Goal: Task Accomplishment & Management: Manage account settings

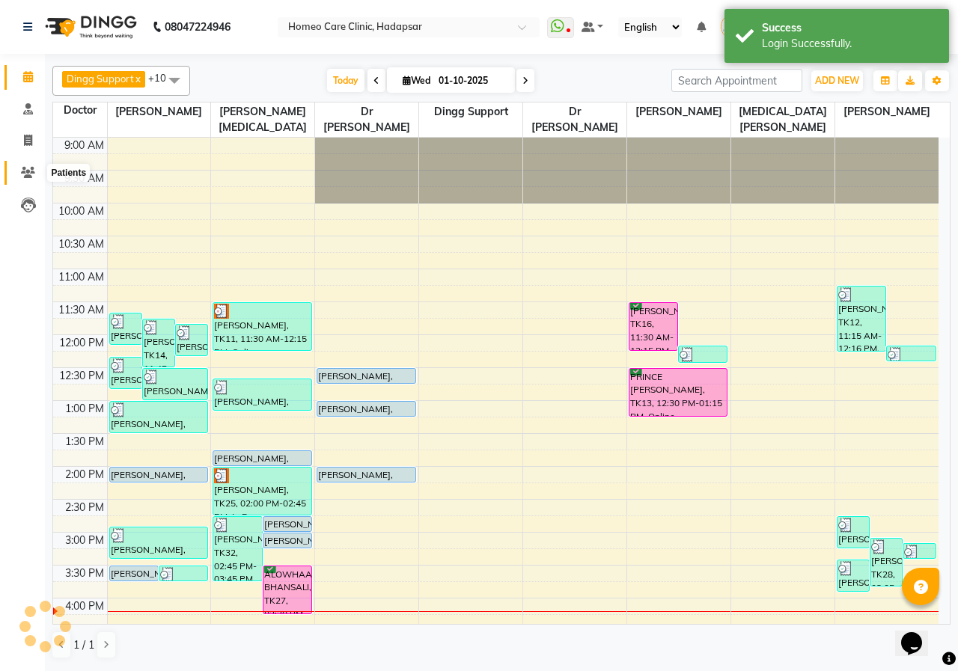
click at [26, 176] on icon at bounding box center [28, 172] width 14 height 11
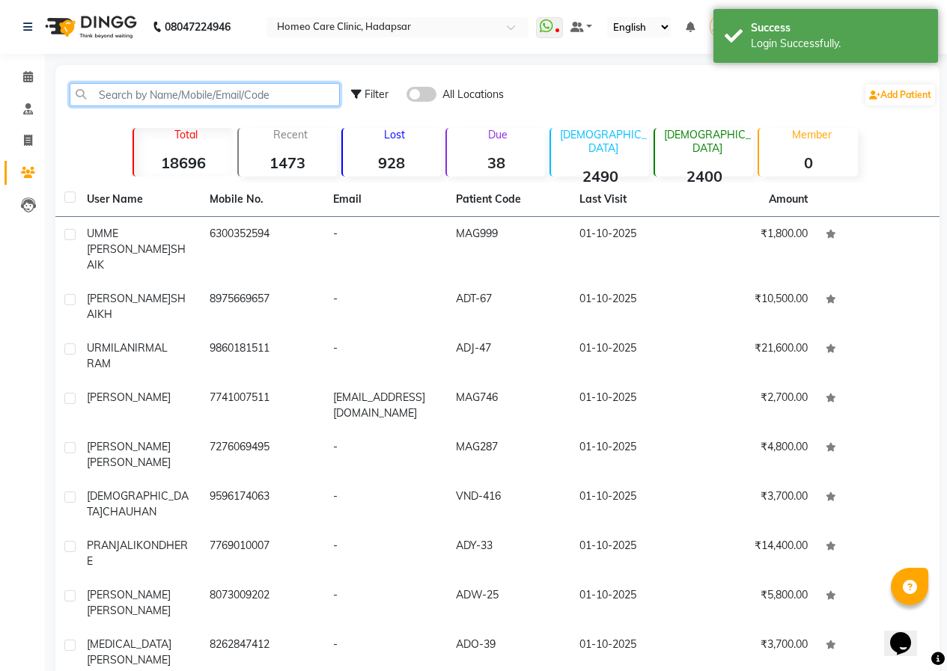
click at [163, 103] on input "text" at bounding box center [205, 94] width 270 height 23
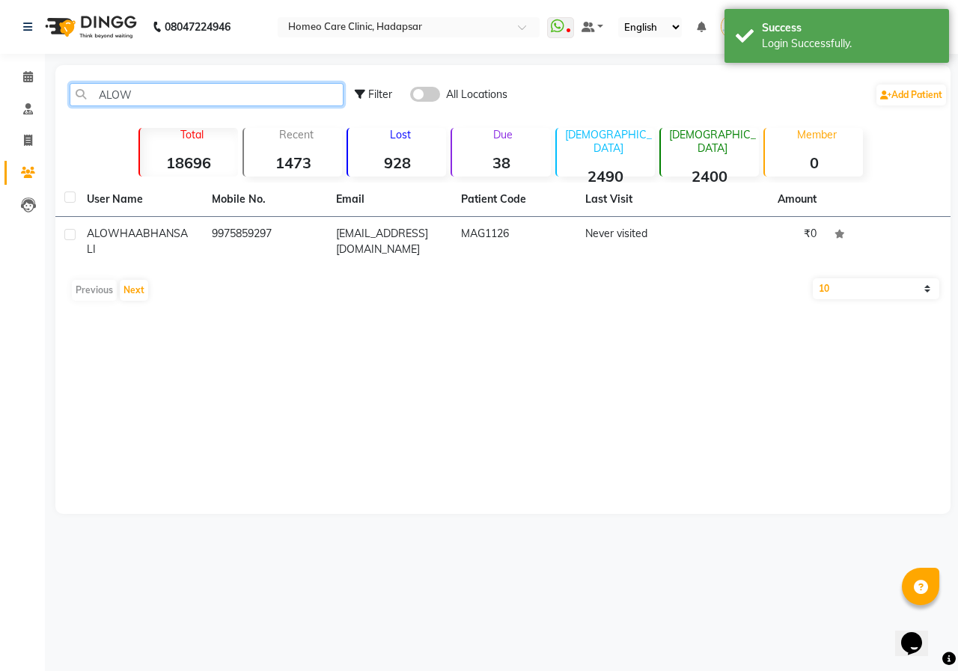
type input "ALOW"
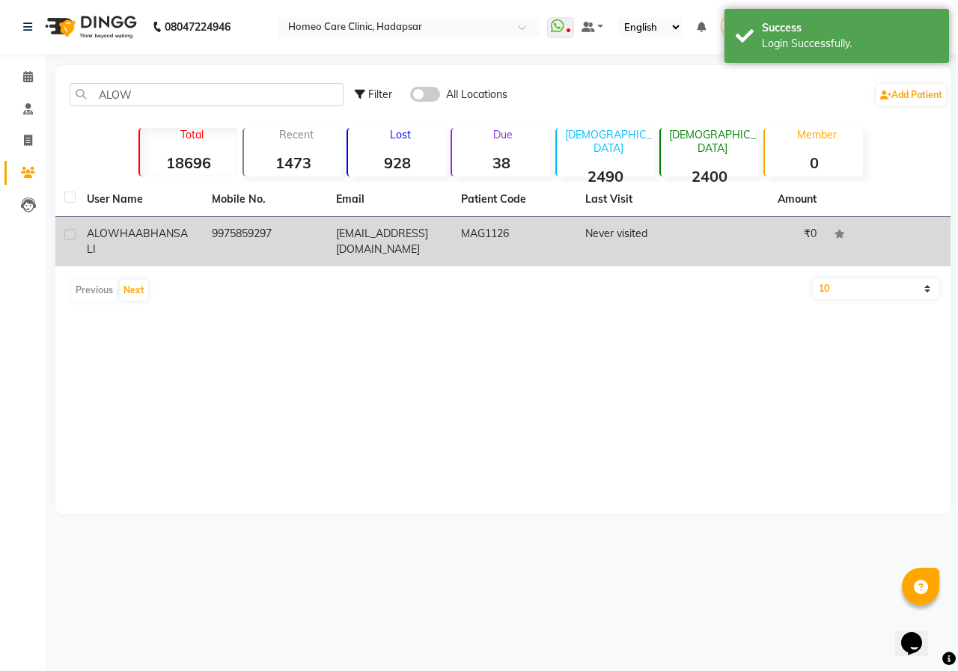
drag, startPoint x: 246, startPoint y: 270, endPoint x: 255, endPoint y: 264, distance: 10.8
click at [247, 270] on div "User Name Mobile No. Email Patient Code Last Visit Amount ALOWHAA BHANSALI 9975…" at bounding box center [502, 246] width 895 height 126
click at [301, 236] on td "9975859297" at bounding box center [265, 241] width 125 height 49
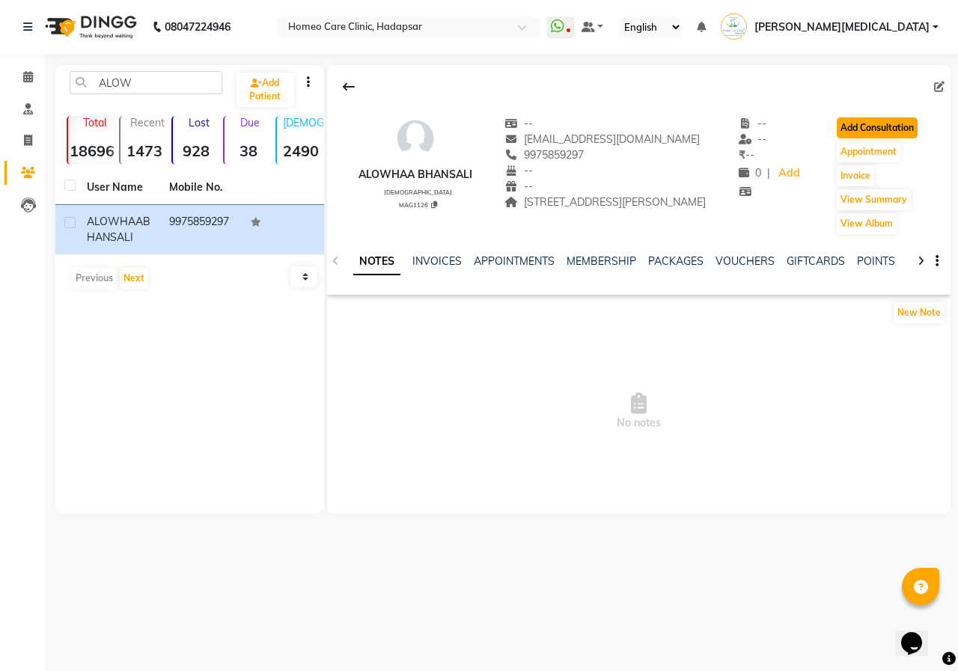
click at [862, 129] on button "Add Consultation" at bounding box center [877, 128] width 81 height 21
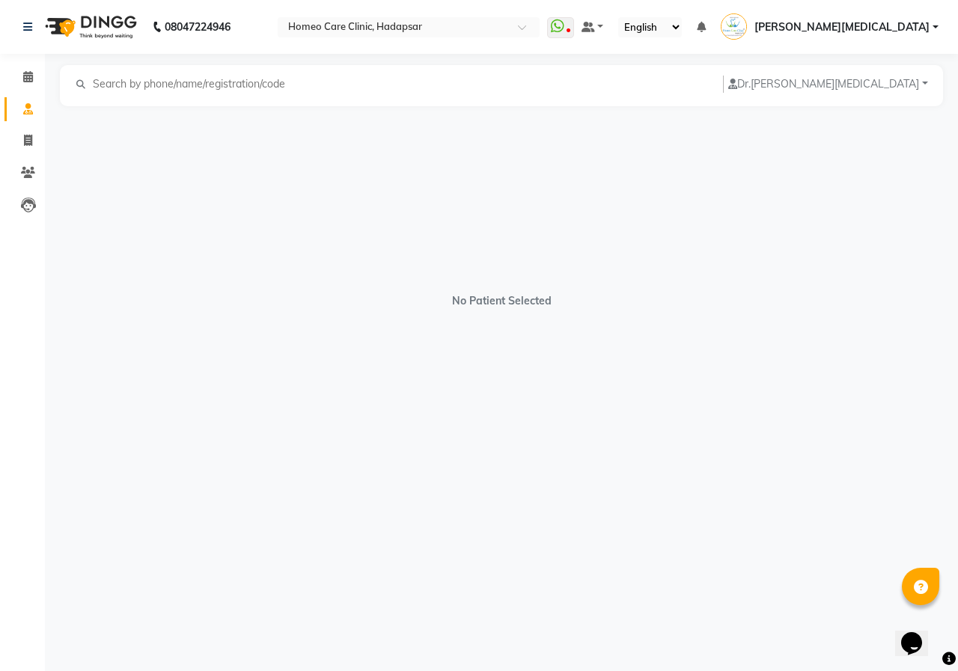
select select "[DEMOGRAPHIC_DATA]"
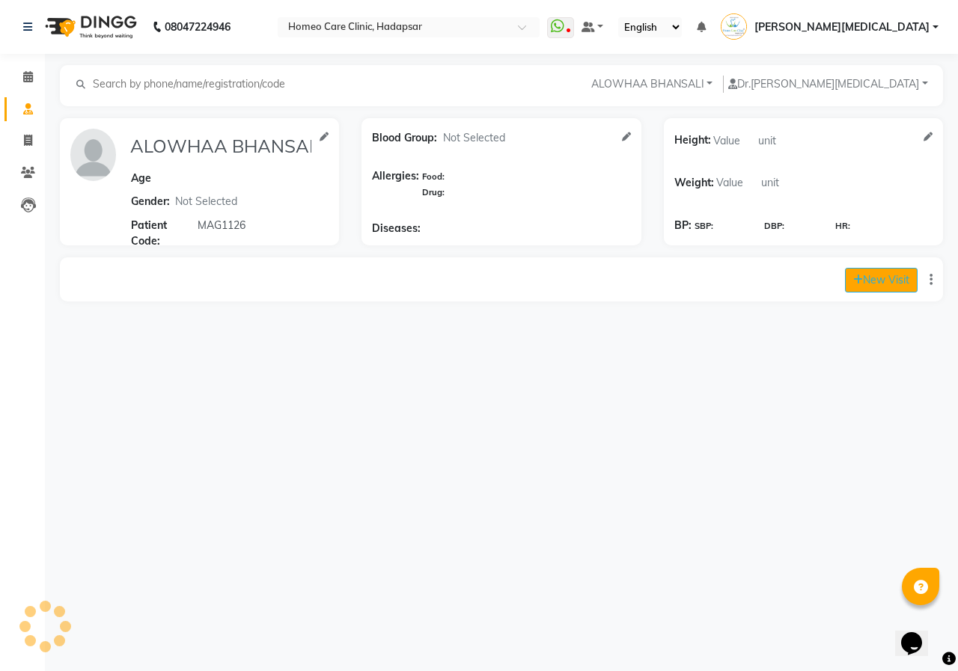
click at [881, 275] on button "New Visit" at bounding box center [881, 280] width 73 height 25
select select "970"
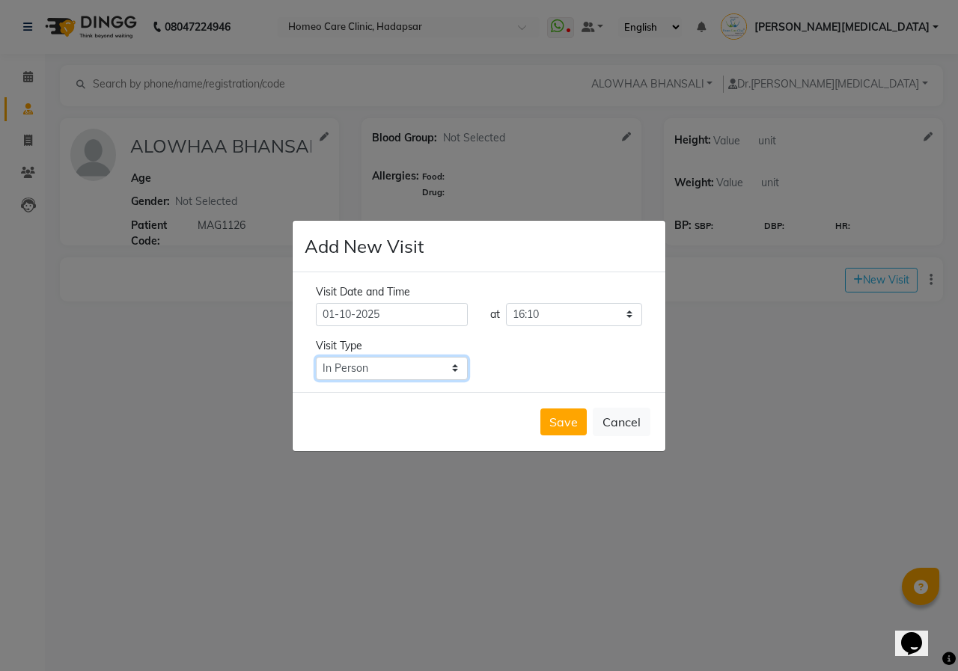
click at [453, 369] on select "Select Type In Person Video Phone Chat" at bounding box center [392, 368] width 152 height 23
select select "video"
click at [316, 357] on select "Select Type In Person Video Phone Chat" at bounding box center [392, 368] width 152 height 23
click at [548, 420] on button "Save" at bounding box center [563, 422] width 46 height 27
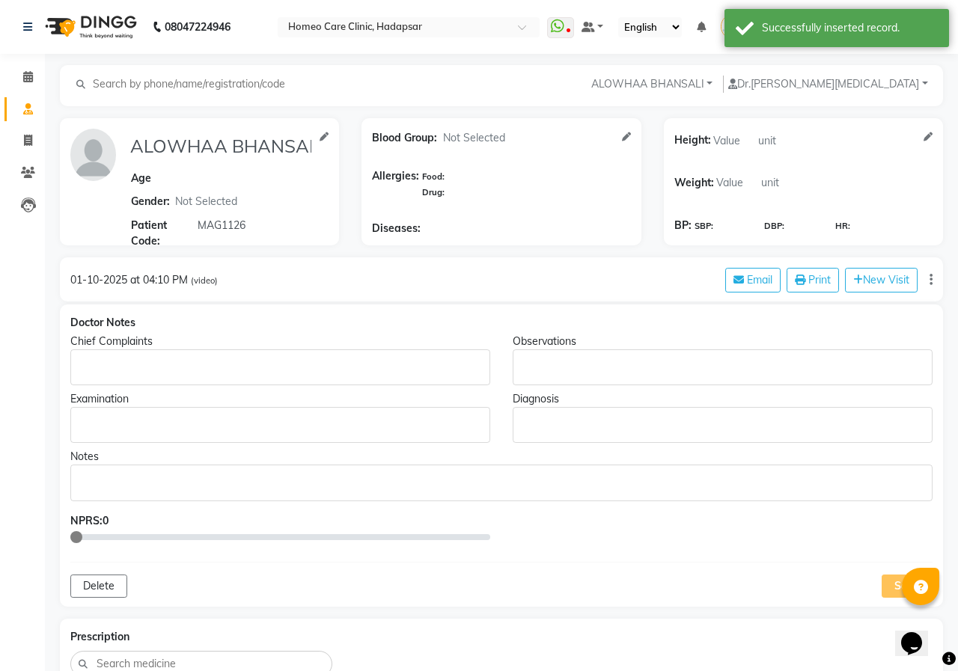
type input "ALOWHAA BHANSALI"
select select "[DEMOGRAPHIC_DATA]"
type input "MAG1126"
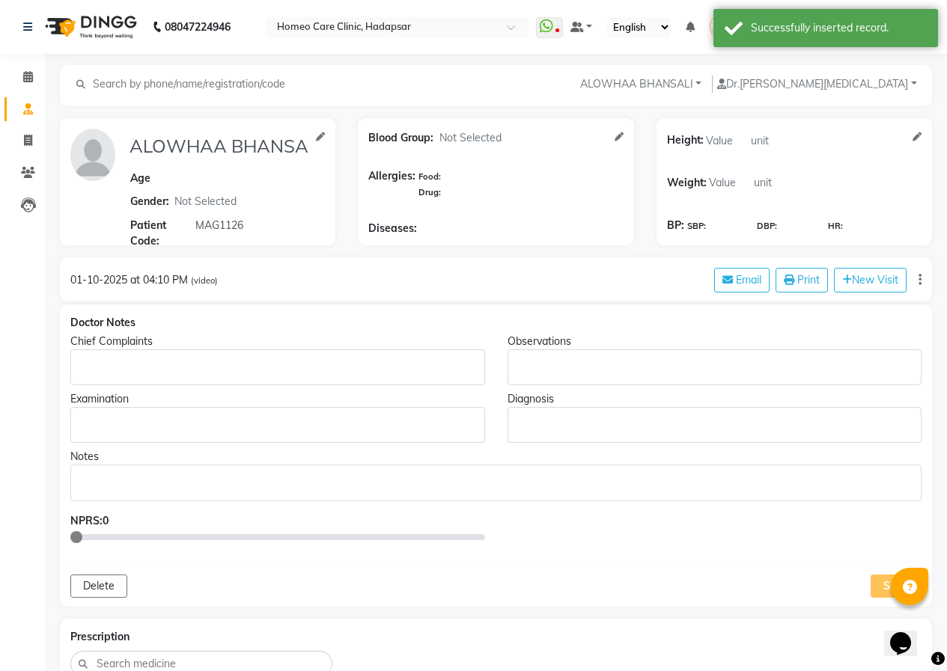
click at [107, 363] on p "Rich Text Editor, main" at bounding box center [277, 368] width 400 height 16
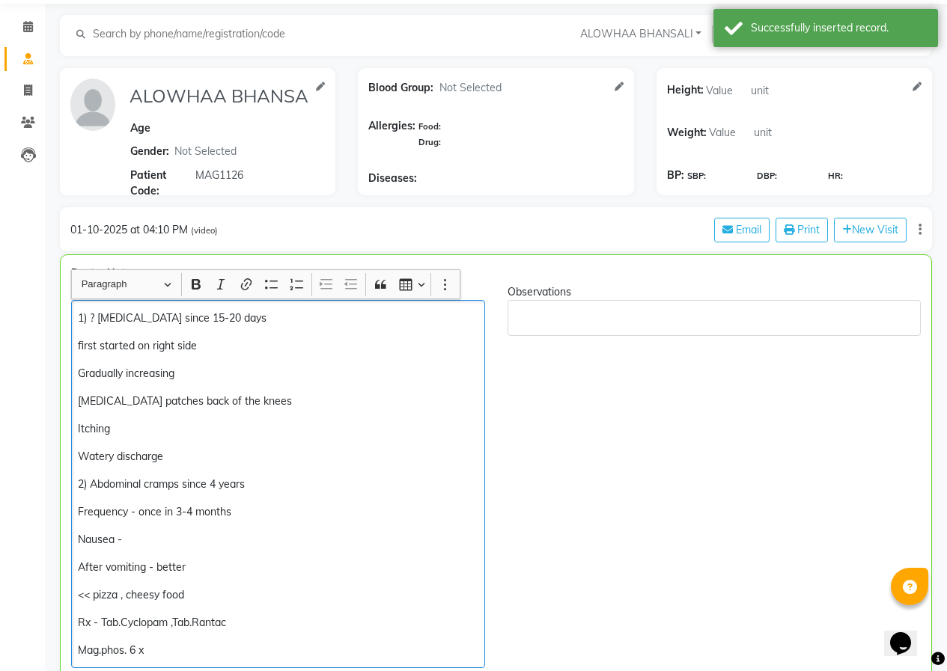
scroll to position [51, 0]
click at [81, 322] on p "1) ? [MEDICAL_DATA] since 15-20 days" at bounding box center [278, 318] width 400 height 16
click at [81, 323] on p "1) ? [MEDICAL_DATA] since 15-20 days" at bounding box center [278, 318] width 400 height 16
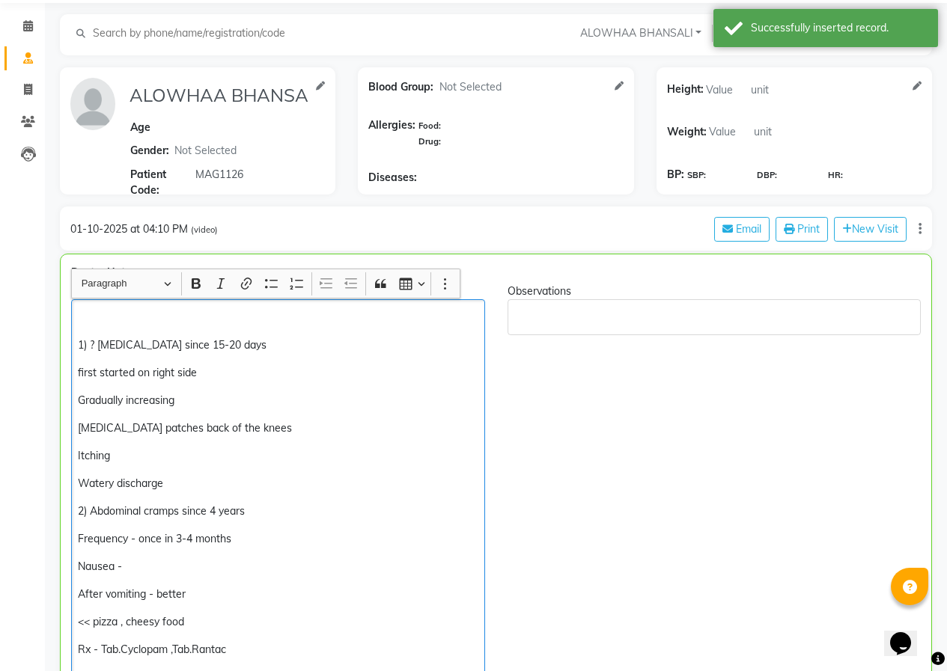
click at [78, 313] on p "Rich Text Editor, main" at bounding box center [278, 318] width 400 height 16
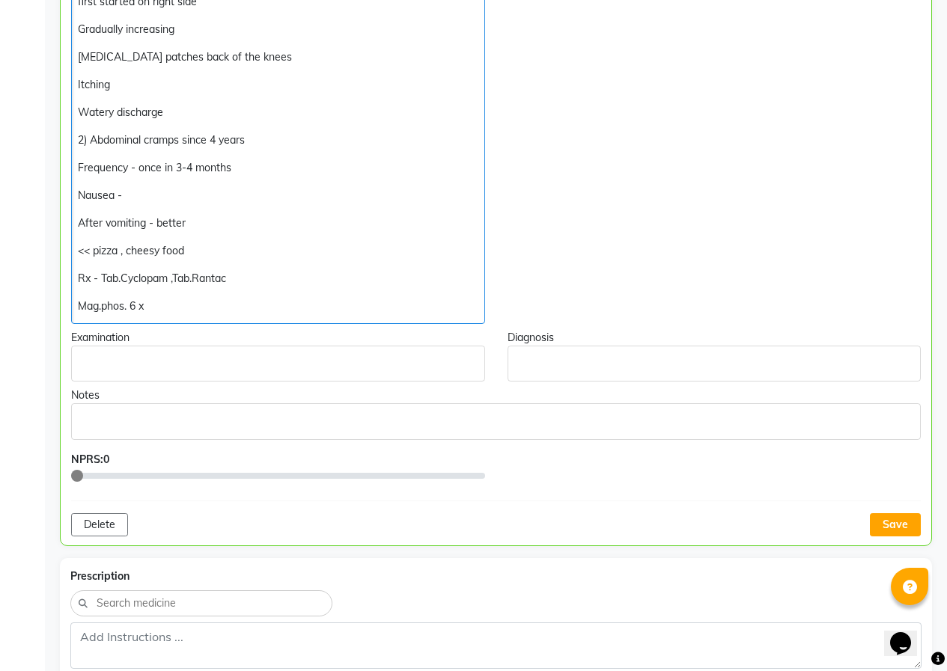
scroll to position [425, 0]
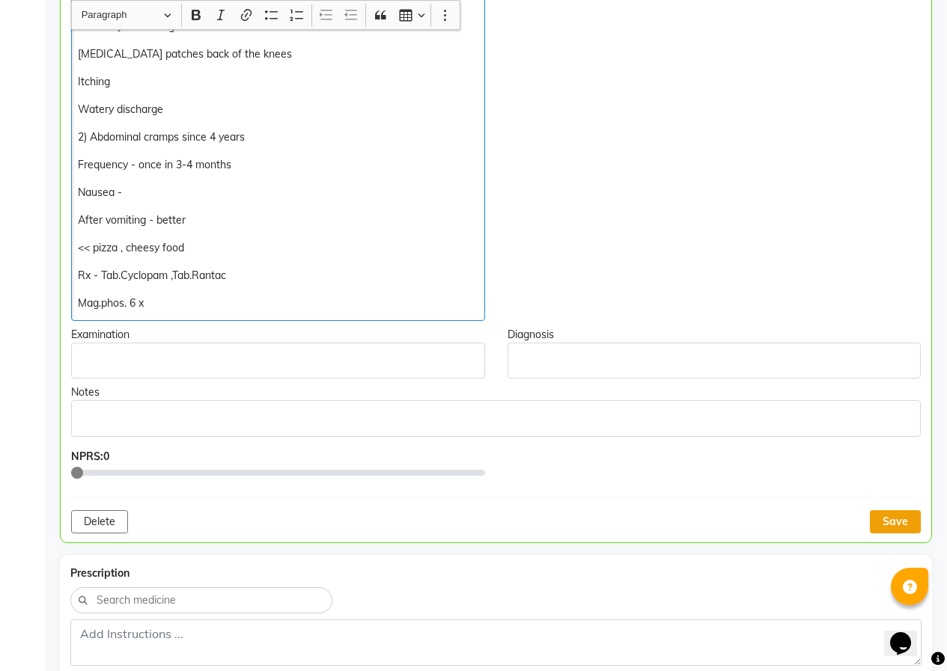
click at [883, 510] on button "Save" at bounding box center [895, 521] width 51 height 23
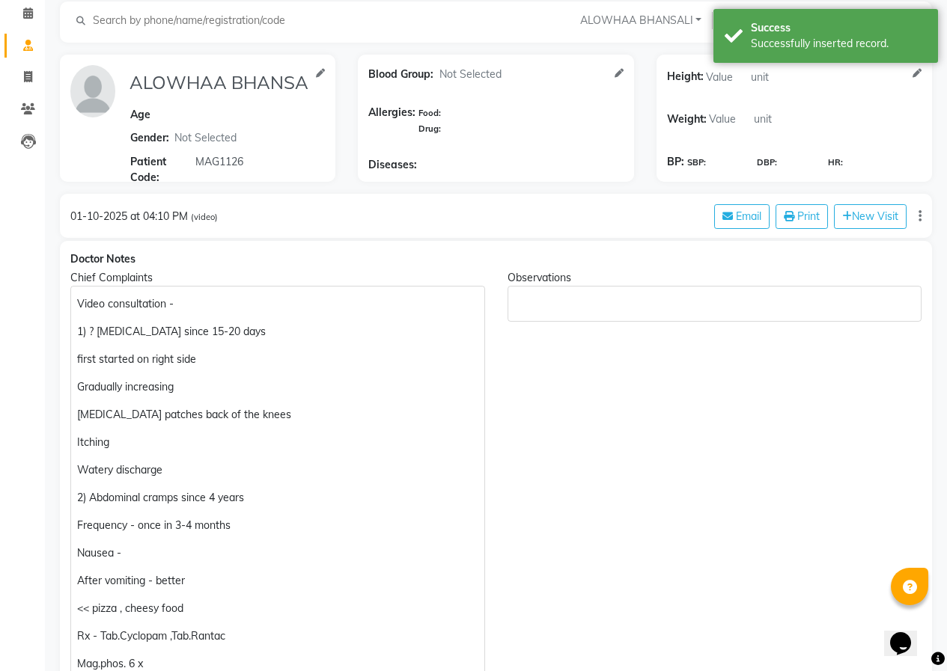
scroll to position [0, 0]
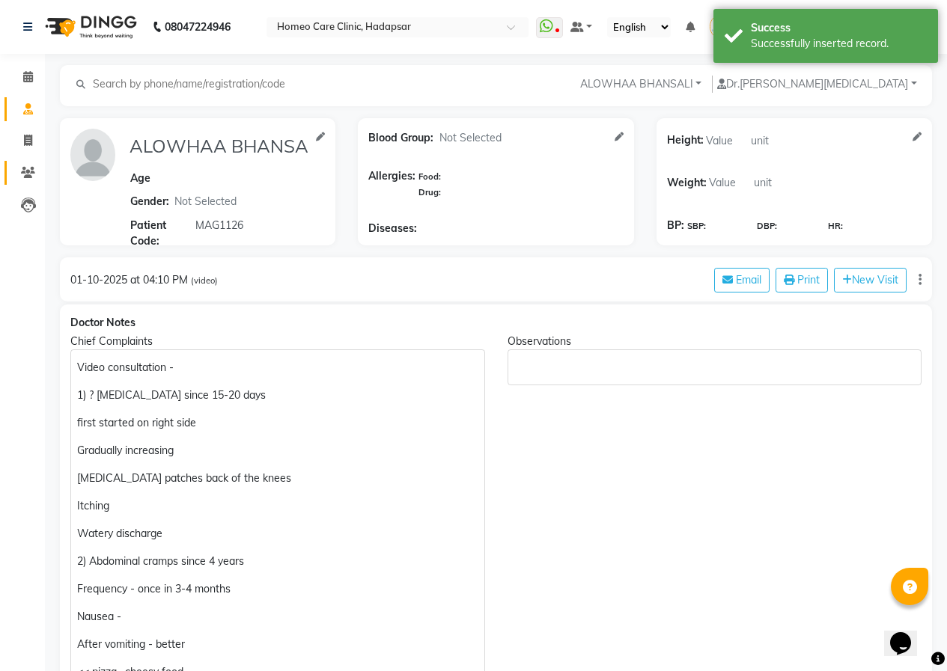
click at [26, 162] on link "Patients" at bounding box center [22, 173] width 36 height 25
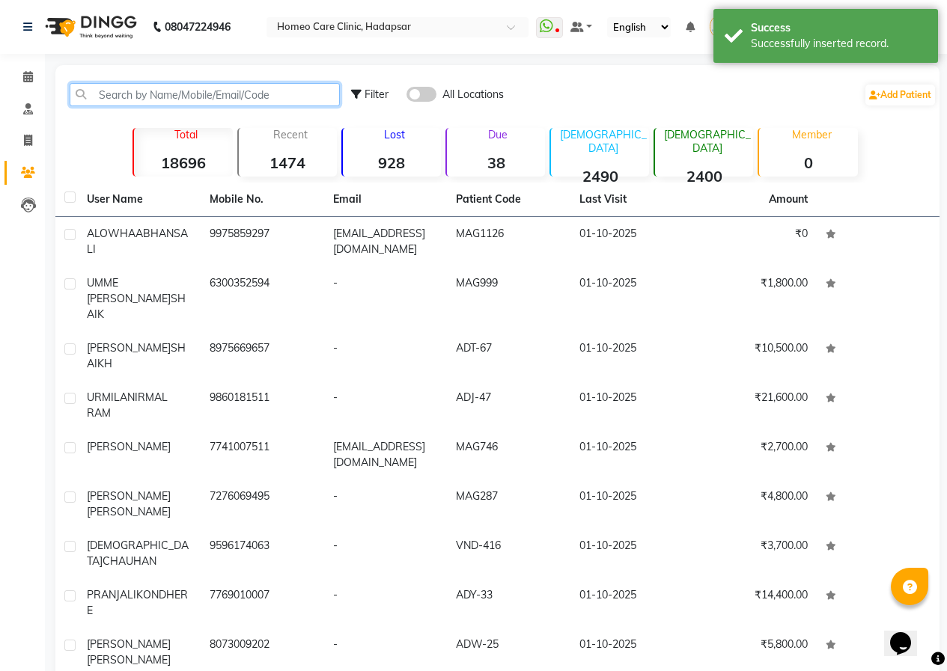
click at [97, 99] on input "text" at bounding box center [205, 94] width 270 height 23
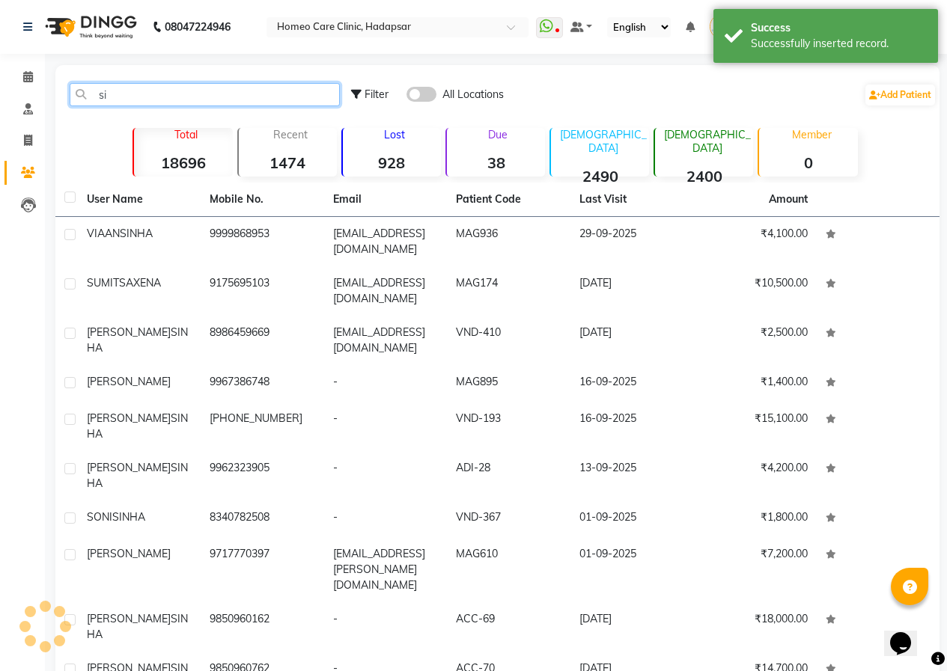
type input "s"
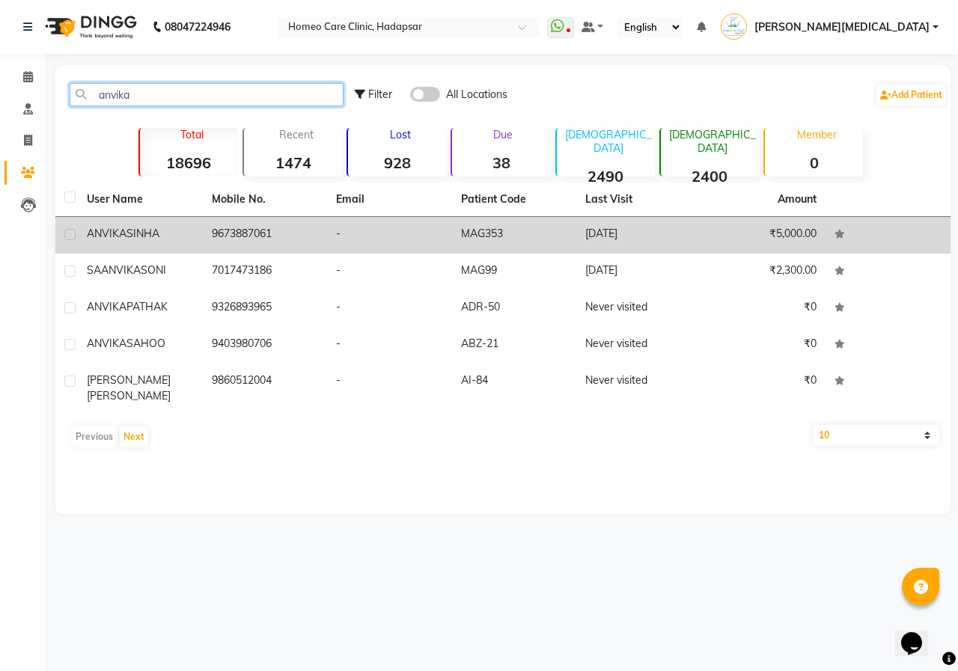
type input "anvika"
click at [472, 232] on td "MAG353" at bounding box center [514, 235] width 125 height 37
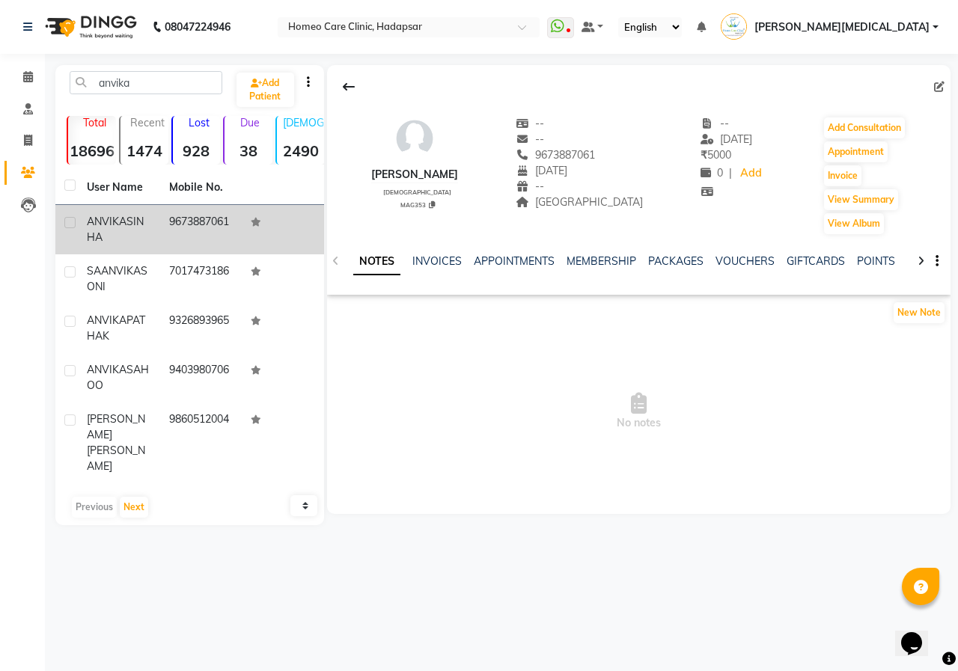
click at [921, 260] on icon at bounding box center [921, 261] width 7 height 10
click at [865, 257] on link "FORMS" at bounding box center [877, 260] width 37 height 13
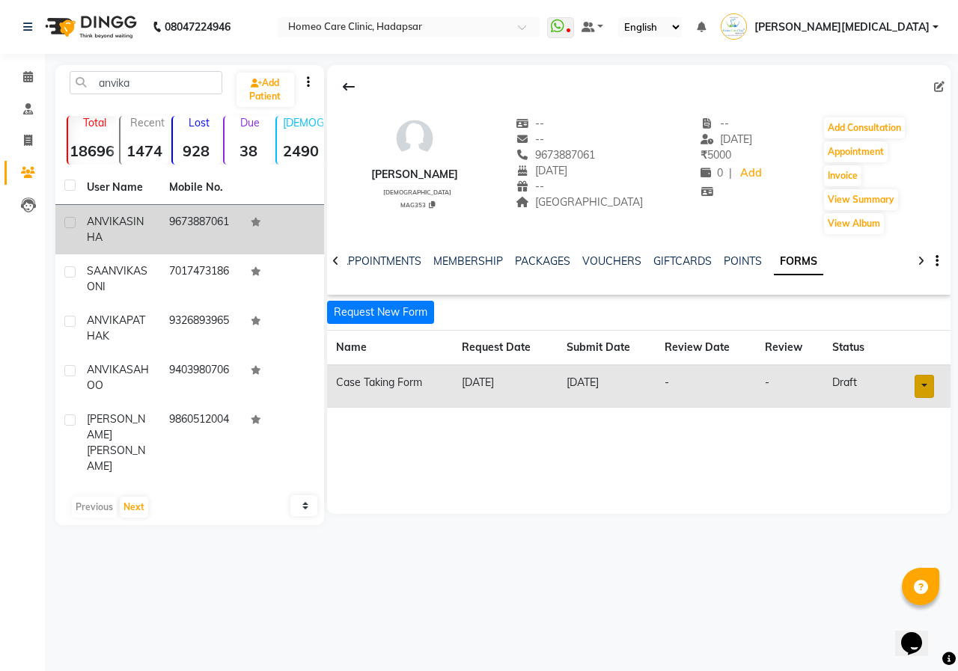
click at [915, 381] on link at bounding box center [924, 386] width 19 height 23
click at [844, 443] on link "Open in staff mode" at bounding box center [883, 442] width 141 height 24
drag, startPoint x: 141, startPoint y: 73, endPoint x: 60, endPoint y: 76, distance: 80.9
click at [60, 76] on div "anvika" at bounding box center [145, 82] width 175 height 23
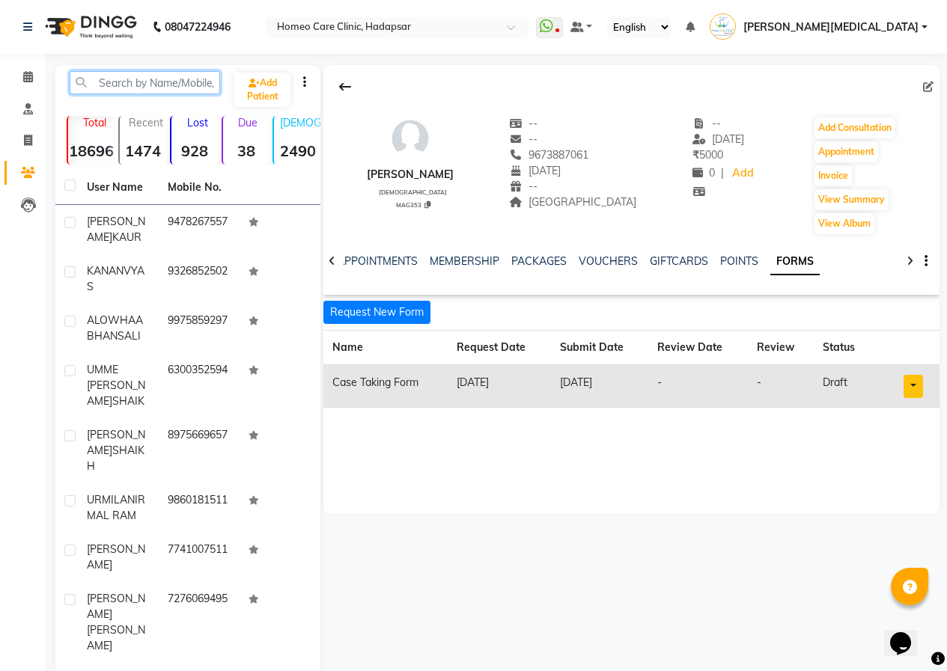
click at [204, 78] on input "text" at bounding box center [145, 82] width 150 height 23
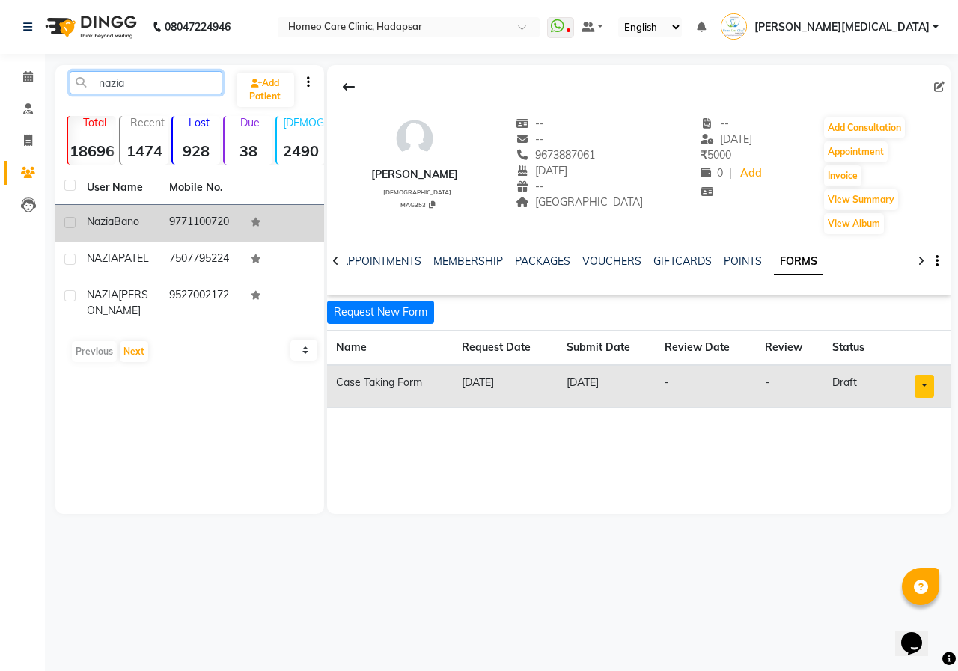
type input "nazia"
click at [210, 231] on td "9771100720" at bounding box center [201, 223] width 82 height 37
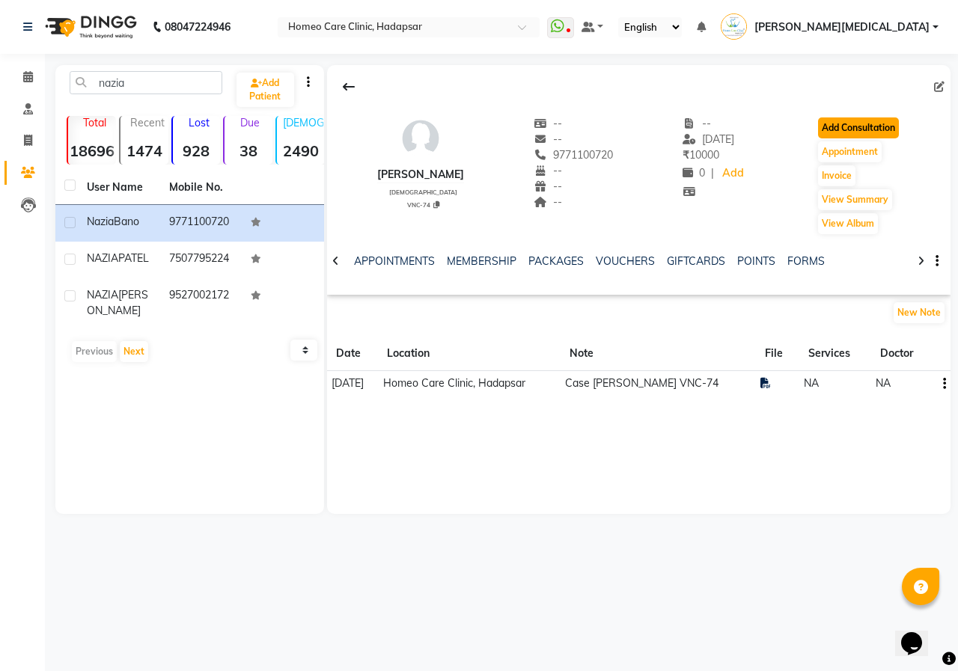
click at [883, 131] on button "Add Consultation" at bounding box center [858, 128] width 81 height 21
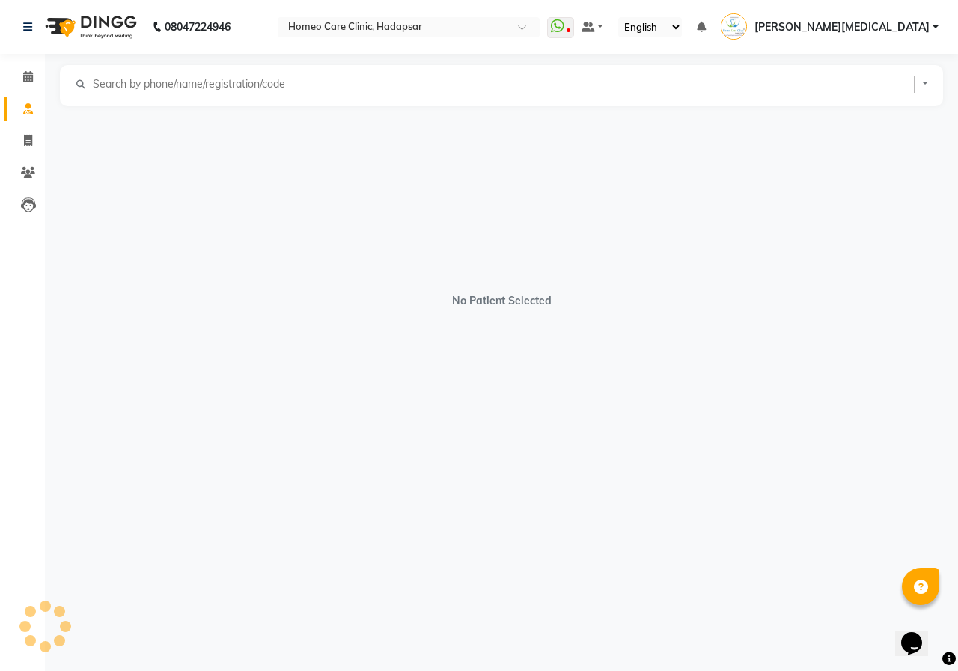
select select "[DEMOGRAPHIC_DATA]"
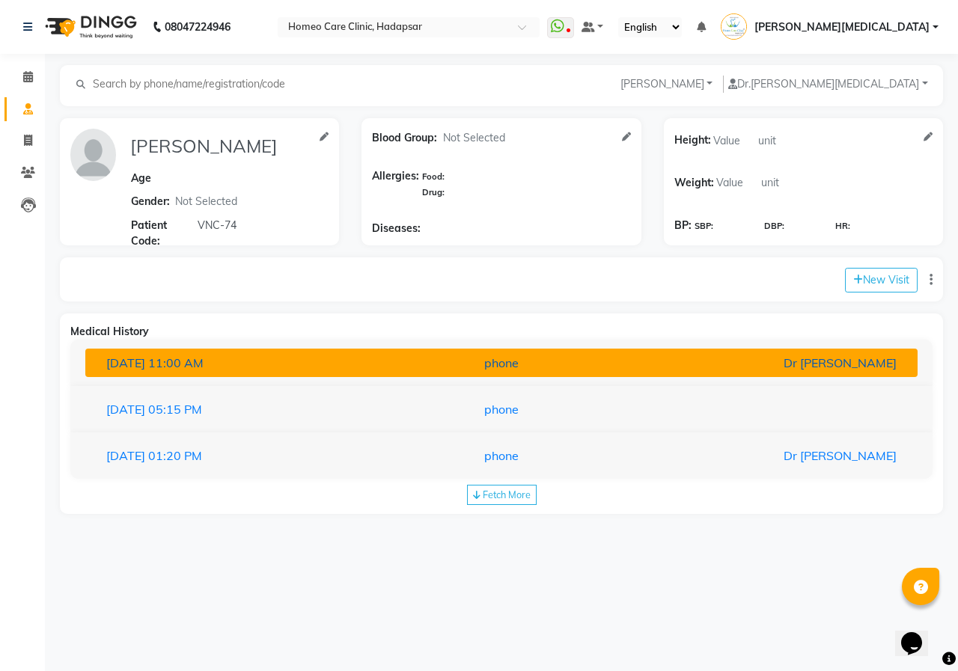
click at [427, 360] on div "phone" at bounding box center [501, 363] width 271 height 18
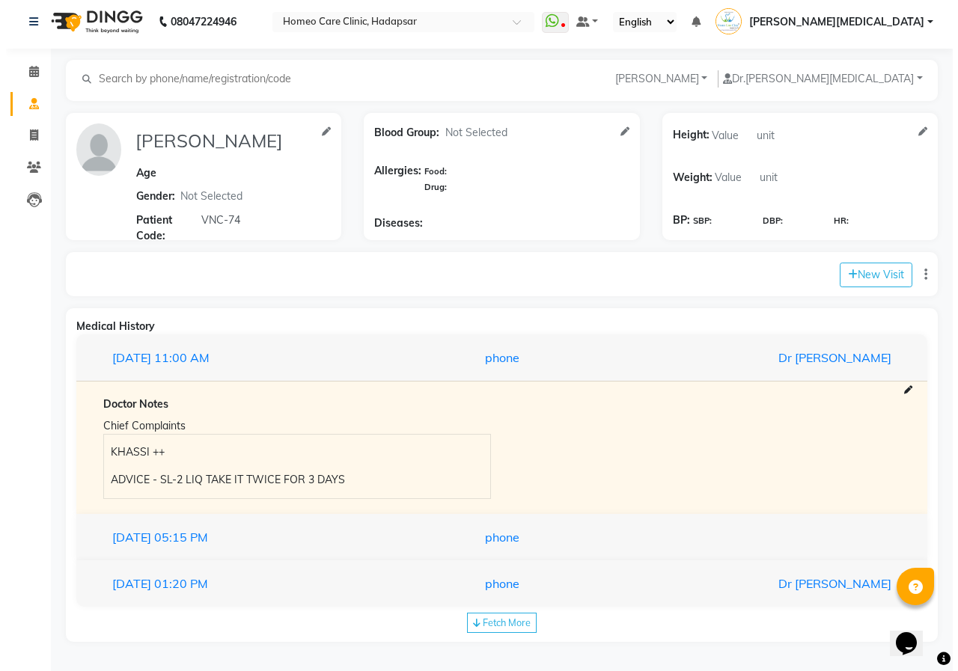
scroll to position [6, 0]
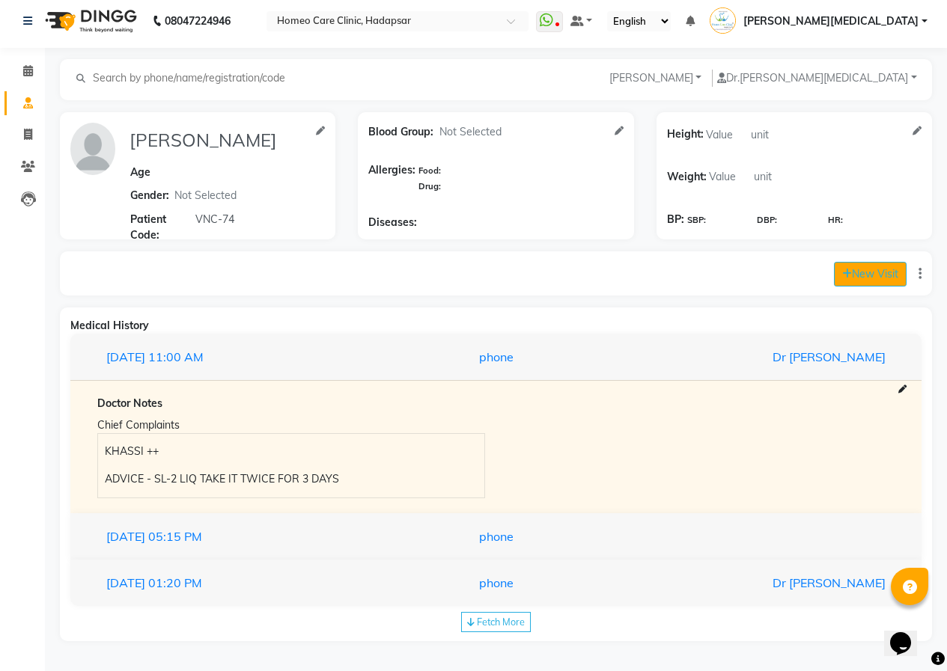
click at [863, 284] on button "New Visit" at bounding box center [870, 274] width 73 height 25
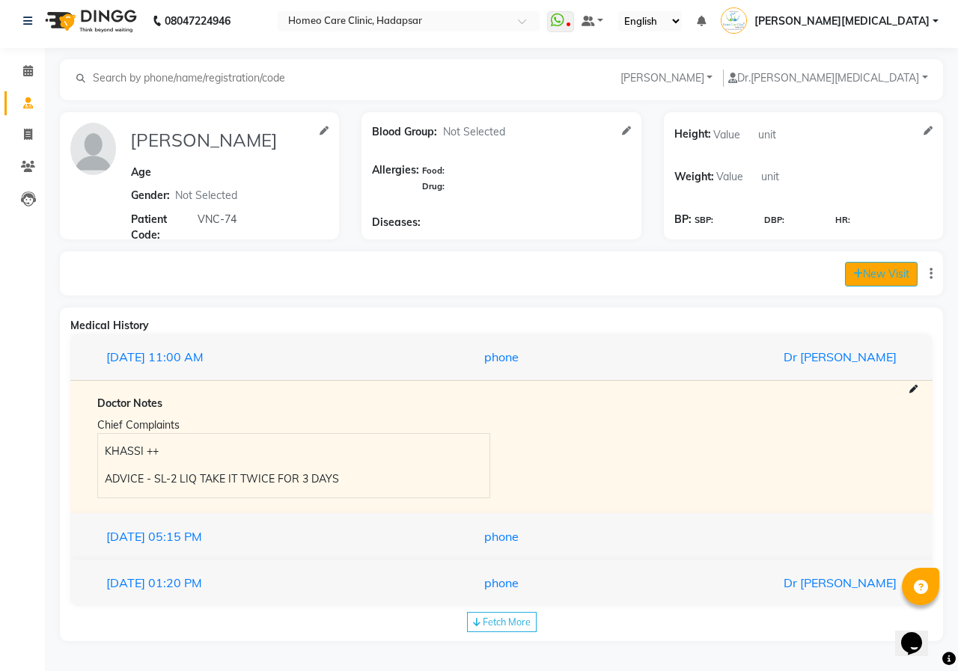
select select "985"
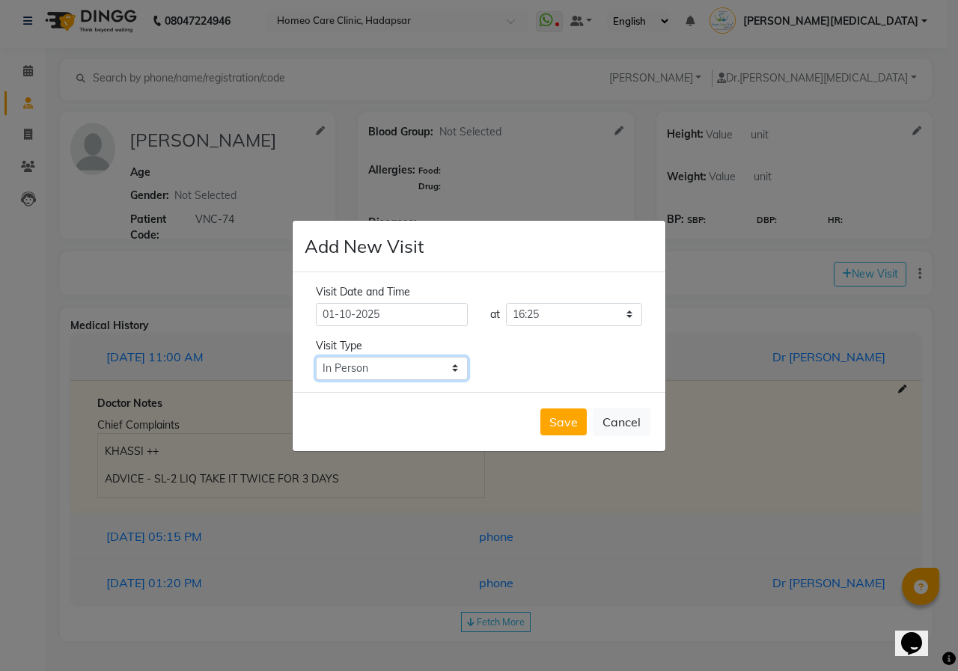
click at [434, 371] on select "Select Type In Person Video Phone Chat" at bounding box center [392, 368] width 152 height 23
drag, startPoint x: 434, startPoint y: 371, endPoint x: 427, endPoint y: 379, distance: 11.1
click at [434, 371] on select "Select Type In Person Video Phone Chat" at bounding box center [392, 368] width 152 height 23
click at [397, 372] on select "Select Type In Person Video Phone Chat" at bounding box center [392, 368] width 152 height 23
select select "phone"
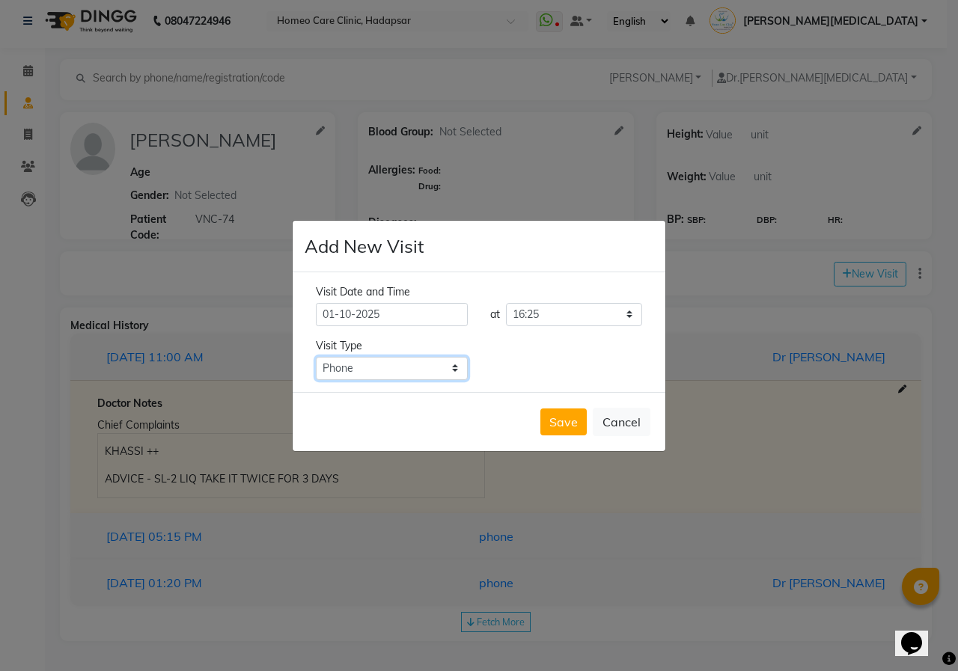
click at [316, 357] on select "Select Type In Person Video Phone Chat" at bounding box center [392, 368] width 152 height 23
click at [558, 424] on button "Save" at bounding box center [563, 422] width 46 height 27
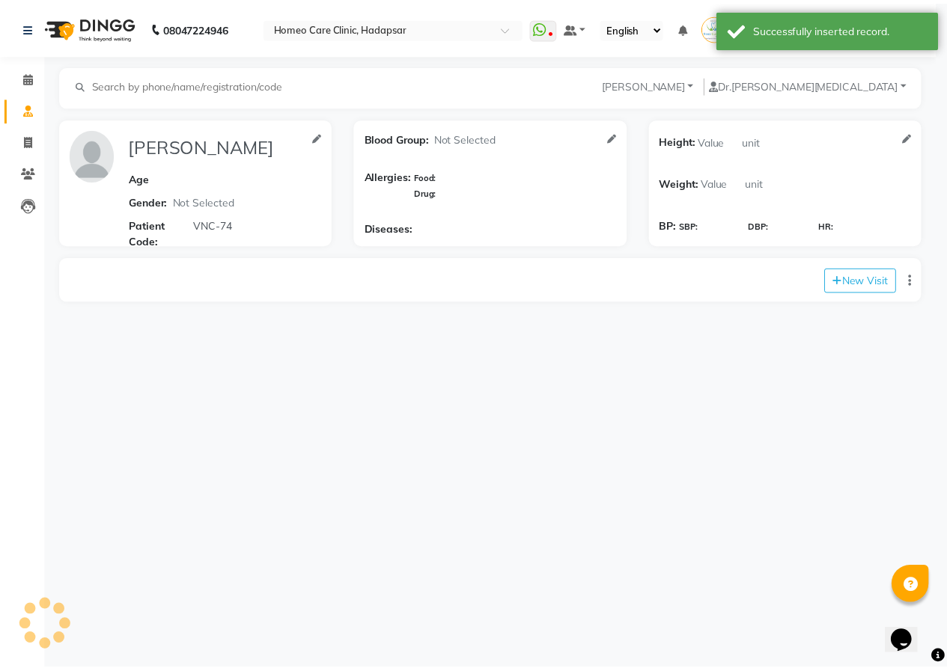
scroll to position [0, 0]
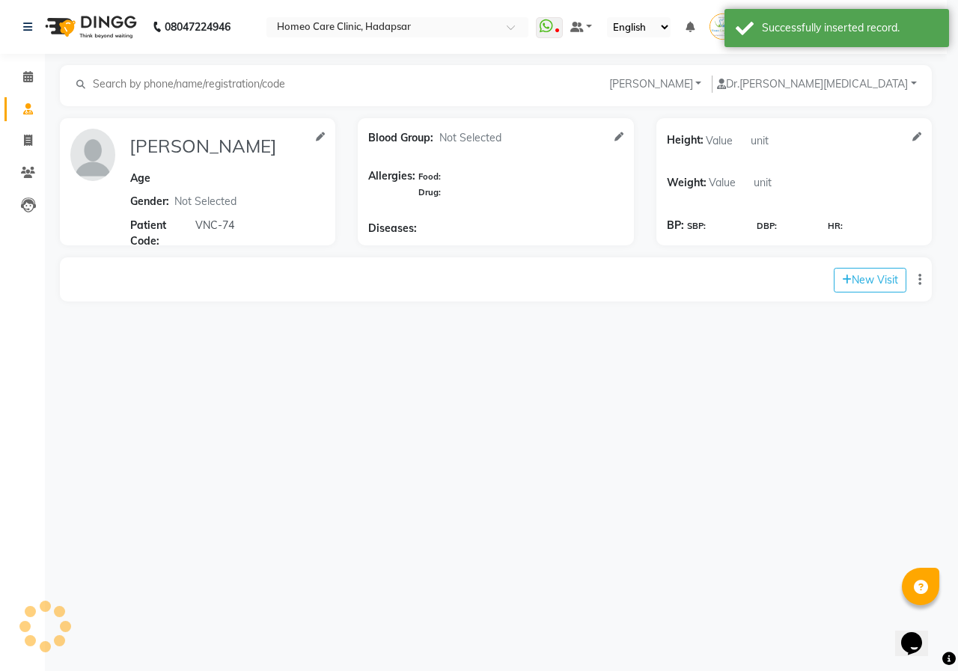
type input "[PERSON_NAME]"
select select "[DEMOGRAPHIC_DATA]"
type input "VNC-74"
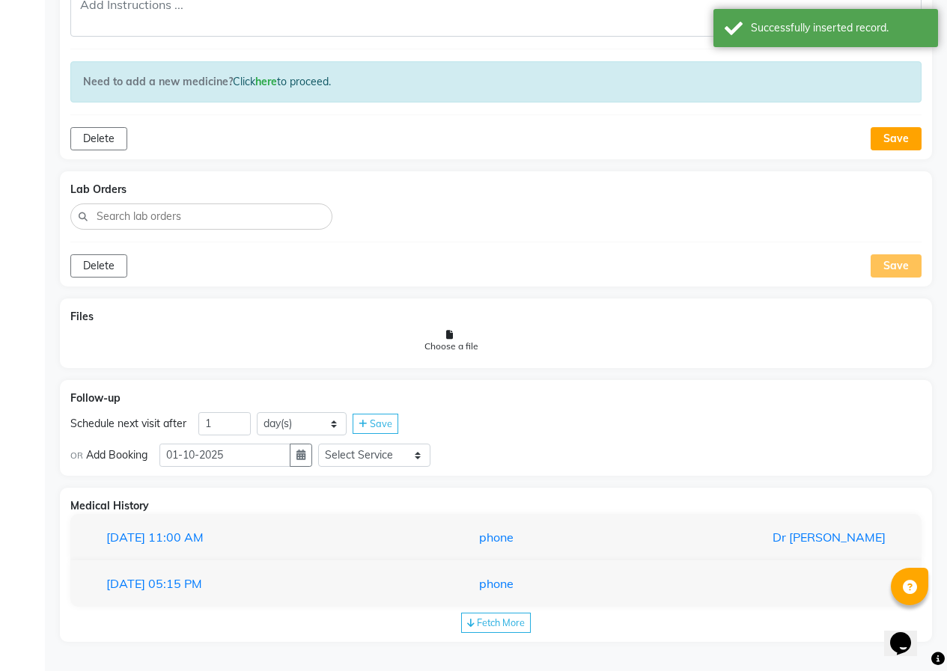
scroll to position [694, 0]
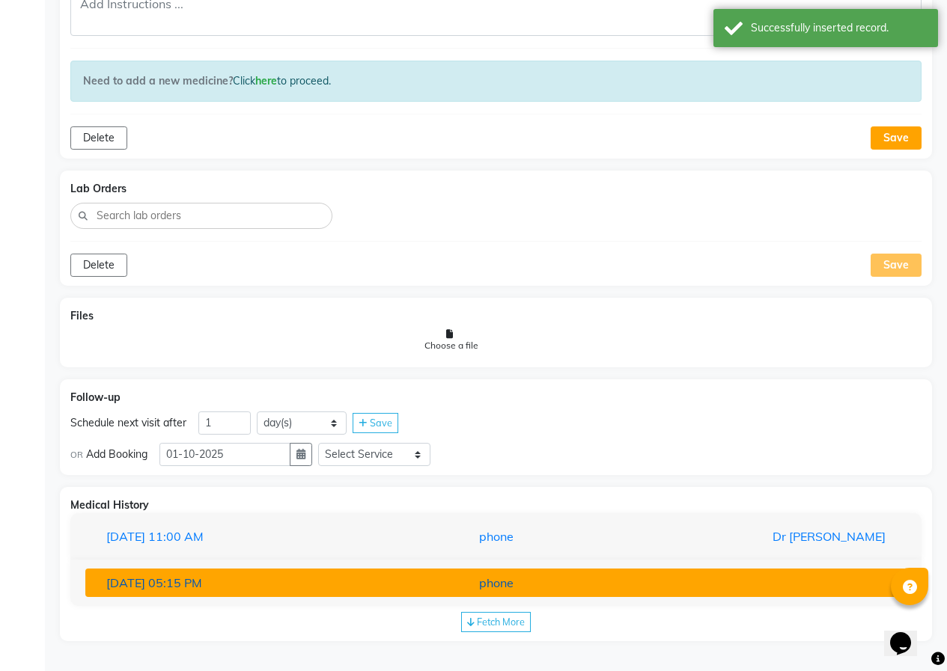
click at [252, 576] on div "[DATE] 05:15 PM" at bounding box center [228, 583] width 267 height 18
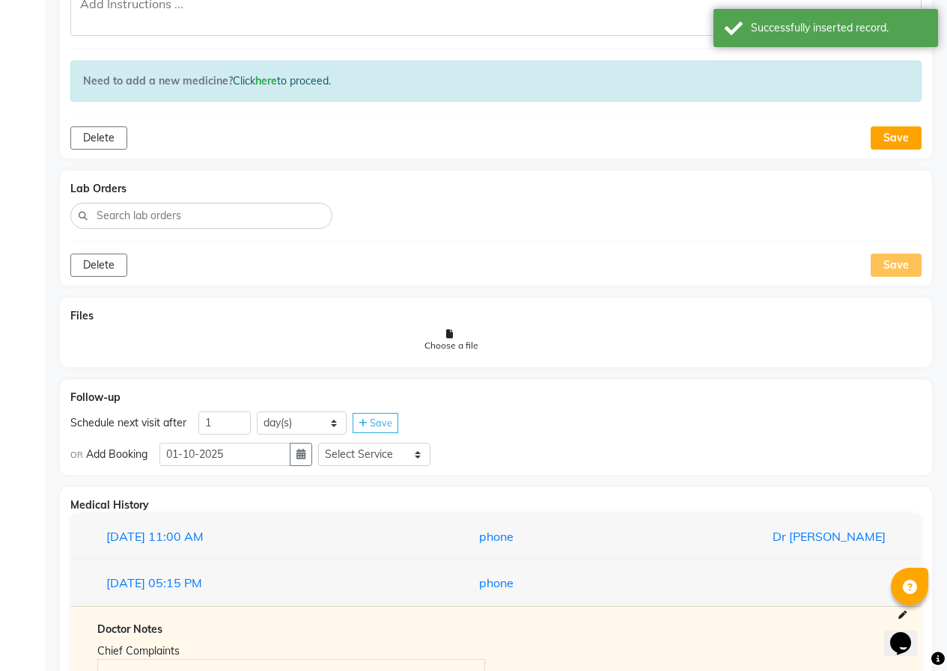
scroll to position [898, 0]
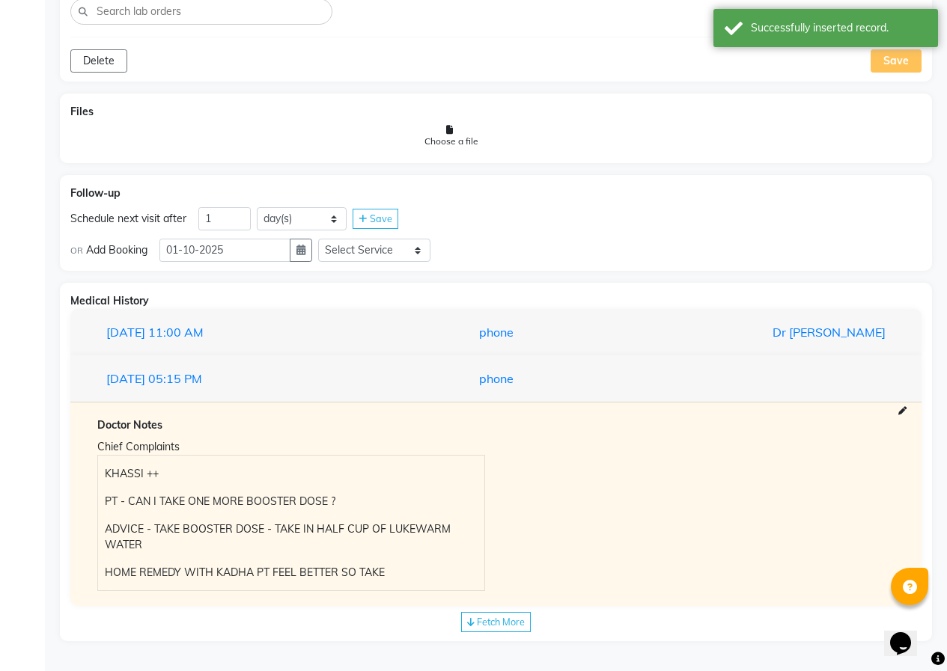
click at [513, 617] on span "Fetch More" at bounding box center [501, 622] width 48 height 12
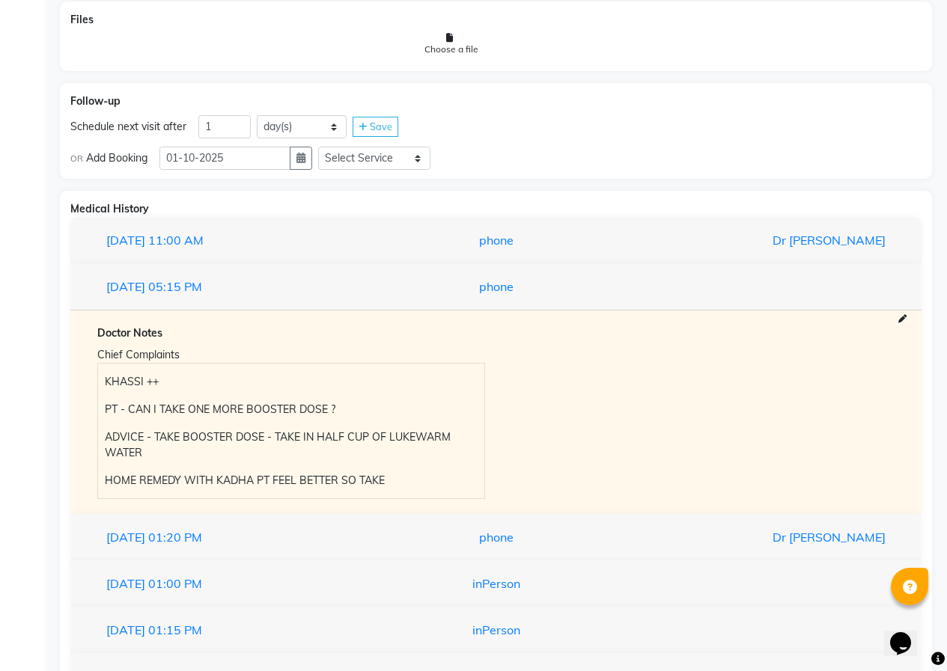
scroll to position [1177, 0]
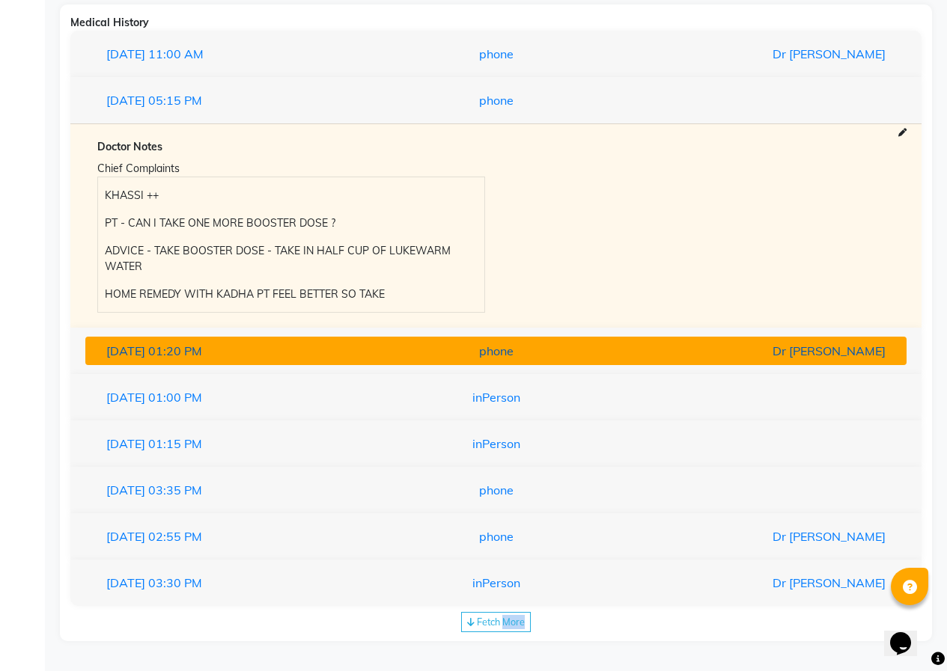
click at [144, 350] on span "[DATE]" at bounding box center [125, 351] width 39 height 15
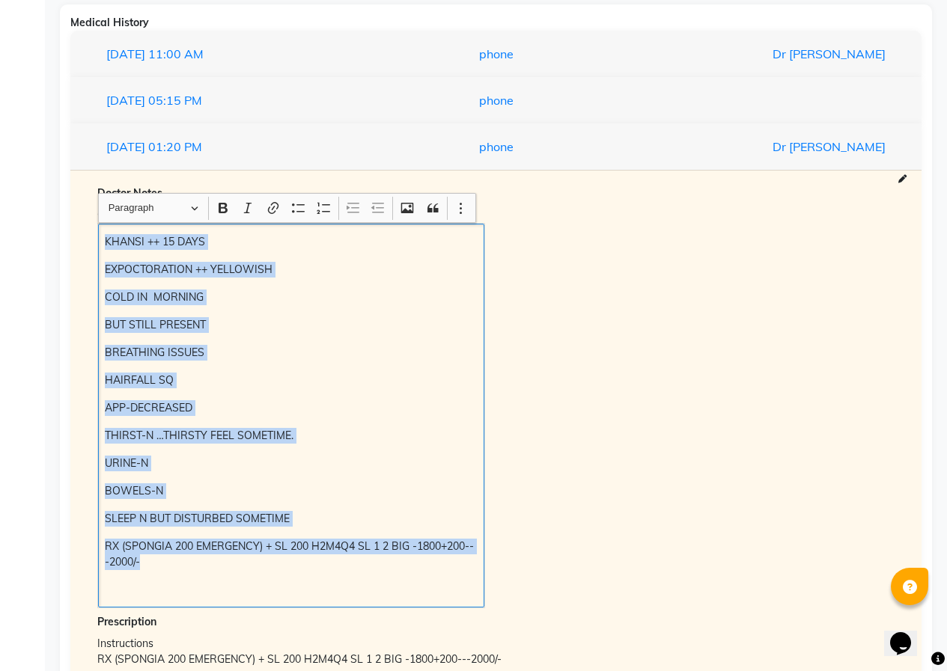
drag, startPoint x: 103, startPoint y: 249, endPoint x: 379, endPoint y: 504, distance: 375.5
click at [476, 552] on div "KHANSI ++ 15 DAYS EXPOCTORATION ++ YELLOWISH COLD IN MORNING BUT STILL PRESENT …" at bounding box center [291, 416] width 386 height 384
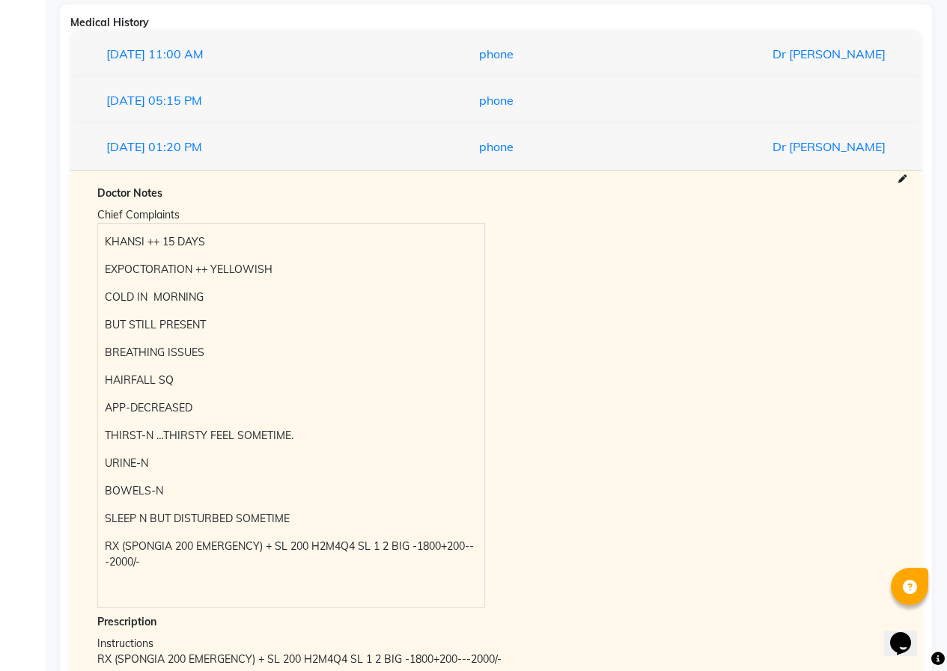
drag, startPoint x: 112, startPoint y: 345, endPoint x: 48, endPoint y: 355, distance: 65.1
drag, startPoint x: 94, startPoint y: 238, endPoint x: 241, endPoint y: 261, distance: 148.5
click at [241, 261] on div "Chief Complaints KHANSI ++ 15 DAYS EXPOCTORATION ++ YELLOWISH COLD IN MORNING B…" at bounding box center [291, 406] width 410 height 404
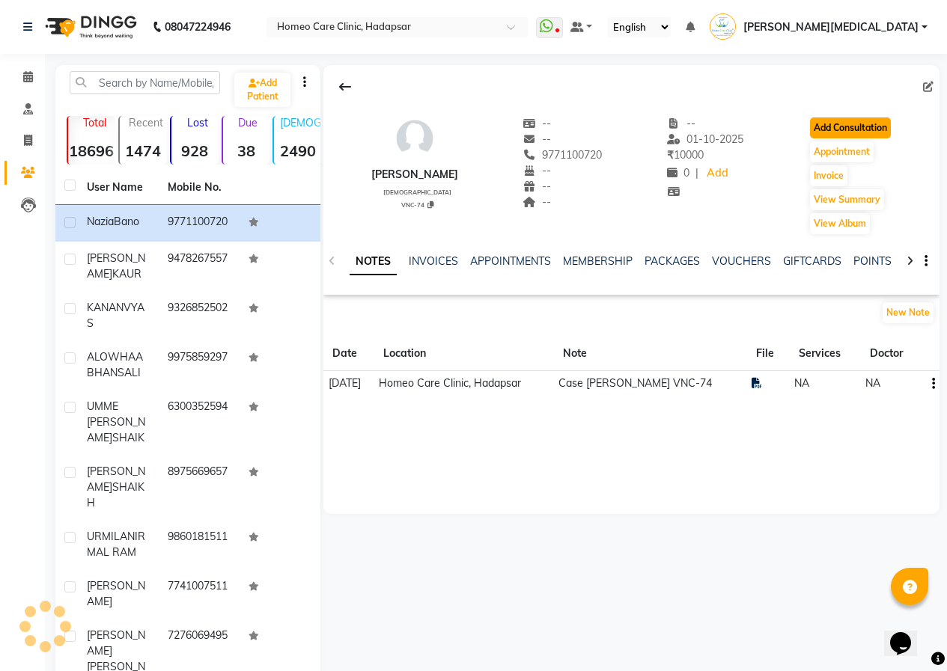
click at [826, 129] on button "Add Consultation" at bounding box center [850, 128] width 81 height 21
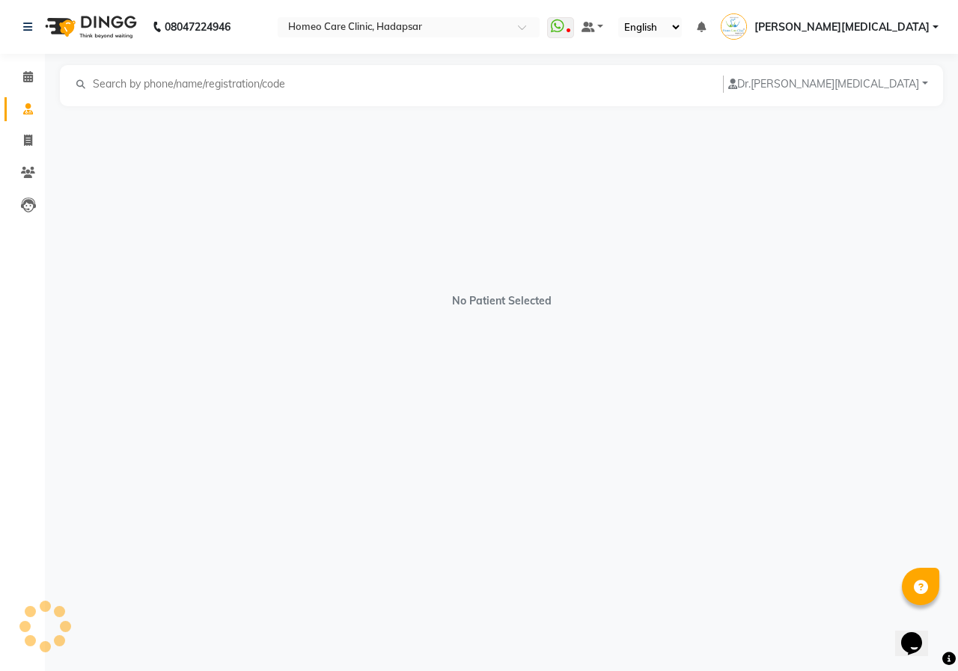
select select "[DEMOGRAPHIC_DATA]"
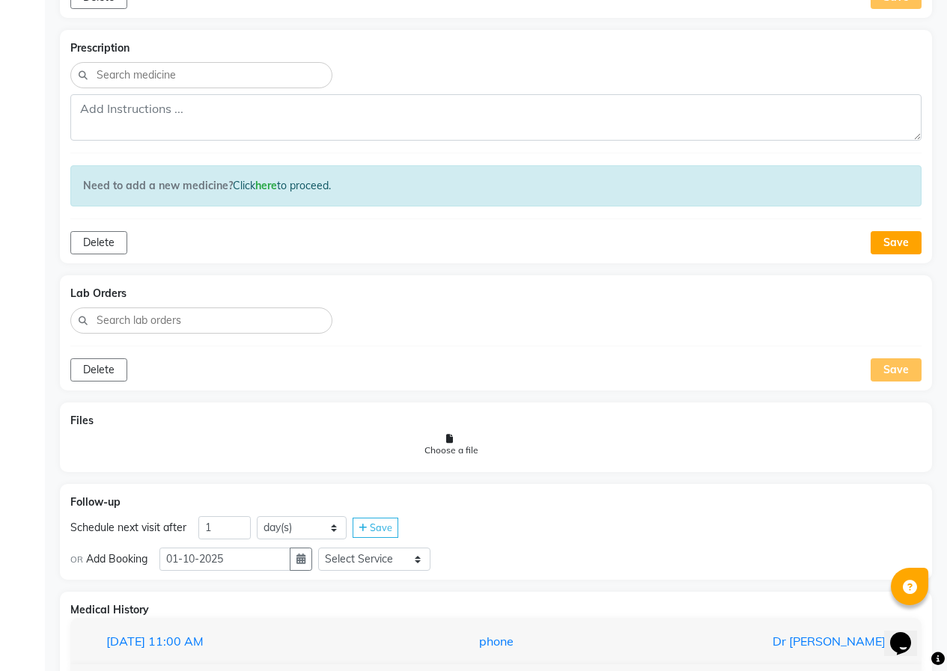
scroll to position [694, 0]
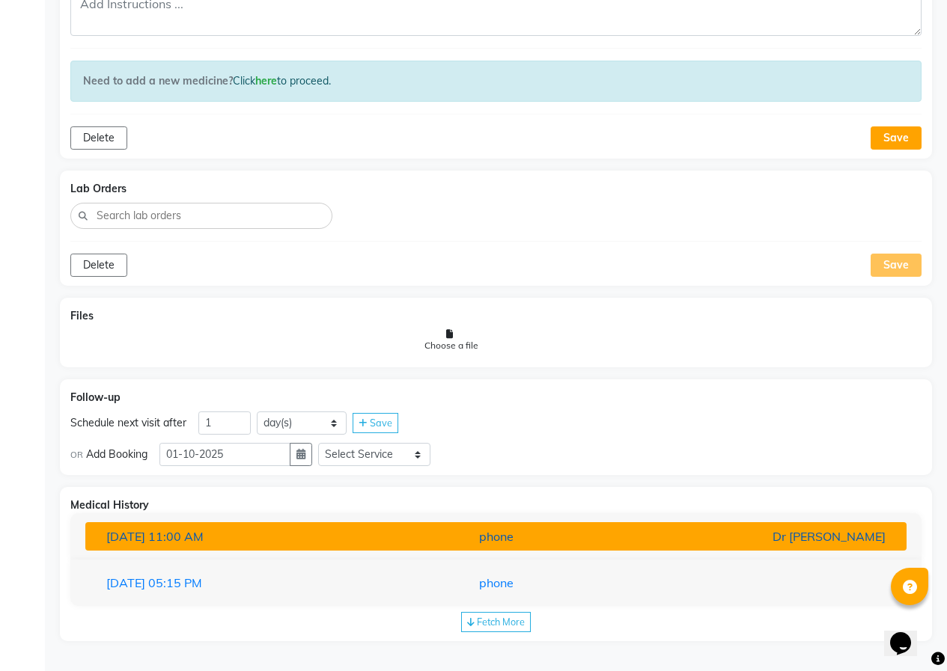
click at [234, 535] on div "[DATE] 11:00 AM" at bounding box center [228, 537] width 267 height 18
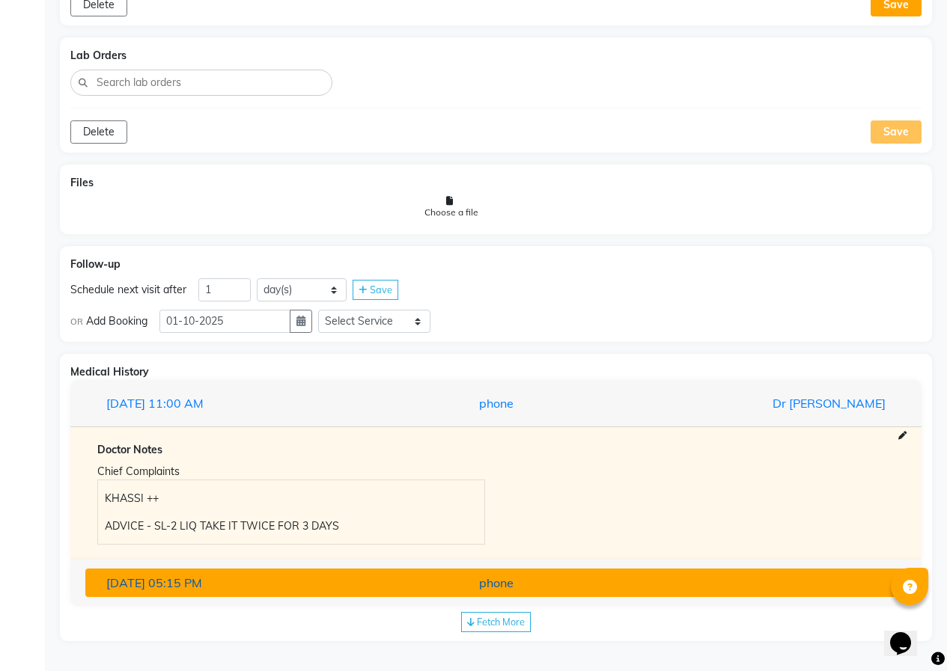
click at [252, 579] on div "[DATE] 05:15 PM" at bounding box center [228, 583] width 267 height 18
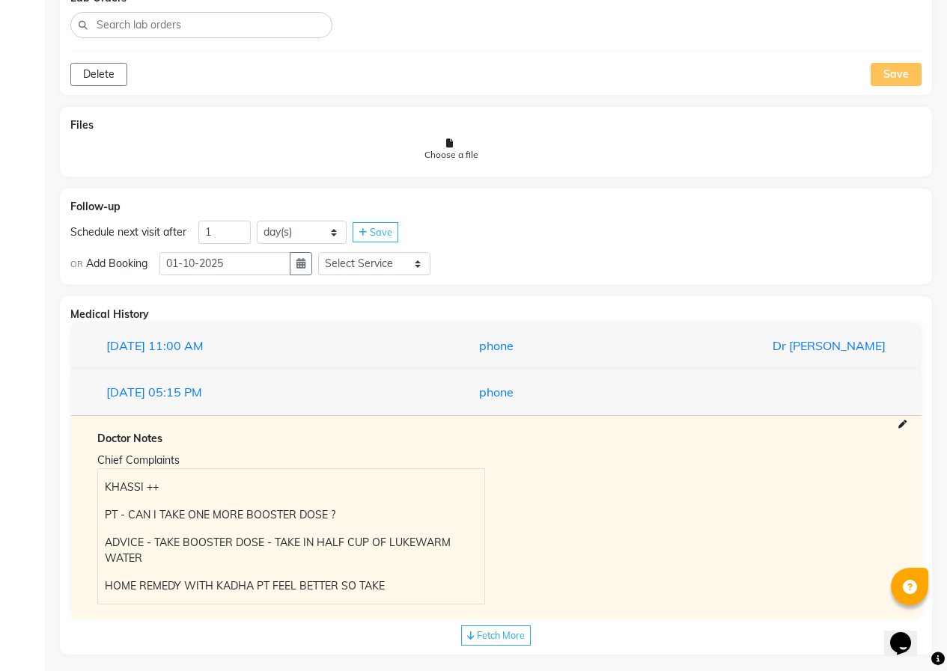
scroll to position [898, 0]
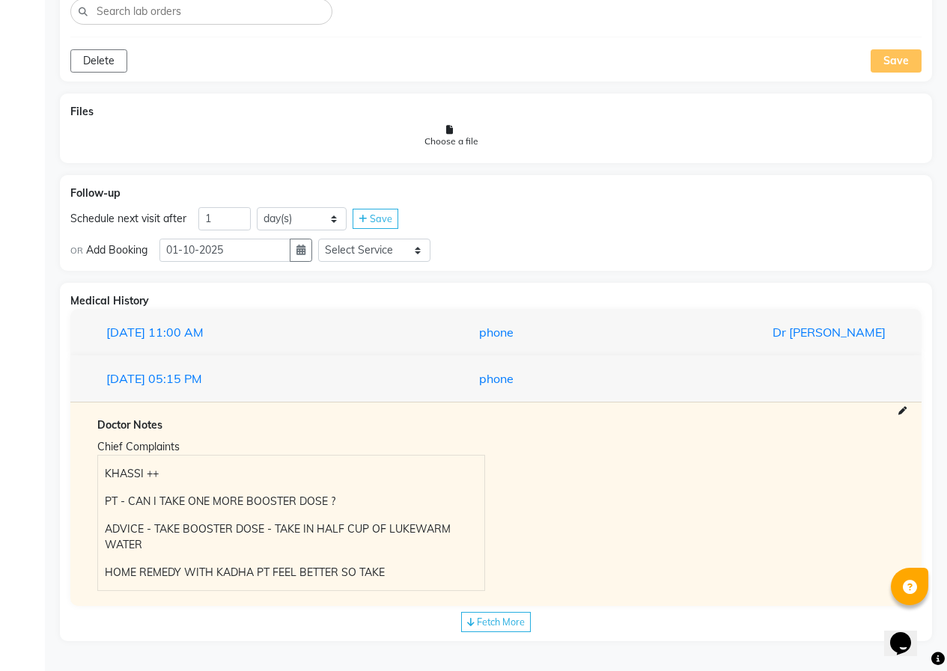
click at [495, 618] on span "Fetch More" at bounding box center [501, 622] width 48 height 12
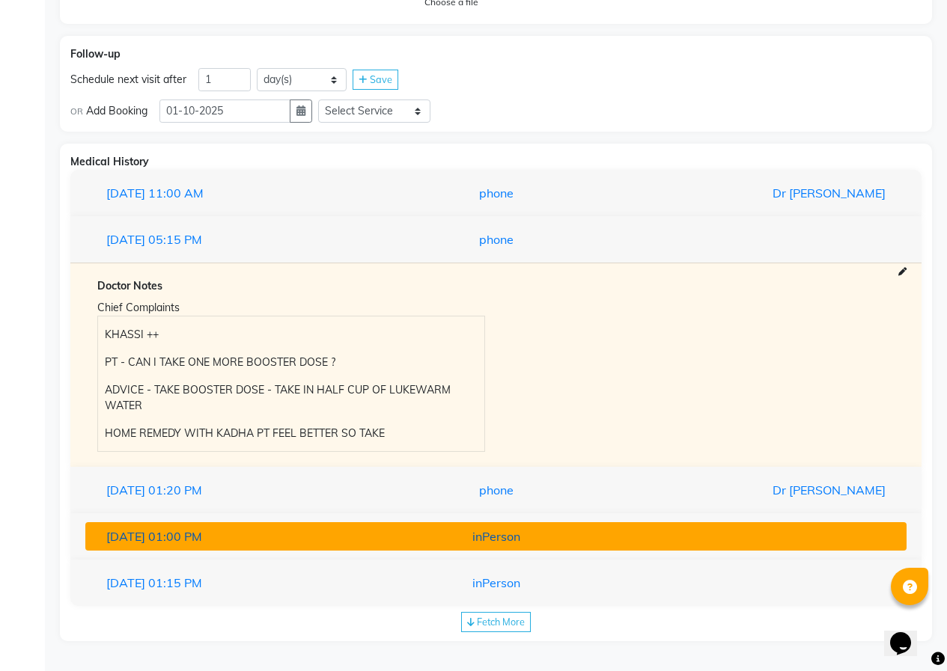
click at [263, 540] on div "[DATE] 01:00 PM" at bounding box center [228, 537] width 267 height 18
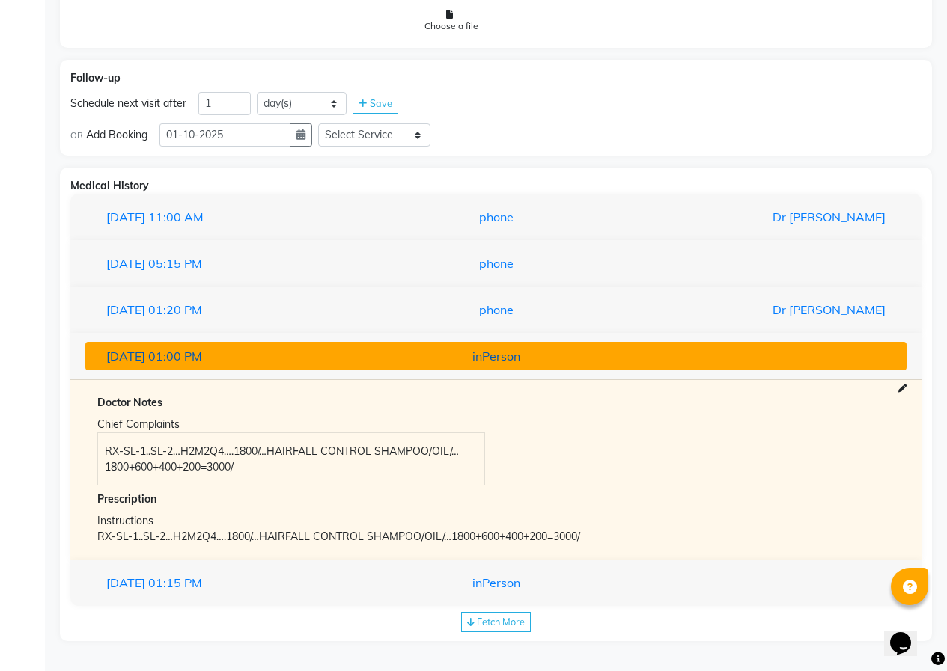
scroll to position [1013, 0]
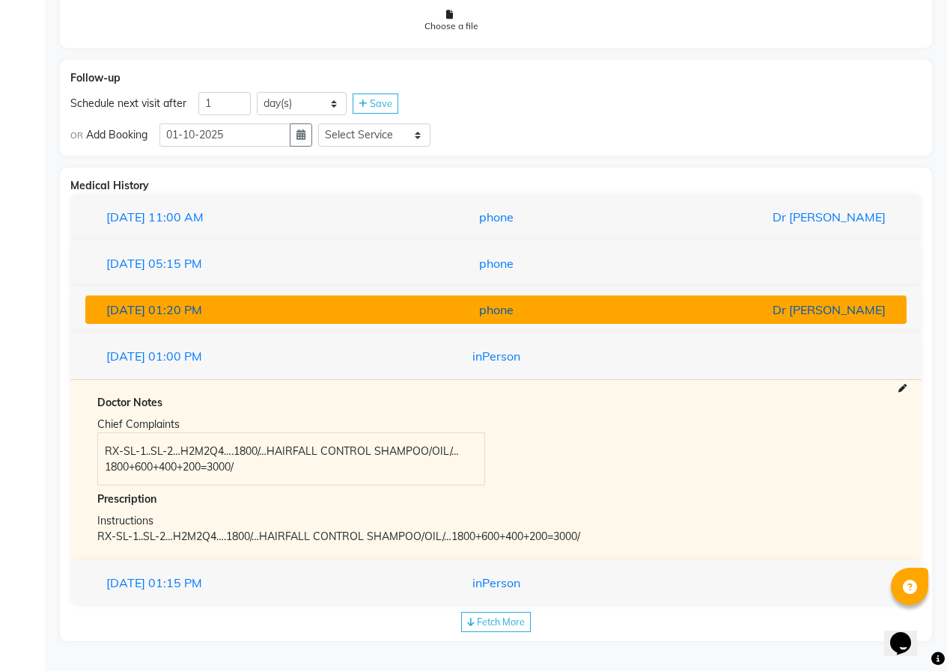
click at [202, 315] on span "01:20 PM" at bounding box center [175, 309] width 54 height 15
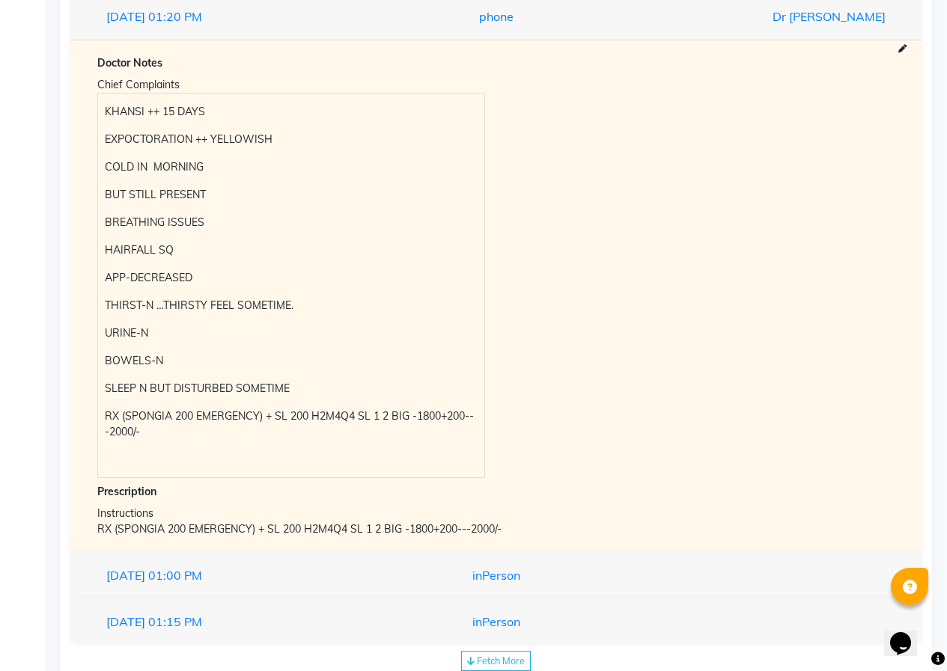
scroll to position [1313, 0]
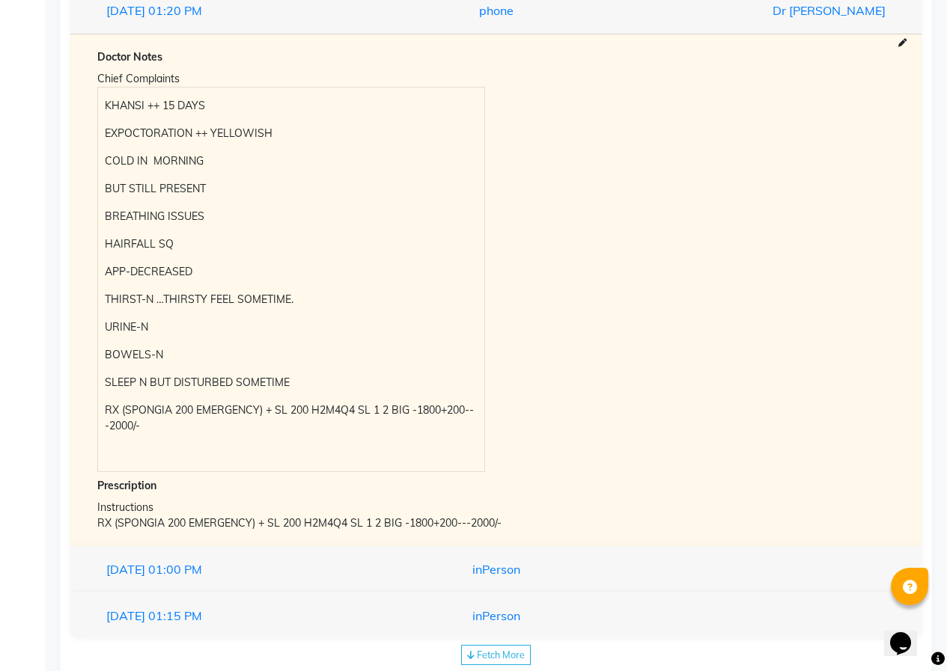
drag, startPoint x: 106, startPoint y: 105, endPoint x: 131, endPoint y: 105, distance: 24.7
click at [108, 105] on p "KHANSI ++ 15 DAYS" at bounding box center [291, 106] width 372 height 16
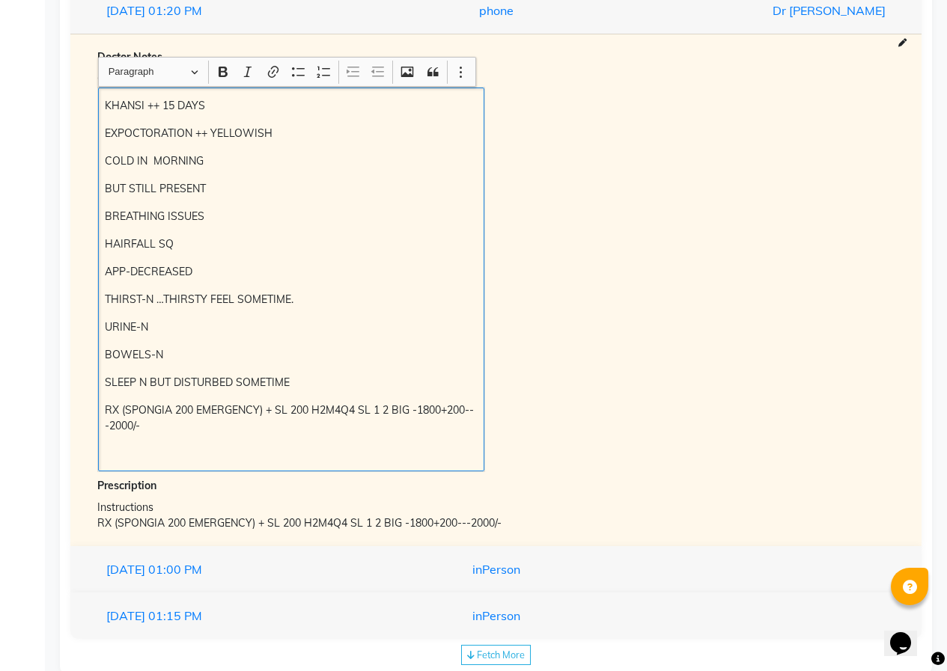
drag, startPoint x: 131, startPoint y: 105, endPoint x: 270, endPoint y: 159, distance: 149.6
click at [270, 159] on div "KHANSI ++ 15 DAYS EXPOCTORATION ++ YELLOWISH COLD IN MORNING BUT STILL PRESENT …" at bounding box center [291, 280] width 386 height 384
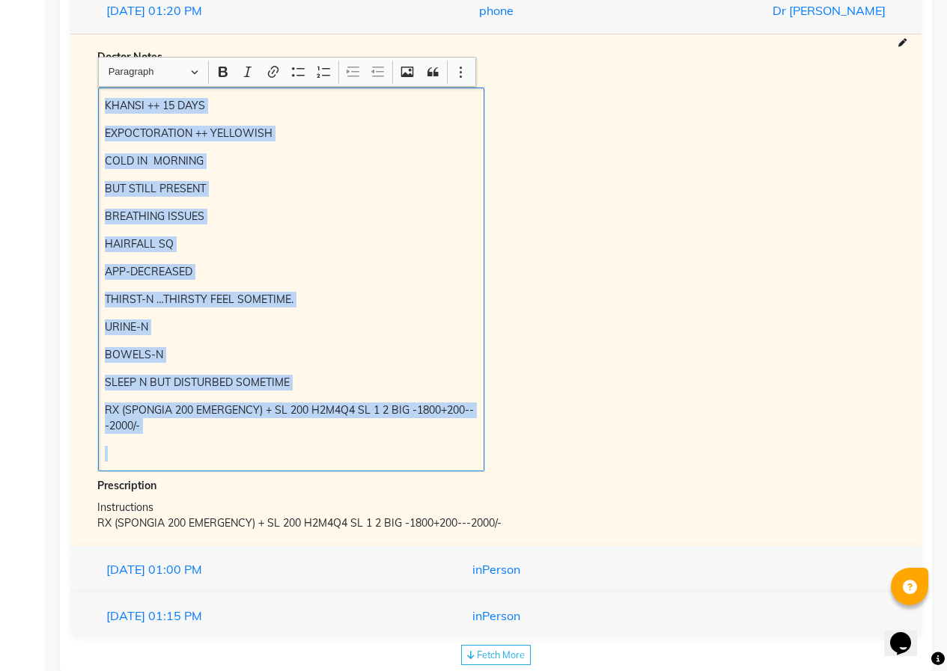
drag, startPoint x: 106, startPoint y: 103, endPoint x: 299, endPoint y: 359, distance: 320.7
click at [456, 439] on div "KHANSI ++ 15 DAYS EXPOCTORATION ++ YELLOWISH COLD IN MORNING BUT STILL PRESENT …" at bounding box center [291, 280] width 386 height 384
copy div "KHANSI ++ 15 DAYS EXPOCTORATION ++ YELLOWISH COLD IN MORNING BUT STILL PRESENT …"
click at [180, 332] on p "URINE-N" at bounding box center [291, 328] width 372 height 16
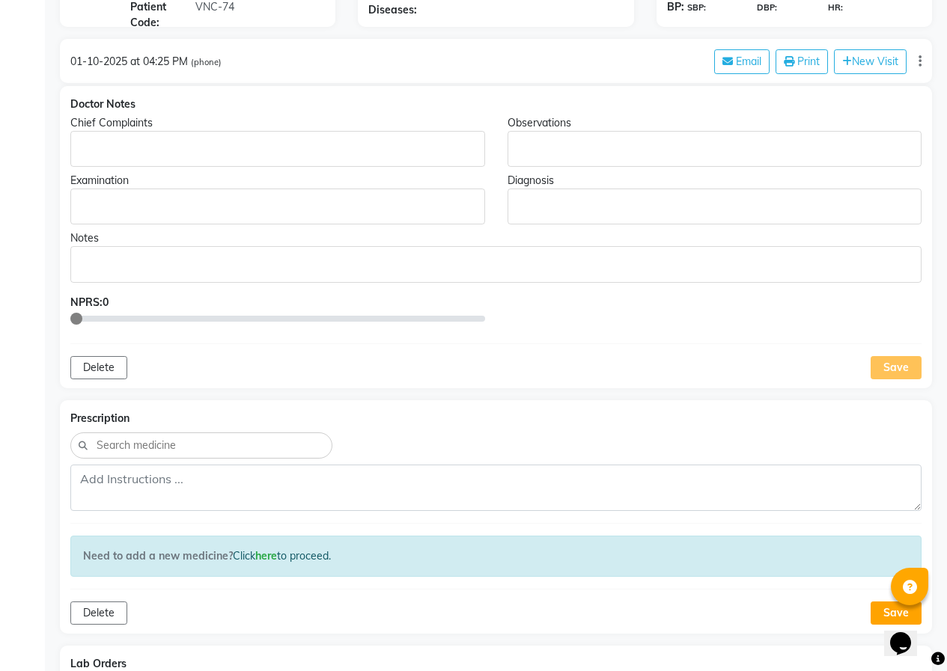
scroll to position [0, 0]
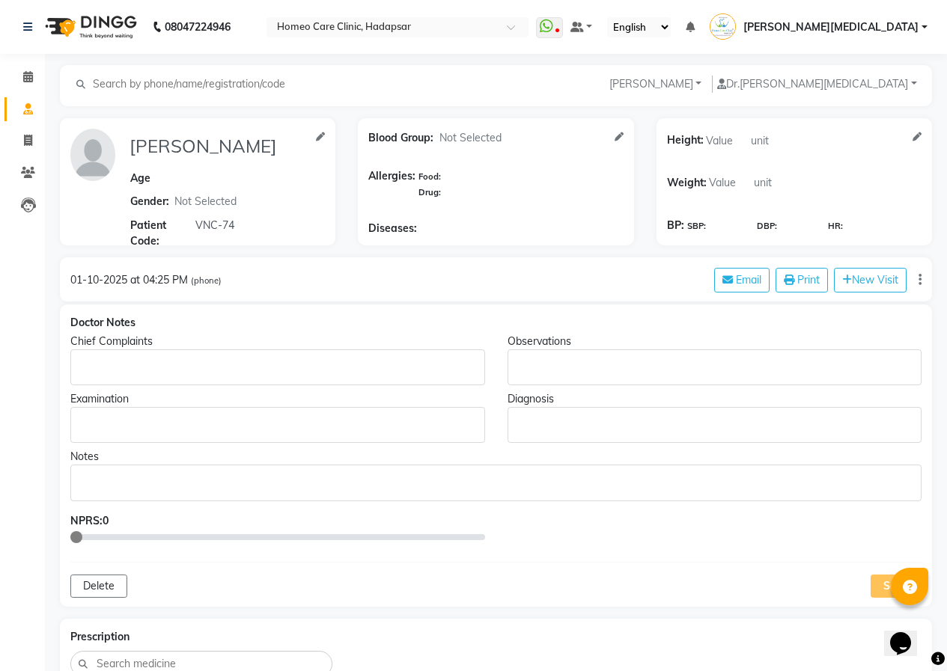
click at [109, 364] on p "Rich Text Editor, main" at bounding box center [277, 368] width 400 height 16
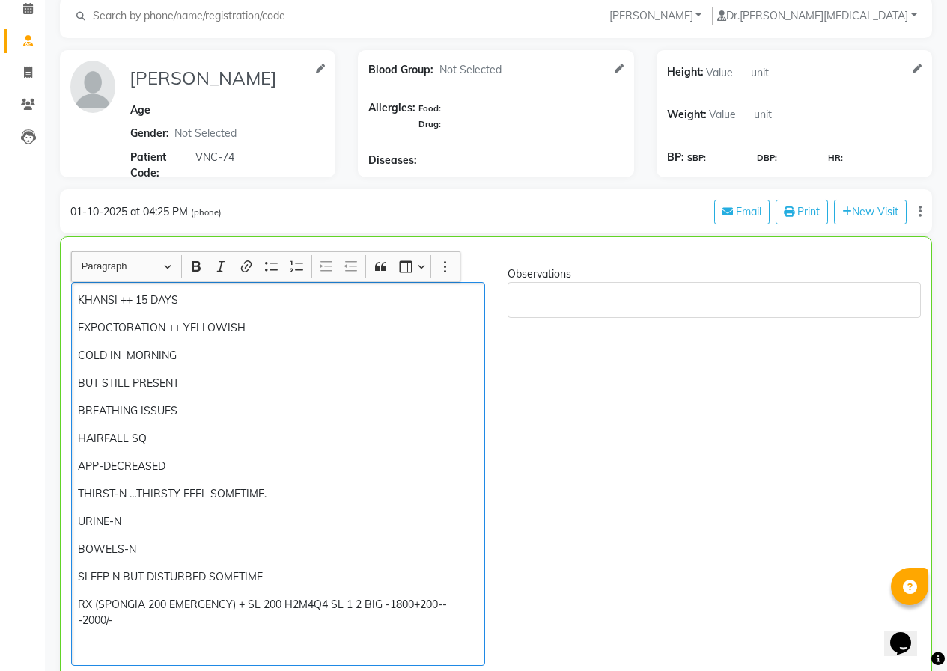
scroll to position [143, 0]
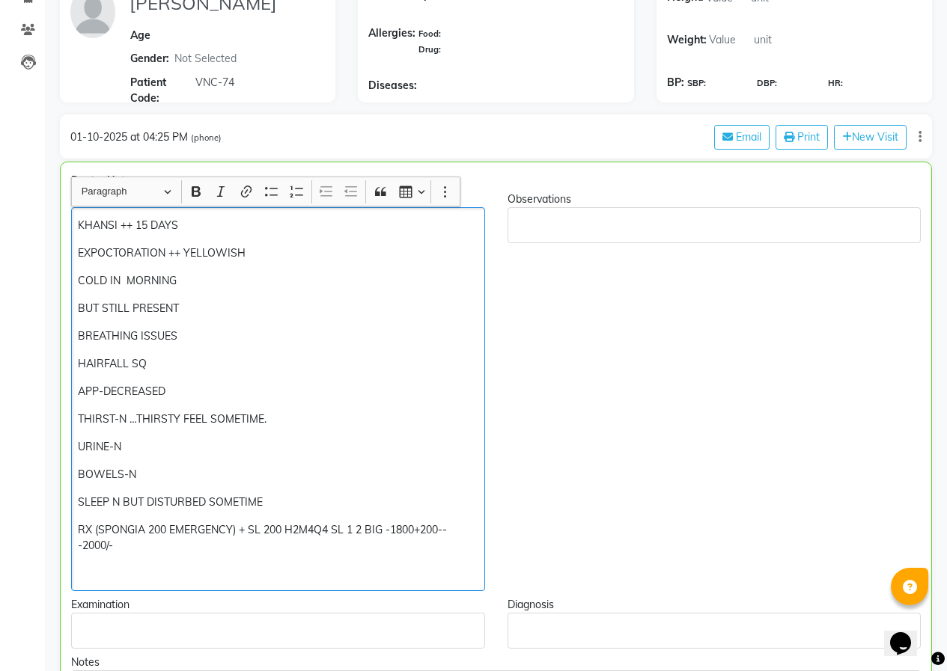
drag, startPoint x: 184, startPoint y: 220, endPoint x: 122, endPoint y: 215, distance: 62.3
click at [122, 215] on div "KHANSI ++ 15 DAYS EXPOCTORATION ++ YELLOWISH COLD IN MORNING BUT STILL PRESENT …" at bounding box center [278, 399] width 414 height 384
click at [290, 264] on div "KHANSI >> EXPOCTORATION ++ YELLOWISH COLD IN MORNING BUT STILL PRESENT BREATHIN…" at bounding box center [278, 399] width 414 height 384
click at [272, 243] on div "KHANSI >> EXPOCTORATION ++ YELLOWISH COLD IN MORNING BUT STILL PRESENT BREATHIN…" at bounding box center [278, 399] width 414 height 384
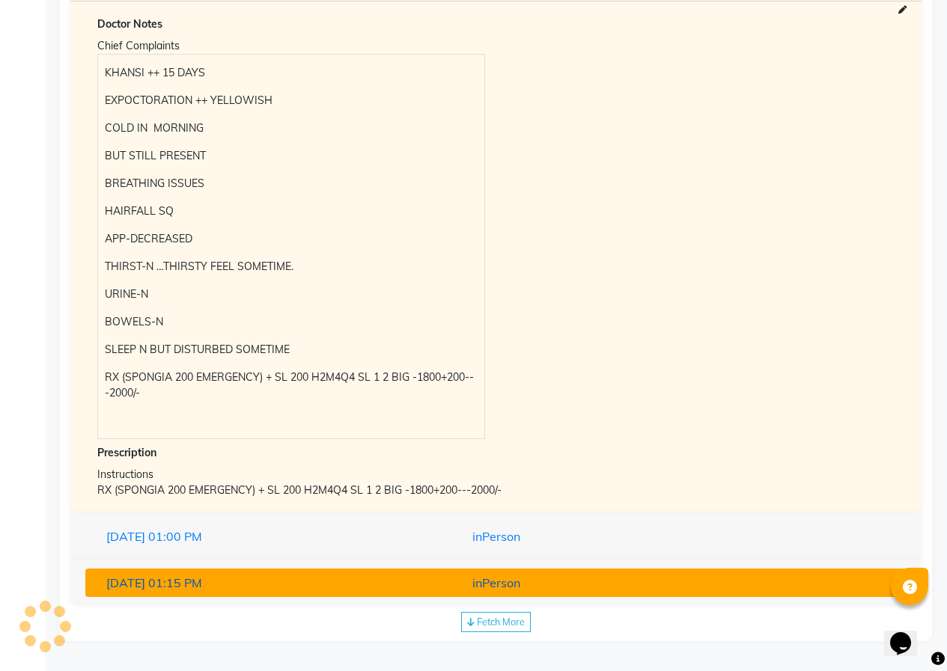
click at [335, 582] on div "[DATE] 01:15 PM" at bounding box center [228, 583] width 267 height 18
click at [335, 582] on div "[DATE] 01:15 PM inPerson Doctor Notes Chief Complaints H/O TB [MEDICAL_DATA] RE…" at bounding box center [495, 583] width 851 height 46
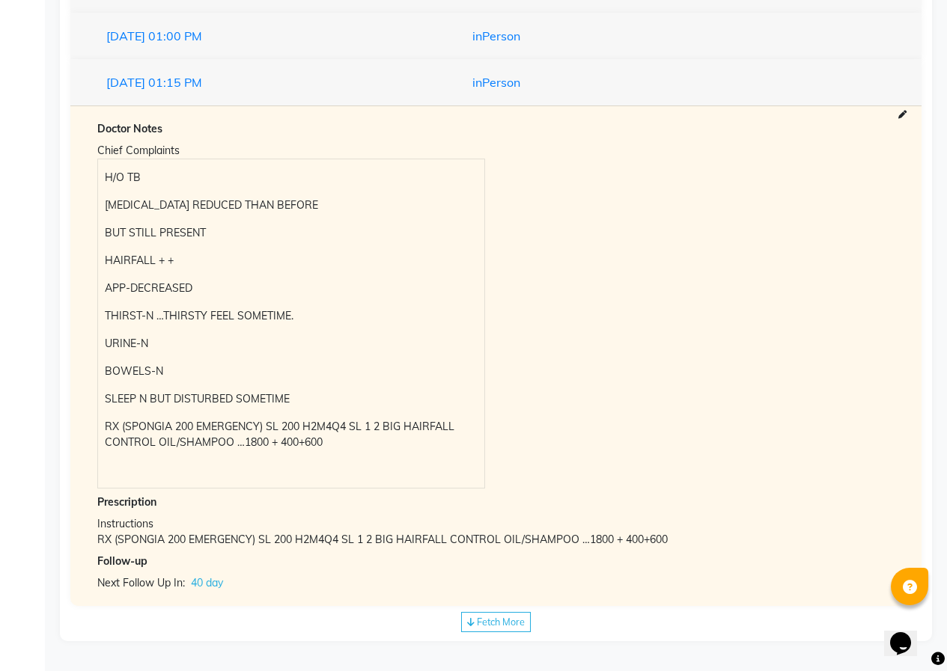
scroll to position [1683, 0]
click at [469, 623] on icon at bounding box center [470, 623] width 7 height 10
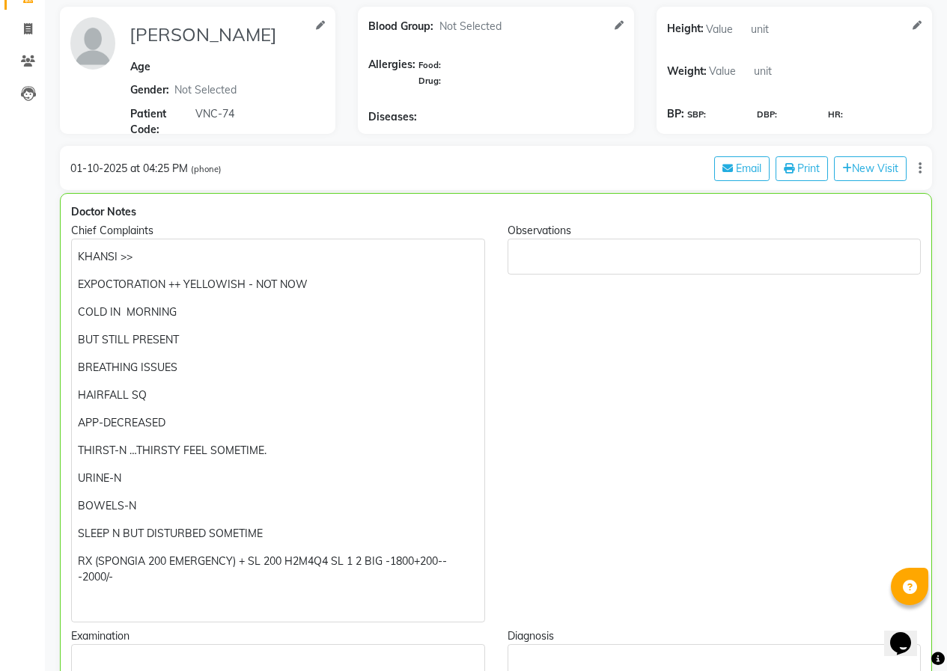
scroll to position [186, 0]
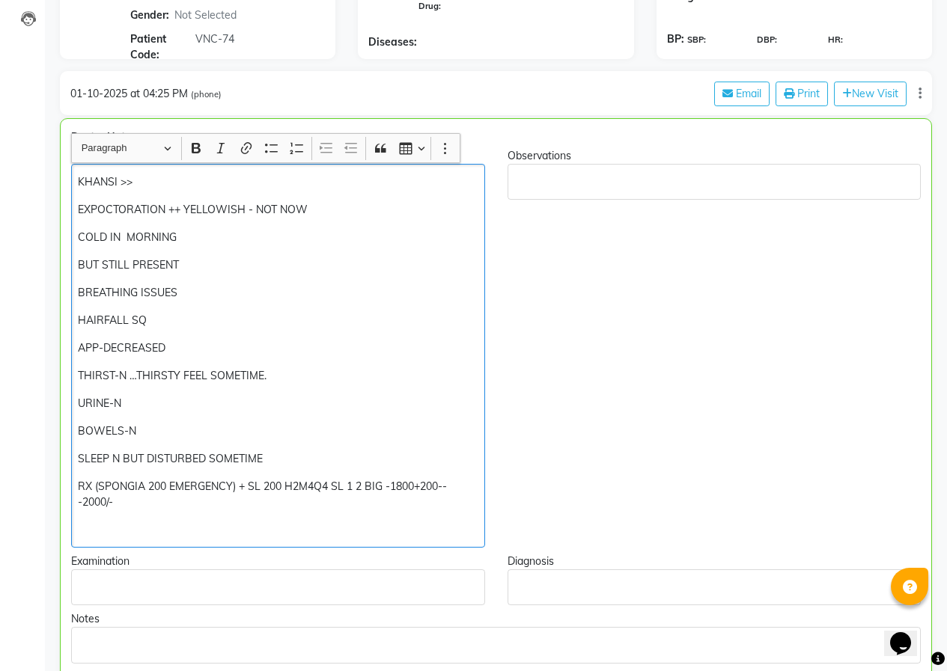
drag, startPoint x: 171, startPoint y: 344, endPoint x: 105, endPoint y: 339, distance: 66.8
click at [105, 339] on div "KHANSI >> EXPOCTORATION ++ YELLOWISH - NOT NOW COLD IN MORNING BUT STILL PRESEN…" at bounding box center [278, 356] width 414 height 384
click at [130, 323] on p "HAIRFALL SQ" at bounding box center [278, 321] width 400 height 16
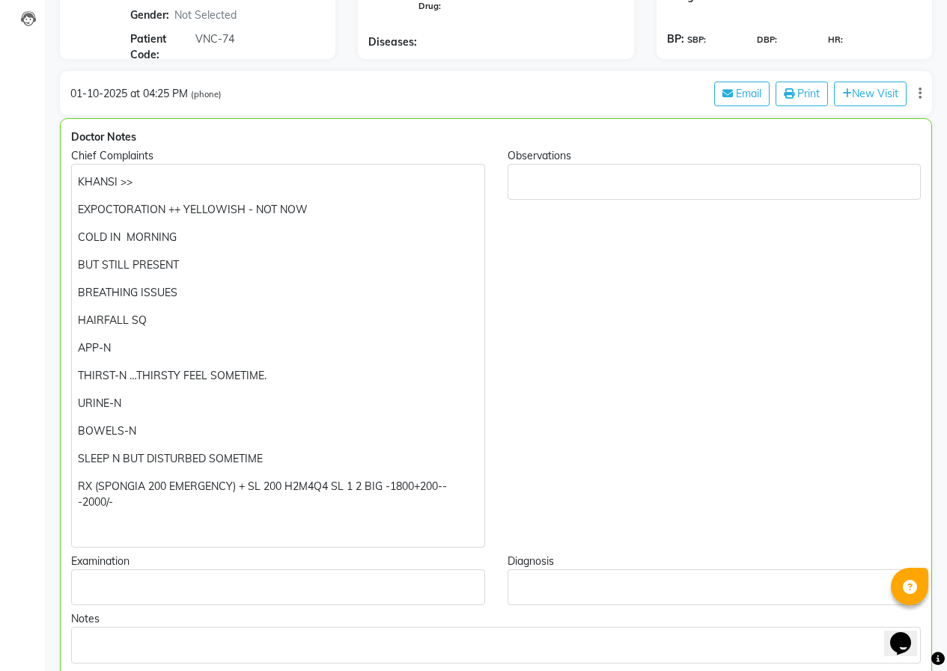
click at [269, 454] on p "SLEEP N BUT DISTURBED SOMETIME" at bounding box center [278, 459] width 400 height 16
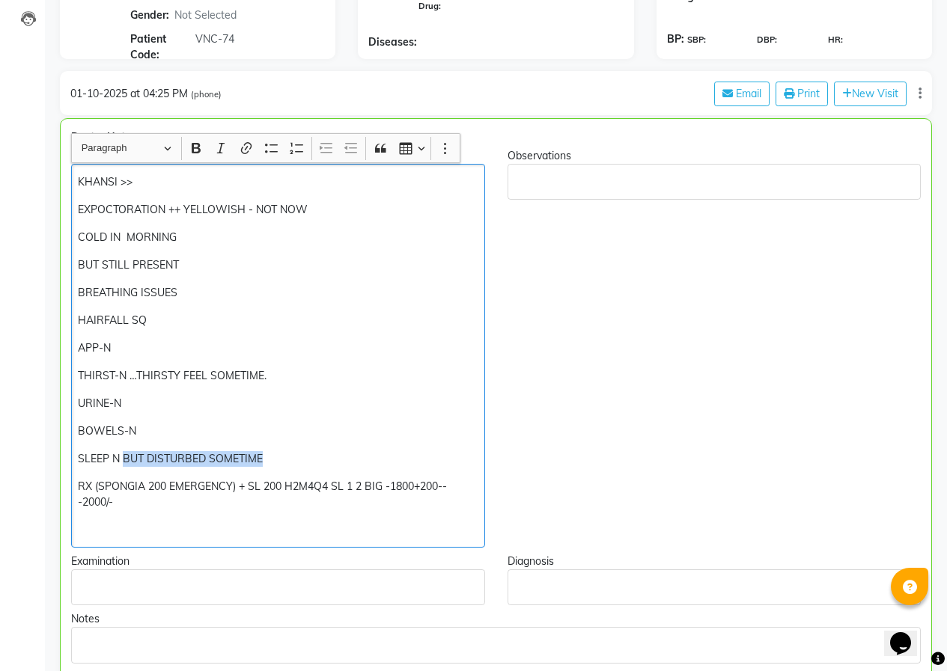
drag, startPoint x: 269, startPoint y: 454, endPoint x: 124, endPoint y: 451, distance: 146.0
click at [124, 451] on p "SLEEP N BUT DISTURBED SOMETIME" at bounding box center [278, 459] width 400 height 16
click at [109, 464] on p "SLEEP N" at bounding box center [278, 459] width 400 height 16
click at [276, 367] on div "KHANSI >> EXPOCTORATION ++ YELLOWISH - NOT NOW COLD IN MORNING BUT STILL PRESEN…" at bounding box center [278, 356] width 414 height 384
drag, startPoint x: 275, startPoint y: 367, endPoint x: 132, endPoint y: 376, distance: 143.2
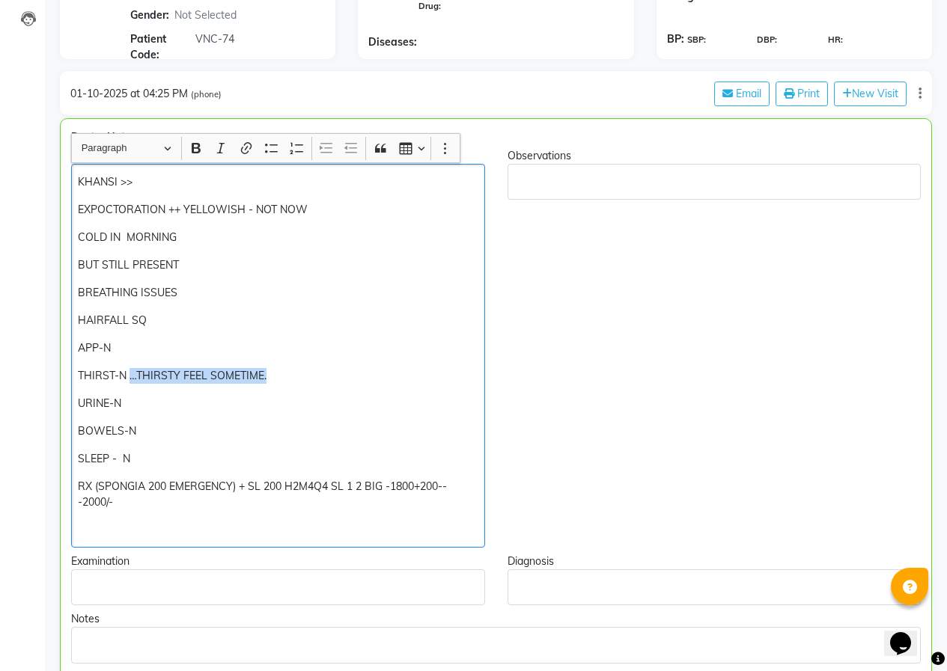
click at [132, 376] on div "KHANSI >> EXPOCTORATION ++ YELLOWISH - NOT NOW COLD IN MORNING BUT STILL PRESEN…" at bounding box center [278, 356] width 414 height 384
click at [209, 238] on p "COLD IN MORNING" at bounding box center [278, 238] width 400 height 16
drag, startPoint x: 199, startPoint y: 260, endPoint x: 50, endPoint y: 257, distance: 149.0
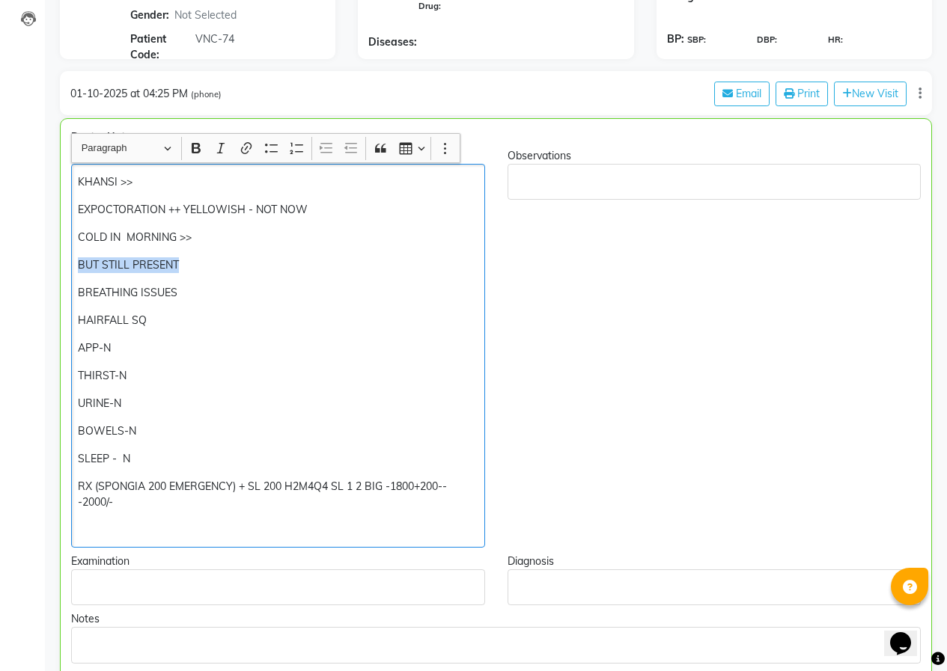
drag, startPoint x: 189, startPoint y: 259, endPoint x: 57, endPoint y: 260, distance: 132.5
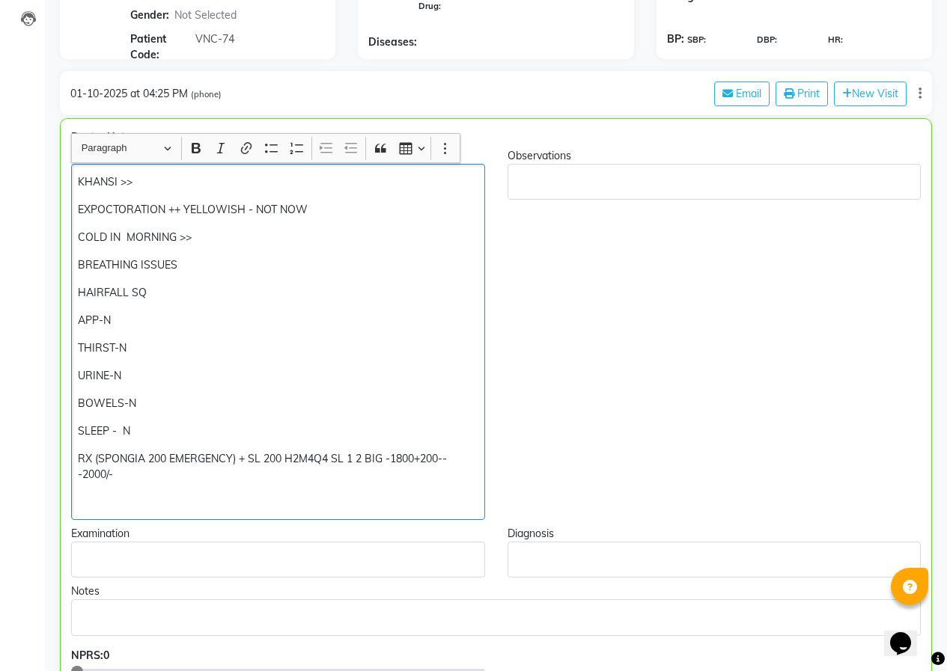
click at [192, 268] on p "BREATHING ISSUES" at bounding box center [278, 265] width 400 height 16
click at [99, 455] on p "RX (SPONGIA 200 EMERGENCY) + SL 200 H2M4Q4 SL 1 2 BIG -1800+200---2000/-" at bounding box center [278, 466] width 400 height 31
click at [96, 460] on p "RX (SPONGIA 200 EMERGENCY) + SL 200 H2M4Q4 SL 1 2 BIG -1800+200---2000/-" at bounding box center [278, 466] width 400 height 31
click at [289, 463] on p "RX -(SPONGIA 200 EMERGENCY) + SL 200 H2M4Q4 SL 1 2 BIG -1800+200---2000/-" at bounding box center [278, 466] width 400 height 31
click at [338, 460] on p "RX -(SPONGIA 200 EMERGENCY) + SL 200 .H2M4Q4 SL 1 2 BIG -1800+200---2000/-" at bounding box center [278, 466] width 400 height 31
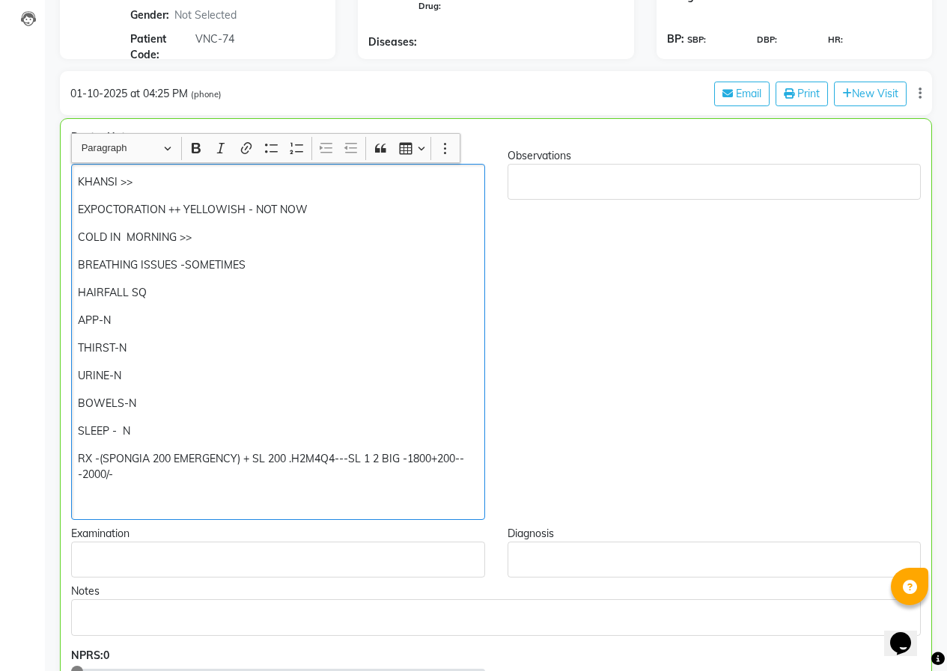
click at [373, 463] on p "RX -(SPONGIA 200 EMERGENCY) + SL 200 .H2M4Q4---SL 1 2 BIG -1800+200---2000/-" at bounding box center [278, 466] width 400 height 31
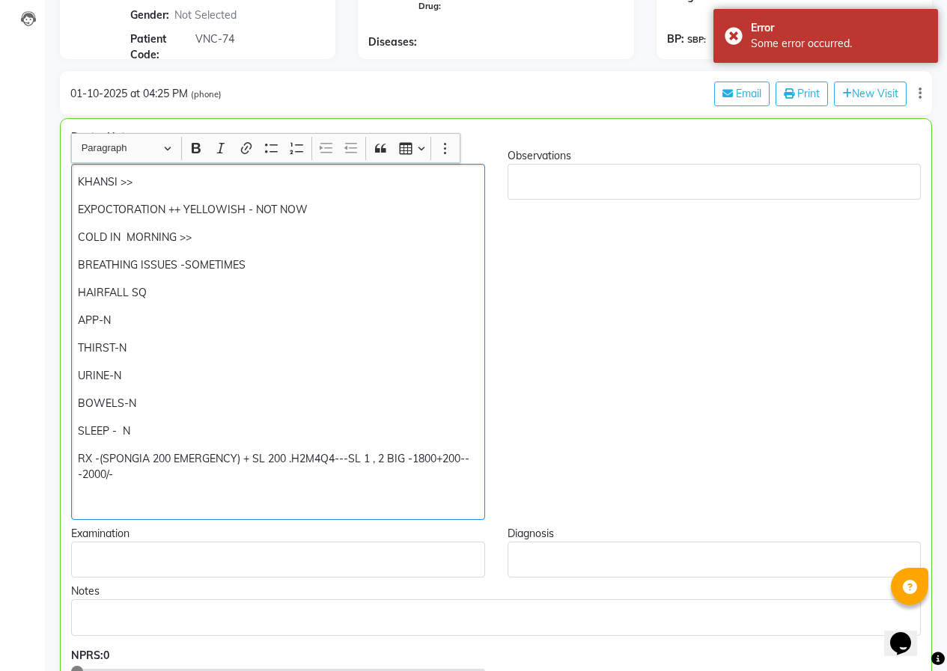
click at [404, 461] on p "RX -(SPONGIA 200 EMERGENCY) + SL 200 .H2M4Q4---SL 1 , 2 BIG -1800+200---2000/-" at bounding box center [278, 466] width 400 height 31
click at [409, 462] on p "RX -(SPONGIA 200 EMERGENCY) + SL 200 .H2M4Q4---SL 1 , 2 BIG -1800+200---2000/-" at bounding box center [278, 466] width 400 height 31
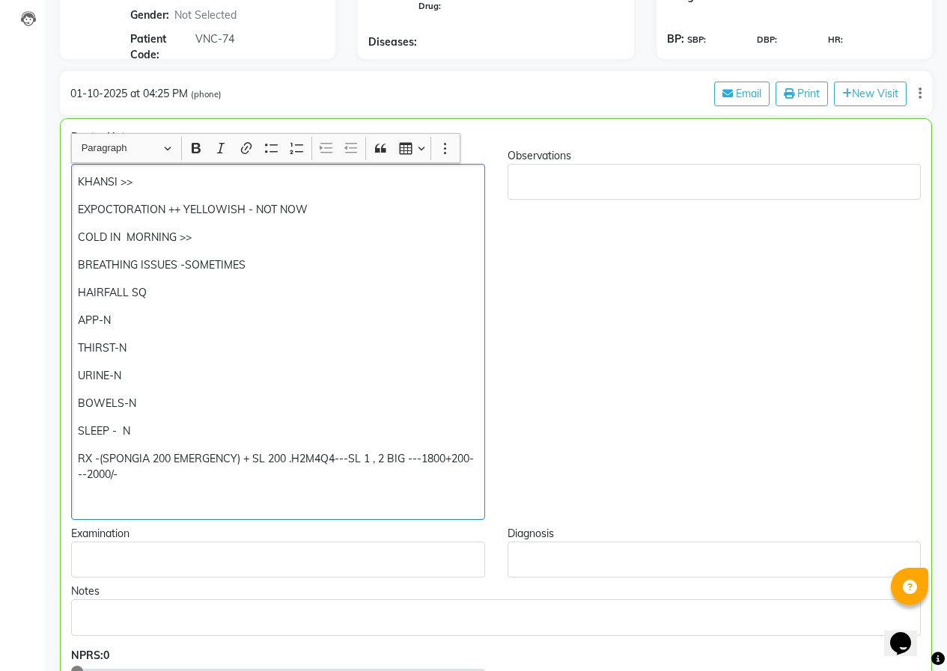
click at [472, 460] on p "RX -(SPONGIA 200 EMERGENCY) + SL 200 .H2M4Q4---SL 1 , 2 BIG ---1800+200---2000/-" at bounding box center [278, 466] width 400 height 31
click at [111, 473] on p "RX -(SPONGIA 200 EMERGENCY) + SL 200 .H2M4Q4---SL 1 , 2 BIG ---1800+200/---2000…" at bounding box center [278, 466] width 400 height 31
click at [117, 472] on p "RX -(SPONGIA 200 EMERGENCY) + SL 200 .H2M4Q4---SL 1 , 2 BIG ---1800+200/---2000…" at bounding box center [278, 466] width 400 height 31
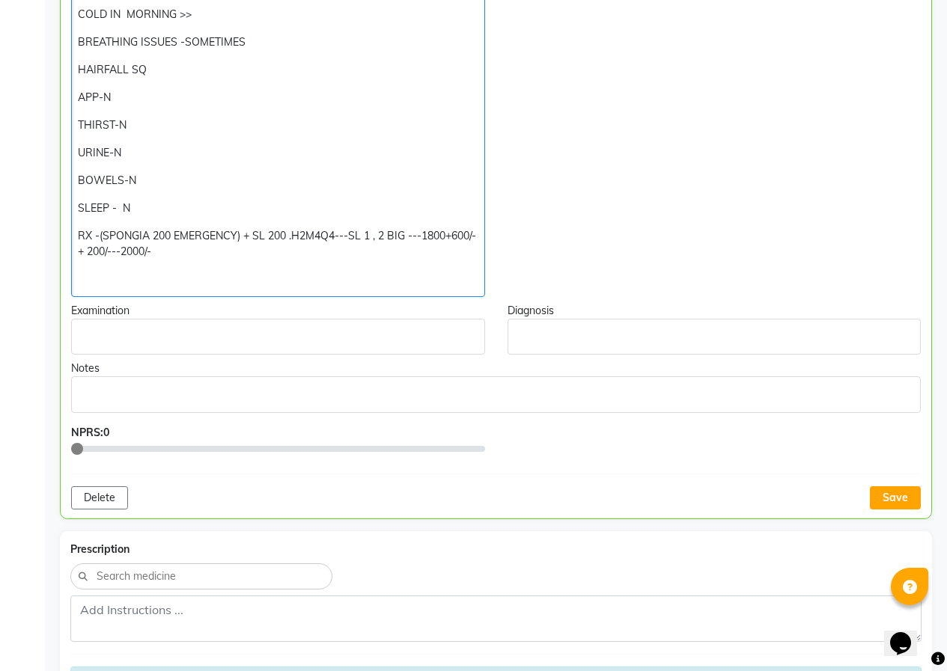
scroll to position [411, 0]
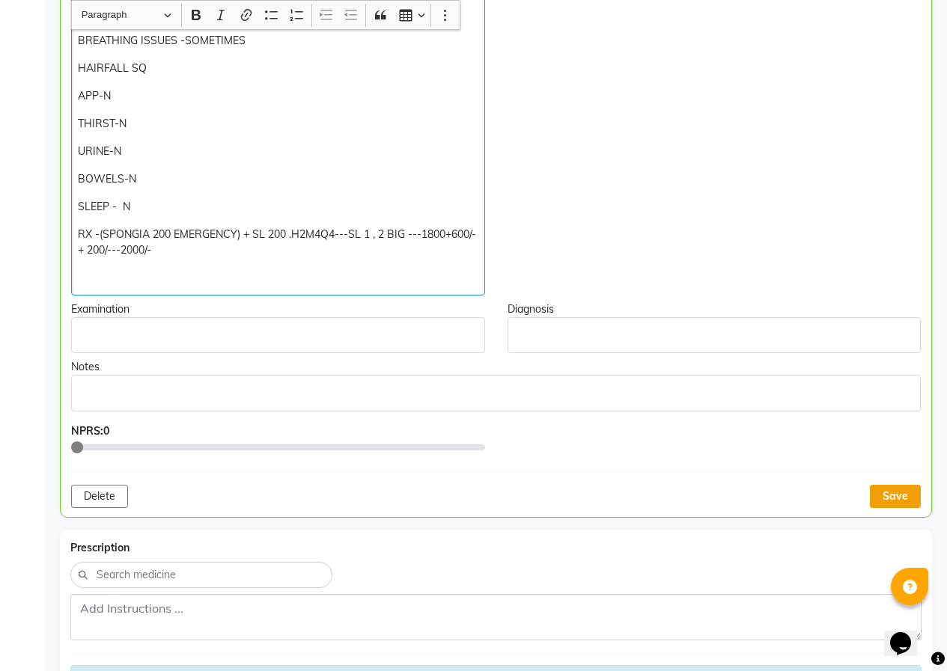
click at [874, 497] on button "Save" at bounding box center [895, 496] width 51 height 23
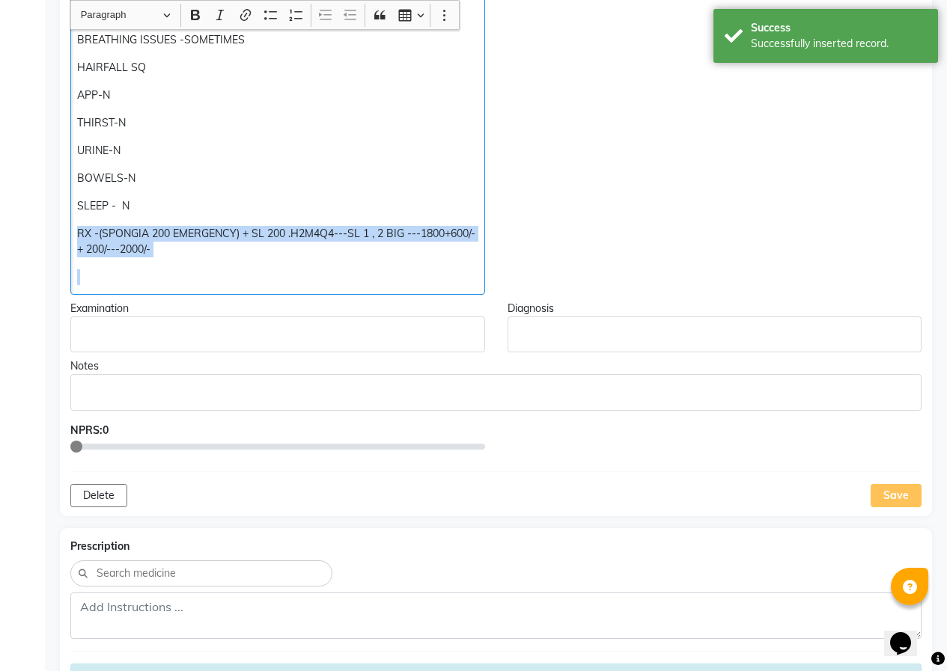
drag, startPoint x: 73, startPoint y: 226, endPoint x: 477, endPoint y: 258, distance: 405.5
click at [477, 258] on div "KHANSI >> EXPOCTORATION ++ YELLOWISH - NOT NOW COLD IN MORNING >> BREATHING ISS…" at bounding box center [277, 117] width 415 height 356
copy p "RX -(SPONGIA 200 EMERGENCY) + SL 200 .H2M4Q4---SL 1 , 2 BIG ---1800+600/- + 200…"
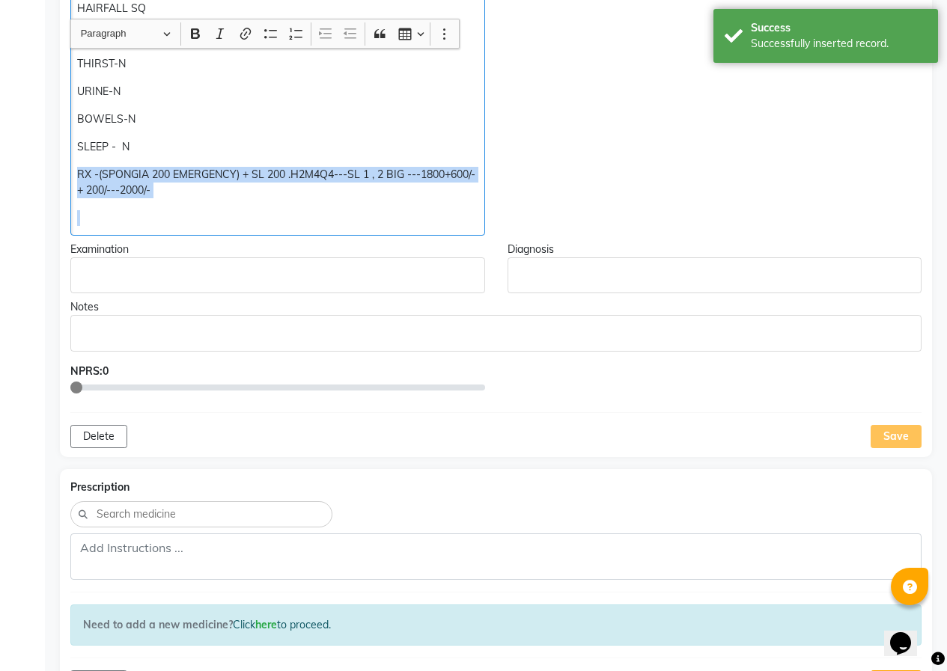
scroll to position [561, 0]
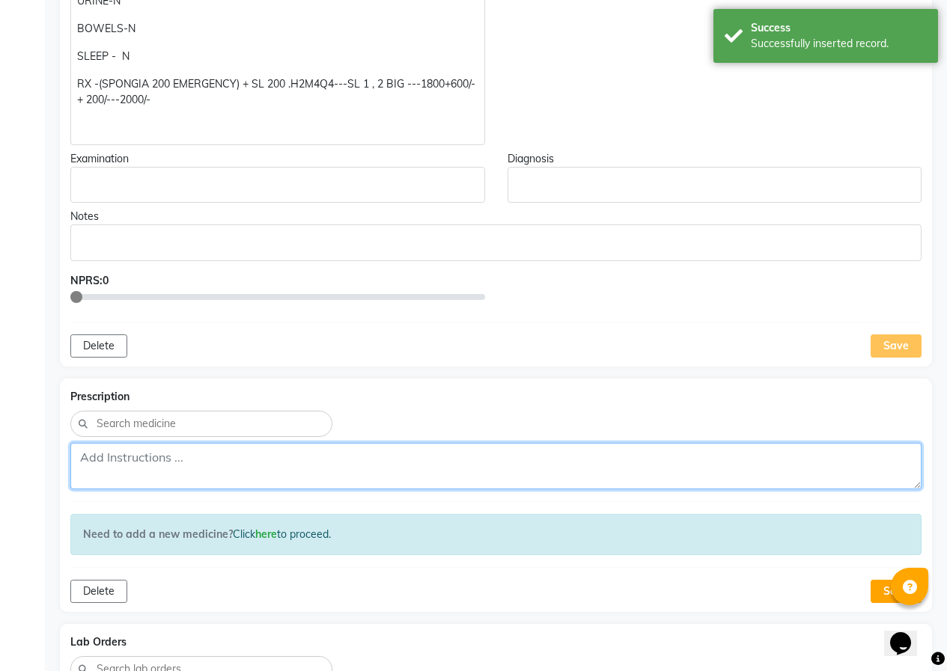
click at [103, 454] on textarea at bounding box center [495, 466] width 851 height 46
paste textarea "RX -(SPONGIA 200 EMERGENCY) + SL 200 .H2M4Q4---SL 1 , 2 BIG ---1800+600/- + 200…"
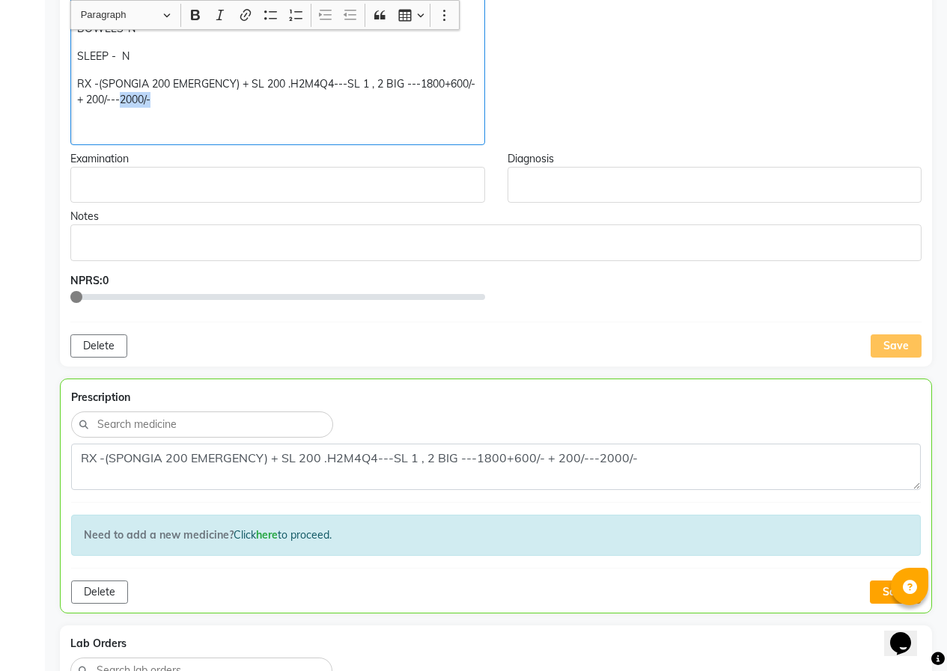
drag, startPoint x: 121, startPoint y: 100, endPoint x: 155, endPoint y: 105, distance: 34.7
click at [155, 105] on p "RX -(SPONGIA 200 EMERGENCY) + SL 200 .H2M4Q4---SL 1 , 2 BIG ---1800+600/- + 200…" at bounding box center [277, 91] width 400 height 31
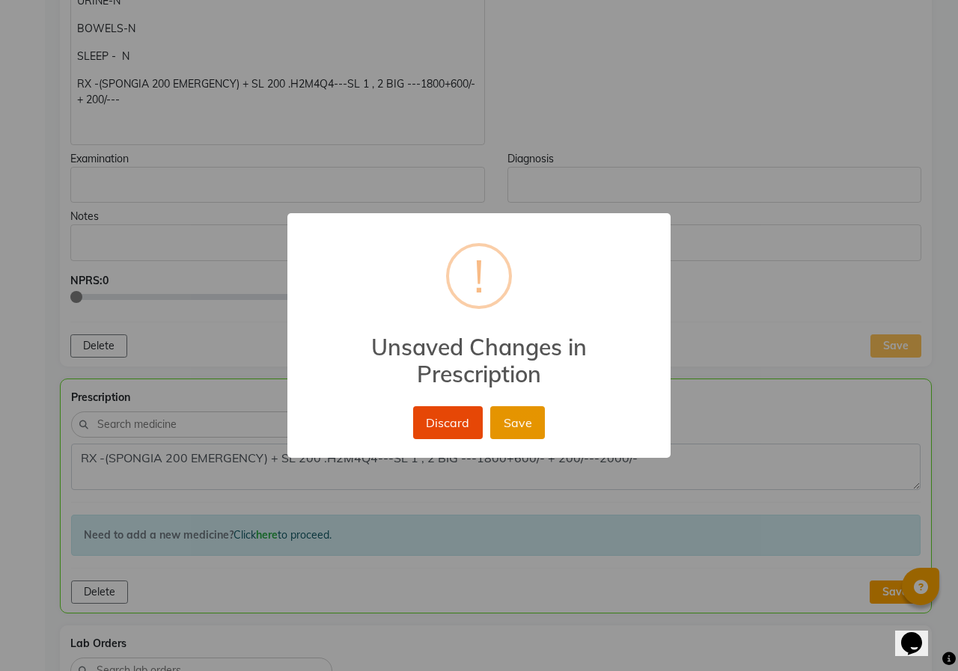
click at [524, 410] on button "Save" at bounding box center [517, 422] width 55 height 33
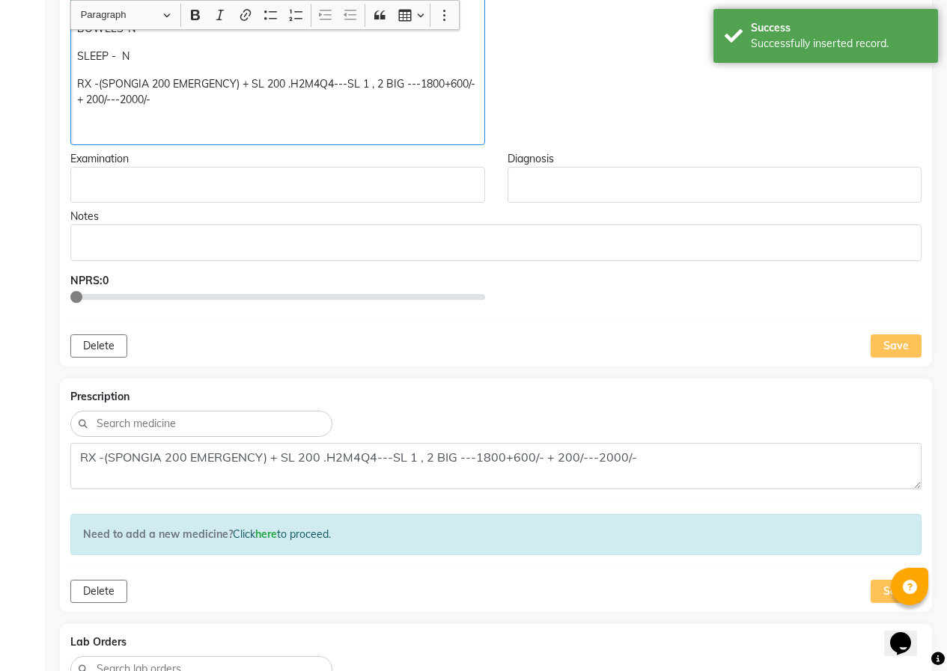
click at [151, 100] on p "RX -(SPONGIA 200 EMERGENCY) + SL 200 .H2M4Q4---SL 1 , 2 BIG ---1800+600/- + 200…" at bounding box center [277, 91] width 400 height 31
drag, startPoint x: 151, startPoint y: 100, endPoint x: 135, endPoint y: 100, distance: 15.7
click at [135, 100] on p "RX -(SPONGIA 200 EMERGENCY) + SL 200 .H2M4Q4---SL 1 , 2 BIG ---1800+600/- + 200…" at bounding box center [277, 91] width 400 height 31
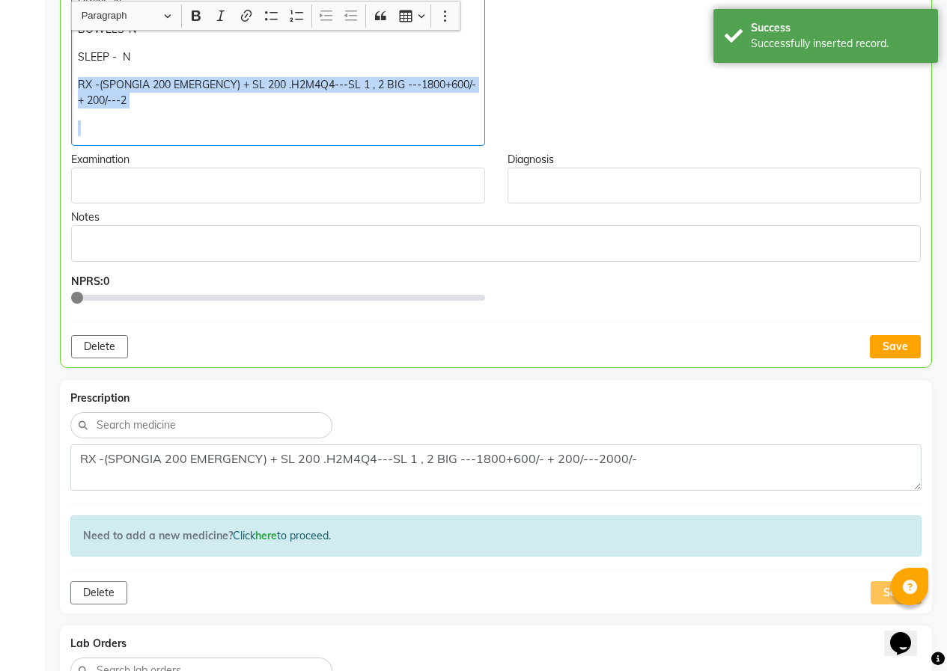
scroll to position [561, 0]
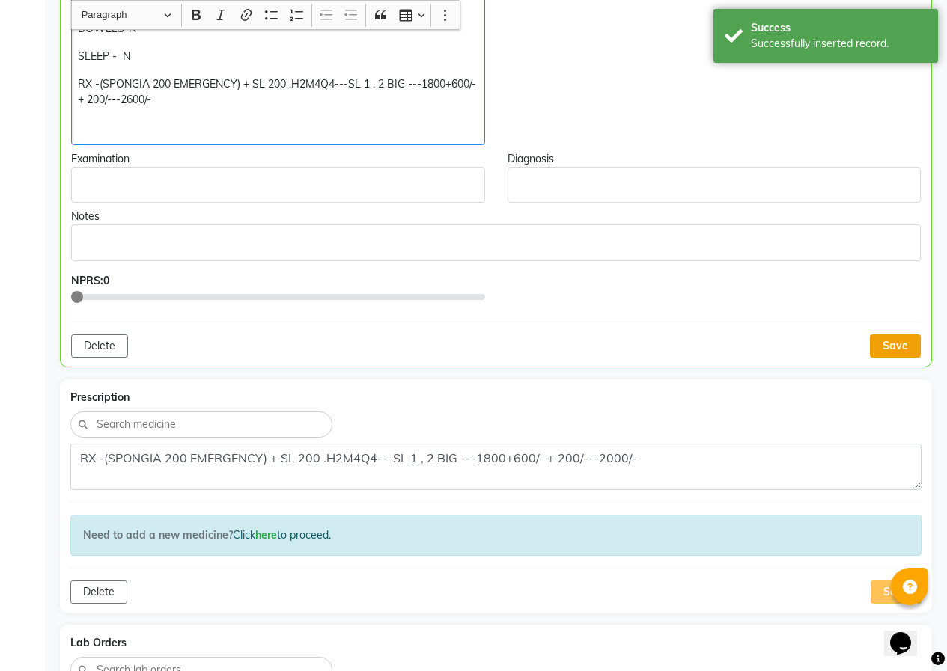
click at [906, 344] on button "Save" at bounding box center [895, 346] width 51 height 23
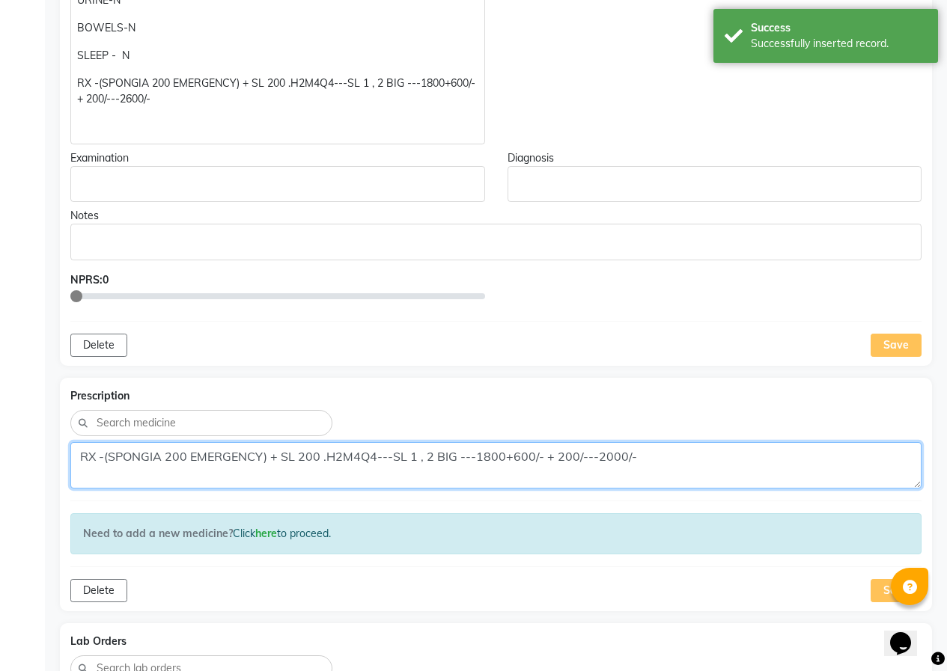
drag, startPoint x: 660, startPoint y: 454, endPoint x: 598, endPoint y: 456, distance: 62.1
click at [598, 456] on textarea "RX -(SPONGIA 200 EMERGENCY) + SL 200 .H2M4Q4---SL 1 , 2 BIG ---1800+600/- + 200…" at bounding box center [495, 465] width 851 height 46
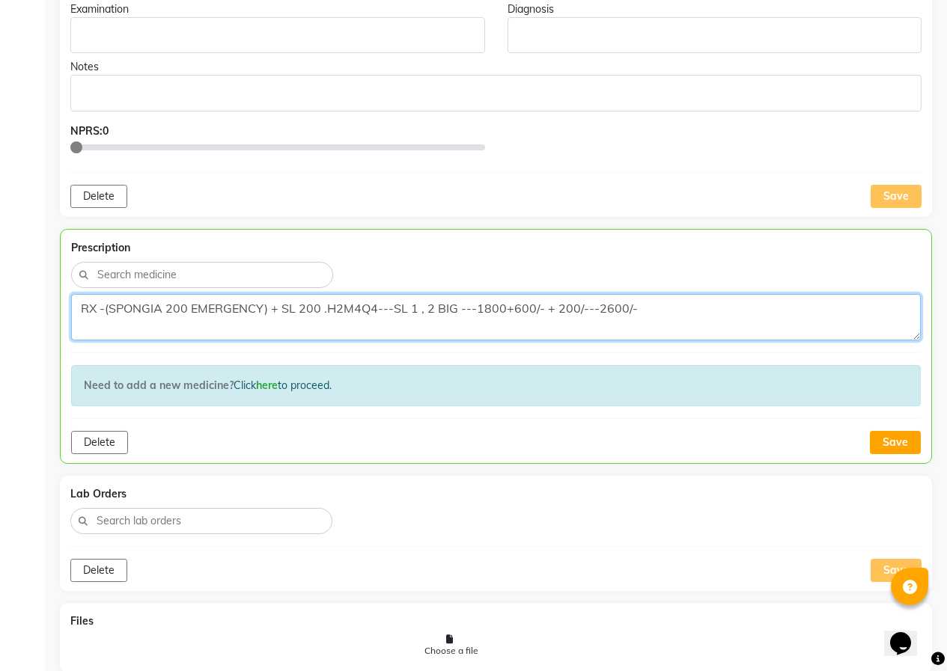
scroll to position [711, 0]
type textarea "RX -(SPONGIA 200 EMERGENCY) + SL 200 .H2M4Q4---SL 1 , 2 BIG ---1800+600/- + 200…"
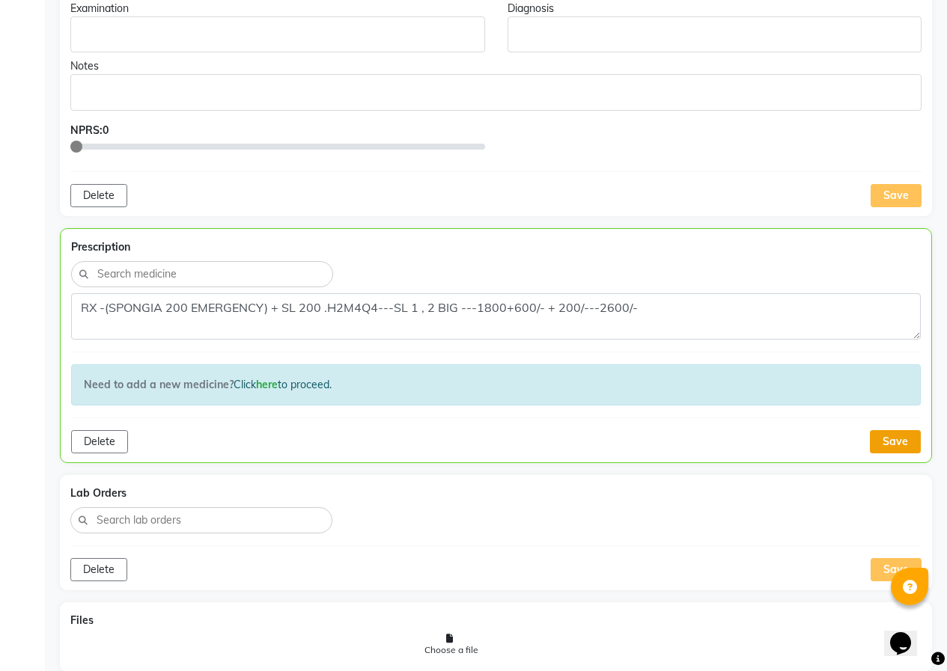
click at [897, 448] on button "Save" at bounding box center [895, 441] width 51 height 23
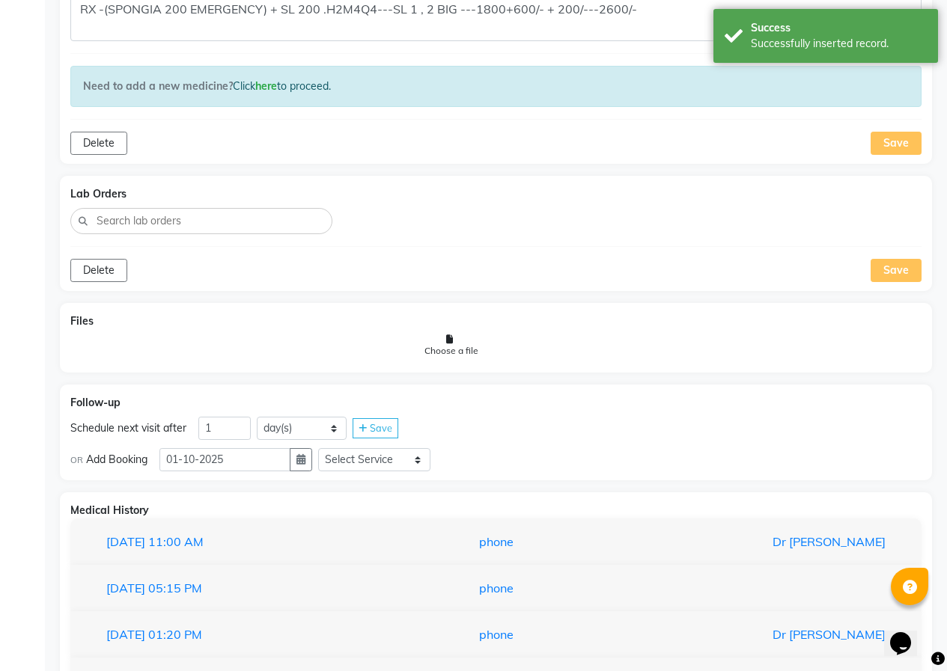
scroll to position [1010, 0]
drag, startPoint x: 225, startPoint y: 421, endPoint x: 199, endPoint y: 421, distance: 25.5
click at [201, 421] on input "1" at bounding box center [224, 426] width 52 height 23
type input "38"
click at [308, 463] on button "button" at bounding box center [301, 458] width 22 height 23
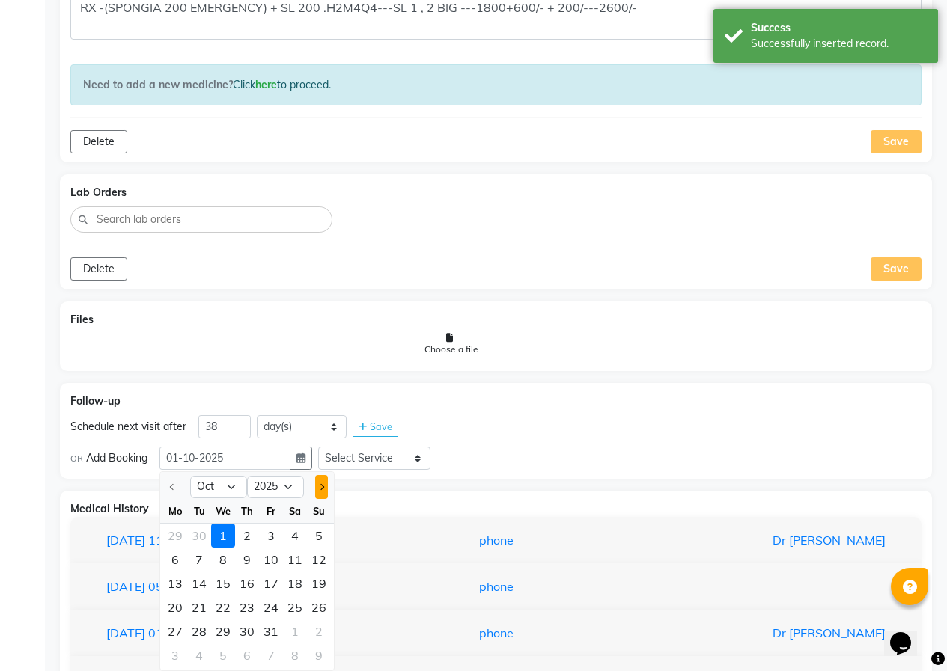
click at [319, 489] on button "Next month" at bounding box center [321, 487] width 13 height 24
select select "11"
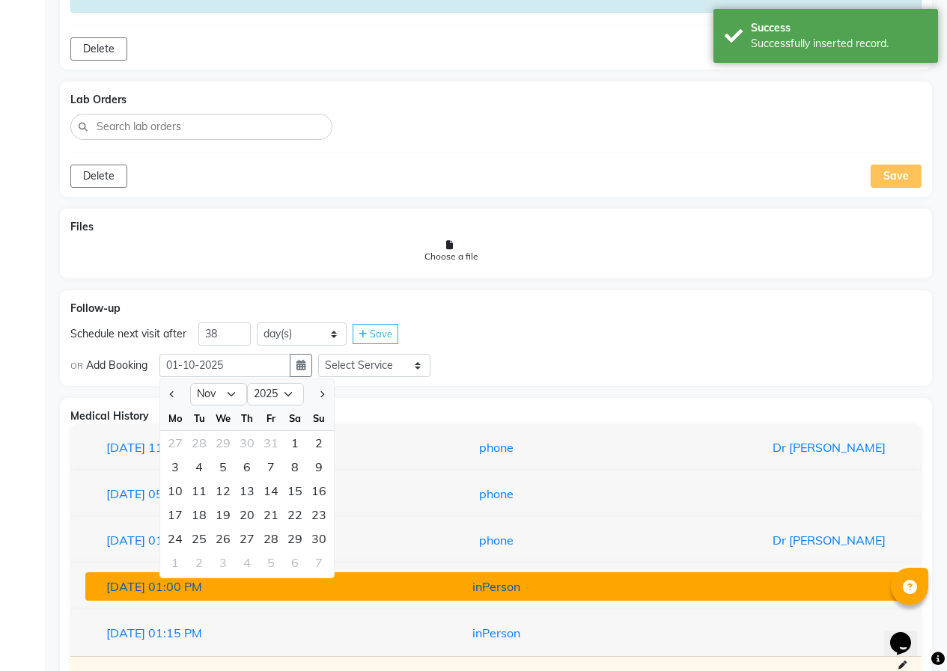
scroll to position [1160, 0]
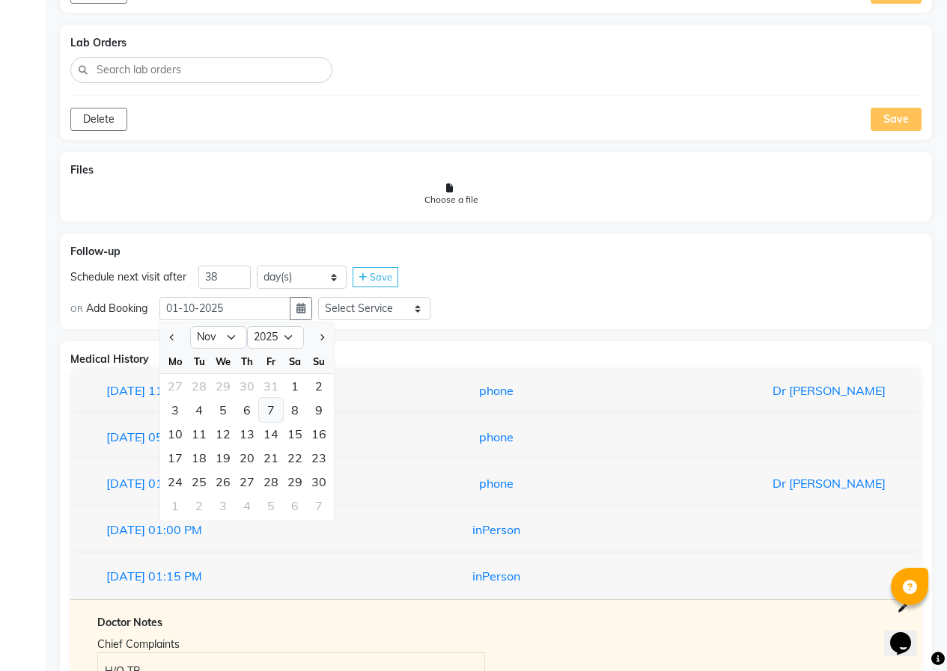
click at [263, 415] on div "7" at bounding box center [271, 410] width 24 height 24
type input "[DATE]"
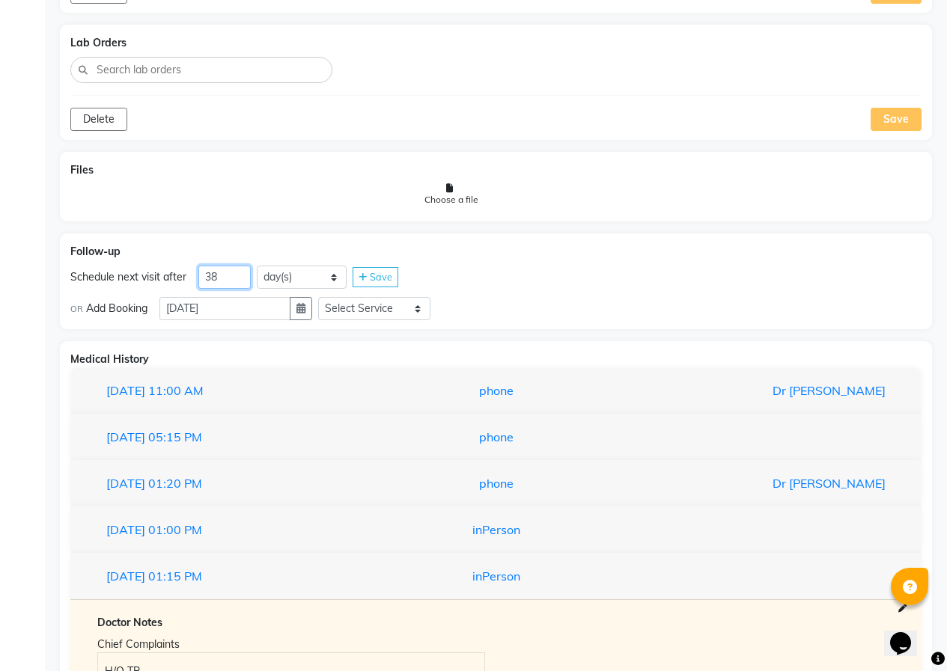
drag, startPoint x: 217, startPoint y: 272, endPoint x: 196, endPoint y: 275, distance: 21.1
click at [196, 275] on div "Schedule next visit after 38 day(s) week(s) month(s) Save" at bounding box center [495, 278] width 851 height 24
type input "40"
click at [301, 310] on button "button" at bounding box center [301, 308] width 22 height 23
select select "11"
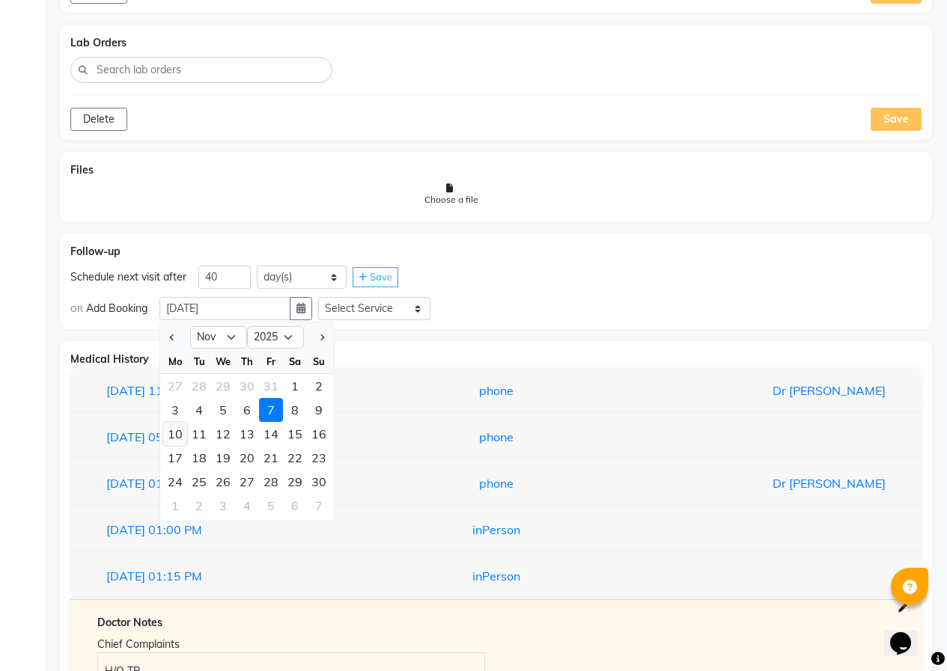
click at [170, 436] on div "10" at bounding box center [175, 434] width 24 height 24
type input "[DATE]"
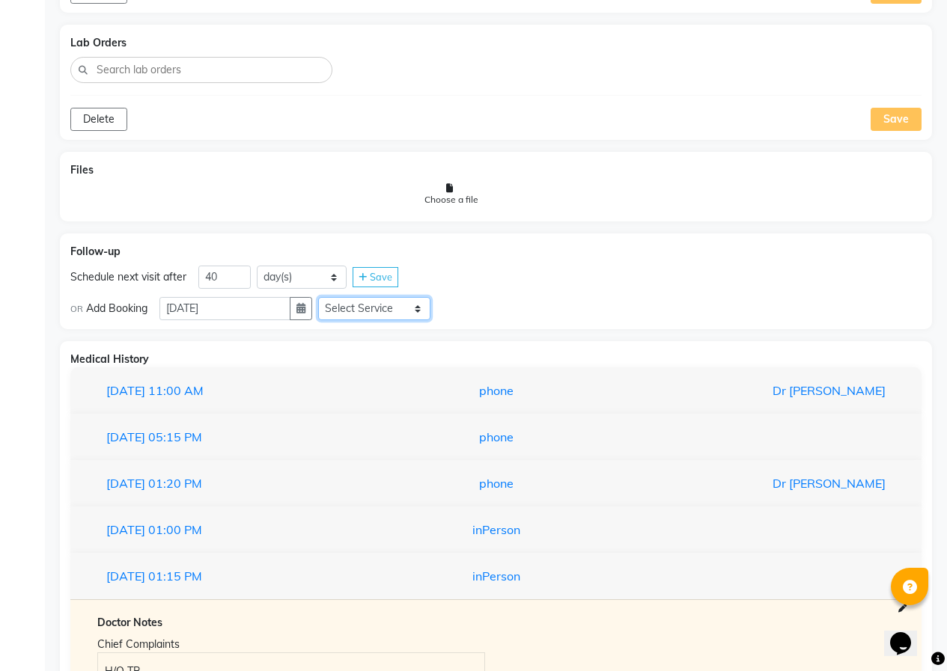
click at [389, 305] on select "Select Service In Person - Consultation Medicine Medicine 1 Hydra Facial Medi F…" at bounding box center [374, 308] width 112 height 23
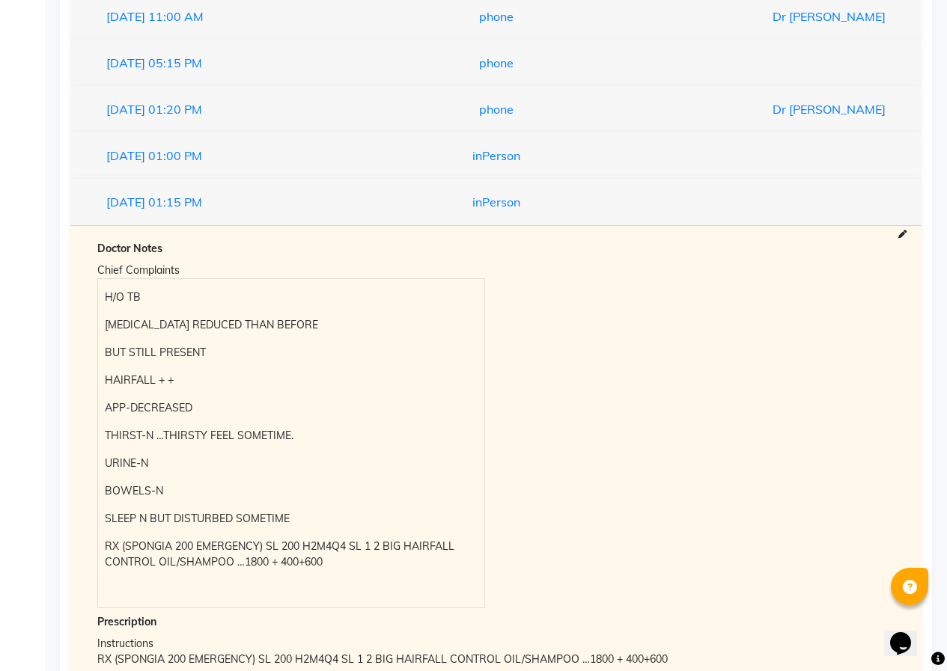
scroll to position [1235, 0]
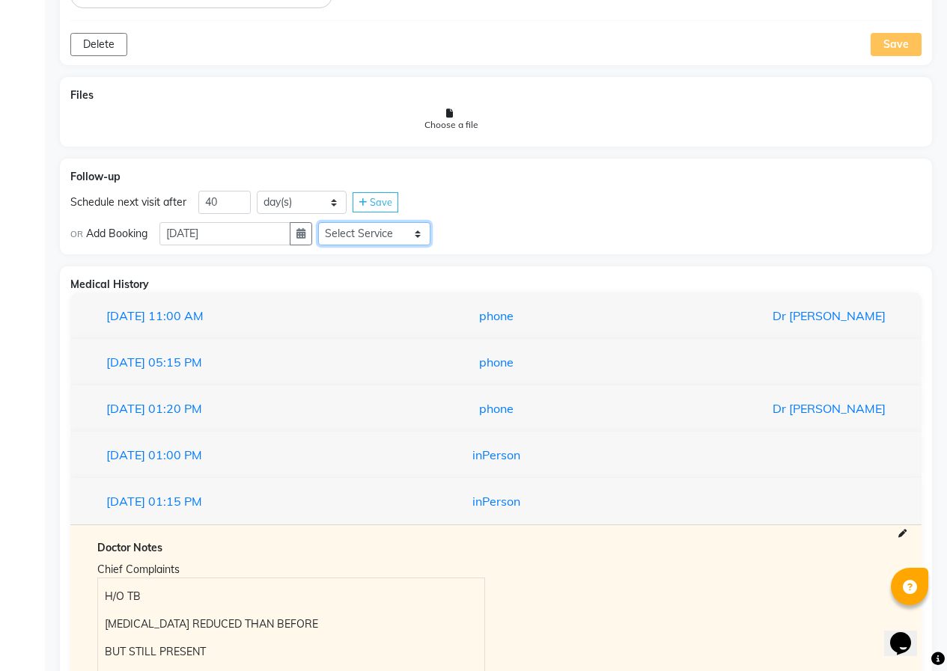
click at [398, 233] on select "Select Service In Person - Consultation Medicine Medicine 1 Hydra Facial Medi F…" at bounding box center [374, 233] width 112 height 23
select select "981031"
click at [324, 222] on select "Select Service In Person - Consultation Medicine Medicine 1 Hydra Facial Medi F…" at bounding box center [374, 233] width 112 height 23
drag, startPoint x: 459, startPoint y: 231, endPoint x: 474, endPoint y: 240, distance: 17.1
click at [460, 231] on select "Select Slot 10:15 10:30 10:45 11:00 11:15 11:30 11:45 12:00 12:15 12:30 12:45 1…" at bounding box center [492, 233] width 112 height 23
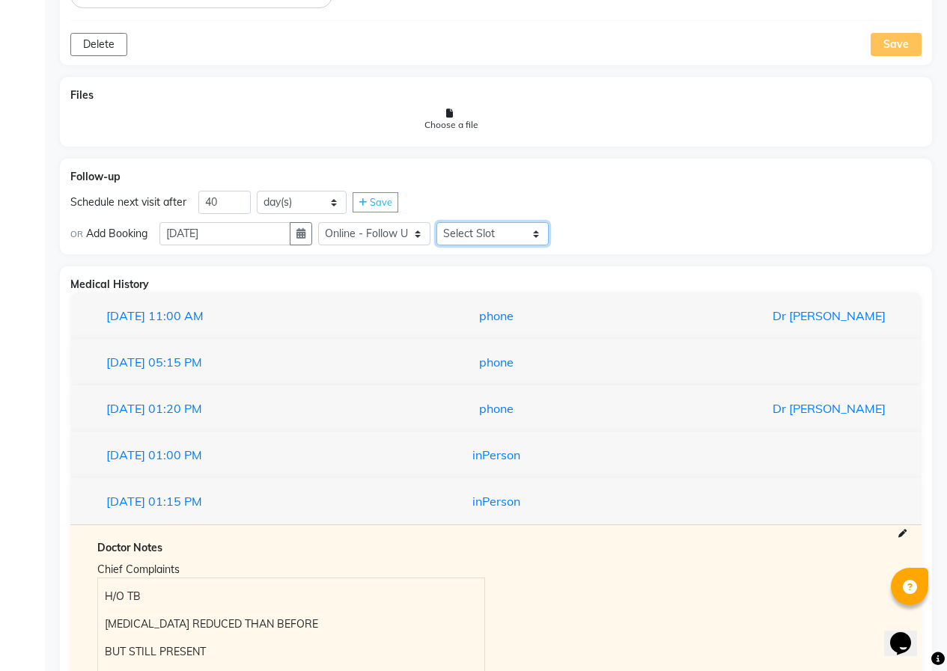
select select "780"
click at [442, 222] on select "Select Slot 10:15 10:30 10:45 11:00 11:15 11:30 11:45 12:00 12:15 12:30 12:45 1…" at bounding box center [492, 233] width 112 height 23
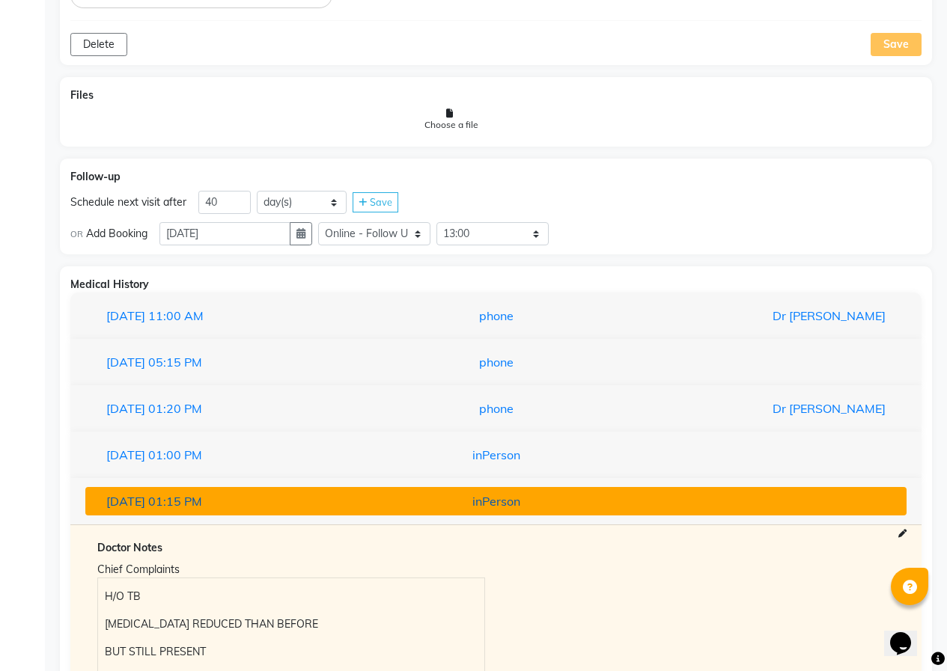
click at [469, 498] on div "inPerson" at bounding box center [495, 502] width 267 height 18
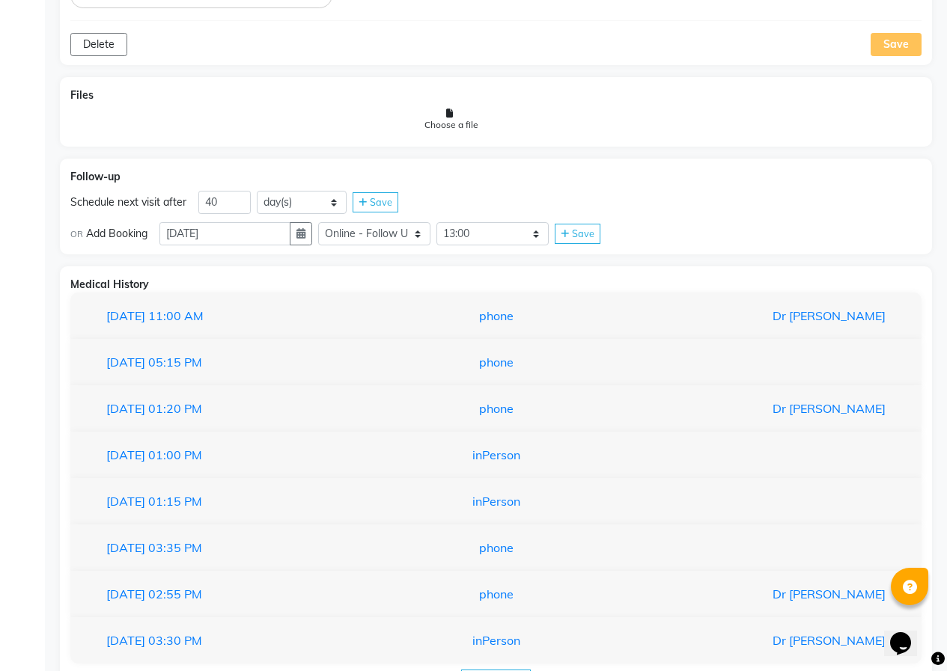
click at [582, 237] on span "Save" at bounding box center [583, 234] width 22 height 12
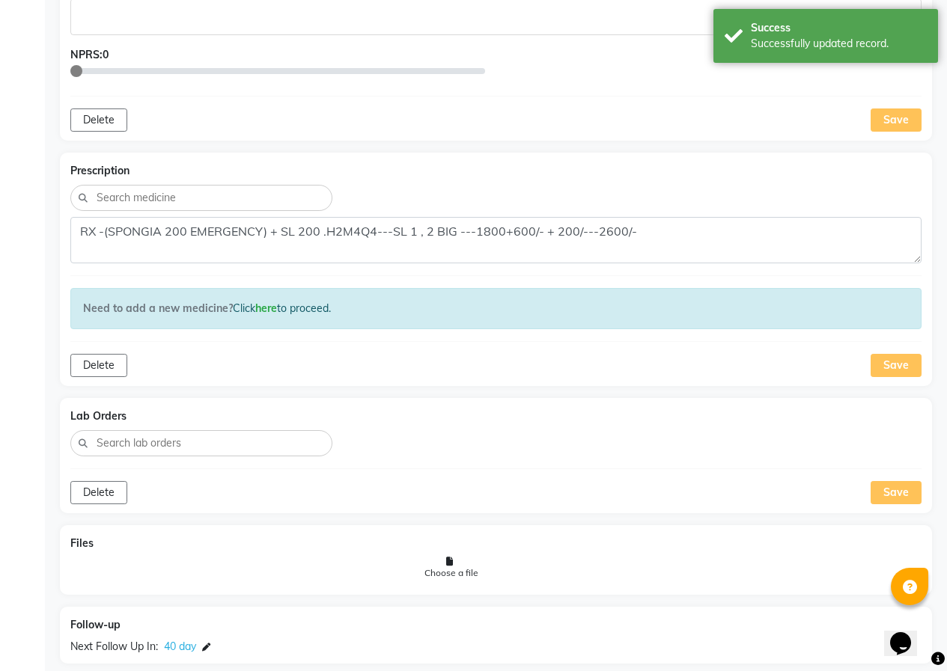
scroll to position [786, 0]
click at [894, 368] on div "Save" at bounding box center [896, 366] width 51 height 23
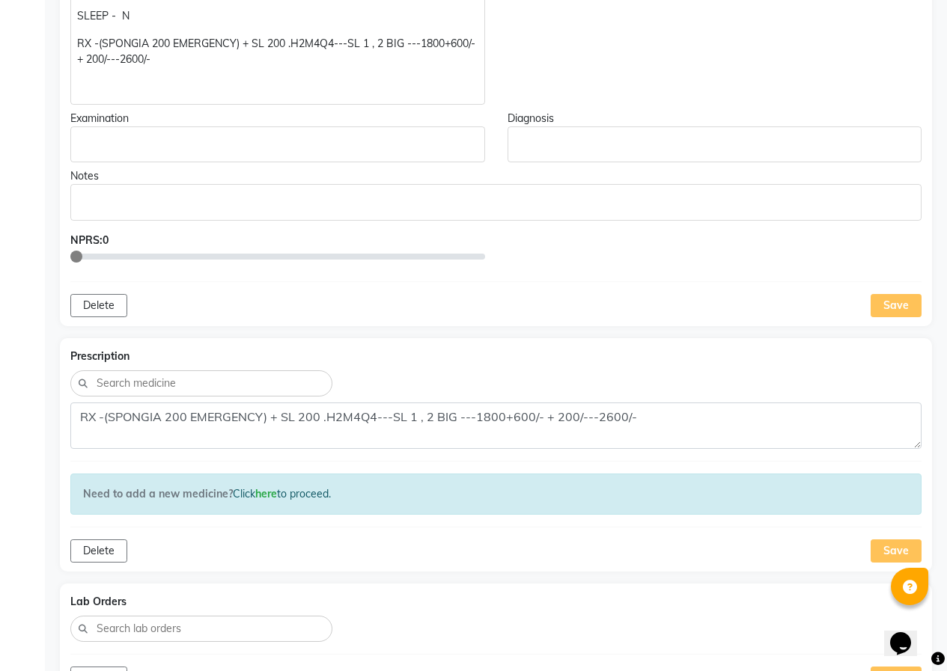
scroll to position [487, 0]
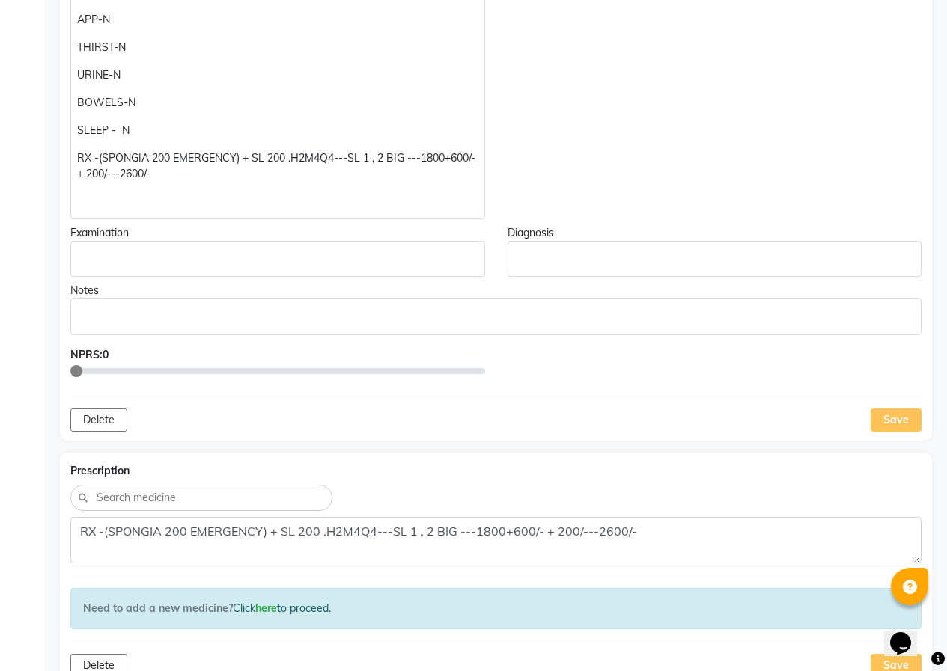
click at [456, 159] on p "RX -(SPONGIA 200 EMERGENCY) + SL 200 .H2M4Q4---SL 1 , 2 BIG ---1800+600/- + 200…" at bounding box center [277, 165] width 400 height 31
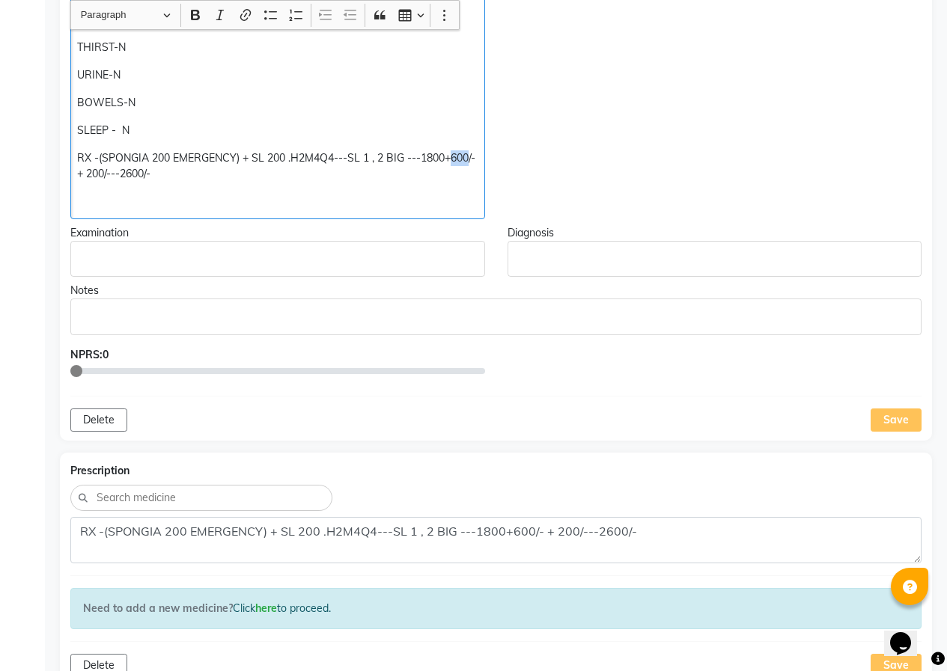
click at [456, 159] on p "RX -(SPONGIA 200 EMERGENCY) + SL 200 .H2M4Q4---SL 1 , 2 BIG ---1800+600/- + 200…" at bounding box center [277, 165] width 400 height 31
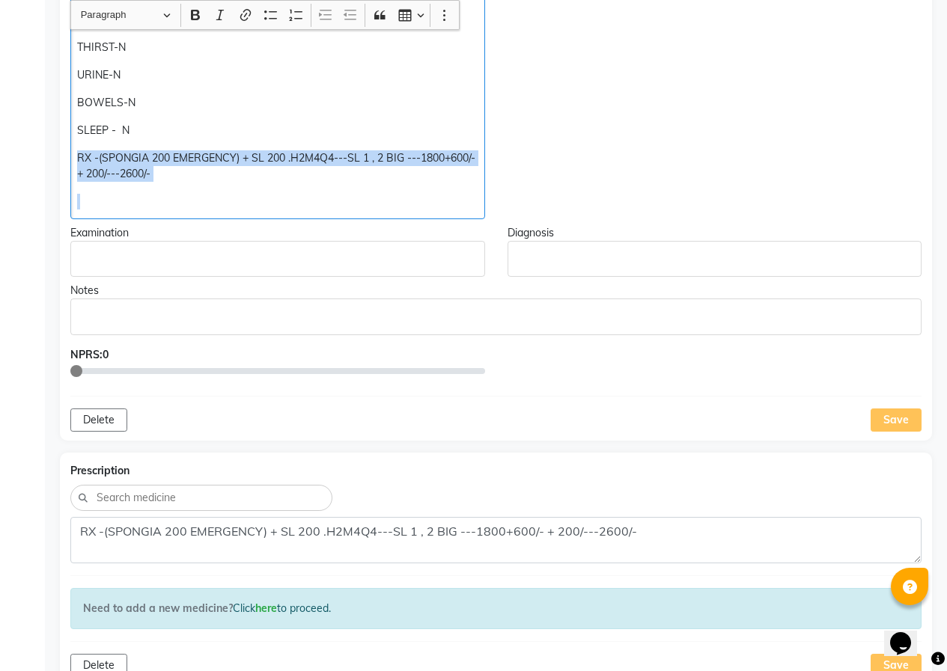
click at [454, 159] on p "RX -(SPONGIA 200 EMERGENCY) + SL 200 .H2M4Q4---SL 1 , 2 BIG ---1800+600/- + 200…" at bounding box center [277, 165] width 400 height 31
click at [450, 180] on p "RX -(SPONGIA 200 EMERGENCY) + SL 200 .H2M4Q4---SL 1 , 2 BIG ---1800+600/- + 200…" at bounding box center [277, 165] width 400 height 31
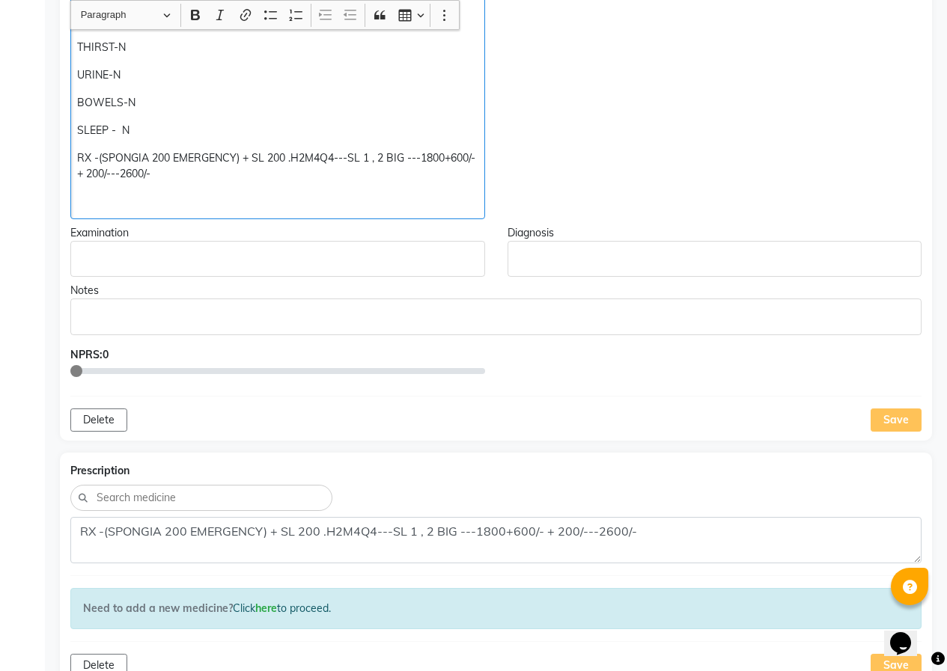
scroll to position [487, 0]
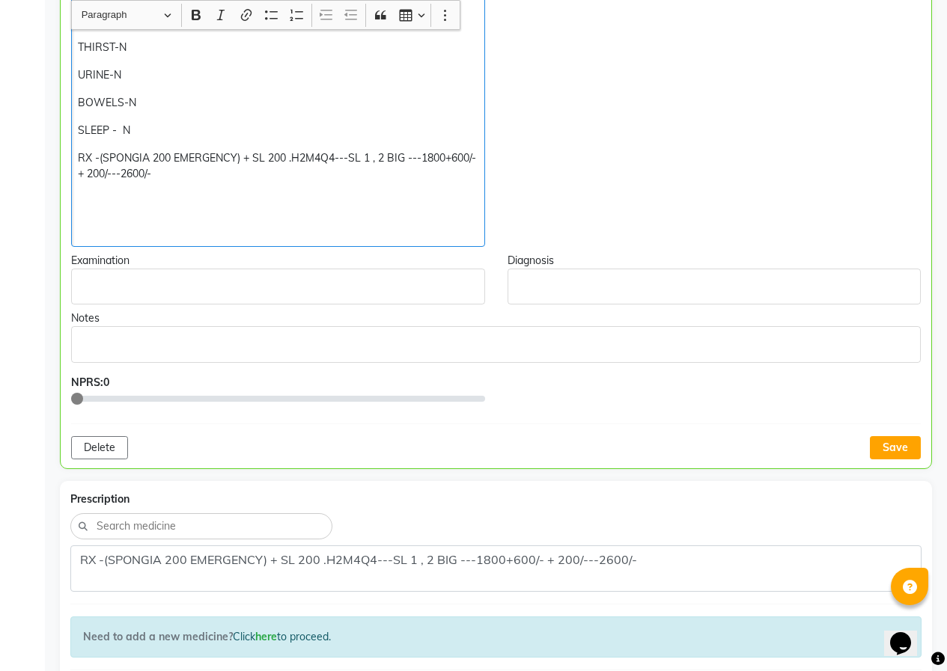
drag, startPoint x: 85, startPoint y: 174, endPoint x: 103, endPoint y: 177, distance: 19.0
click at [85, 174] on p "RX -(SPONGIA 200 EMERGENCY) + SL 200 .H2M4Q4---SL 1 , 2 BIG ---1800+600/- + 200…" at bounding box center [278, 165] width 400 height 31
click at [110, 174] on p "RX -(SPONGIA 200 EMERGENCY) + SL 200 .H2M4Q4---SL 1 , 2 BIG ---FOR 1800+600/- +…" at bounding box center [278, 165] width 400 height 31
click at [870, 439] on div "Delete Save" at bounding box center [496, 447] width 850 height 23
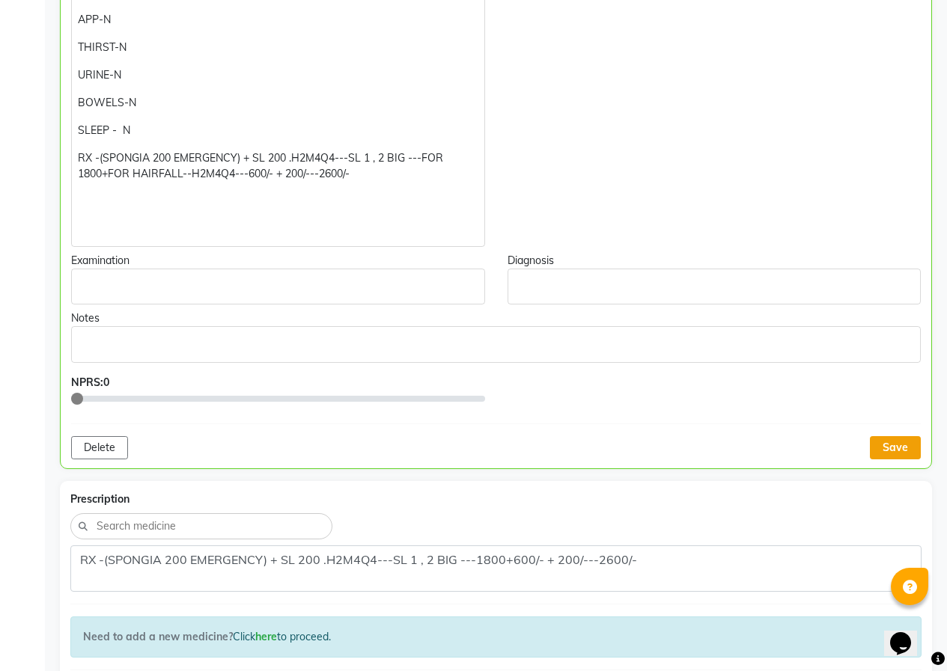
click at [886, 445] on button "Save" at bounding box center [895, 447] width 51 height 23
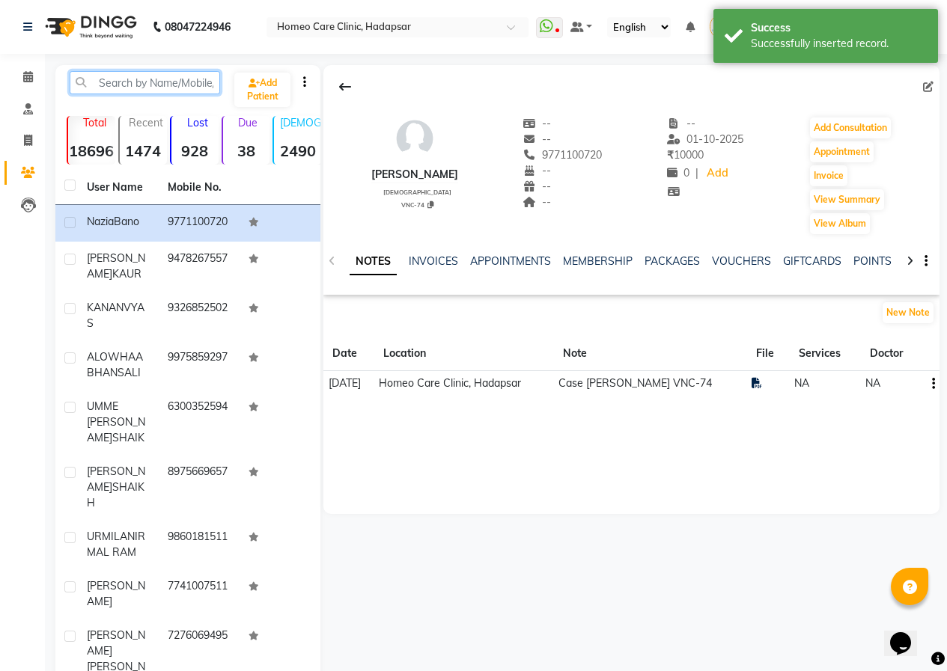
click at [121, 77] on input "text" at bounding box center [145, 82] width 150 height 23
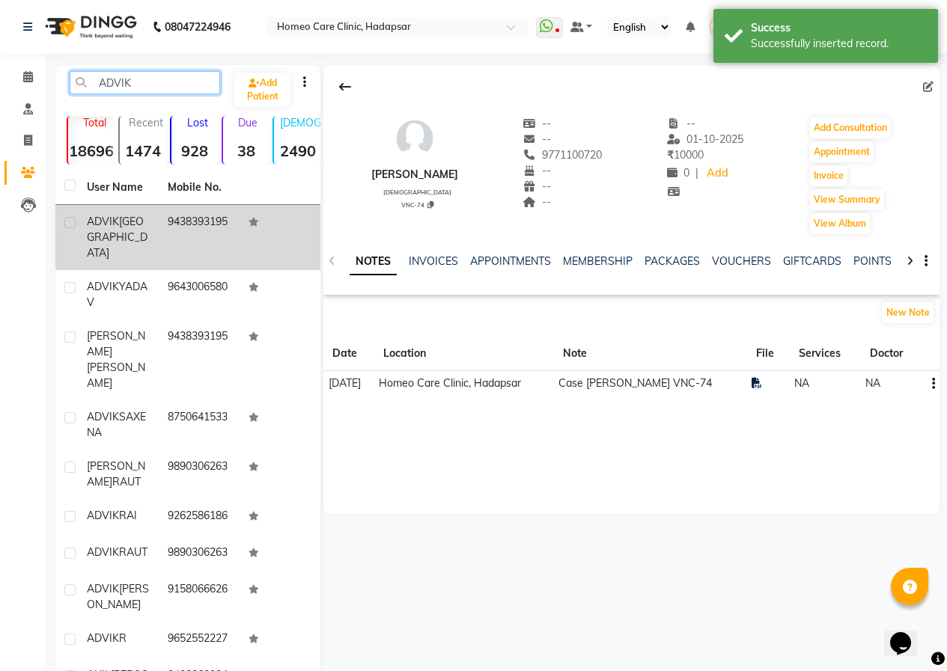
type input "ADVIK"
click at [176, 228] on td "9438393195" at bounding box center [199, 237] width 81 height 65
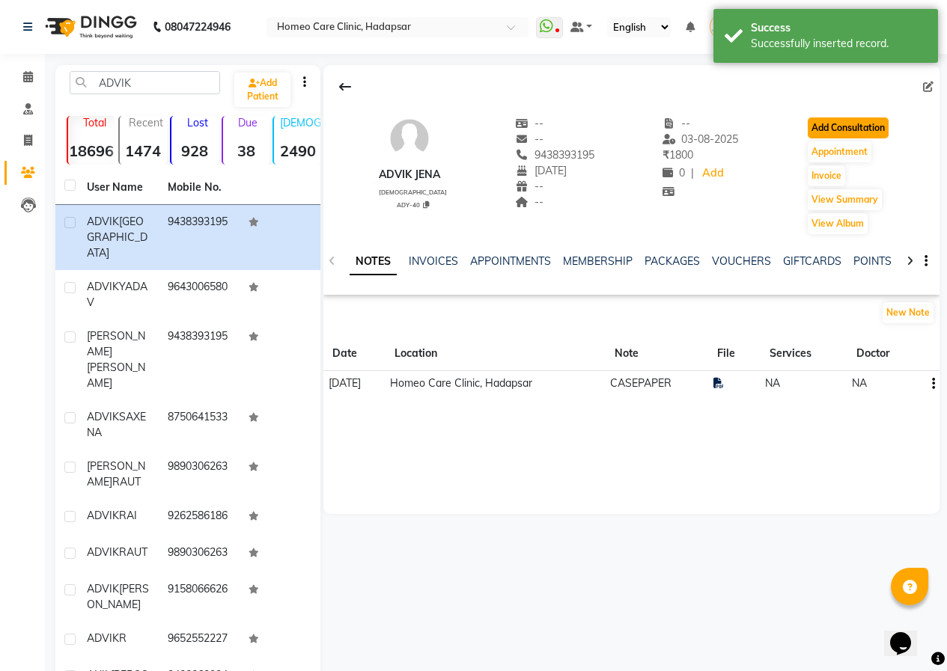
click at [862, 126] on button "Add Consultation" at bounding box center [848, 128] width 81 height 21
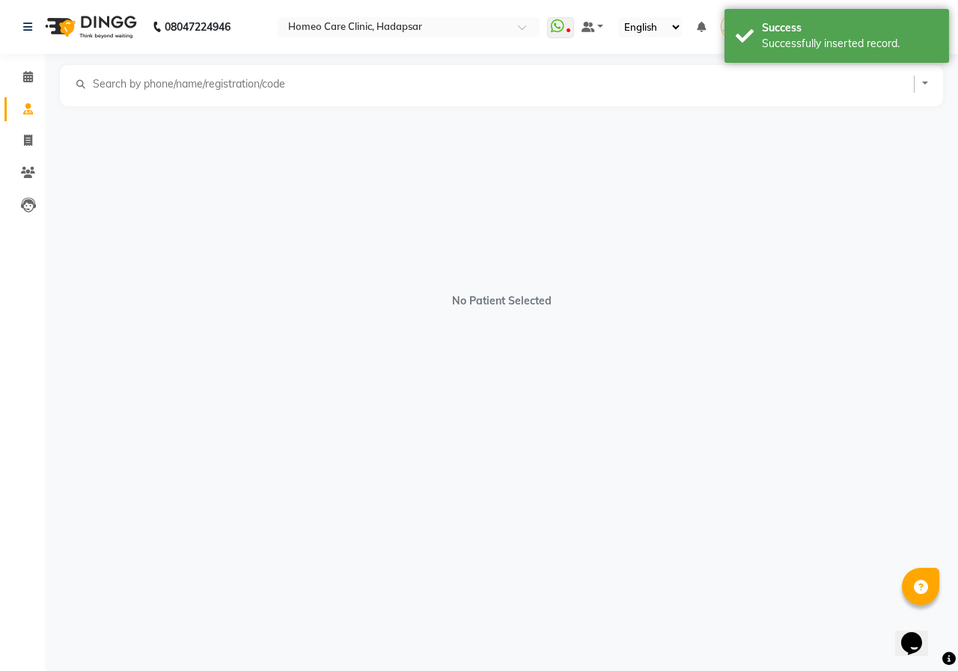
select select "[DEMOGRAPHIC_DATA]"
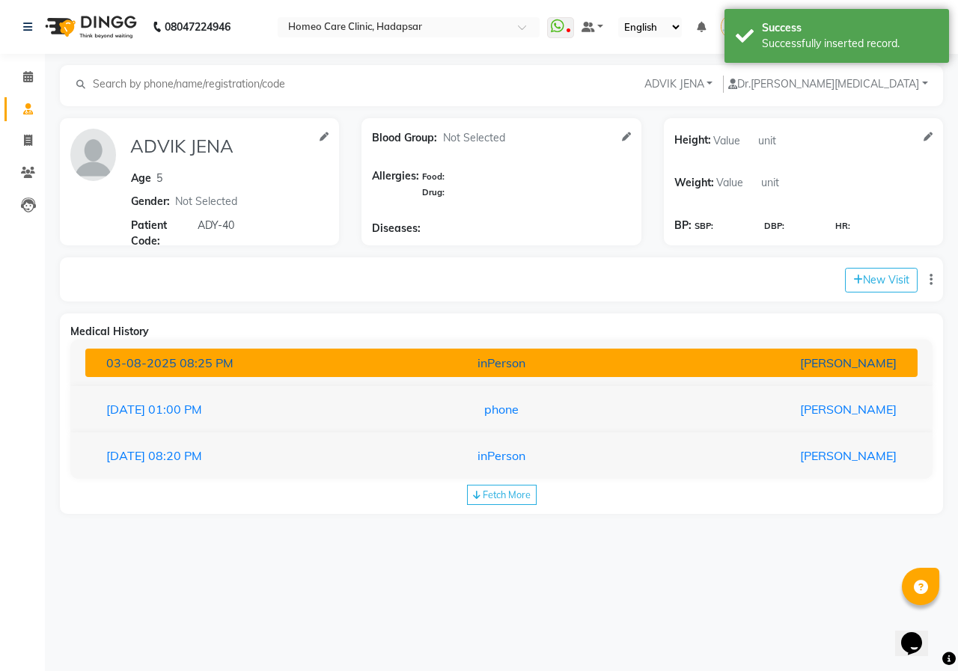
click at [543, 374] on button "[DATE] 08:25 PM inPerson [PERSON_NAME]" at bounding box center [501, 363] width 832 height 28
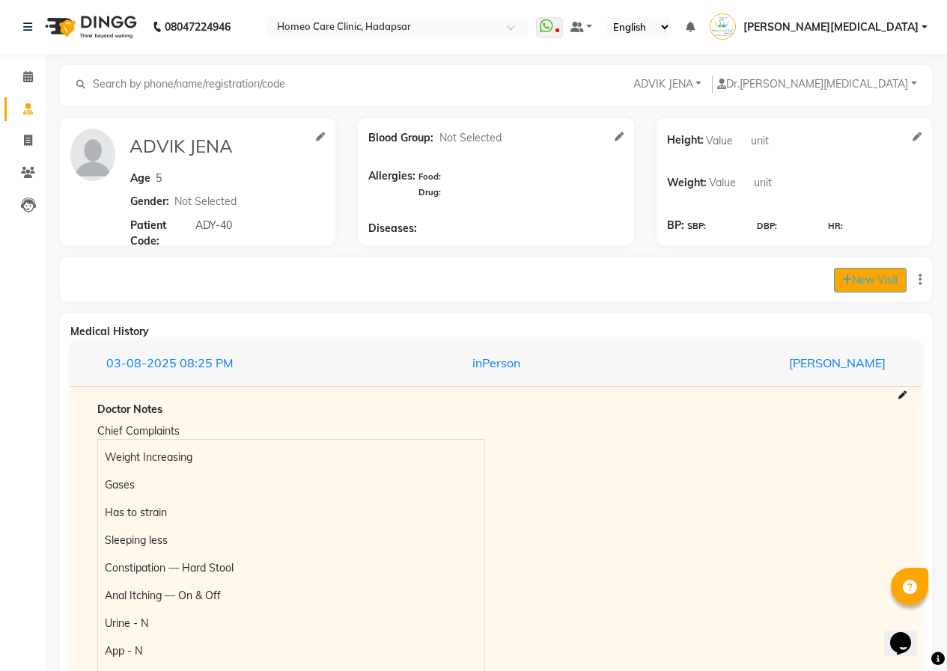
click at [856, 291] on button "New Visit" at bounding box center [870, 280] width 73 height 25
select select "995"
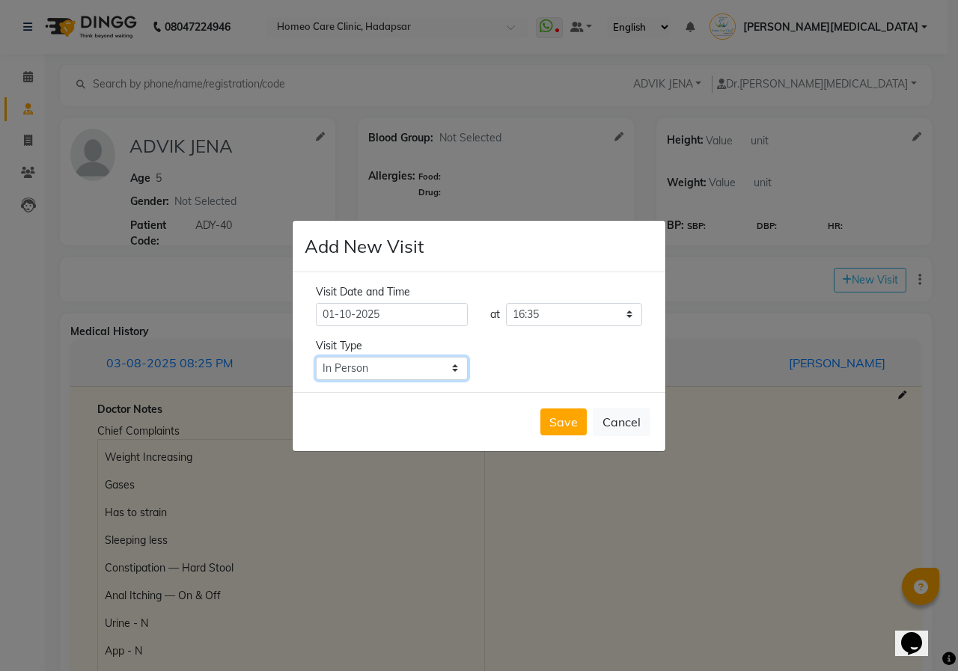
drag, startPoint x: 434, startPoint y: 370, endPoint x: 430, endPoint y: 377, distance: 8.1
click at [434, 370] on select "Select Type In Person Video Phone Chat" at bounding box center [392, 368] width 152 height 23
select select "phone"
click at [316, 357] on select "Select Type In Person Video Phone Chat" at bounding box center [392, 368] width 152 height 23
click at [549, 427] on button "Save" at bounding box center [563, 422] width 46 height 27
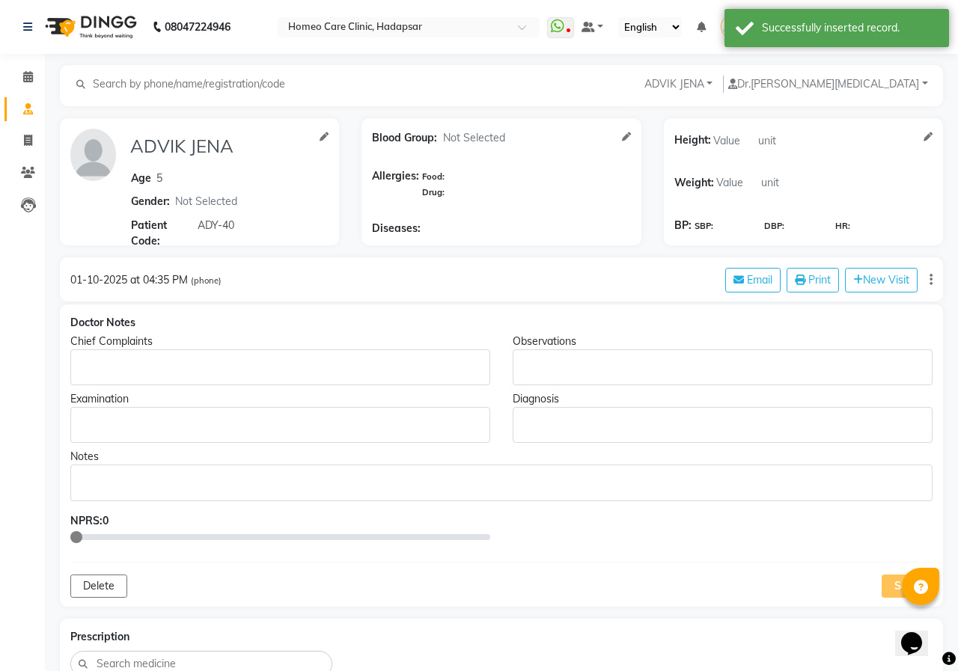
type input "ADVIK JENA"
type input "5"
select select "[DEMOGRAPHIC_DATA]"
type input "ADY-40"
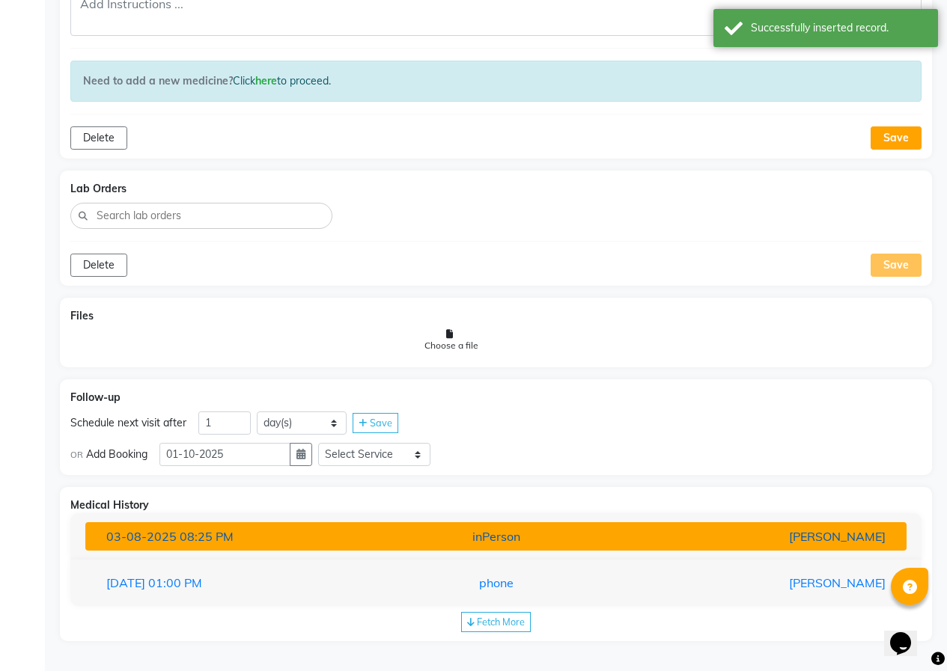
click at [248, 538] on div "[DATE] 08:25 PM" at bounding box center [228, 537] width 267 height 18
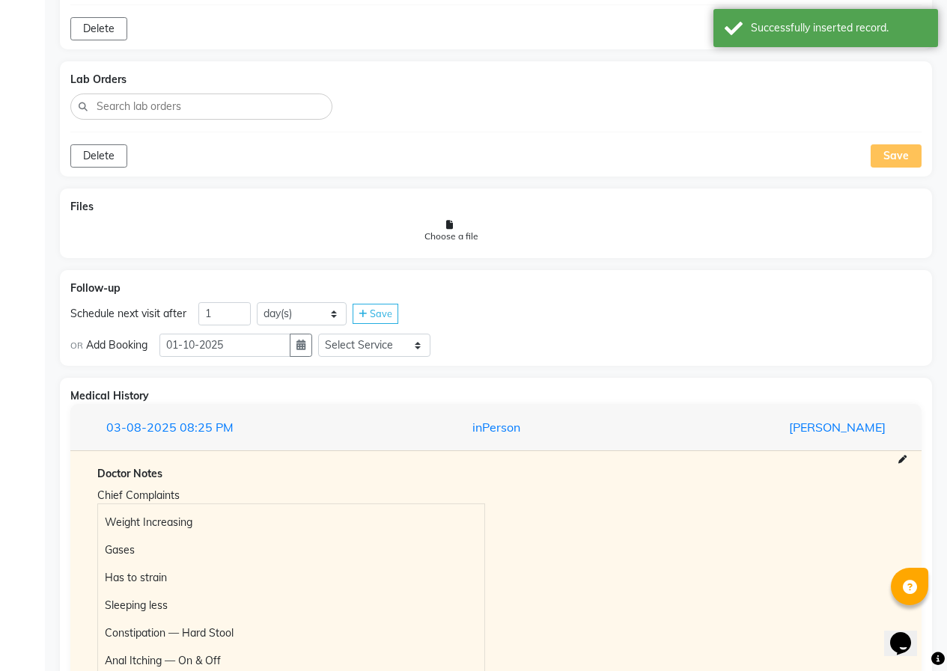
scroll to position [1068, 0]
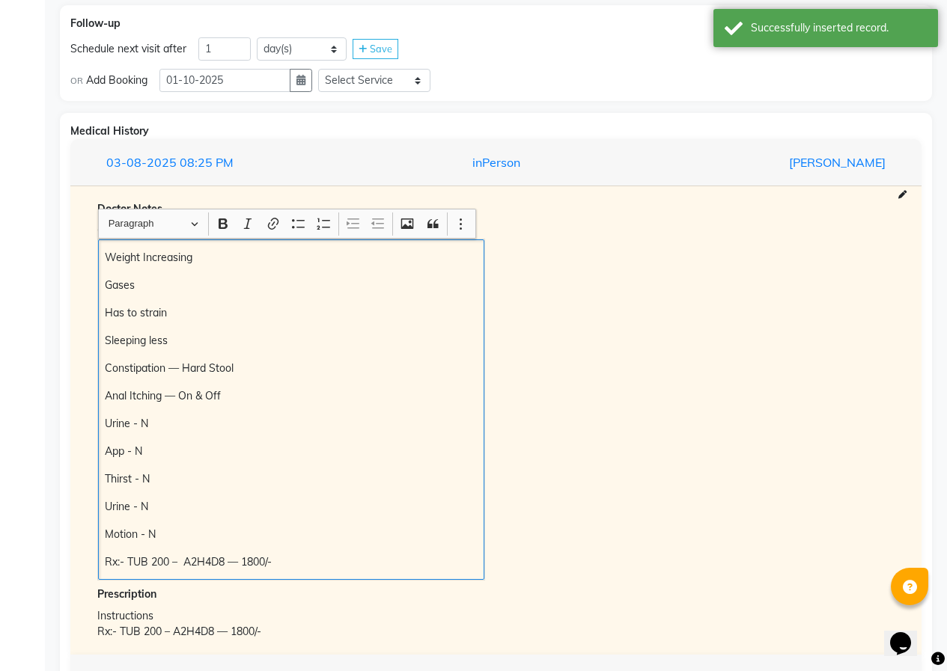
drag, startPoint x: 145, startPoint y: 257, endPoint x: 310, endPoint y: 586, distance: 368.2
click at [310, 586] on div "Doctor Notes Chief Complaints Weight Increasing Gases Has to strain Sleeping le…" at bounding box center [495, 420] width 821 height 439
copy div "Weight Increasing Gases Has to strain Sleeping less Constipation — Hard Stool A…"
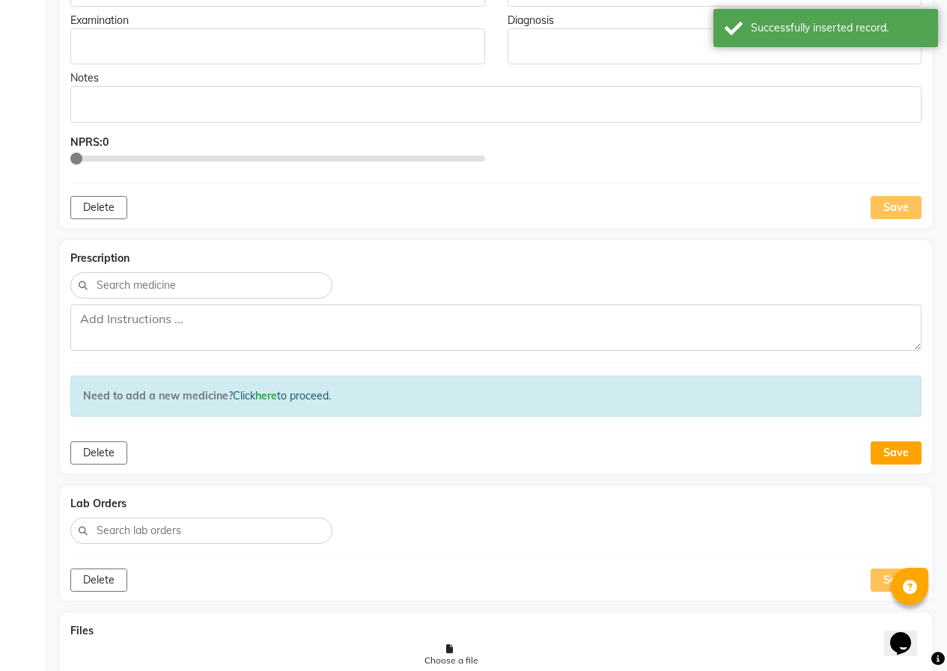
scroll to position [170, 0]
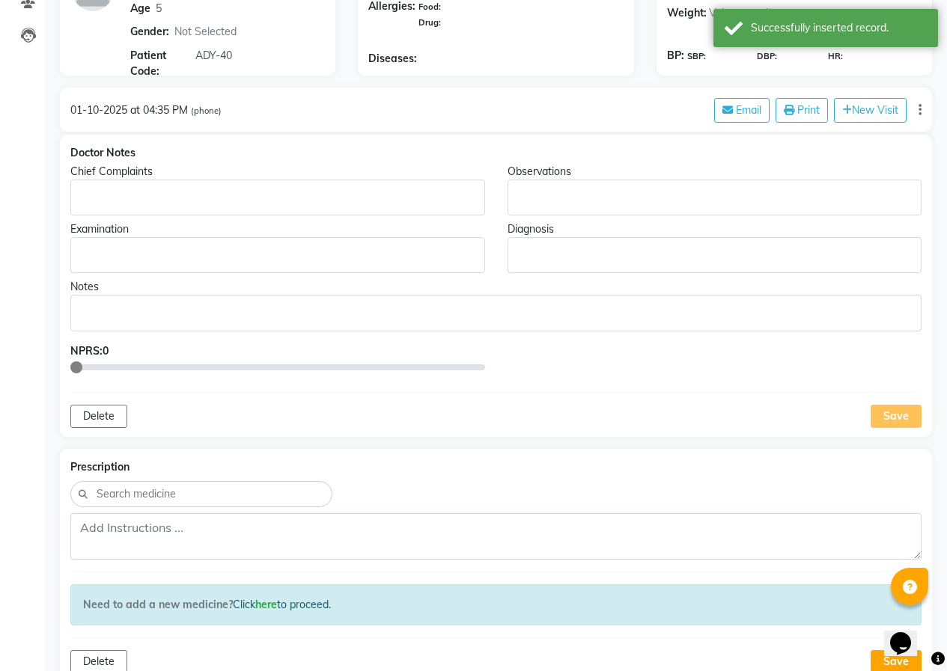
click at [101, 201] on p "Rich Text Editor, main" at bounding box center [277, 198] width 400 height 16
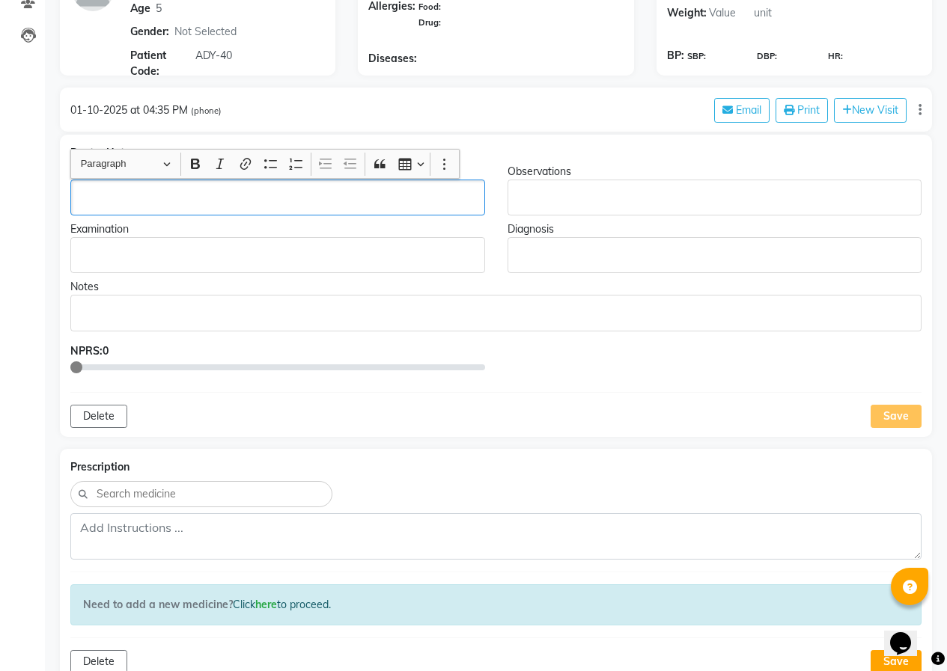
scroll to position [171, 0]
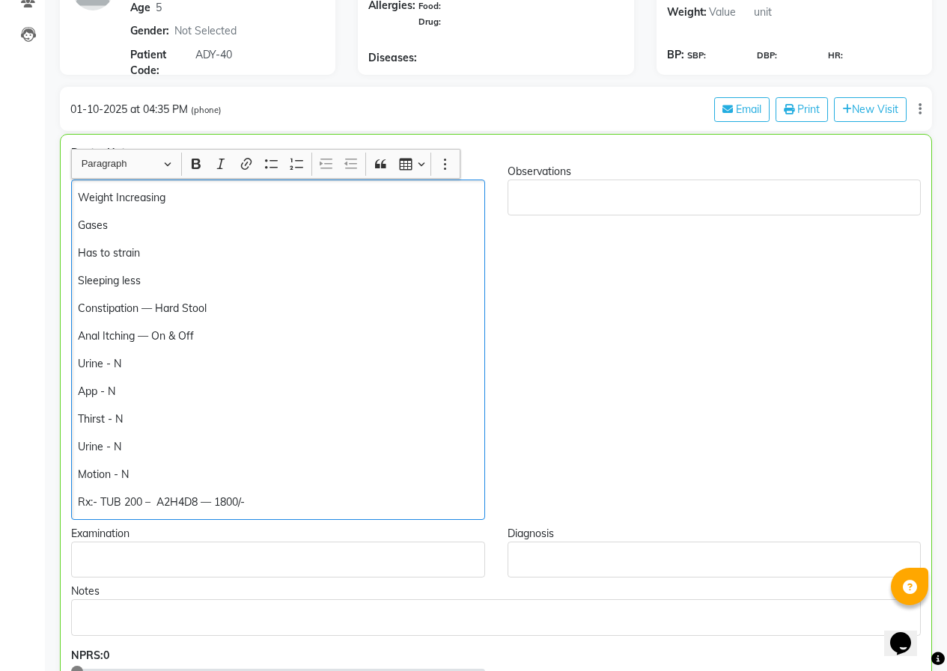
click at [166, 221] on p "Gases" at bounding box center [278, 226] width 400 height 16
click at [165, 248] on p "Has to strain" at bounding box center [278, 254] width 400 height 16
click at [219, 309] on p "Constipation — Hard Stool" at bounding box center [278, 309] width 400 height 16
click at [213, 332] on p "Anal Itching — On & Off" at bounding box center [278, 337] width 400 height 16
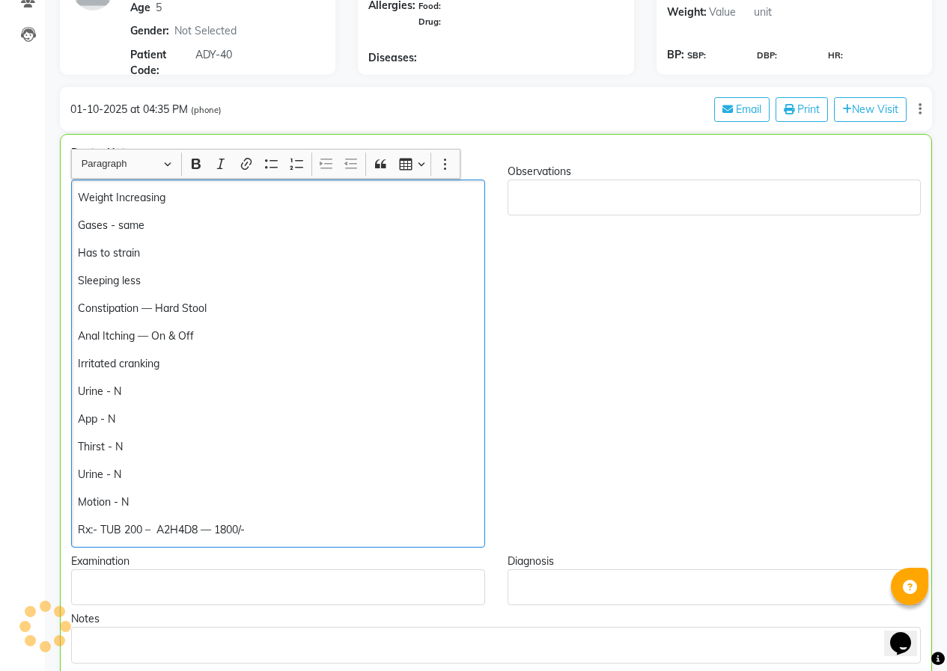
drag, startPoint x: 115, startPoint y: 198, endPoint x: 147, endPoint y: 213, distance: 35.2
click at [115, 198] on p "Weight Increasing" at bounding box center [278, 198] width 400 height 16
click at [135, 199] on p "Weight not Increasing" at bounding box center [278, 198] width 400 height 16
click at [246, 201] on p "Weight not increasing" at bounding box center [278, 198] width 400 height 16
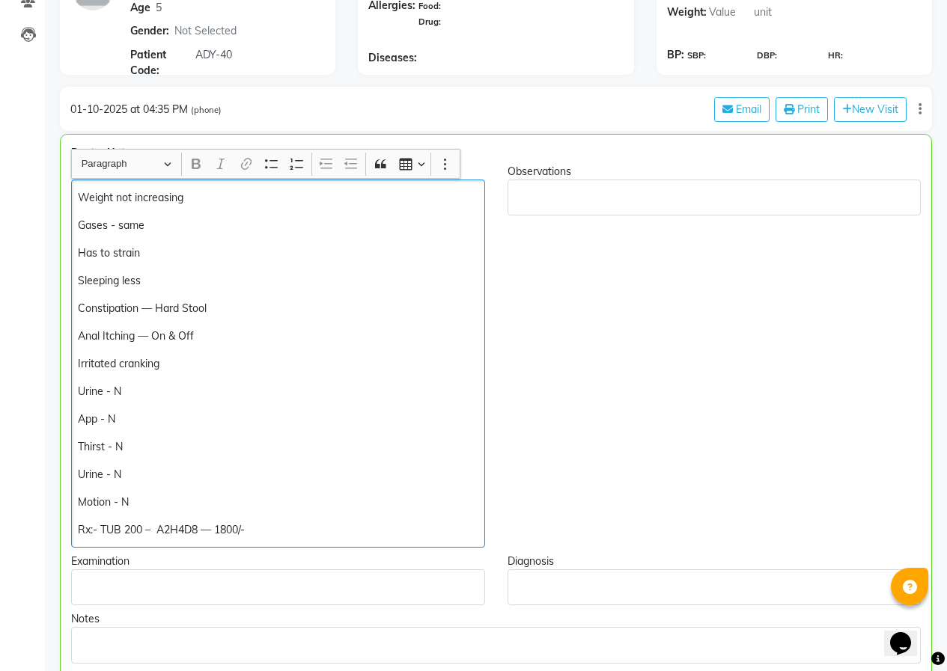
click at [200, 195] on p "Weight not increasing" at bounding box center [278, 198] width 400 height 16
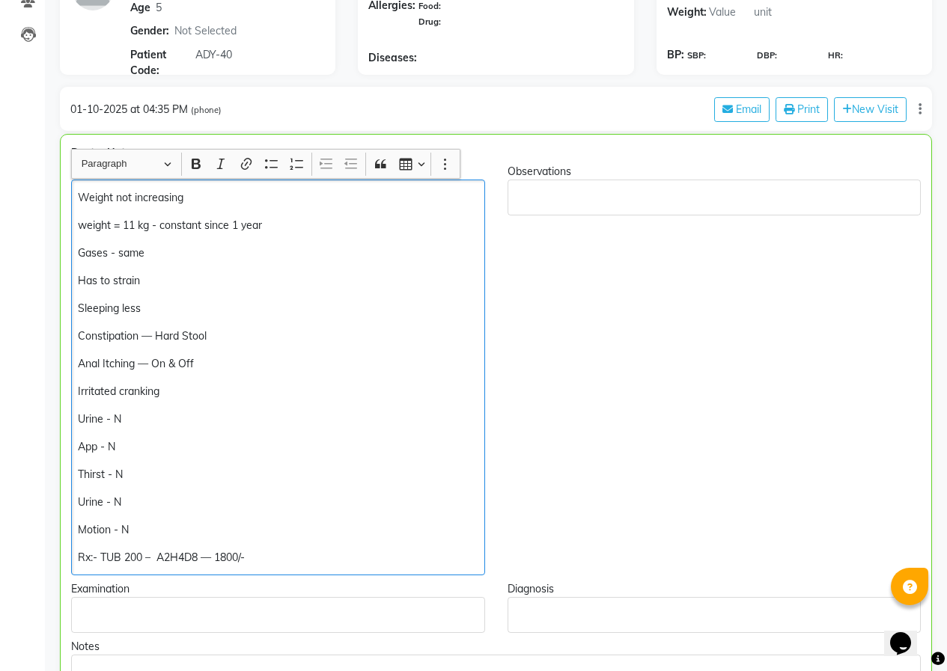
click at [174, 310] on p "Sleeping less" at bounding box center [278, 309] width 400 height 16
click at [113, 253] on p "Gases - same" at bounding box center [278, 254] width 400 height 16
drag, startPoint x: 160, startPoint y: 392, endPoint x: 150, endPoint y: 393, distance: 10.5
click at [150, 393] on p "Irritated cranking" at bounding box center [278, 392] width 400 height 16
click at [120, 393] on p "Irritated cranky" at bounding box center [278, 392] width 400 height 16
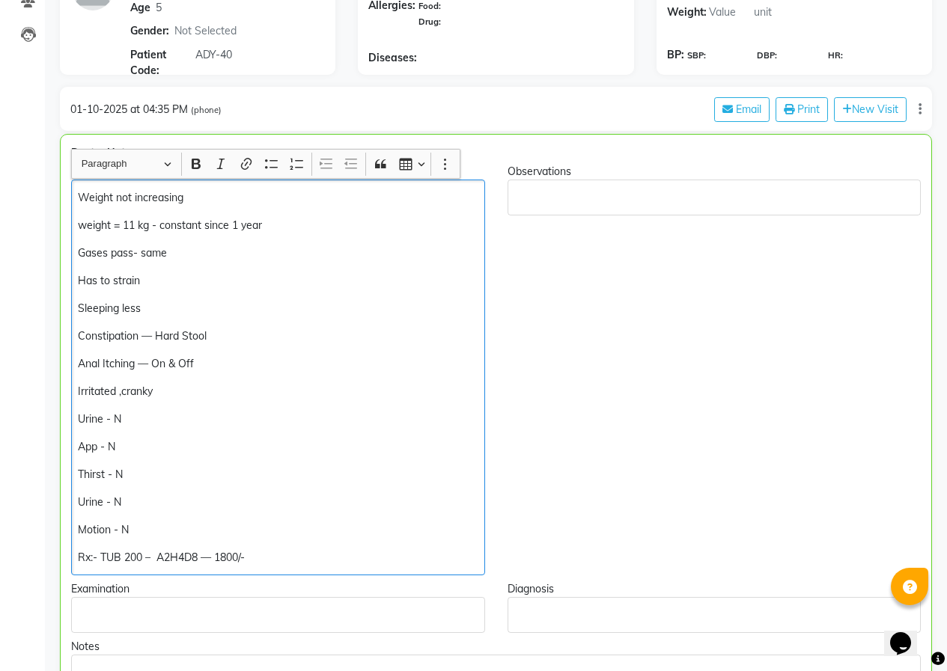
click at [542, 383] on div "Observations" at bounding box center [714, 370] width 436 height 412
drag, startPoint x: 204, startPoint y: 366, endPoint x: 141, endPoint y: 362, distance: 63.7
click at [141, 362] on p "Anal Itching — On & Off" at bounding box center [278, 364] width 400 height 16
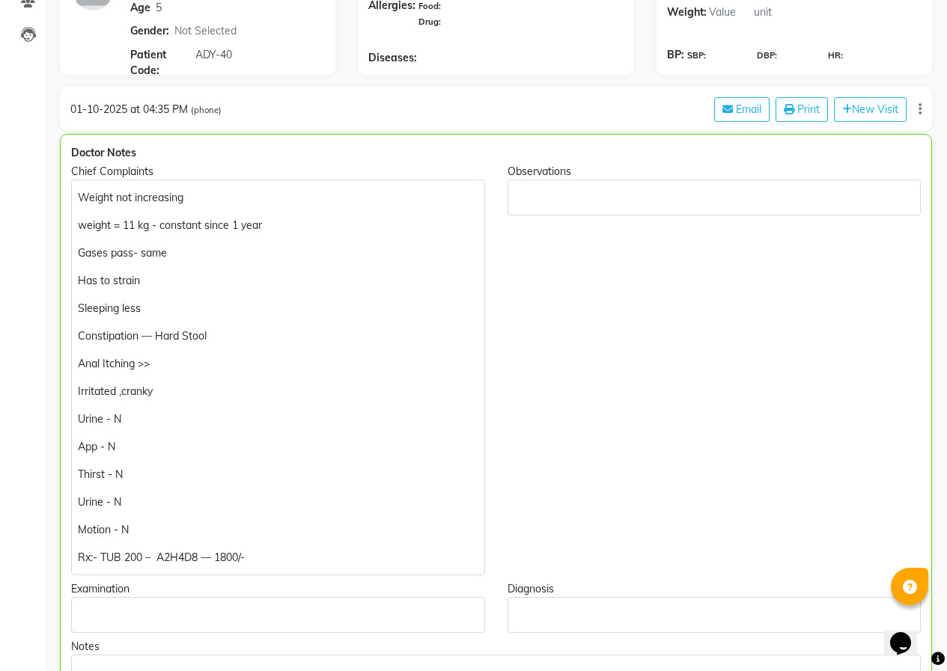
click at [534, 371] on div "Observations" at bounding box center [714, 370] width 436 height 412
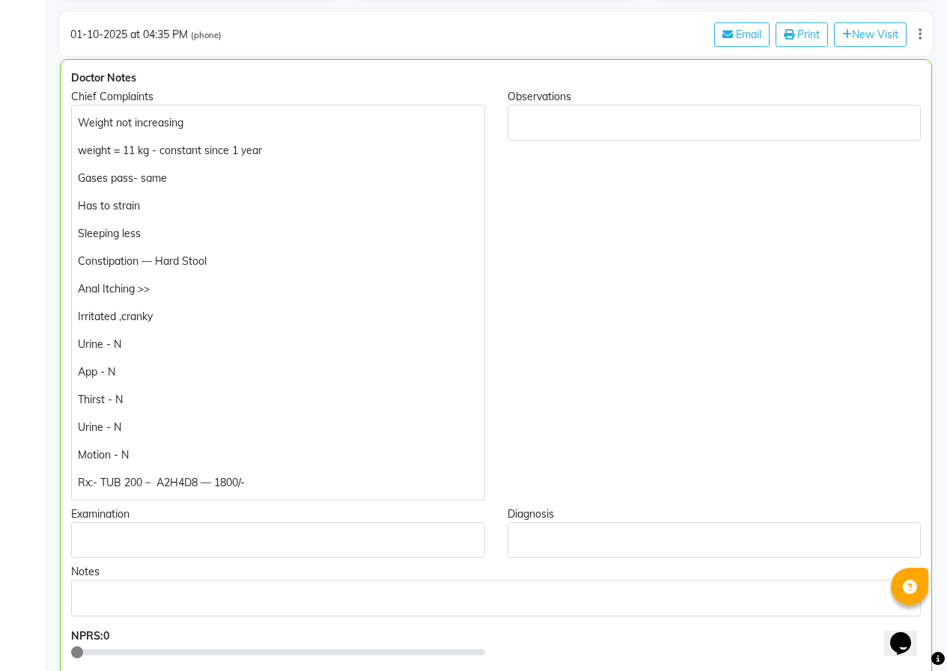
scroll to position [470, 0]
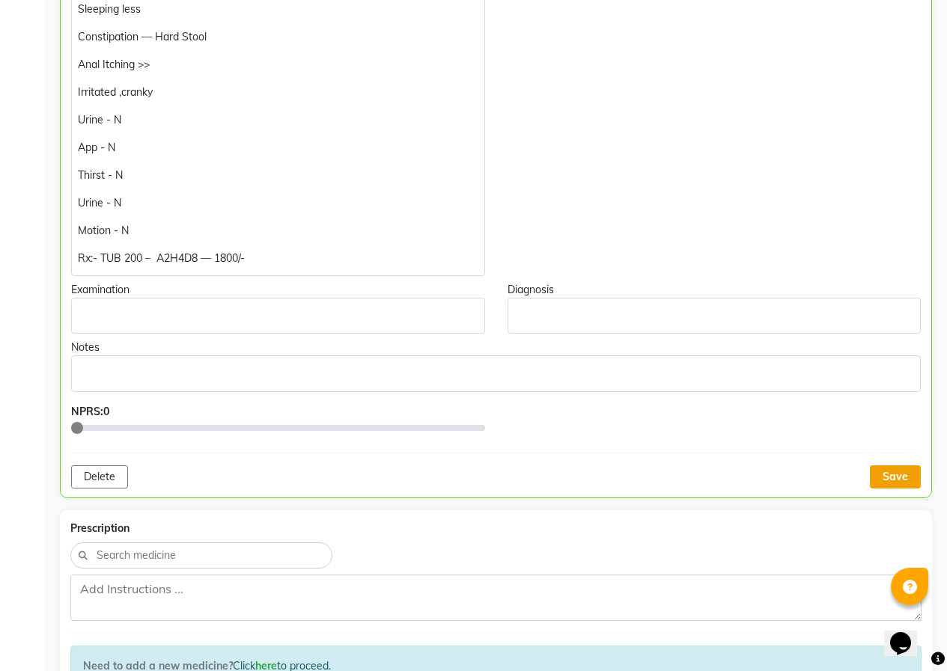
click at [903, 474] on button "Save" at bounding box center [895, 477] width 51 height 23
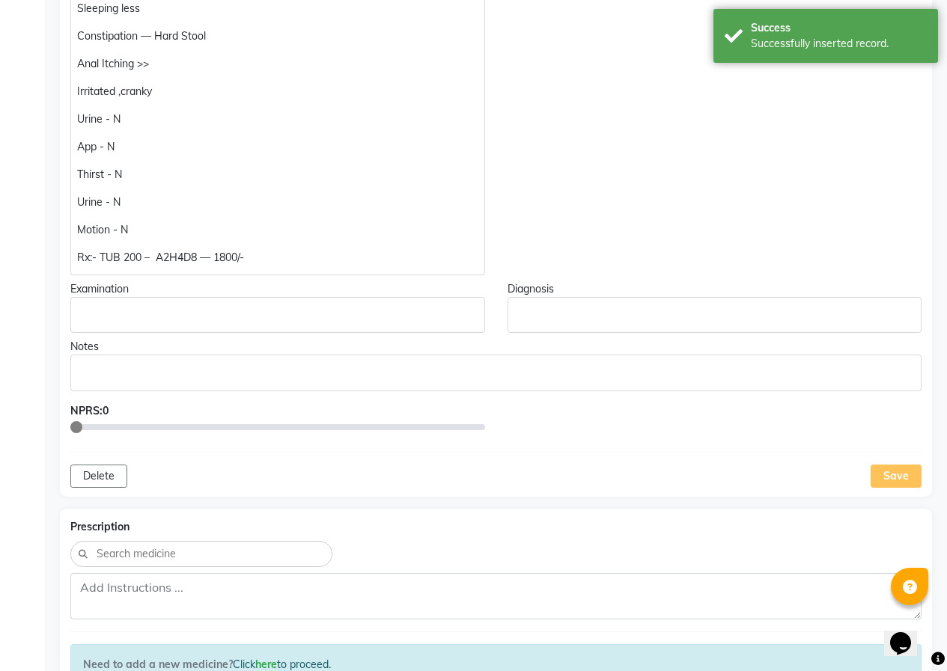
scroll to position [246, 0]
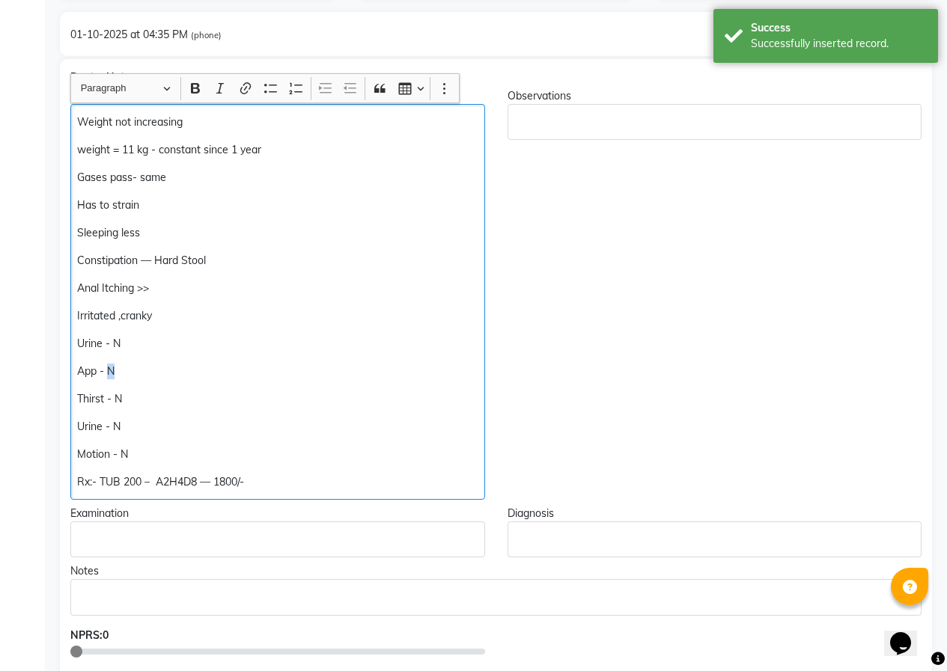
drag, startPoint x: 118, startPoint y: 371, endPoint x: 110, endPoint y: 370, distance: 8.4
click at [110, 370] on p "App - N" at bounding box center [277, 372] width 400 height 16
click at [592, 421] on div "Observations" at bounding box center [714, 294] width 437 height 412
drag, startPoint x: 127, startPoint y: 340, endPoint x: 74, endPoint y: 339, distance: 53.1
click at [74, 339] on div "Weight not increasing weight = 11 kg - constant since 1 year Gases pass- same H…" at bounding box center [277, 302] width 415 height 396
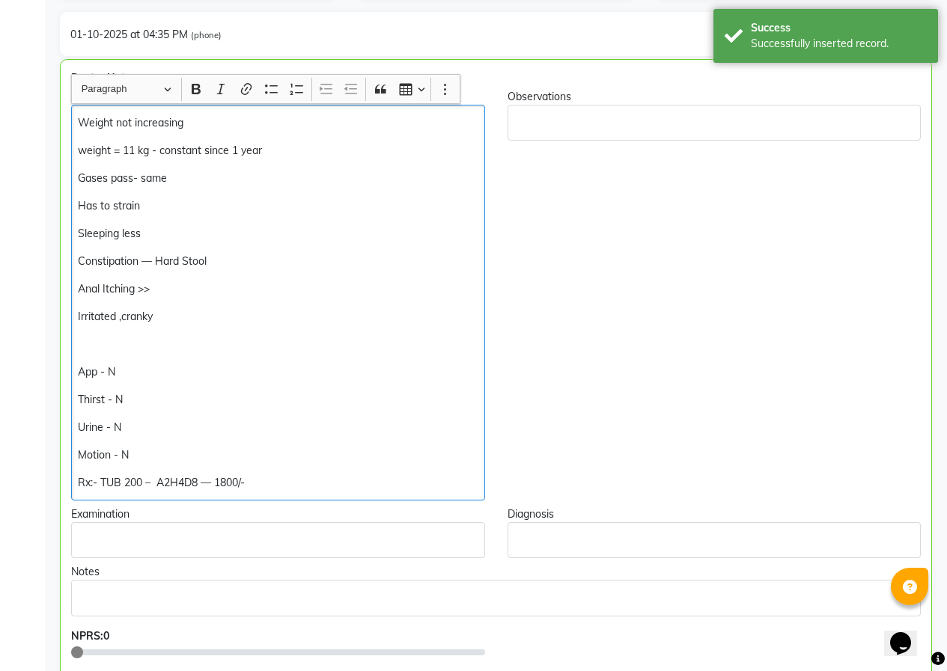
scroll to position [246, 0]
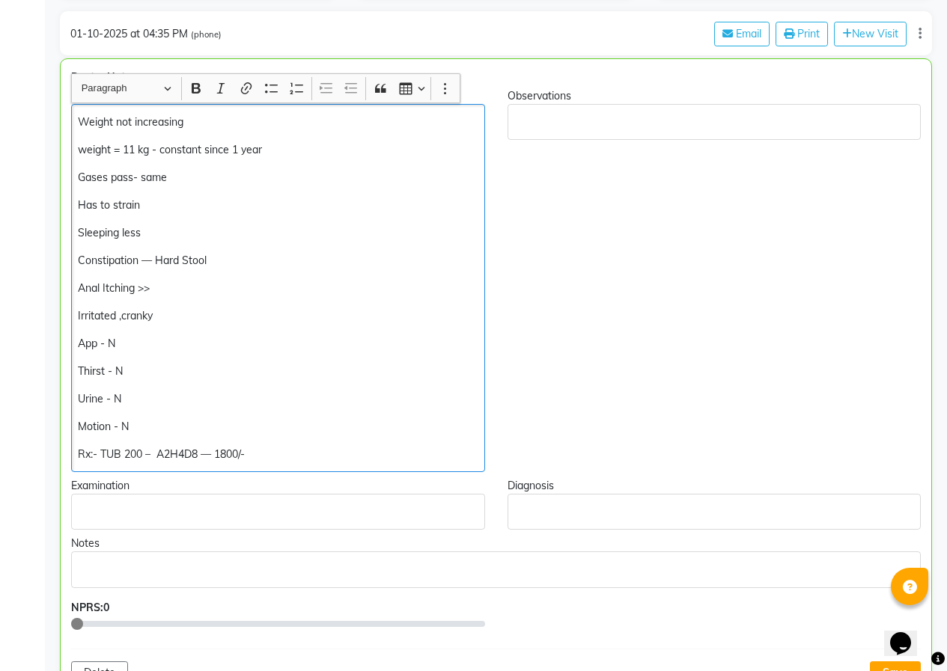
click at [161, 409] on div "Weight not increasing weight = 11 kg - constant since 1 year Gases pass- same H…" at bounding box center [278, 288] width 414 height 368
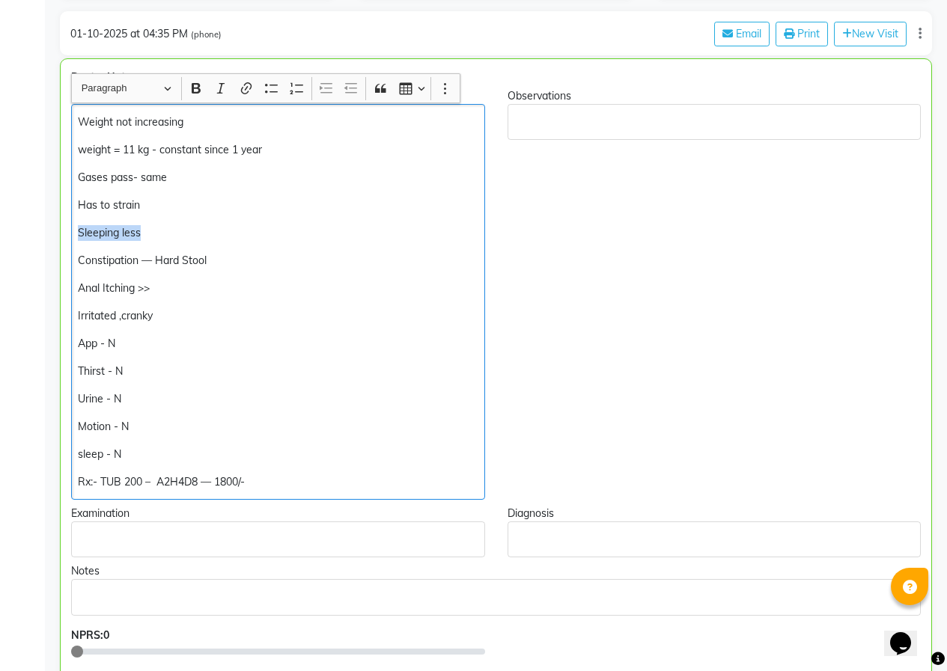
drag, startPoint x: 142, startPoint y: 237, endPoint x: 61, endPoint y: 234, distance: 81.6
click at [61, 234] on div "Chief Complaints Weight not increasing weight = 11 kg - constant since 1 year G…" at bounding box center [278, 294] width 436 height 412
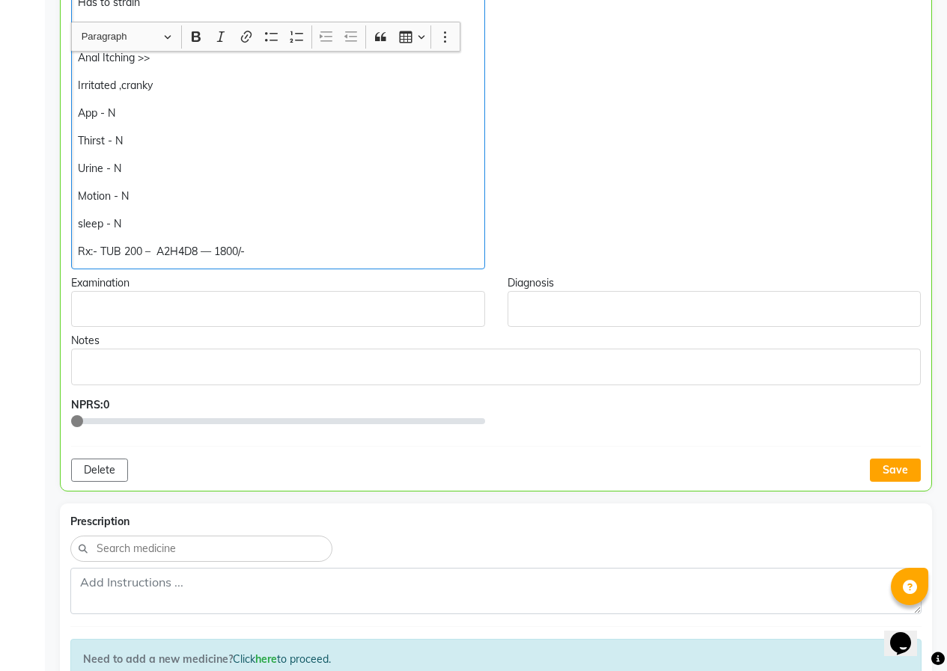
scroll to position [471, 0]
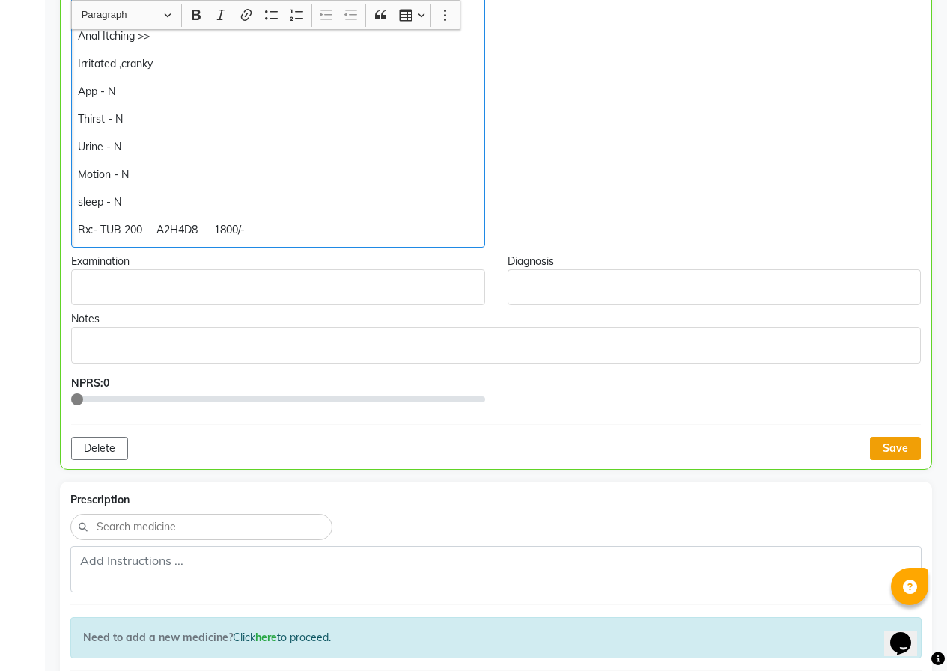
click at [886, 450] on button "Save" at bounding box center [895, 448] width 51 height 23
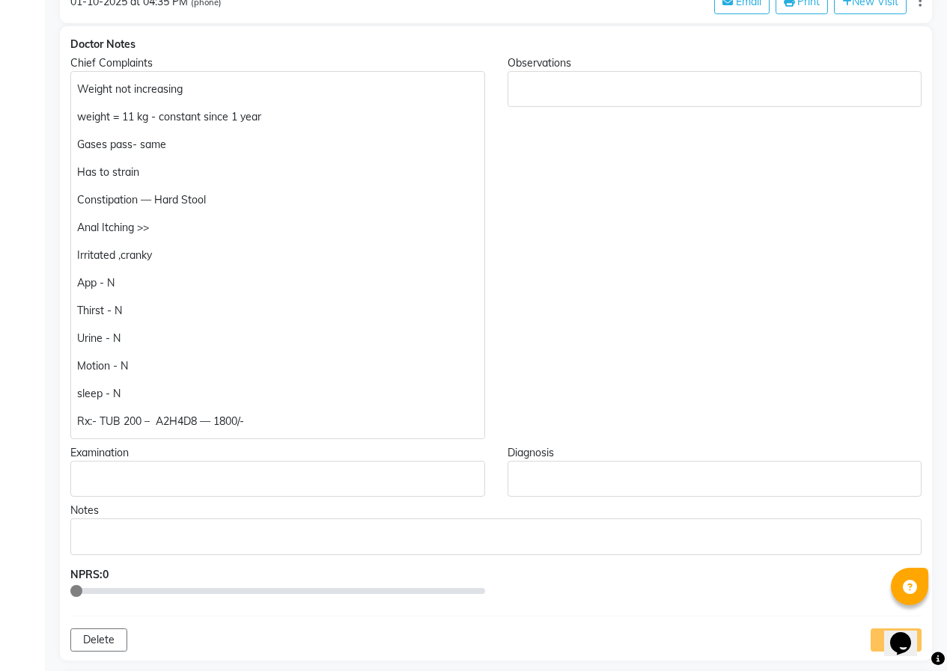
scroll to position [396, 0]
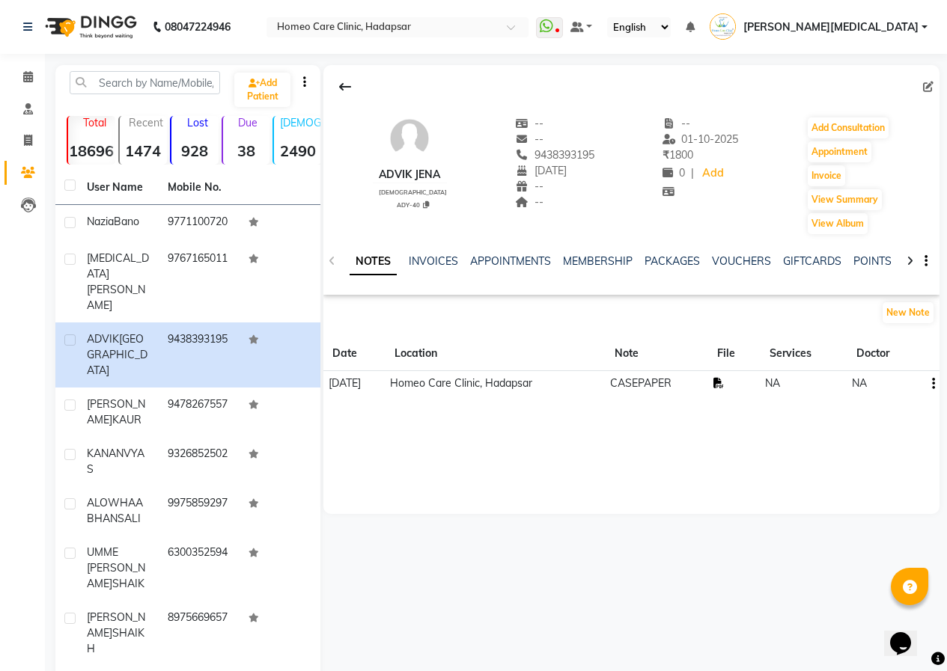
click at [724, 384] on icon at bounding box center [718, 383] width 10 height 10
click at [814, 129] on button "Add Consultation" at bounding box center [848, 128] width 81 height 21
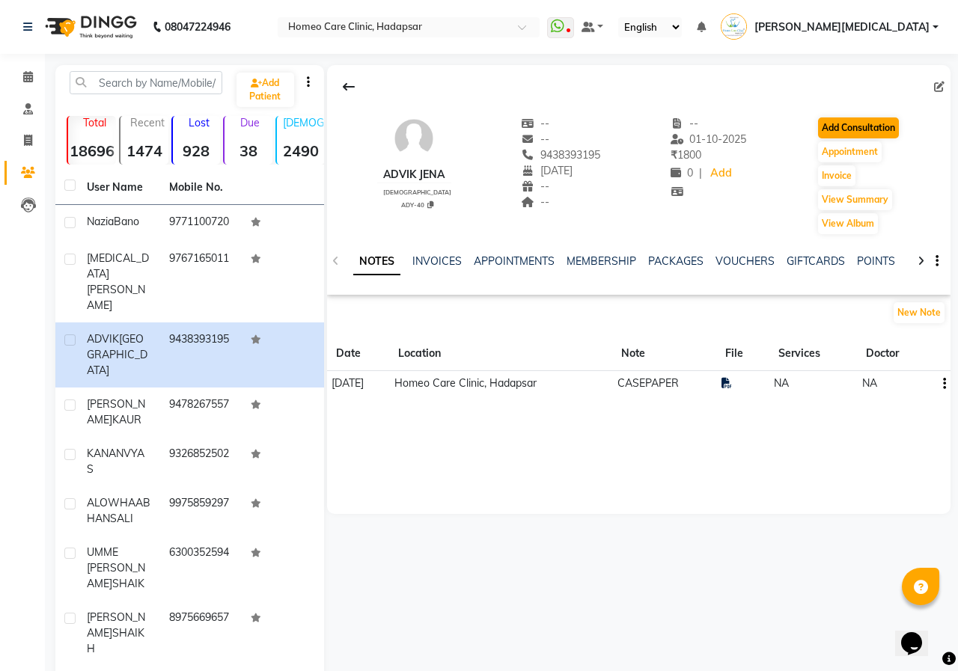
select select "[DEMOGRAPHIC_DATA]"
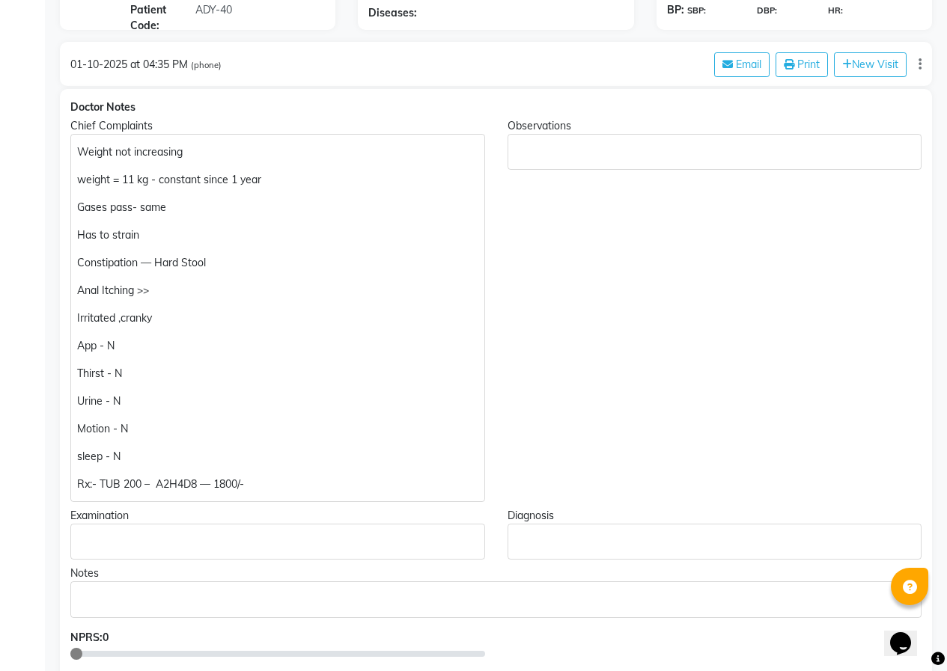
scroll to position [225, 0]
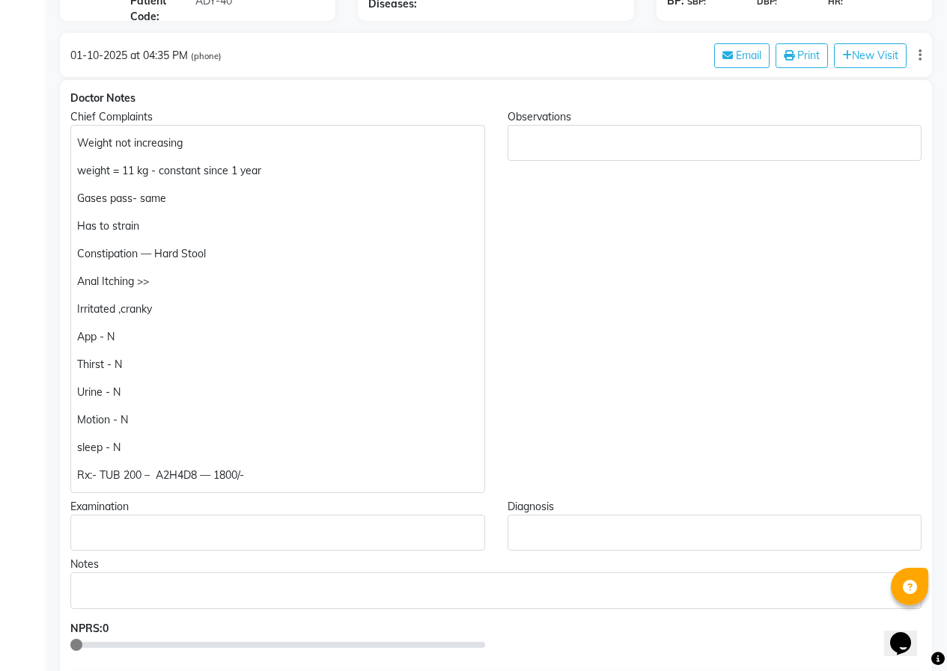
click at [123, 475] on p "Rx:- TUB 200 – A2H4D8 — 1800/-" at bounding box center [277, 476] width 400 height 16
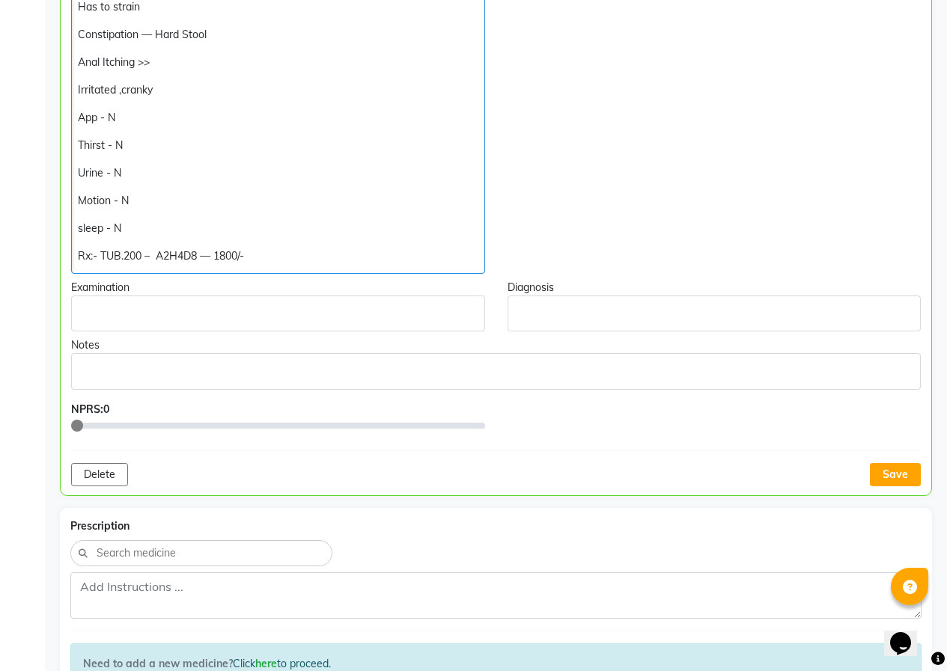
scroll to position [450, 0]
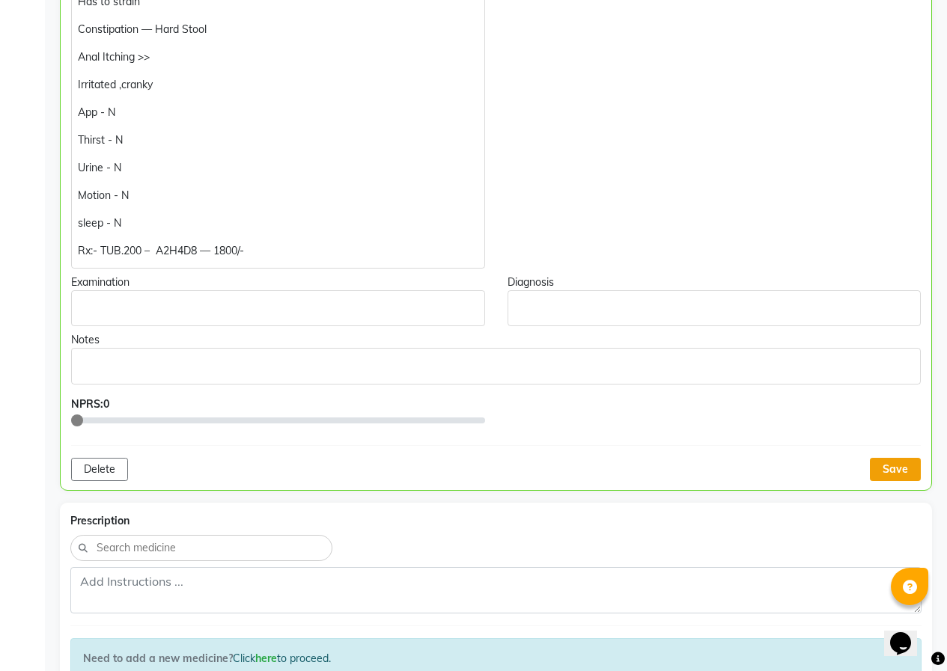
click at [890, 472] on button "Save" at bounding box center [895, 469] width 51 height 23
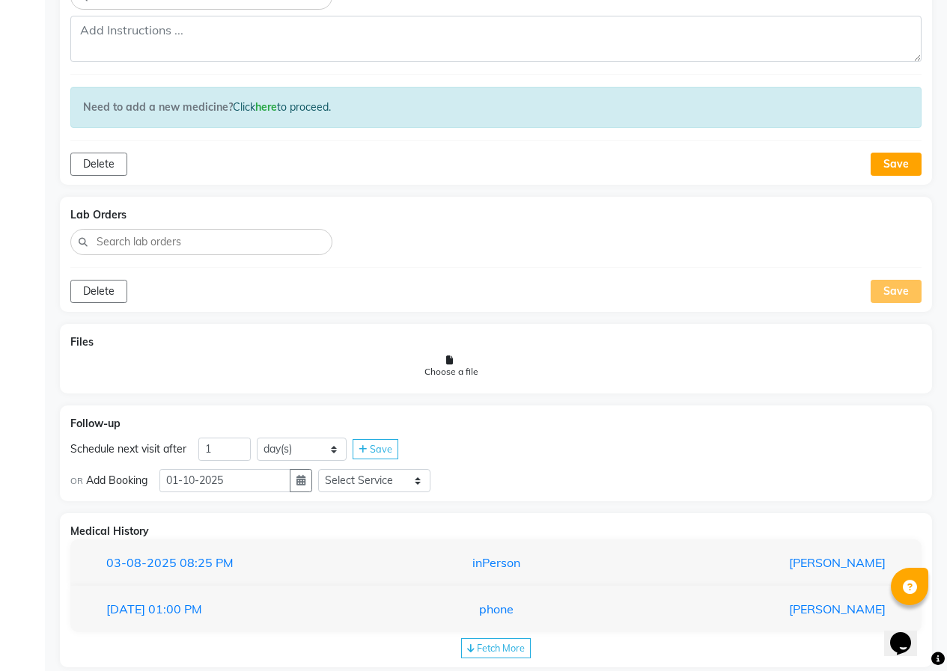
scroll to position [1026, 0]
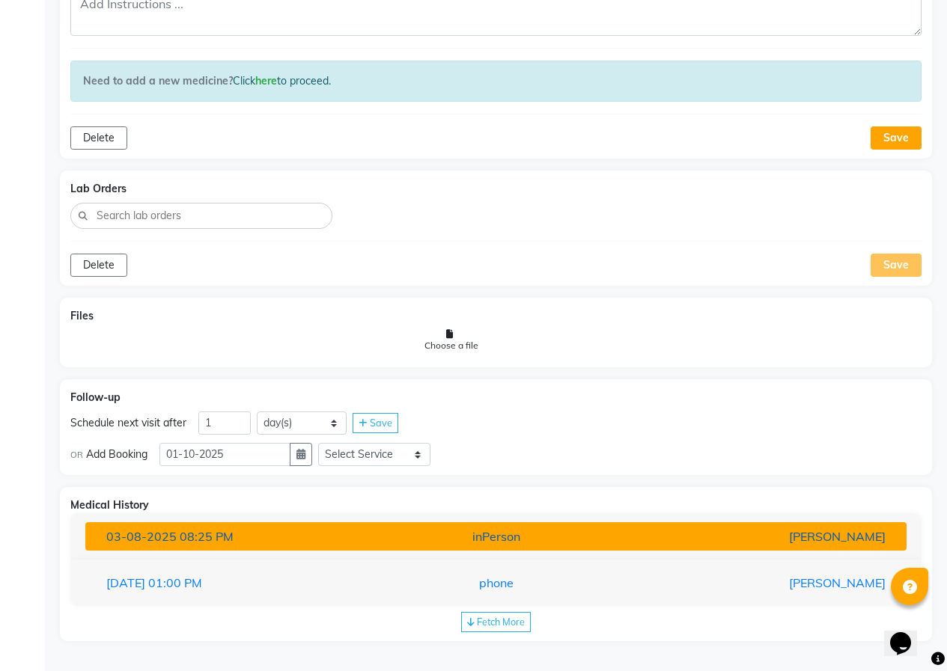
click at [308, 531] on div "[DATE] 08:25 PM" at bounding box center [228, 537] width 267 height 18
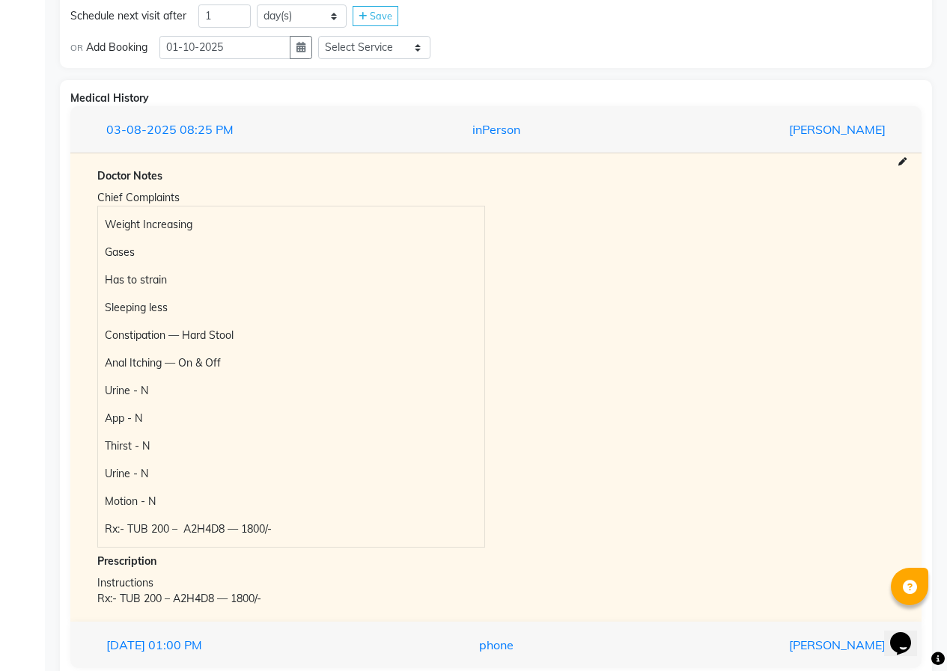
scroll to position [1475, 0]
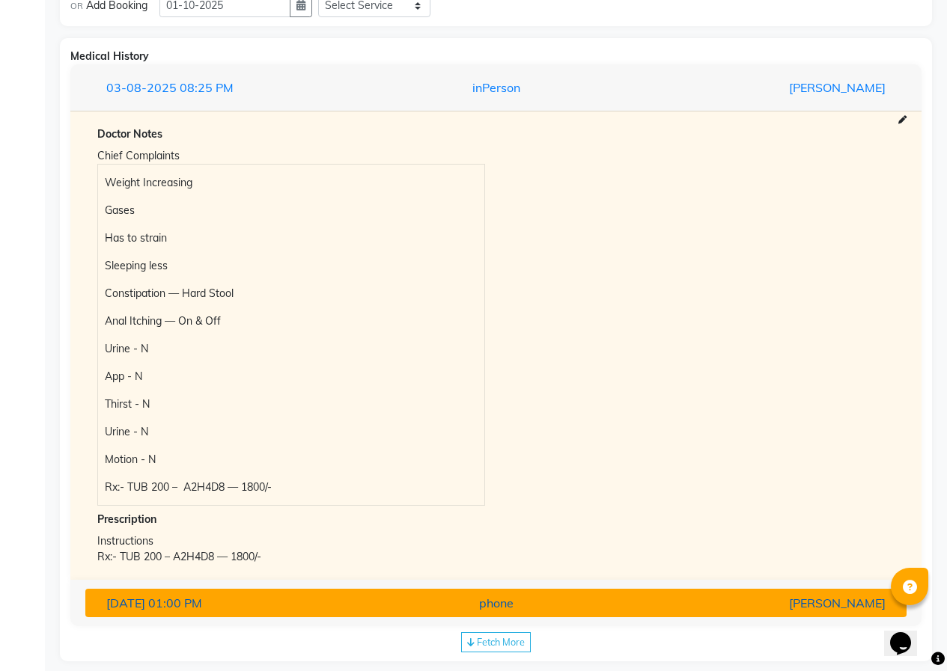
click at [362, 609] on div "[DATE] 01:00 PM" at bounding box center [228, 603] width 267 height 18
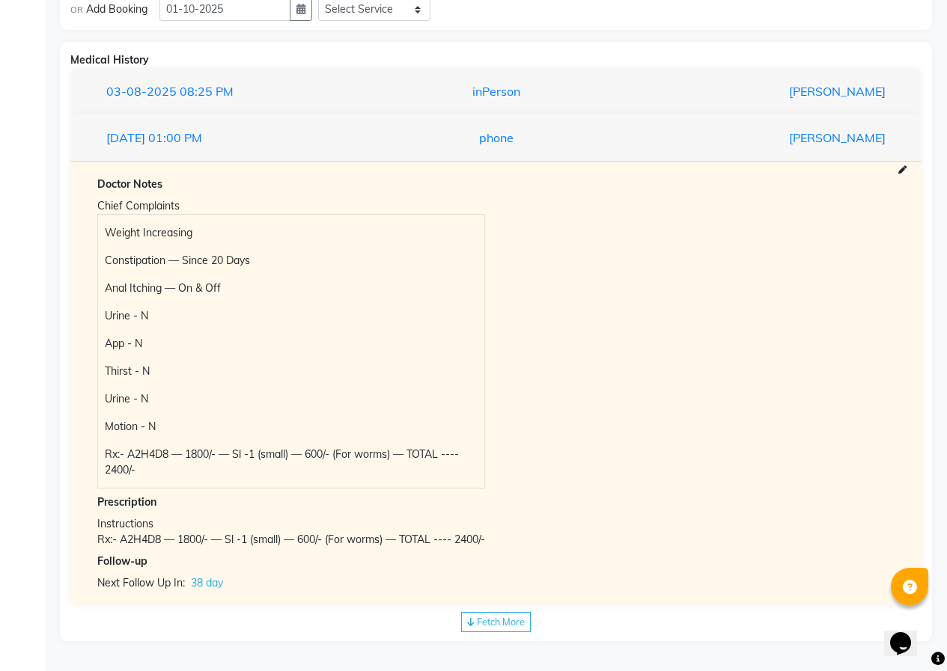
scroll to position [1472, 0]
click at [476, 624] on div "Fetch More" at bounding box center [496, 622] width 70 height 20
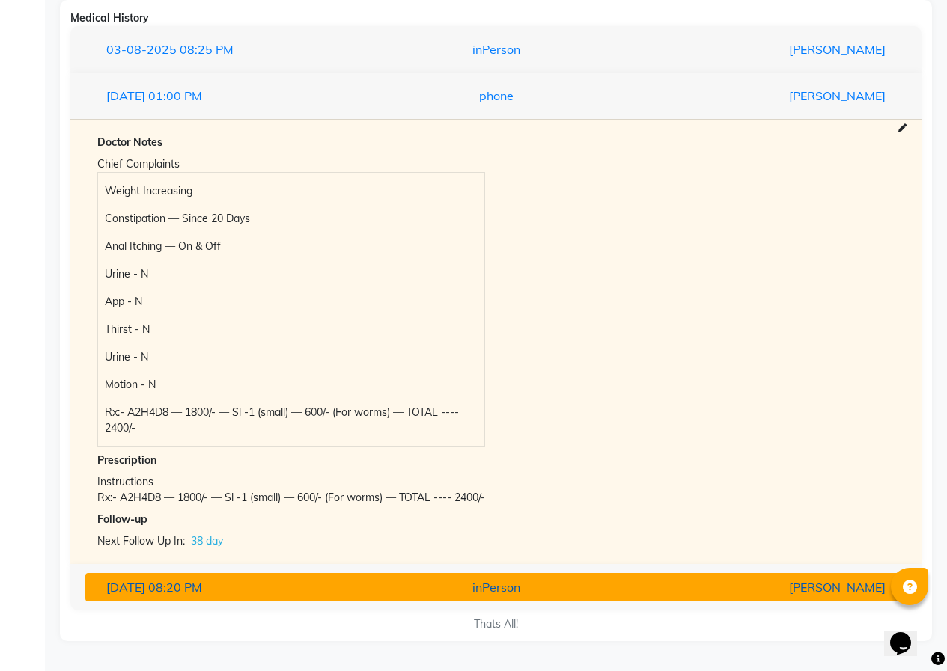
click at [373, 577] on button "[DATE] 08:20 PM inPerson [PERSON_NAME]" at bounding box center [495, 587] width 821 height 28
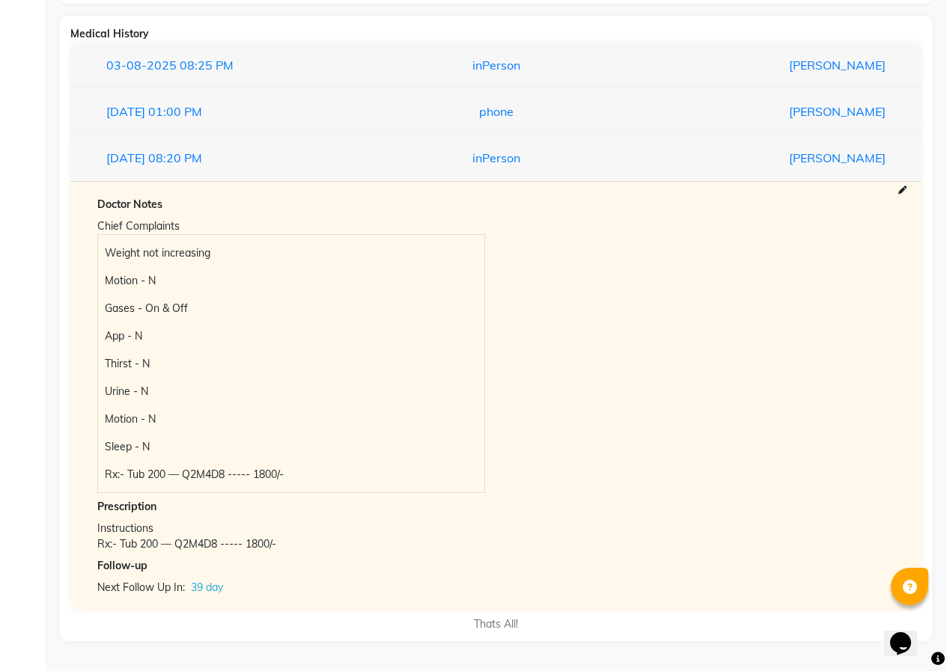
scroll to position [1498, 0]
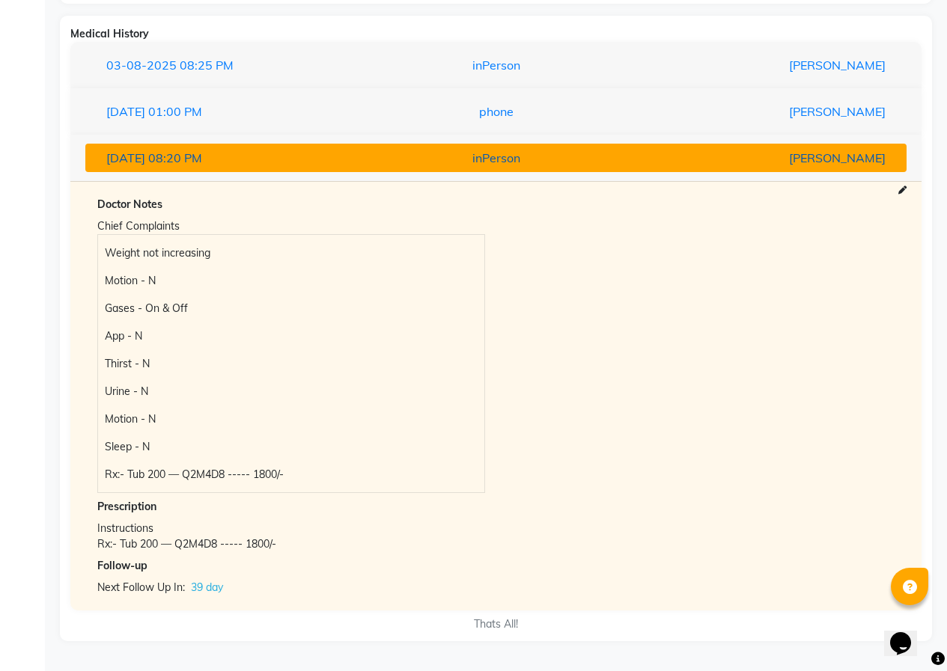
click at [351, 158] on div "[DATE] 08:20 PM" at bounding box center [228, 158] width 267 height 18
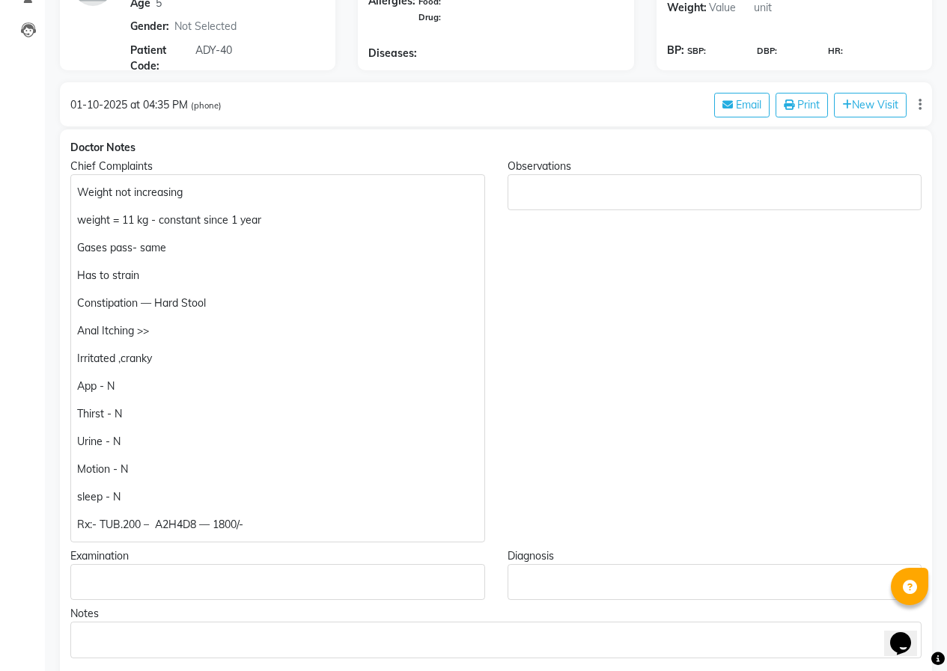
scroll to position [170, 0]
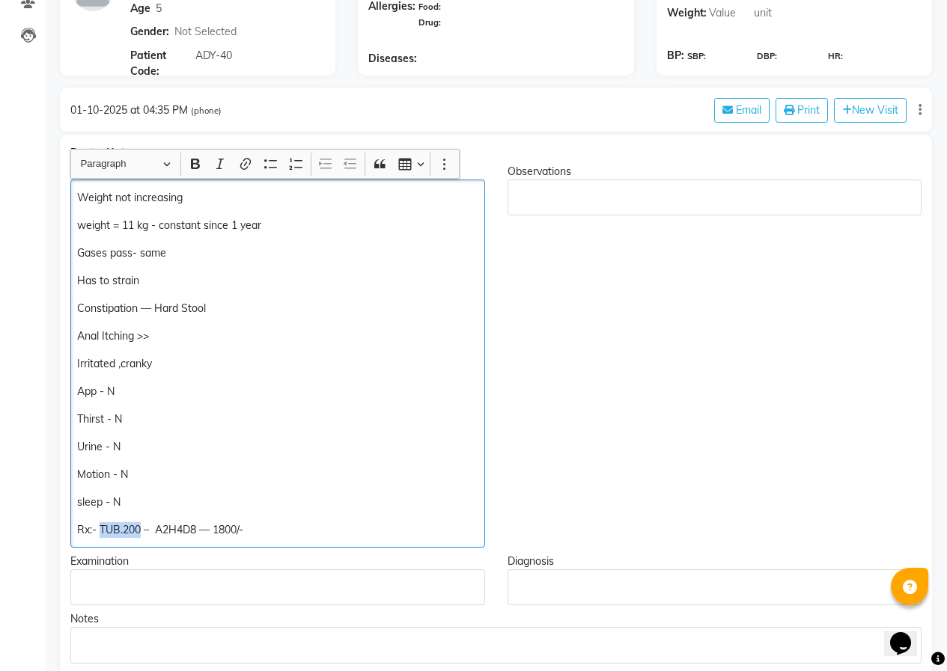
drag, startPoint x: 100, startPoint y: 528, endPoint x: 141, endPoint y: 534, distance: 41.7
click at [141, 534] on p "Rx:- TUB.200 – A2H4D8 — 1800/-" at bounding box center [277, 530] width 400 height 16
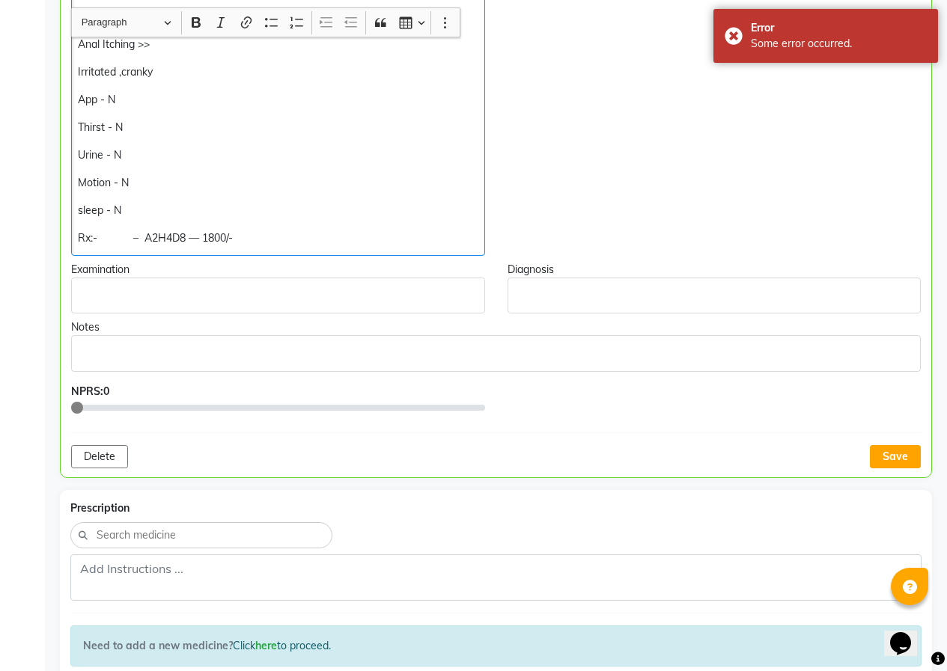
scroll to position [470, 0]
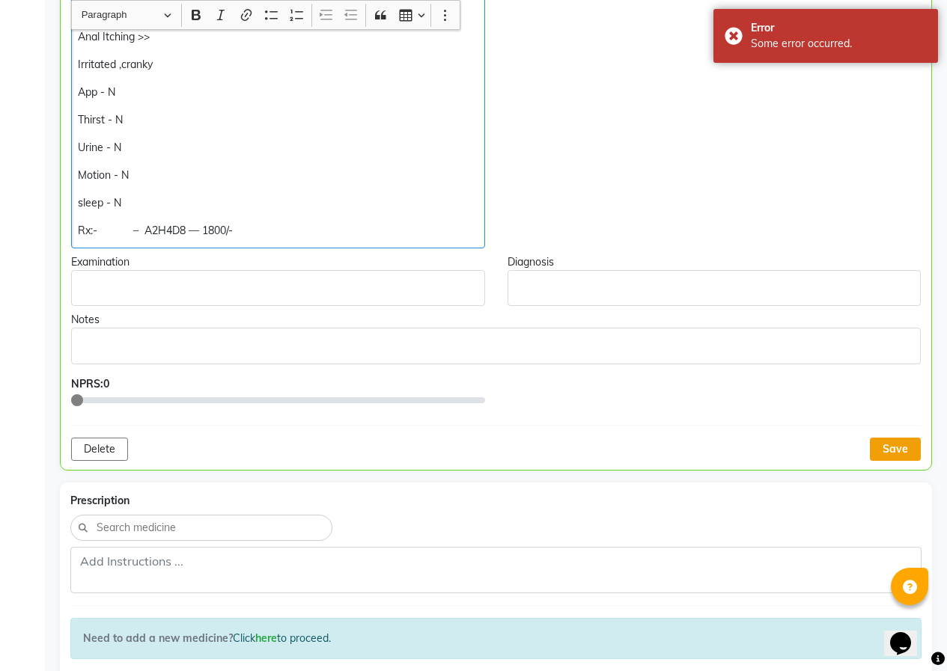
click at [885, 451] on button "Save" at bounding box center [895, 449] width 51 height 23
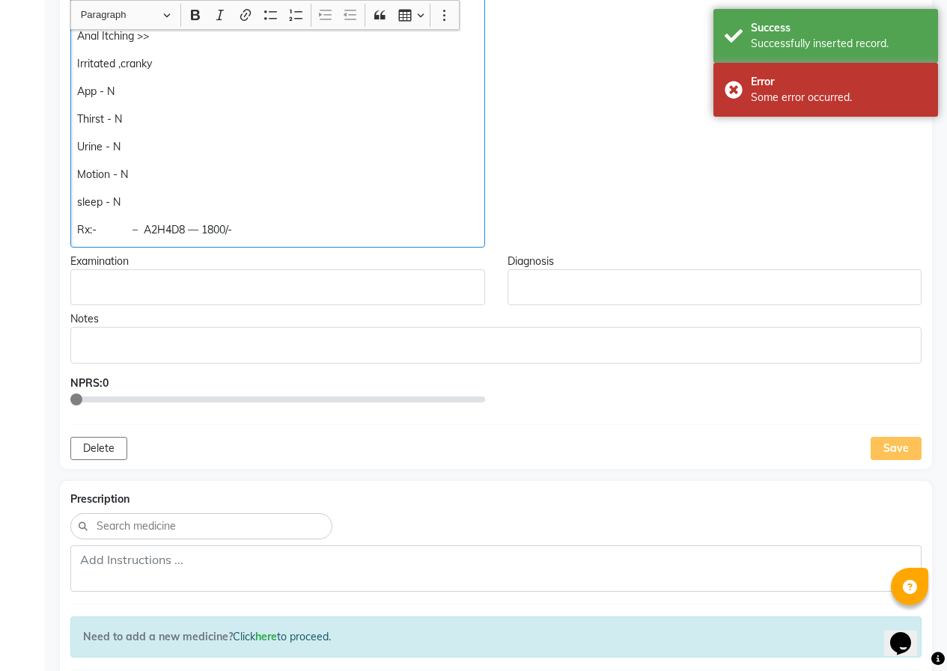
drag, startPoint x: 76, startPoint y: 231, endPoint x: 252, endPoint y: 248, distance: 176.7
click at [261, 249] on div "Doctor Notes Chief Complaints Weight not increasing weight = 11 kg - constant s…" at bounding box center [496, 152] width 872 height 635
copy p "Rx:- – A2H4D8 — 1800/-"
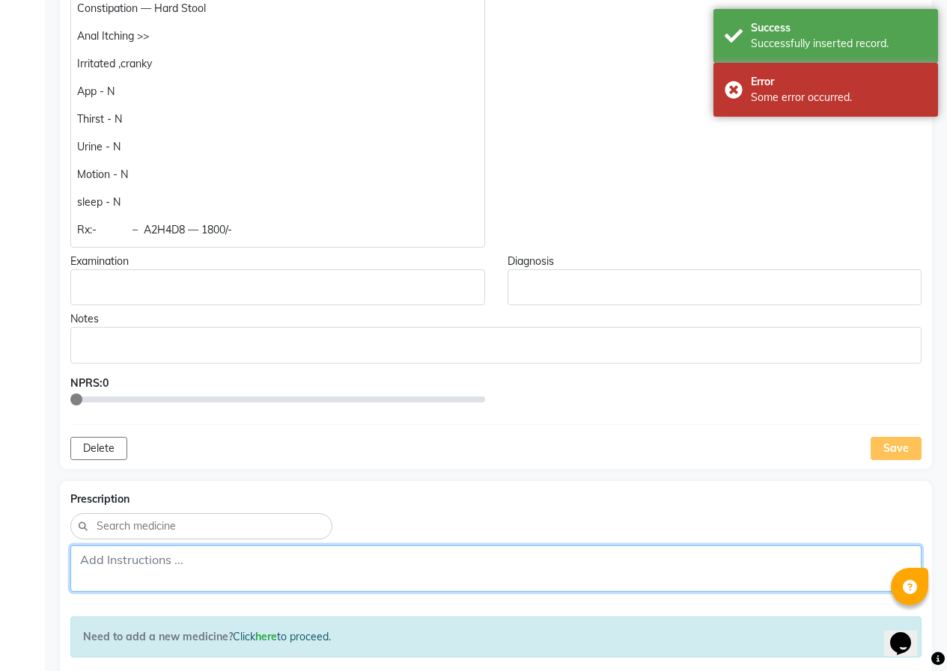
click at [103, 566] on textarea at bounding box center [495, 569] width 851 height 46
paste textarea "Rx:- – A2H4D8 — 1800/-"
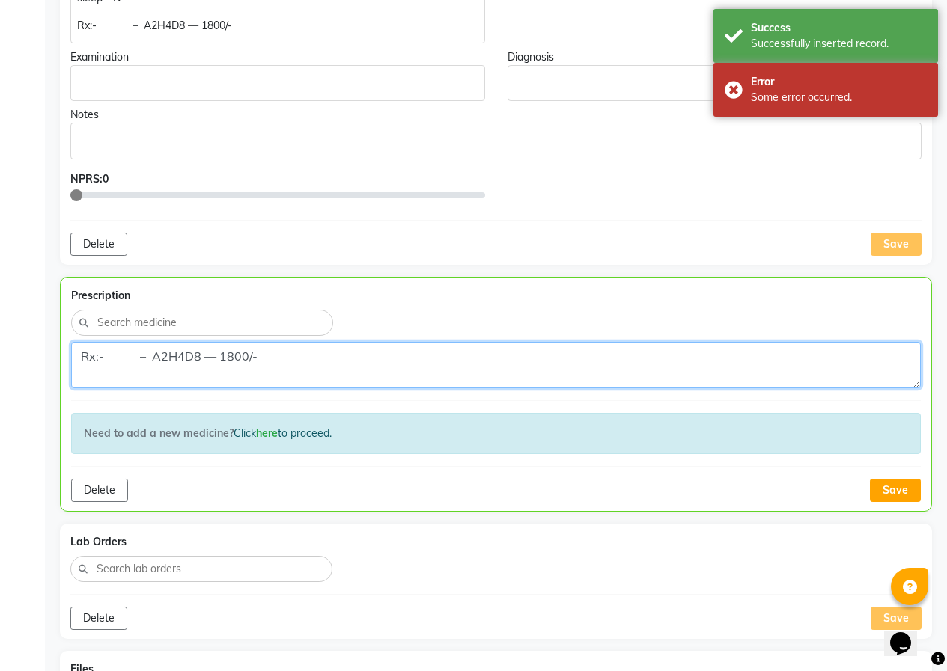
scroll to position [695, 0]
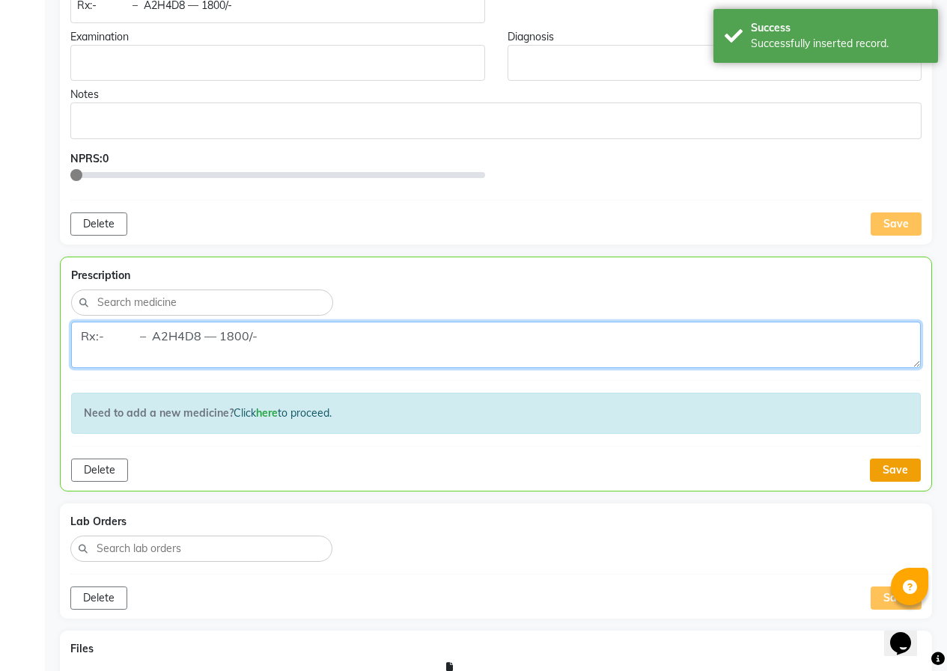
type textarea "Rx:- – A2H4D8 — 1800/-"
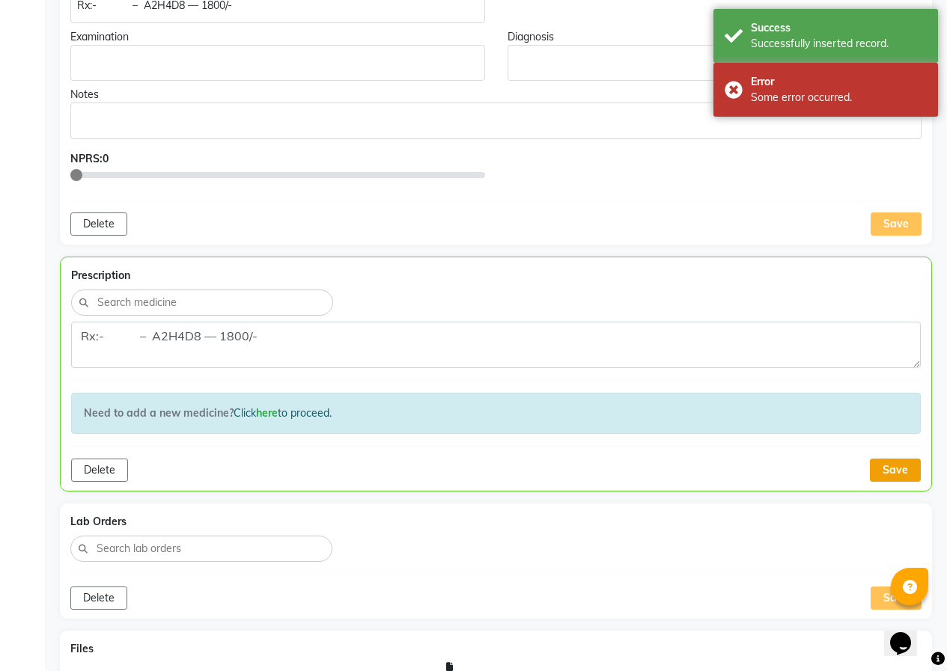
click at [888, 466] on button "Save" at bounding box center [895, 470] width 51 height 23
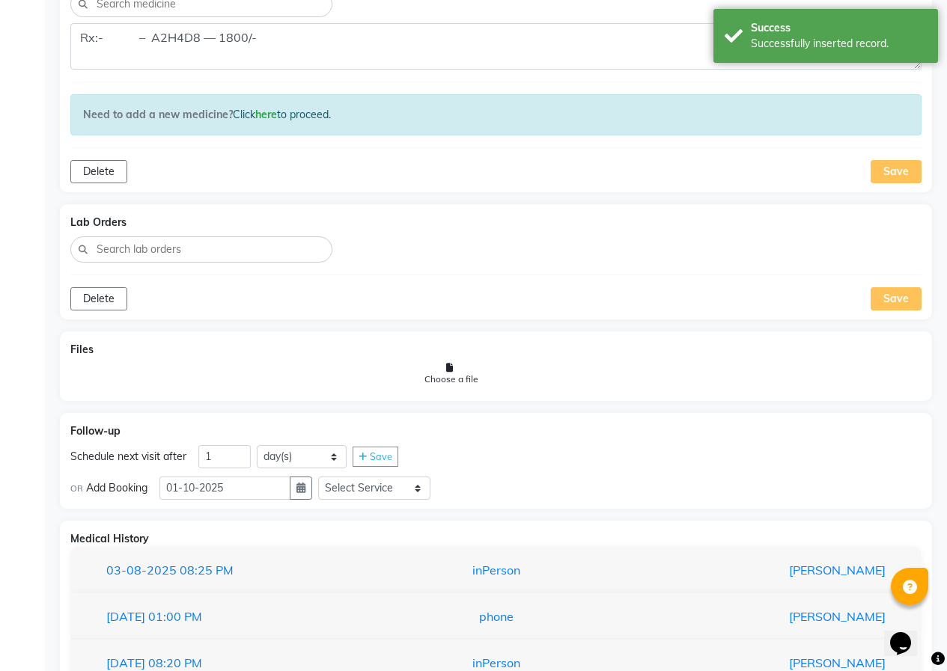
scroll to position [994, 0]
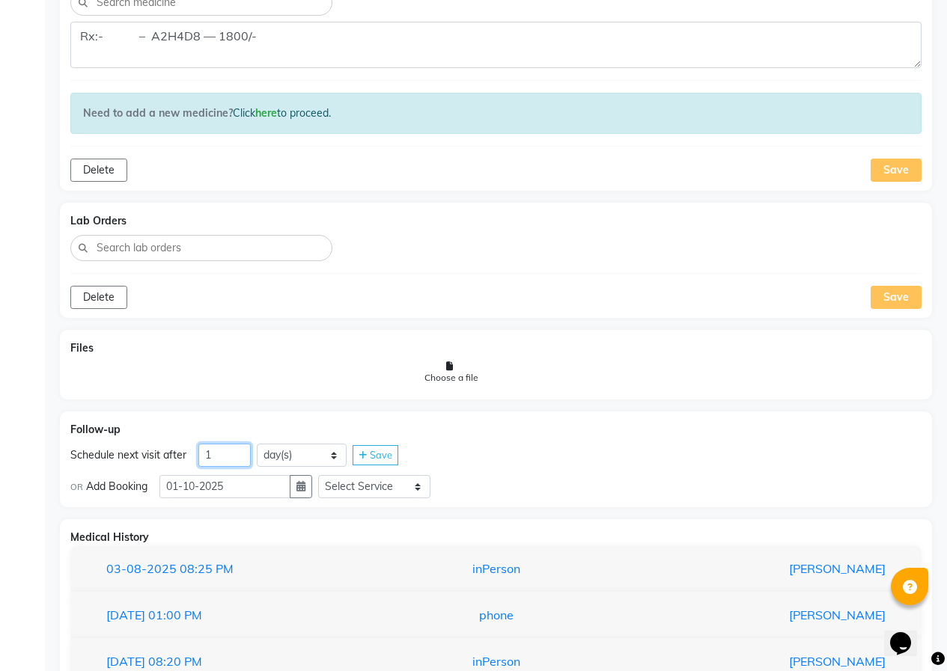
drag, startPoint x: 203, startPoint y: 457, endPoint x: 185, endPoint y: 456, distance: 18.0
click at [185, 456] on div "Schedule next visit after 1 day(s) week(s) month(s) Save" at bounding box center [495, 456] width 851 height 24
type input "38"
click at [305, 490] on icon "button" at bounding box center [300, 486] width 9 height 10
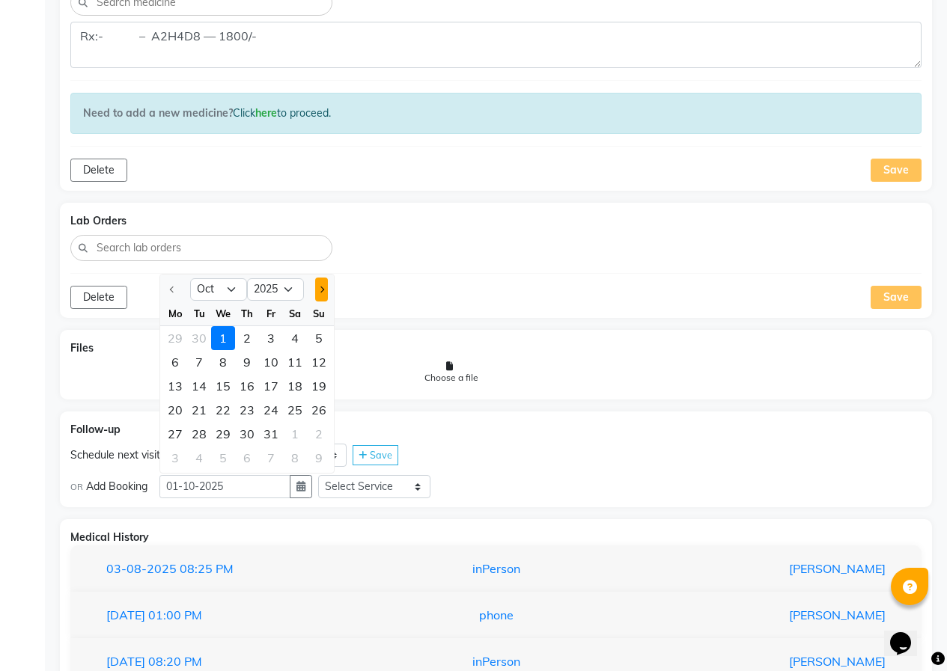
click at [319, 288] on span "Next month" at bounding box center [321, 290] width 6 height 6
select select "11"
click at [299, 363] on div "8" at bounding box center [295, 362] width 24 height 24
type input "[DATE]"
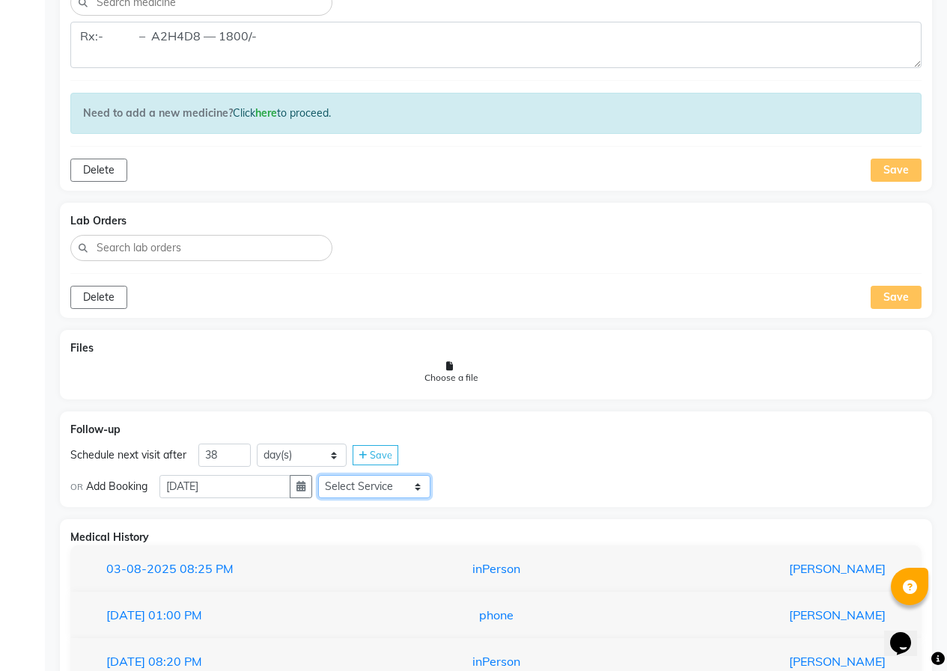
click at [354, 496] on select "Select Service In Person - Consultation Medicine Medicine 1 Hydra Facial Medi F…" at bounding box center [374, 486] width 112 height 23
select select "981031"
click at [324, 475] on select "Select Service In Person - Consultation Medicine Medicine 1 Hydra Facial Medi F…" at bounding box center [374, 486] width 112 height 23
click at [466, 489] on select "Select Slot 10:15 10:30 10:45 11:00 11:15 11:30 11:45 12:00 12:15 12:30 12:45 1…" at bounding box center [492, 486] width 112 height 23
select select "840"
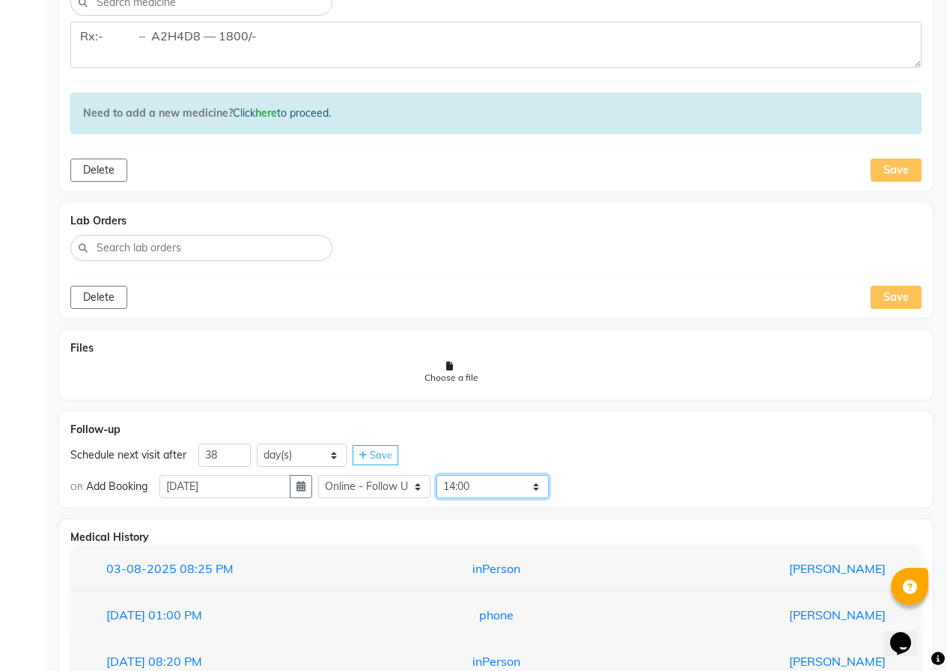
click at [442, 475] on select "Select Slot 10:15 10:30 10:45 11:00 11:15 11:30 11:45 12:00 12:15 12:30 12:45 1…" at bounding box center [492, 486] width 112 height 23
click at [569, 492] on icon at bounding box center [565, 488] width 8 height 10
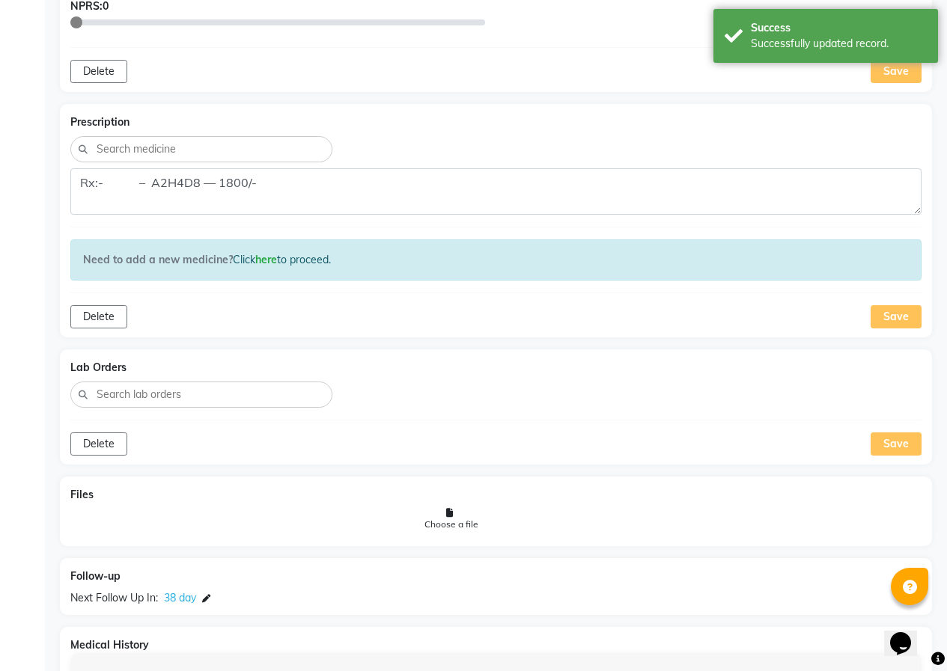
scroll to position [844, 0]
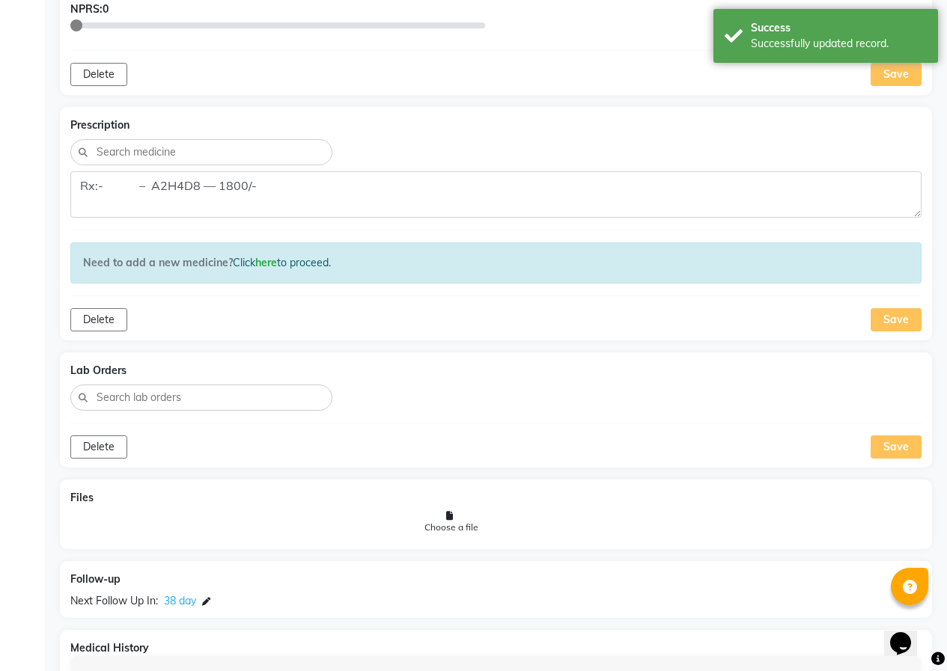
click at [893, 326] on div "Save" at bounding box center [896, 319] width 51 height 23
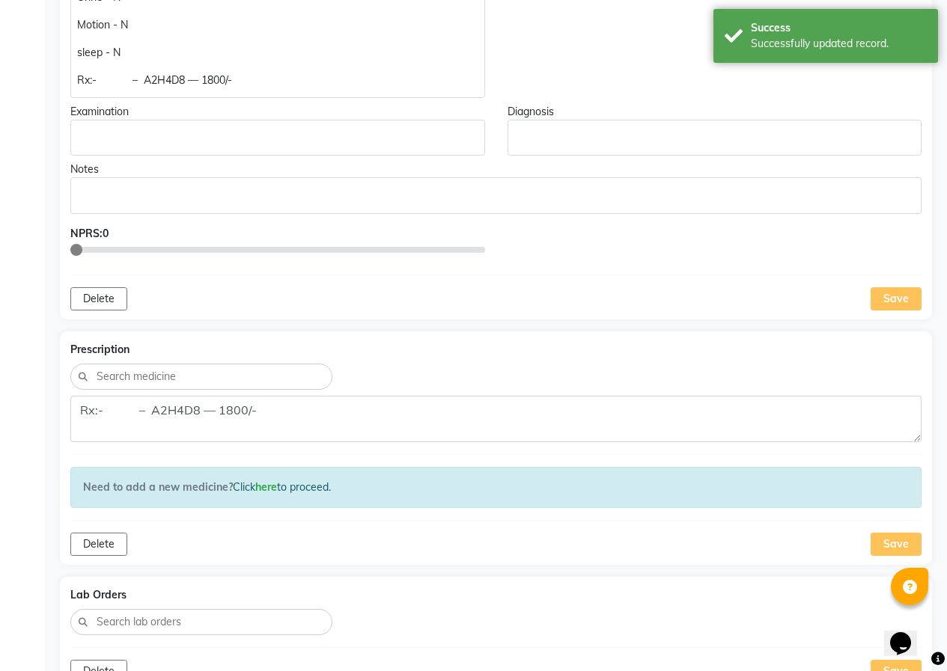
click at [888, 302] on div "Save" at bounding box center [896, 298] width 51 height 23
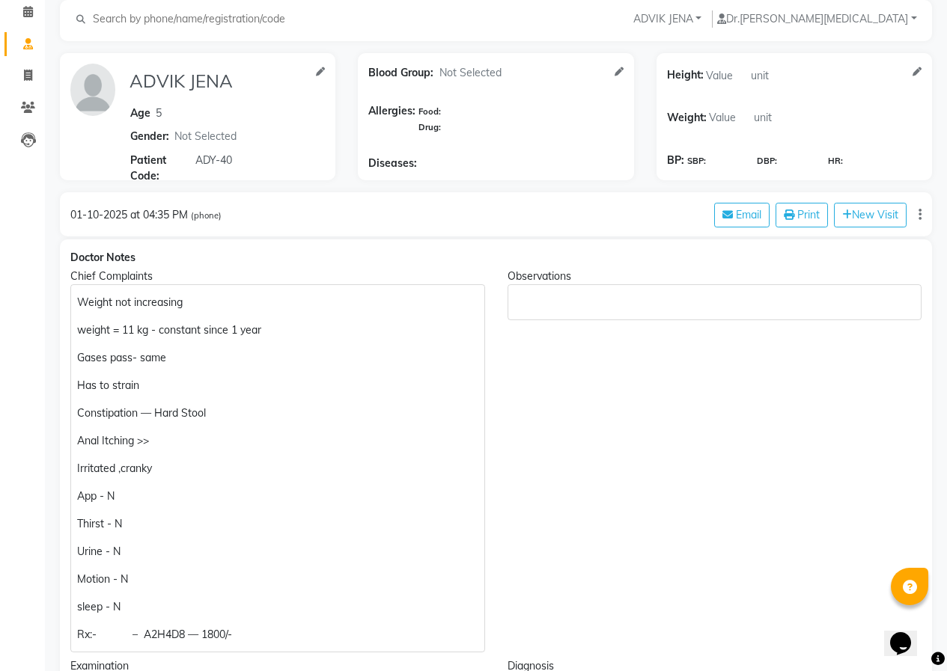
scroll to position [0, 0]
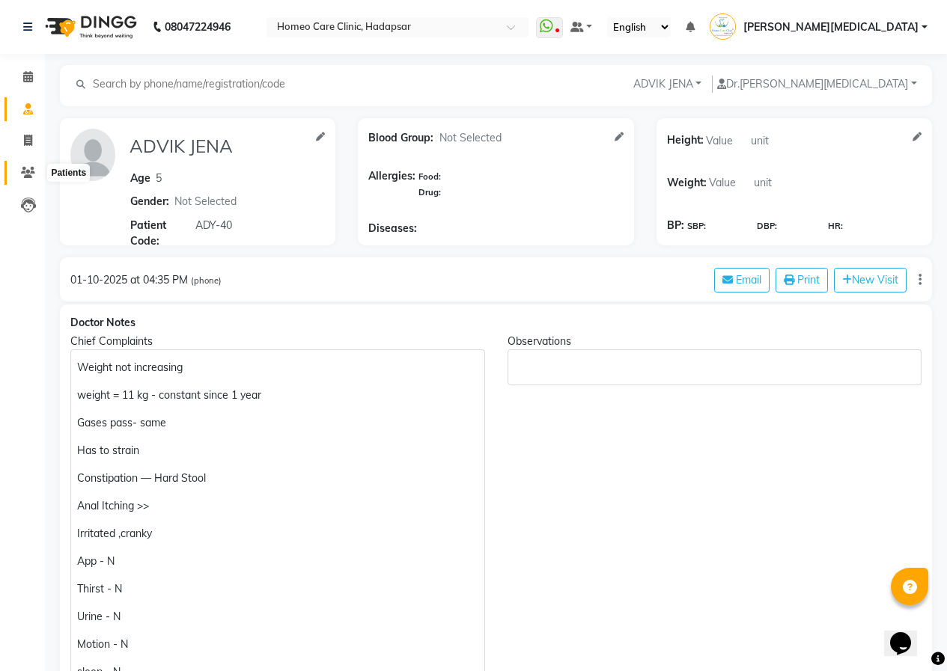
click at [18, 179] on span at bounding box center [28, 173] width 26 height 17
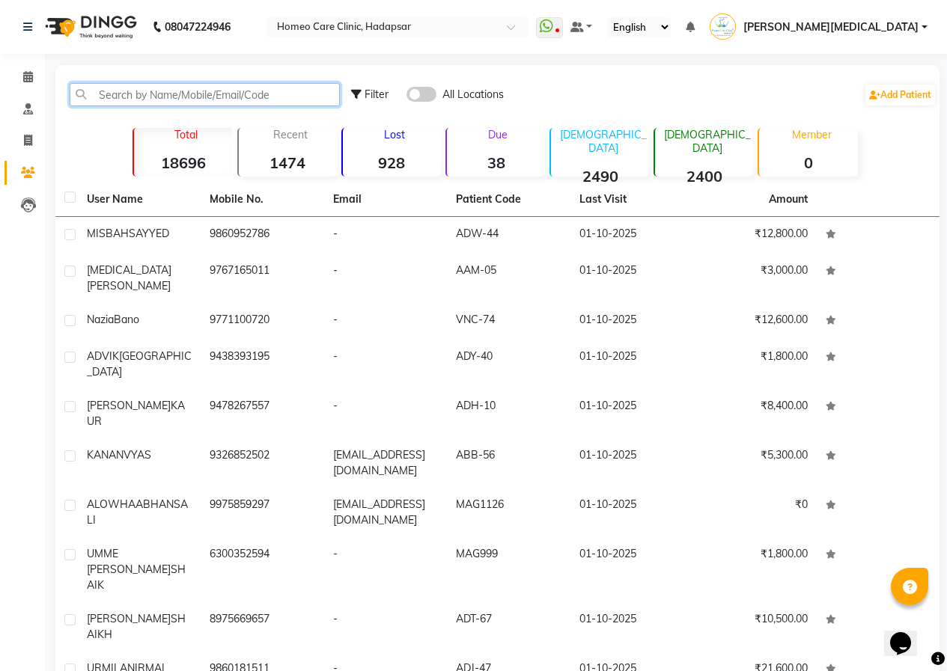
click at [192, 95] on input "text" at bounding box center [205, 94] width 270 height 23
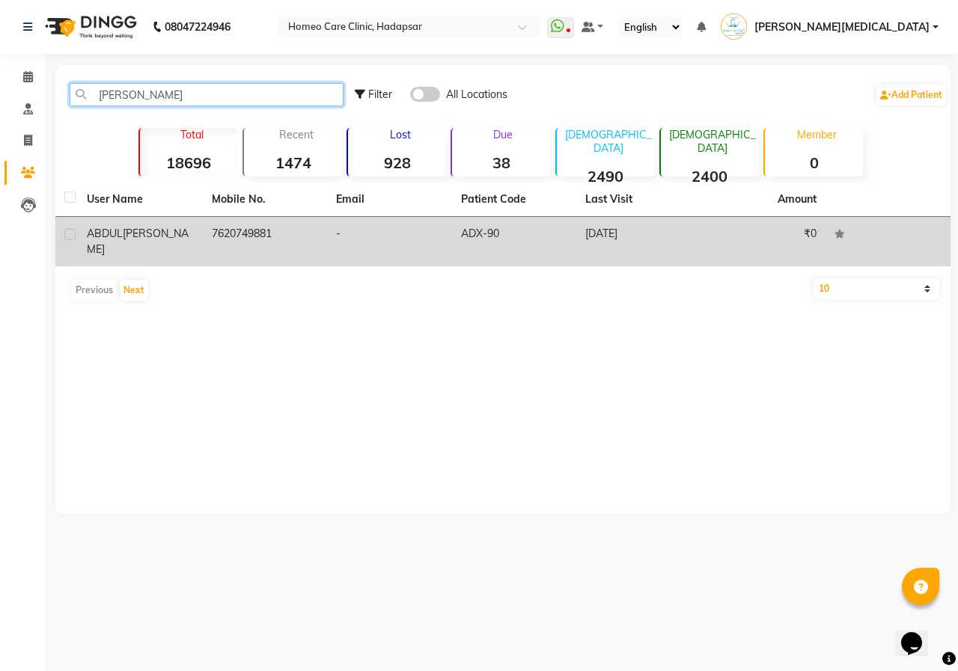
type input "[PERSON_NAME]"
click at [289, 242] on td "7620749881" at bounding box center [265, 241] width 125 height 49
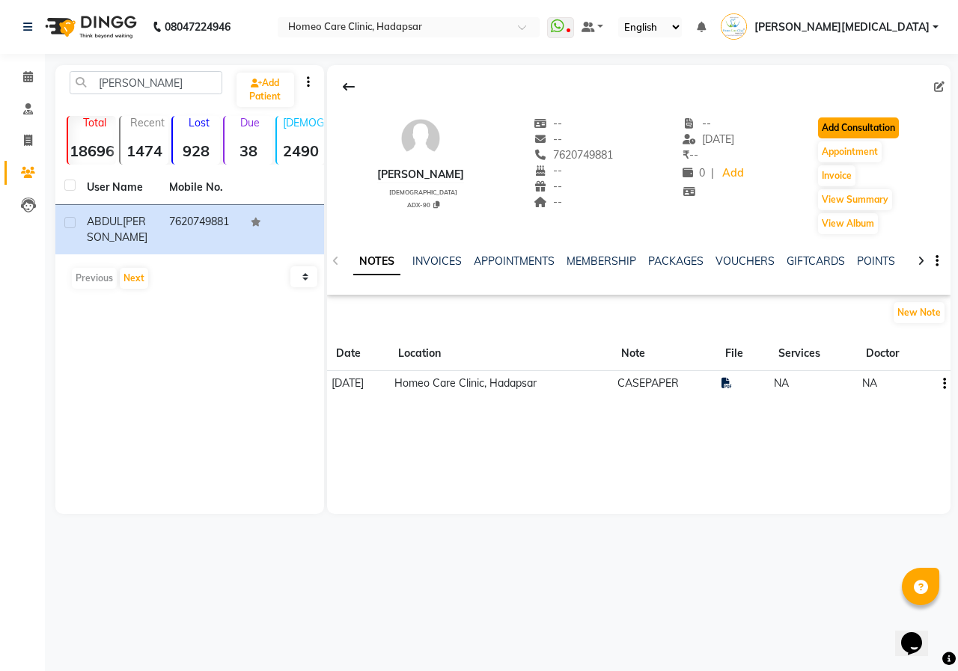
click at [847, 126] on button "Add Consultation" at bounding box center [858, 128] width 81 height 21
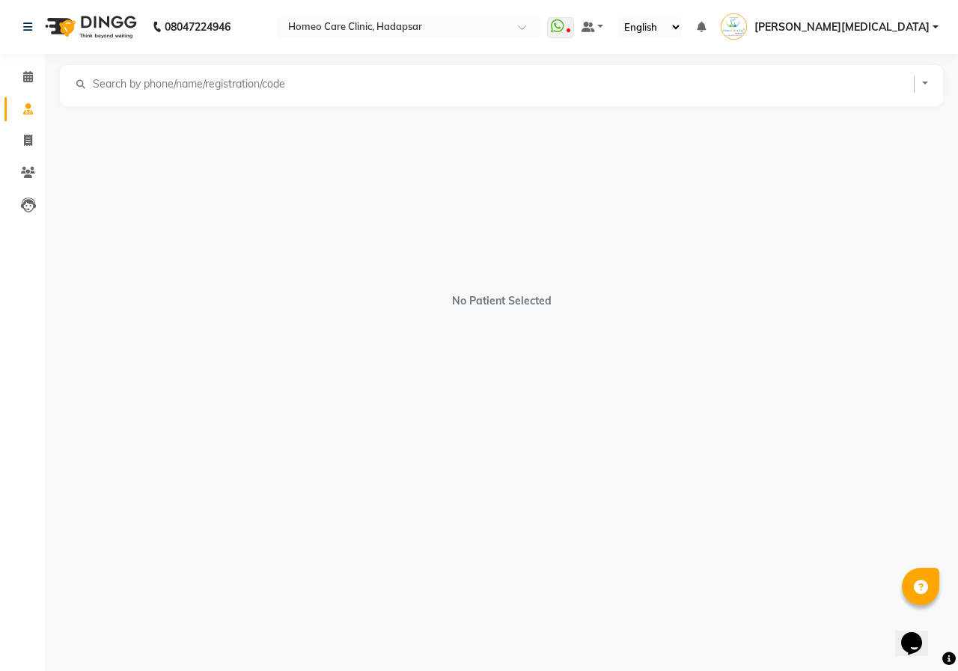
select select "[DEMOGRAPHIC_DATA]"
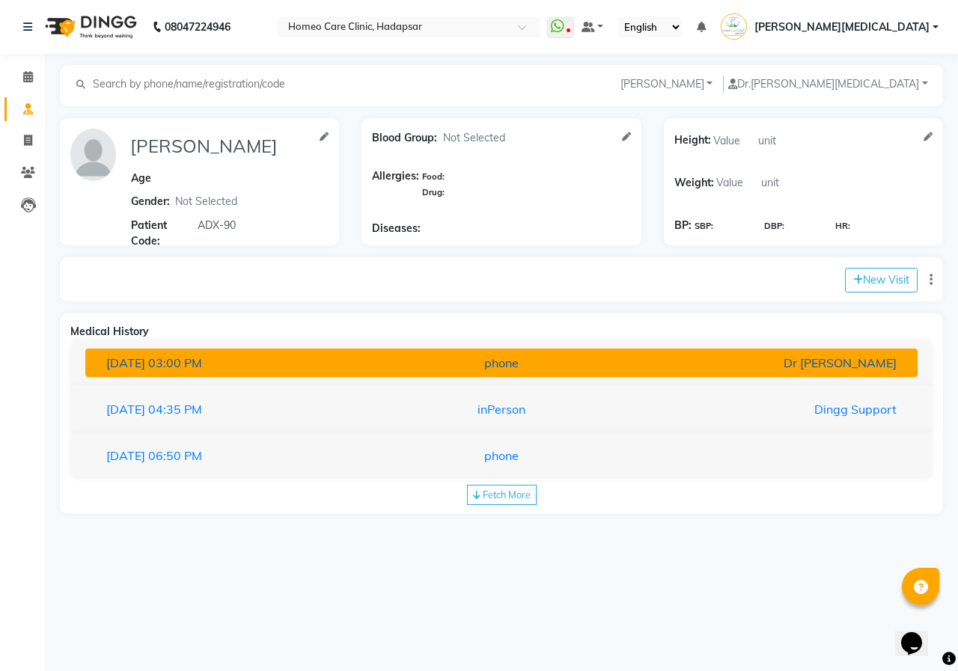
click at [534, 370] on div "phone" at bounding box center [501, 363] width 271 height 18
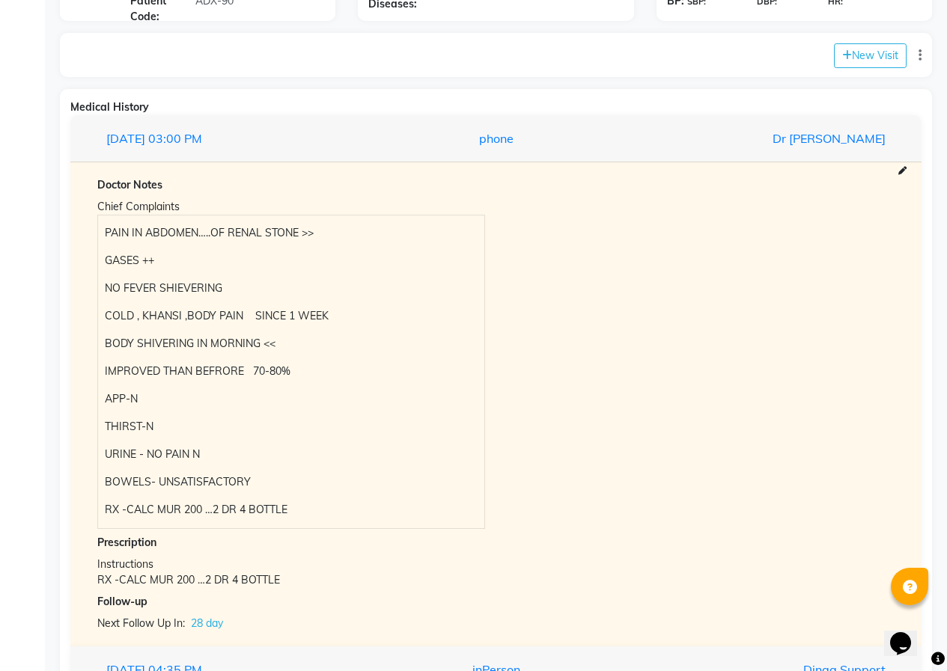
scroll to position [299, 0]
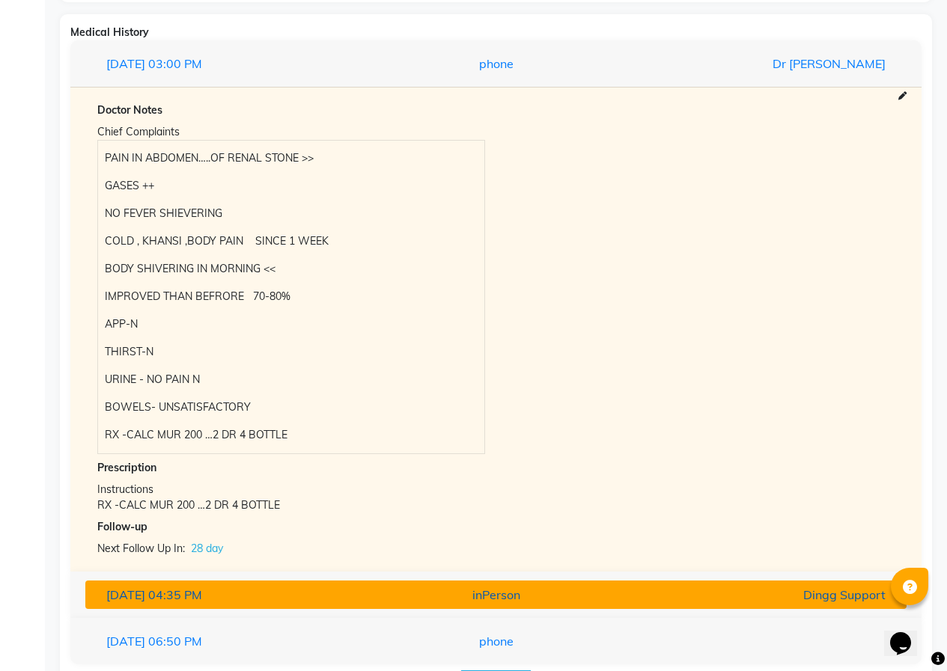
click at [498, 587] on div "inPerson" at bounding box center [495, 595] width 267 height 18
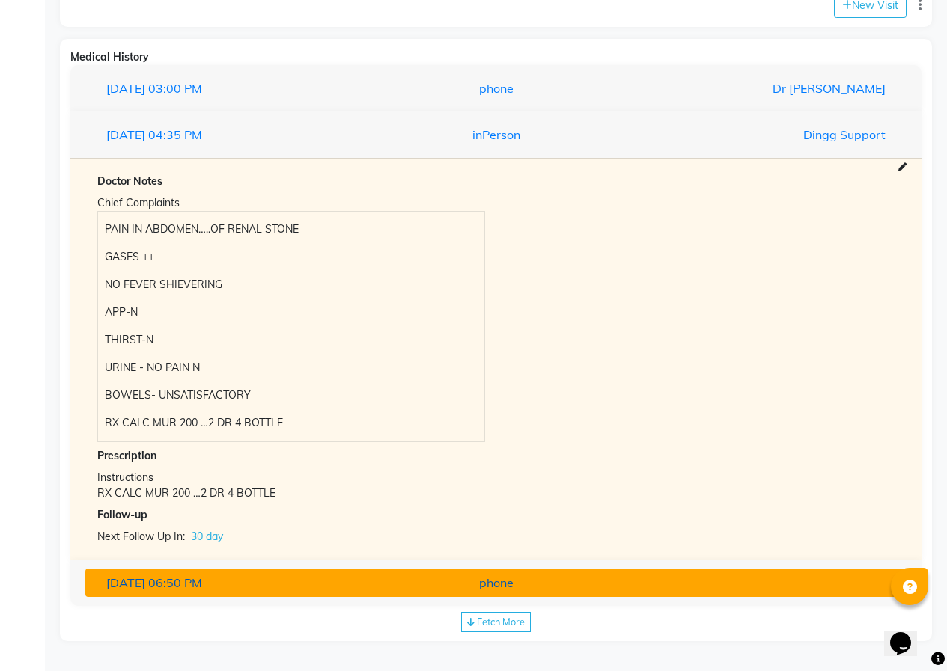
click at [488, 583] on div "phone" at bounding box center [495, 583] width 267 height 18
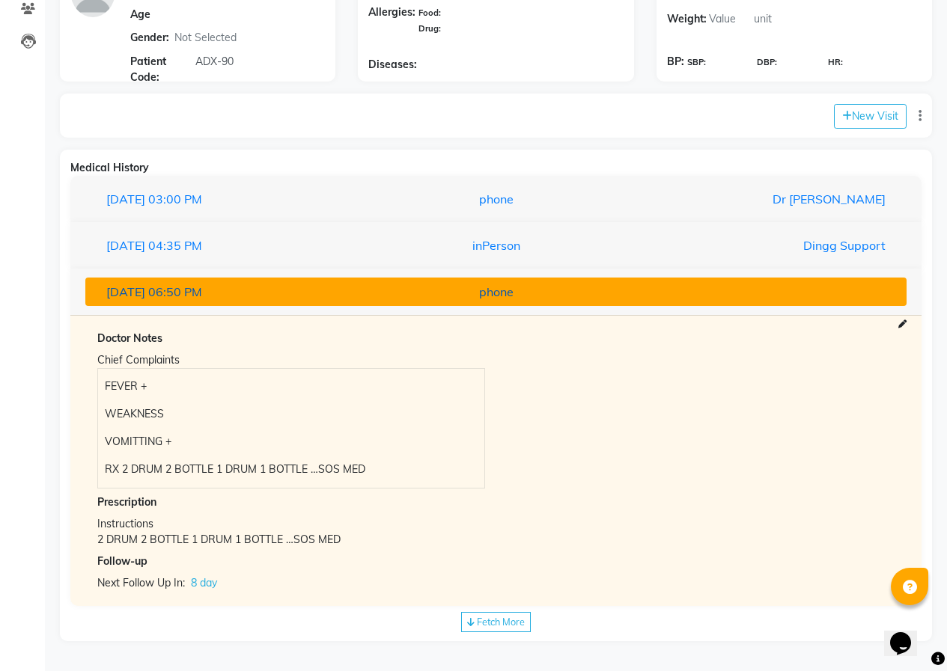
scroll to position [164, 0]
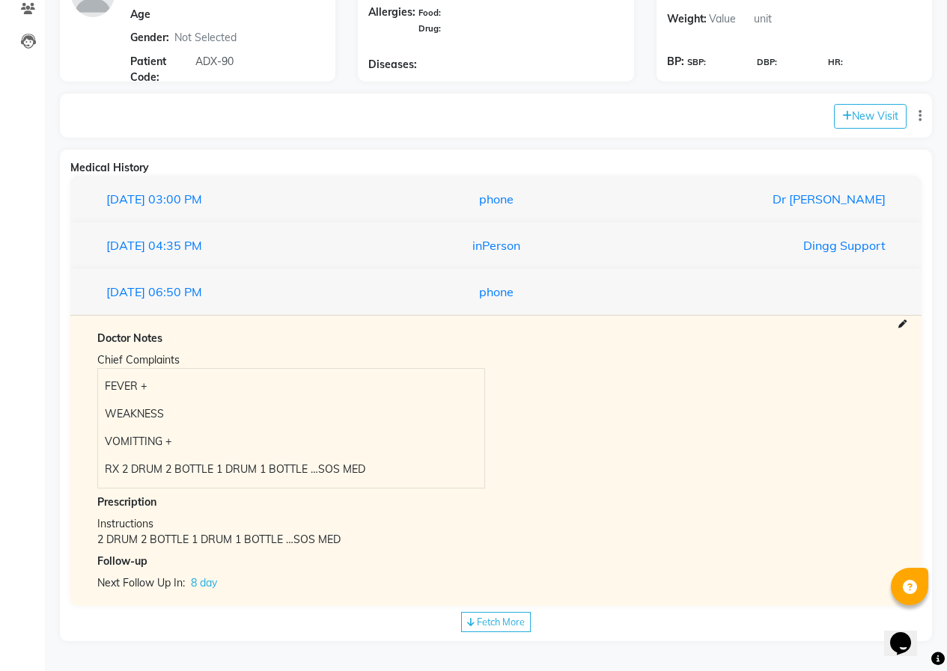
click at [502, 618] on span "Fetch More" at bounding box center [501, 622] width 48 height 12
select select "1"
select select "false"
select select "days"
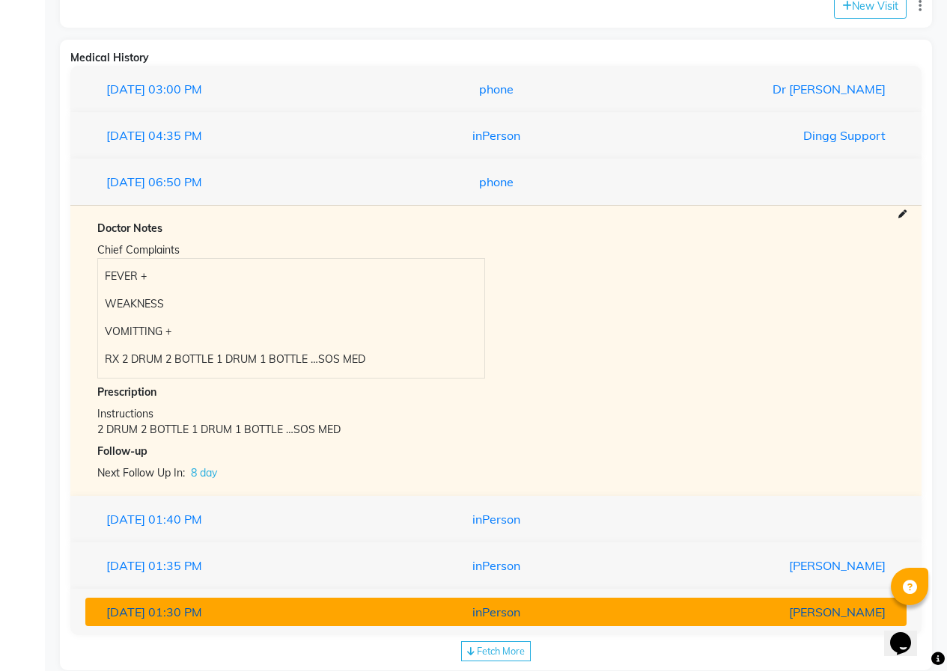
scroll to position [303, 0]
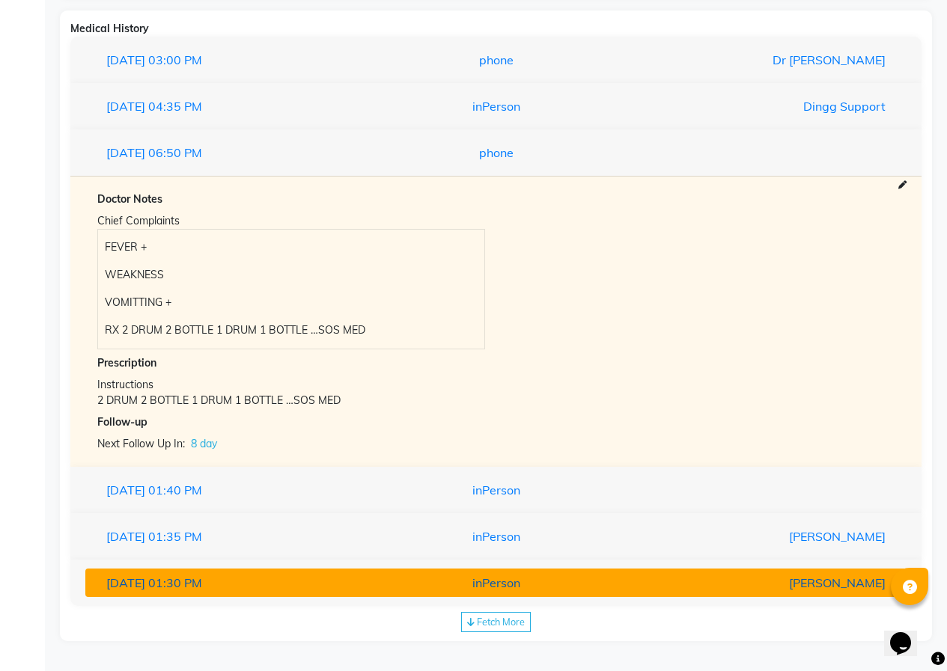
click at [477, 590] on div "inPerson" at bounding box center [495, 583] width 267 height 18
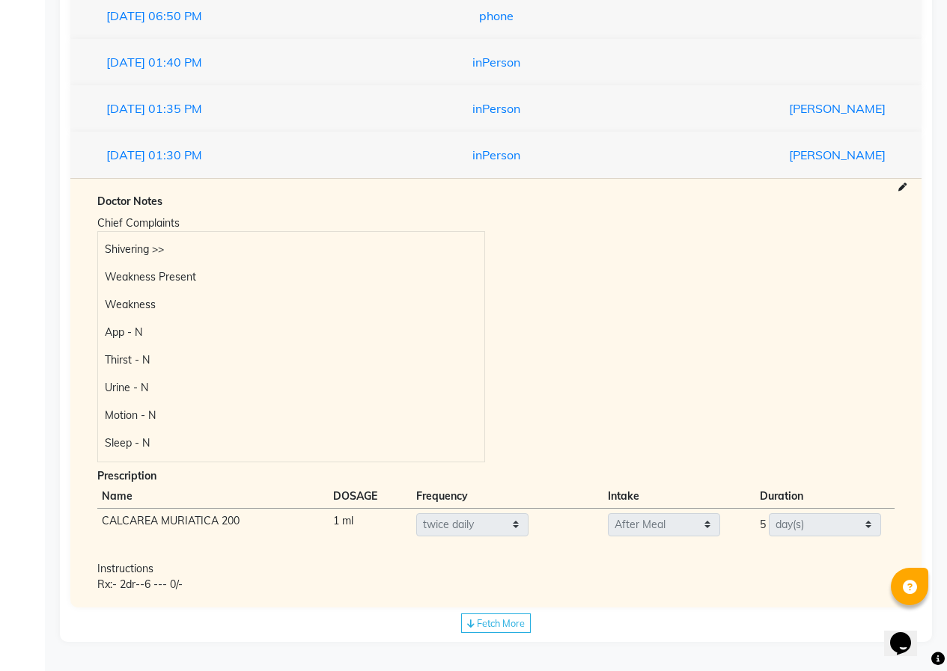
scroll to position [441, 0]
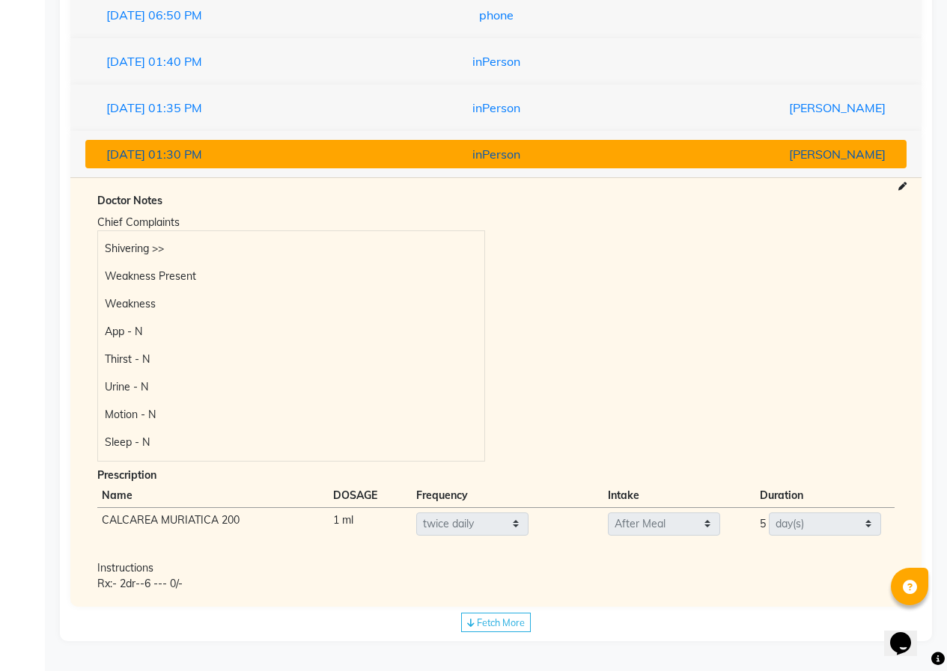
click at [202, 161] on span "01:30 PM" at bounding box center [175, 154] width 54 height 15
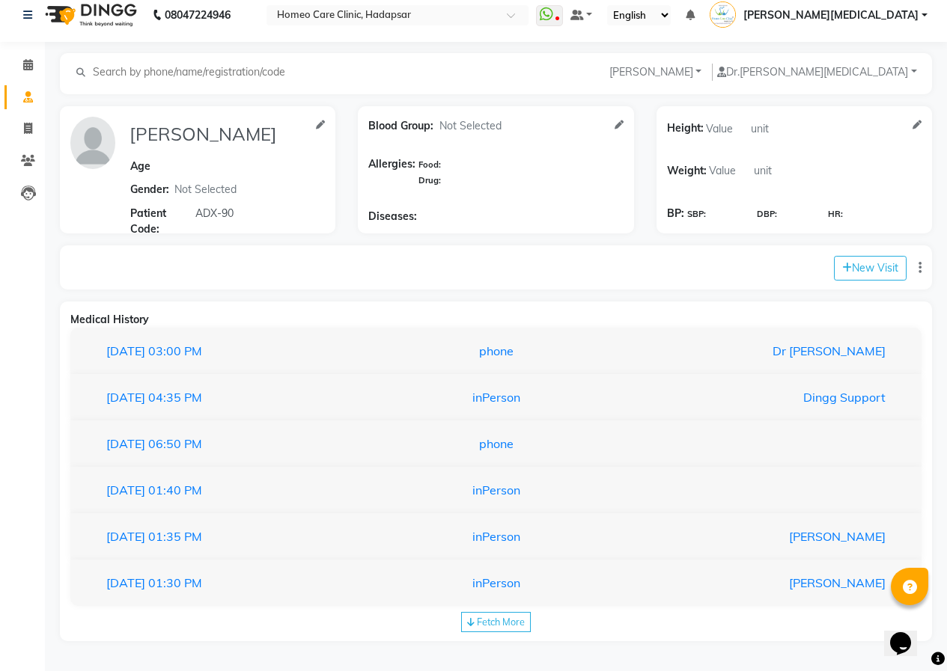
scroll to position [12, 0]
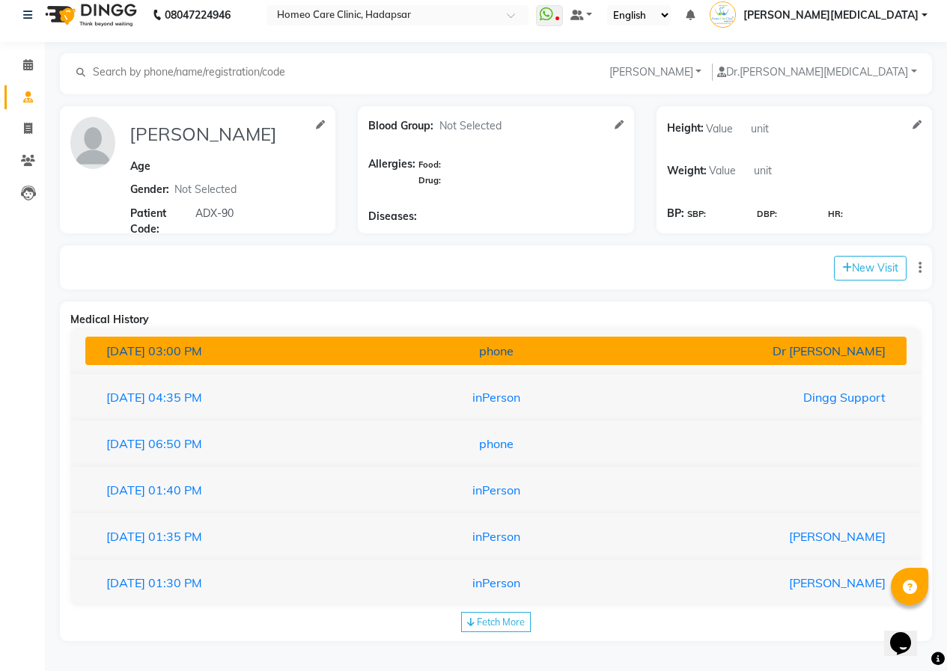
click at [324, 343] on div "[DATE] 03:00 PM" at bounding box center [228, 351] width 267 height 18
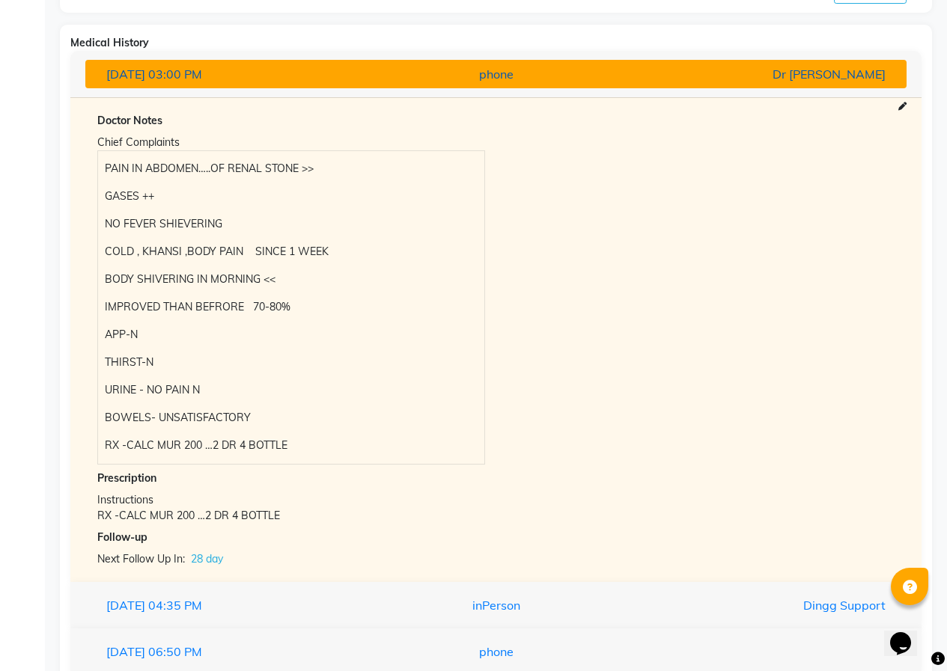
scroll to position [311, 0]
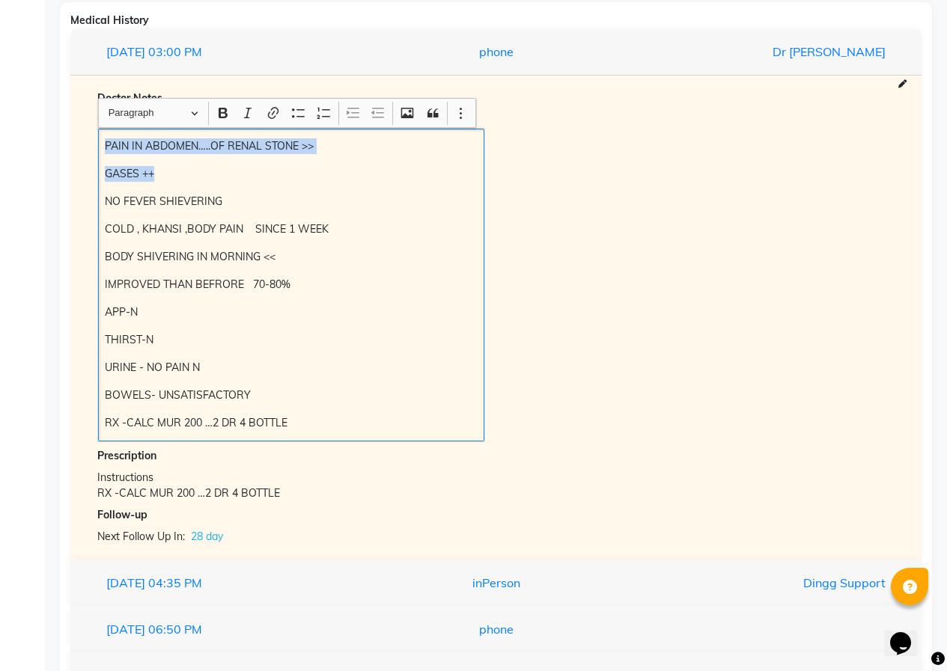
drag, startPoint x: 103, startPoint y: 145, endPoint x: 298, endPoint y: 187, distance: 199.8
click at [293, 181] on div "PAIN IN ABDOMEN…..OF RENAL STONE >> GASES ++ NO FEVER SHIEVERING COLD , KHANSI …" at bounding box center [291, 285] width 386 height 313
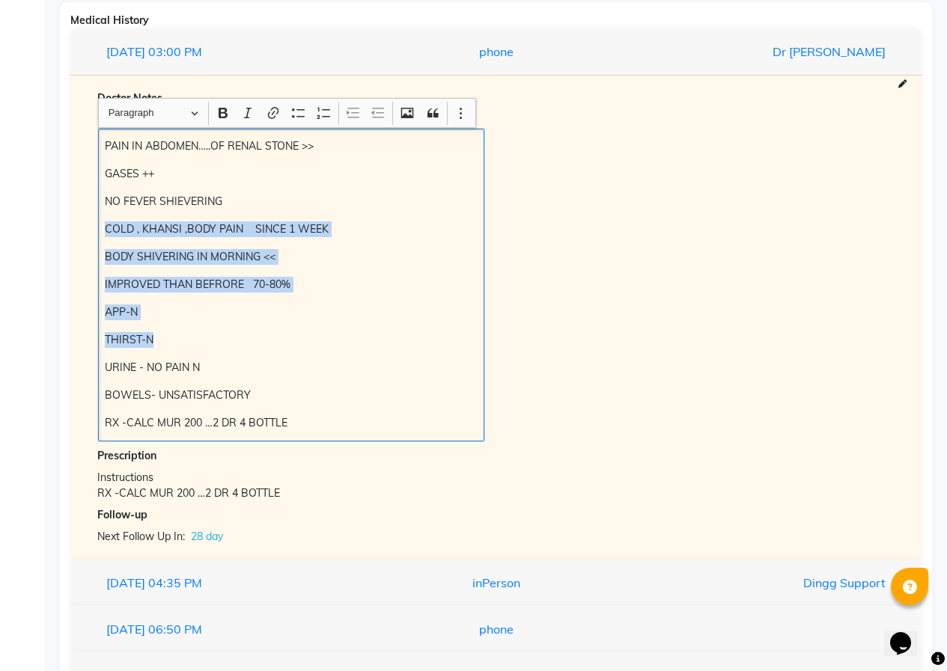
drag, startPoint x: 298, startPoint y: 187, endPoint x: 333, endPoint y: 342, distance: 158.9
click at [333, 348] on div "PAIN IN ABDOMEN…..OF RENAL STONE >> GASES ++ NO FEVER SHIEVERING COLD , KHANSI …" at bounding box center [291, 285] width 386 height 313
click at [7, 224] on div "Calendar Consultation Invoice Patients Leads Completed InProgress Upcoming Drop…" at bounding box center [101, 282] width 202 height 1103
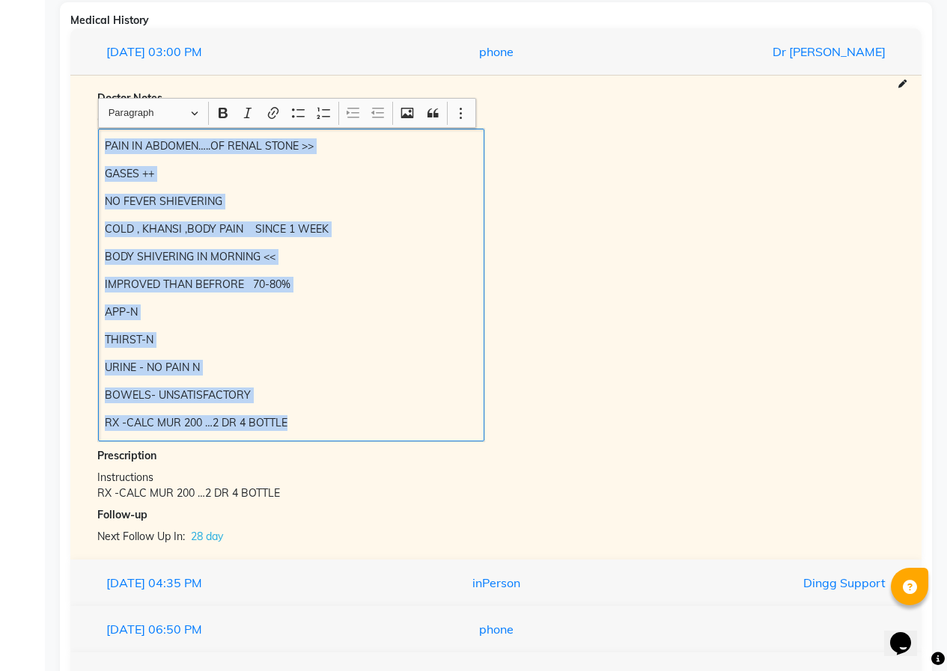
drag, startPoint x: 105, startPoint y: 146, endPoint x: 304, endPoint y: 338, distance: 276.3
click at [373, 430] on div "PAIN IN ABDOMEN…..OF RENAL STONE >> GASES ++ NO FEVER SHIEVERING COLD , KHANSI …" at bounding box center [291, 285] width 386 height 313
copy div "PAIN IN ABDOMEN…..OF RENAL STONE >> GASES ++ NO FEVER SHIEVERING COLD , KHANSI …"
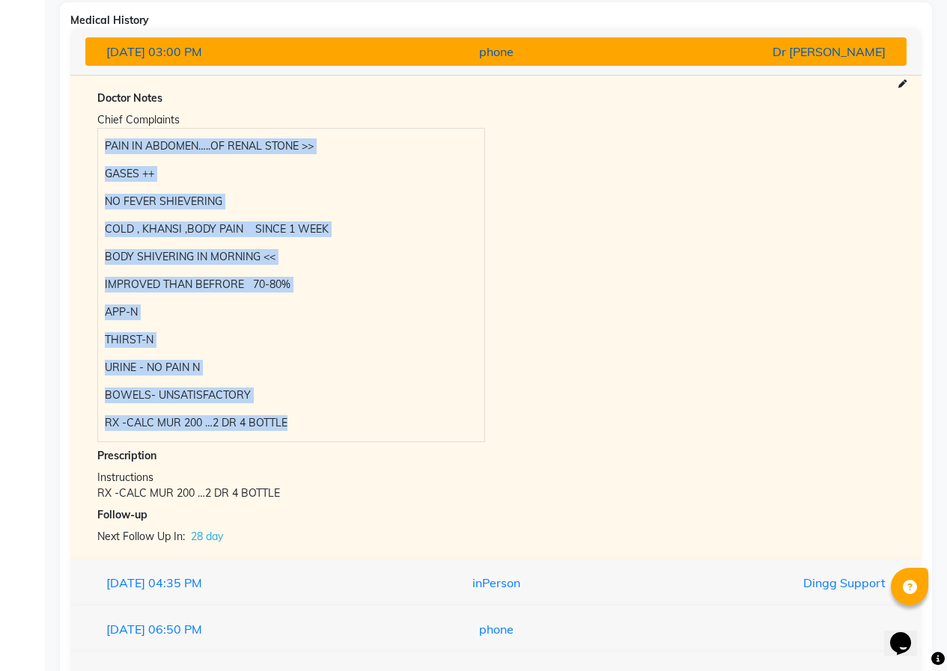
click at [525, 55] on div "phone" at bounding box center [495, 52] width 267 height 18
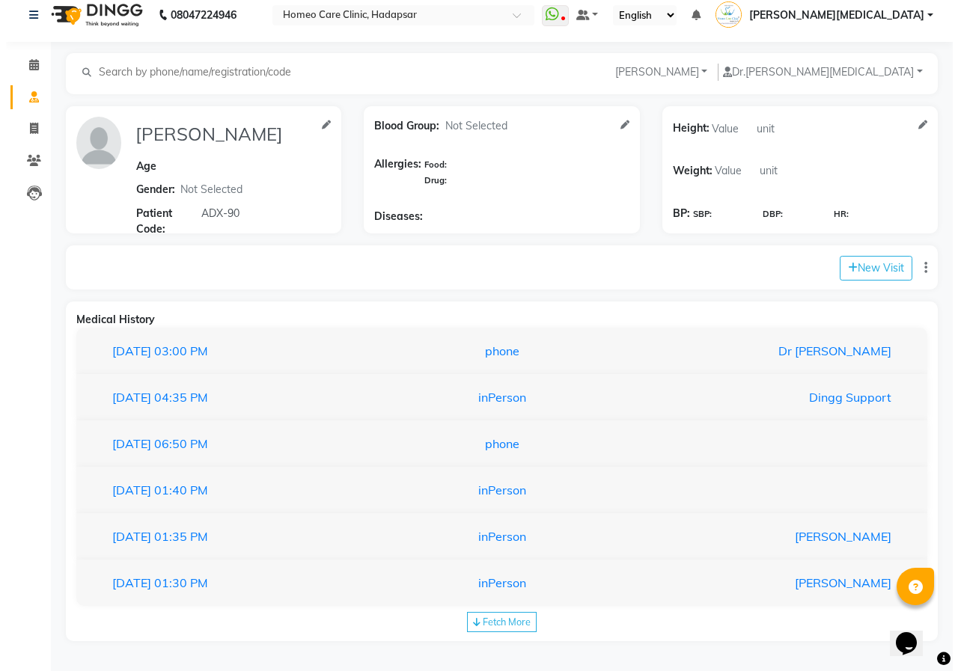
scroll to position [12, 0]
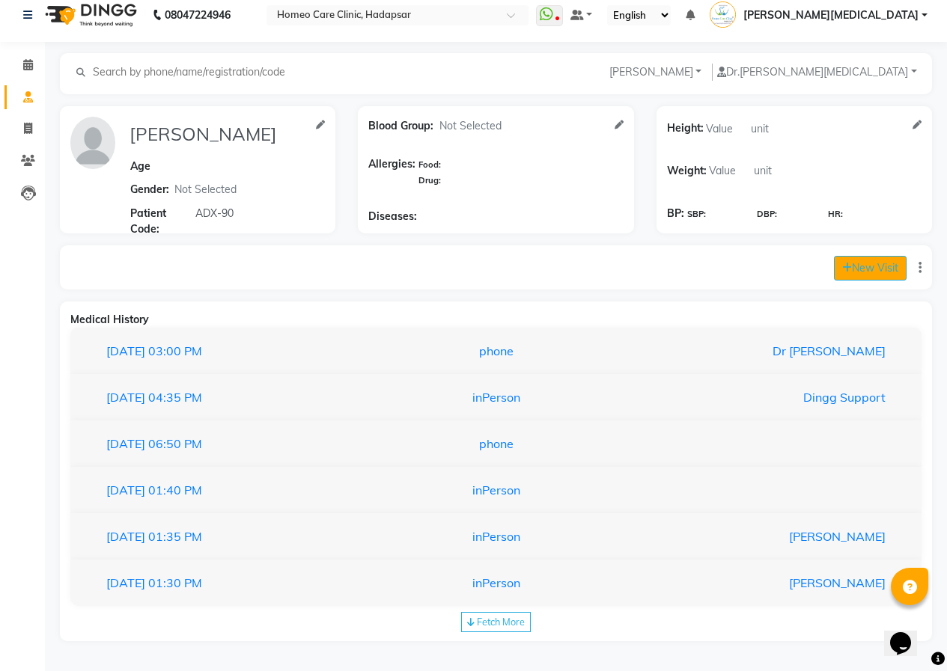
click at [847, 272] on icon at bounding box center [847, 268] width 10 height 10
select select "1005"
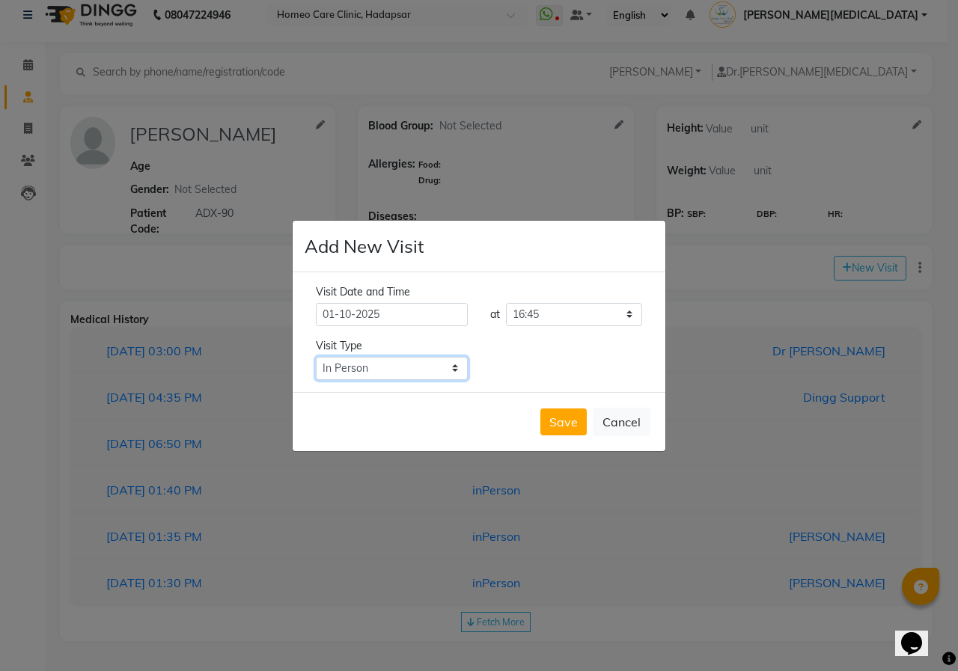
click at [421, 375] on select "Select Type In Person Video Phone Chat" at bounding box center [392, 368] width 152 height 23
select select "phone"
click at [316, 357] on select "Select Type In Person Video Phone Chat" at bounding box center [392, 368] width 152 height 23
click at [579, 424] on button "Save" at bounding box center [563, 422] width 46 height 27
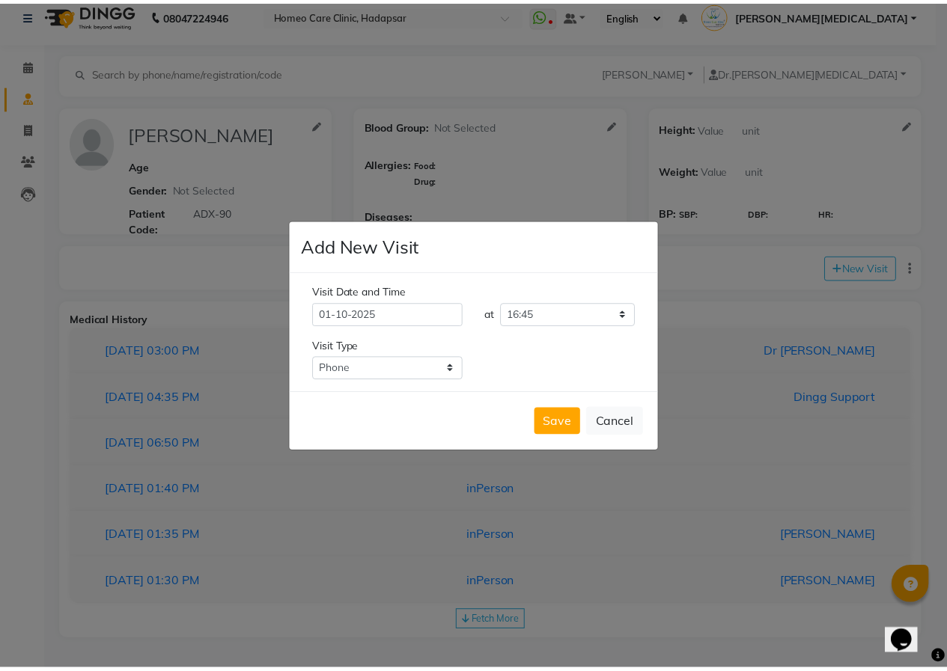
scroll to position [0, 0]
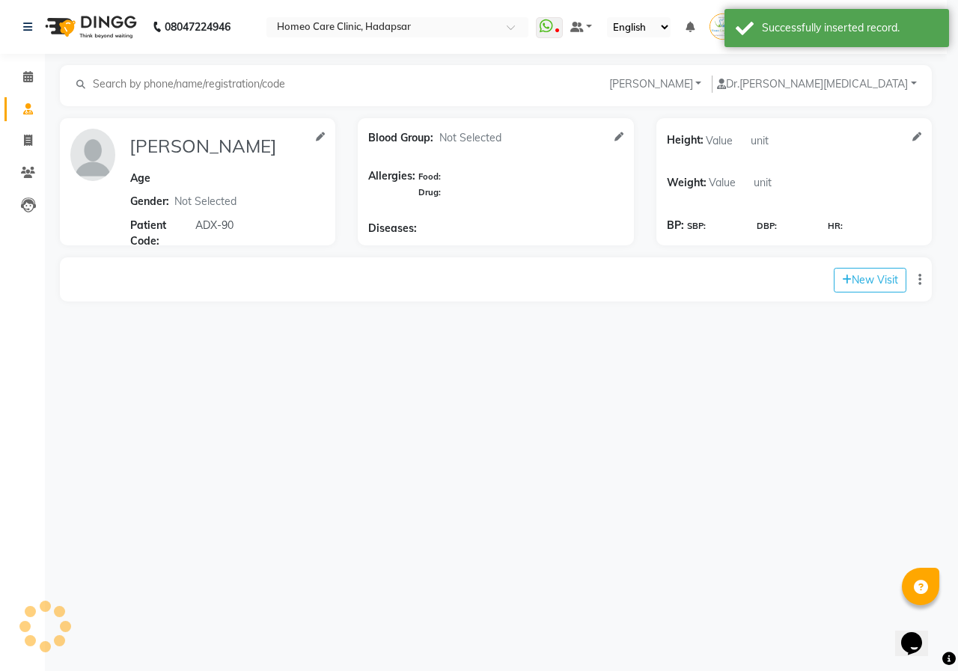
type input "[PERSON_NAME]"
select select "[DEMOGRAPHIC_DATA]"
type input "ADX-90"
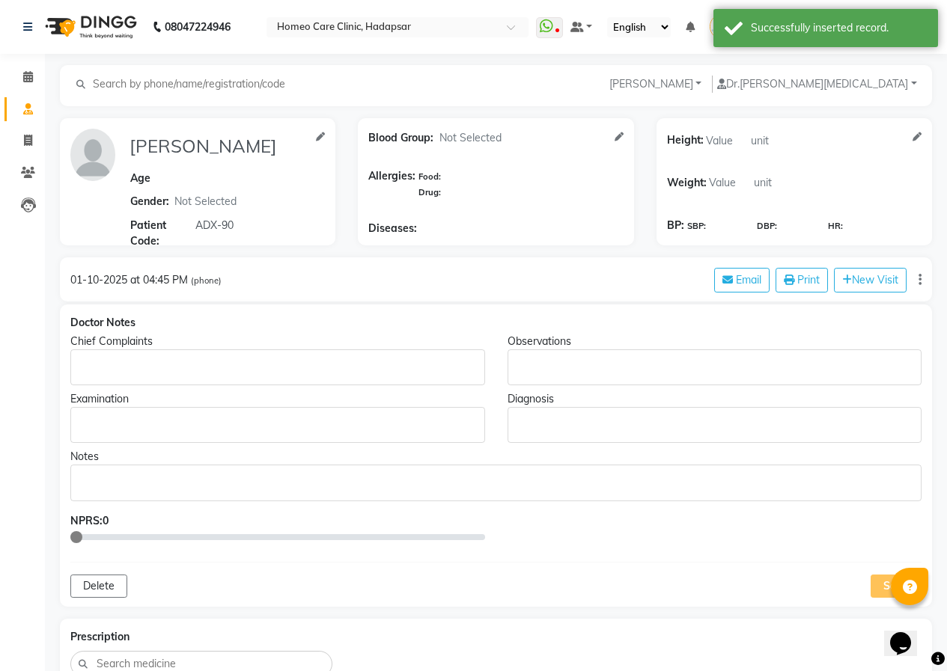
click at [97, 371] on p "Rich Text Editor, main" at bounding box center [277, 368] width 400 height 16
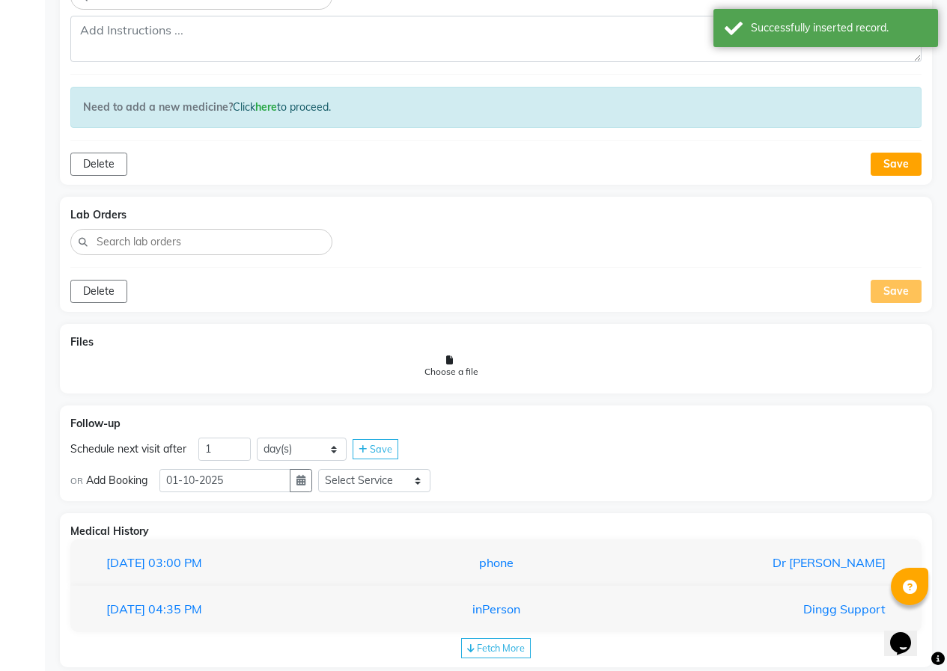
scroll to position [972, 0]
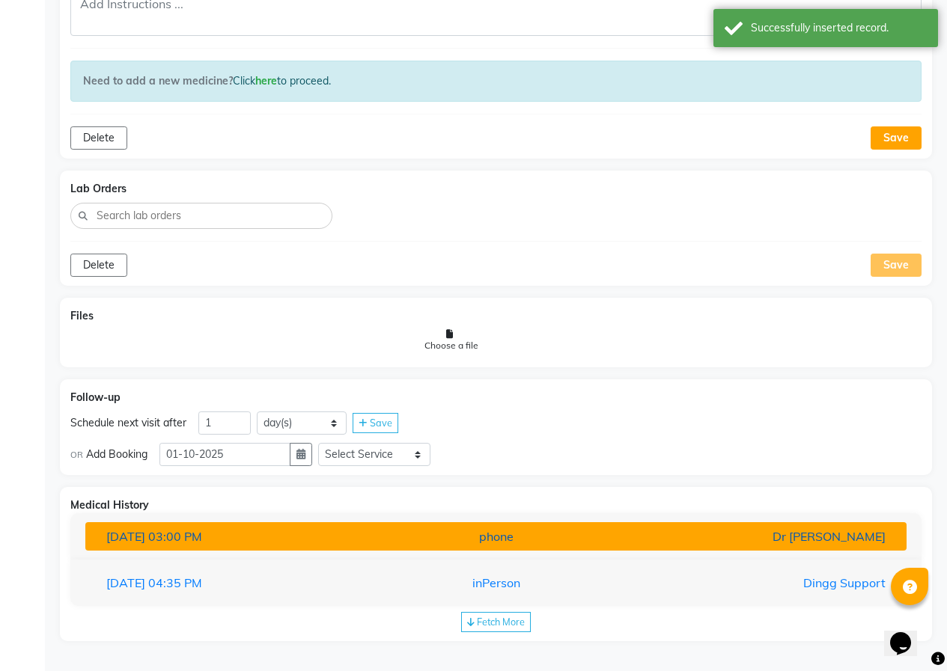
click at [290, 531] on div "[DATE] 03:00 PM" at bounding box center [228, 537] width 267 height 18
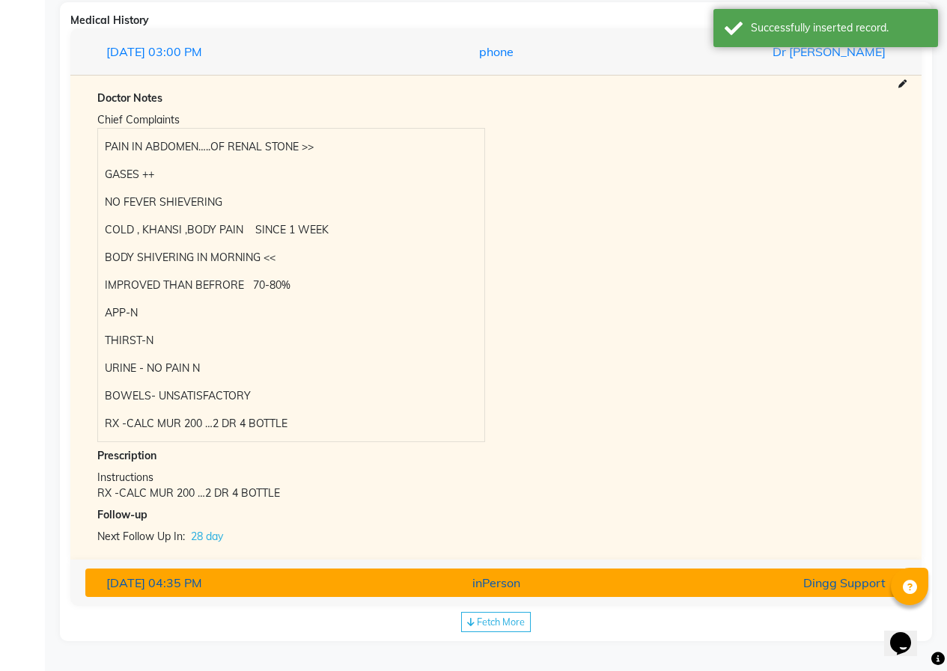
click at [266, 585] on div "[DATE] 04:35 PM" at bounding box center [228, 583] width 267 height 18
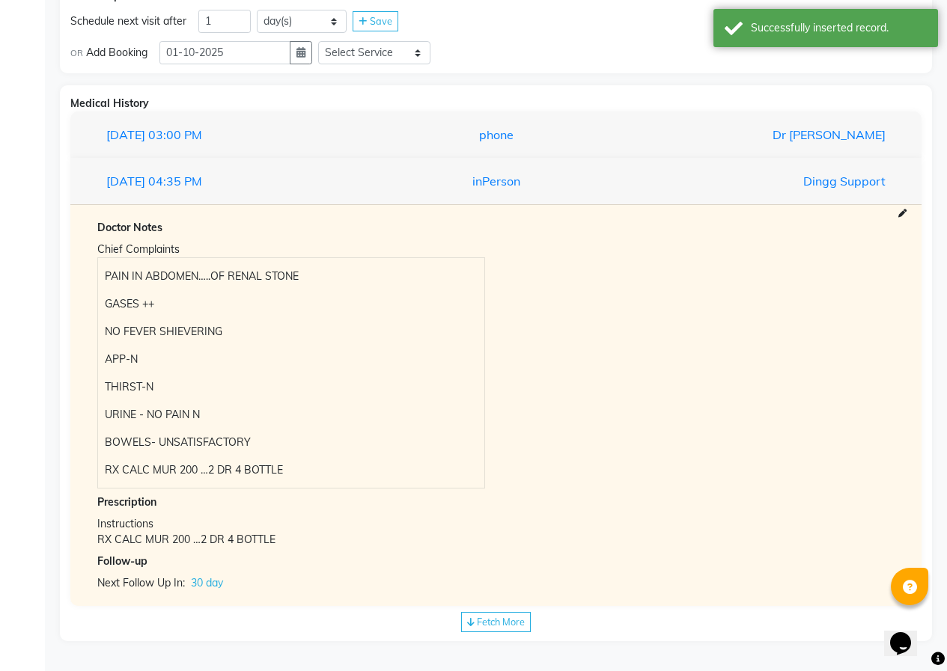
scroll to position [1374, 0]
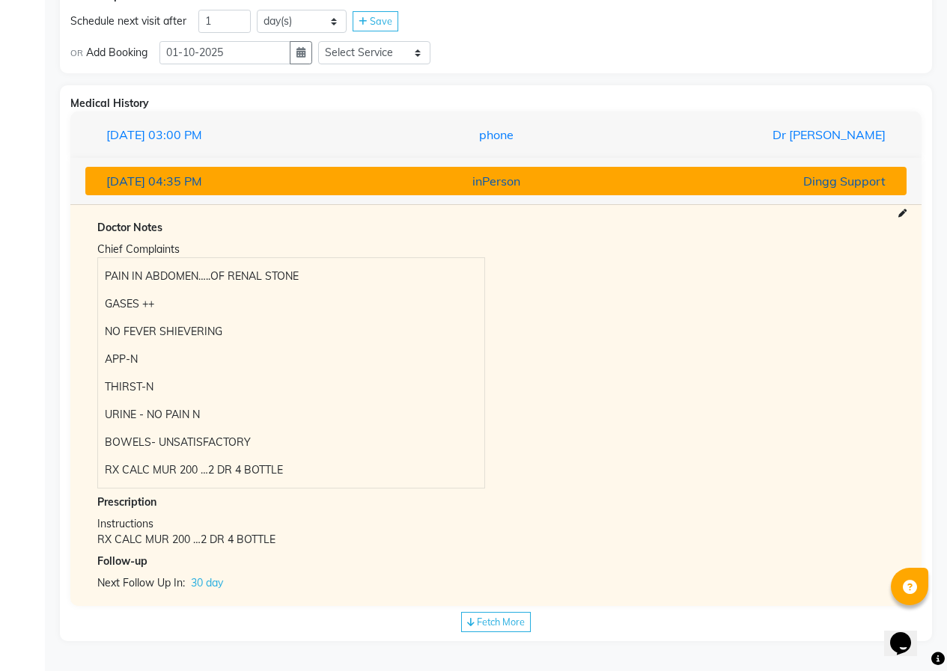
click at [463, 187] on div "inPerson" at bounding box center [495, 181] width 267 height 18
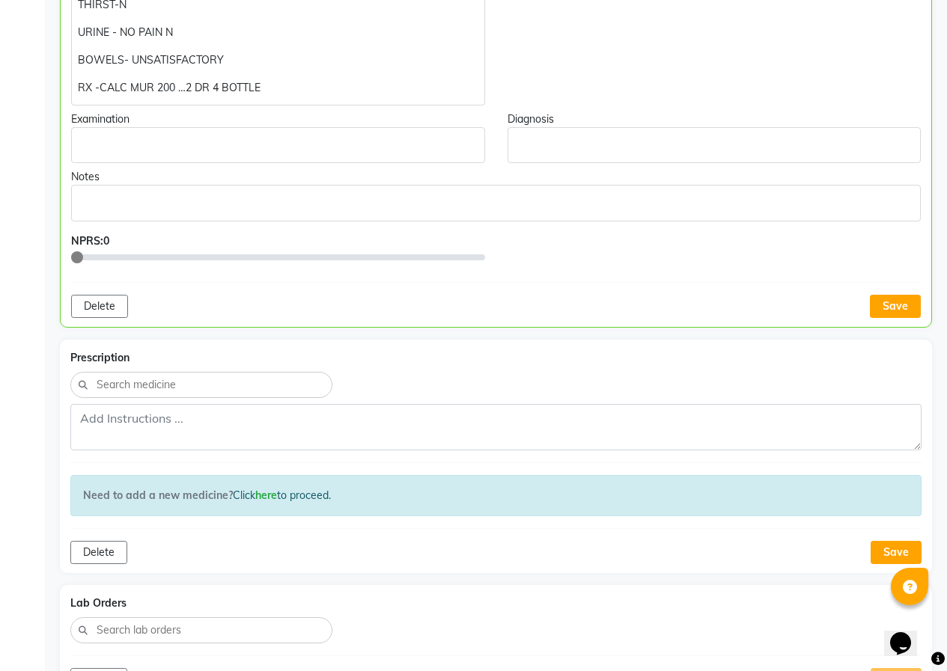
scroll to position [448, 0]
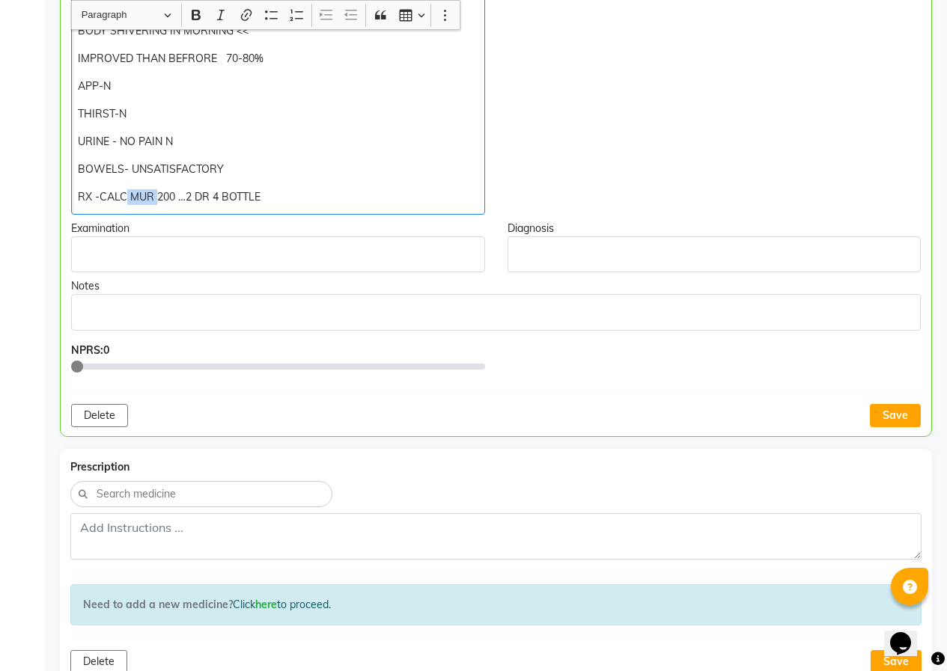
drag, startPoint x: 155, startPoint y: 195, endPoint x: 115, endPoint y: 190, distance: 40.8
click at [117, 190] on p "RX -CALC MUR 200 …2 DR 4 BOTTLE" at bounding box center [278, 197] width 400 height 16
drag, startPoint x: 115, startPoint y: 190, endPoint x: 105, endPoint y: 189, distance: 9.8
click at [105, 189] on p "RX -CALC MUR 200 …2 DR 4 BOTTLE" at bounding box center [278, 197] width 400 height 16
drag, startPoint x: 147, startPoint y: 192, endPoint x: 101, endPoint y: 192, distance: 45.7
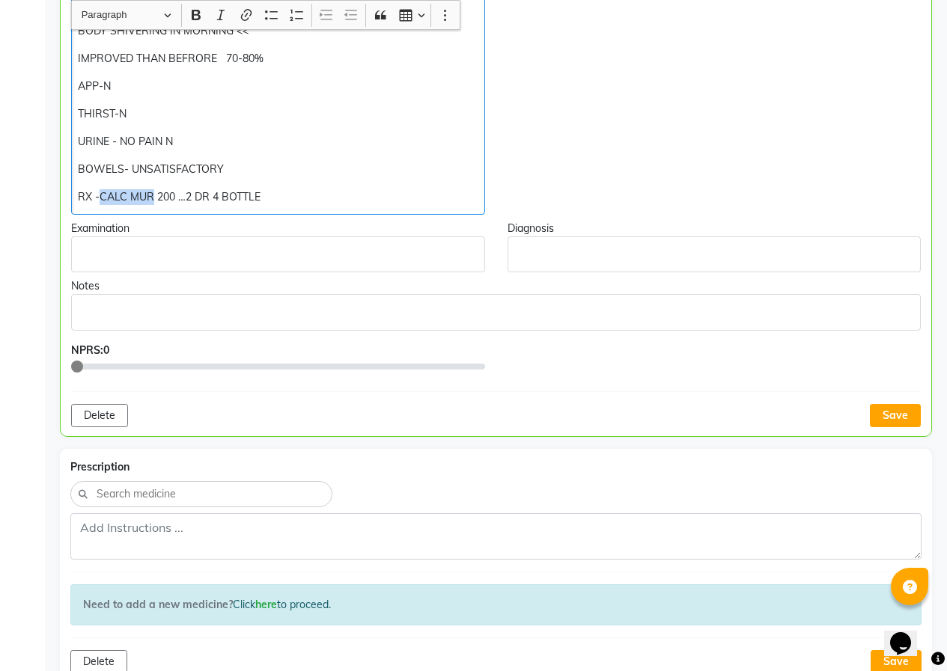
click at [101, 192] on p "RX -CALC MUR 200 …2 DR 4 BOTTLE" at bounding box center [278, 197] width 400 height 16
click at [119, 196] on p "RX -SL. 200 …2 DR 4 BOTTLE" at bounding box center [278, 197] width 400 height 16
drag, startPoint x: 144, startPoint y: 194, endPoint x: 134, endPoint y: 193, distance: 9.8
click at [134, 193] on p "RX -SL.200 …2 DR 4 BOTTLE" at bounding box center [278, 197] width 400 height 16
click at [222, 191] on p "RX -SL.200--2 DR 4 BOTTLE" at bounding box center [278, 197] width 400 height 16
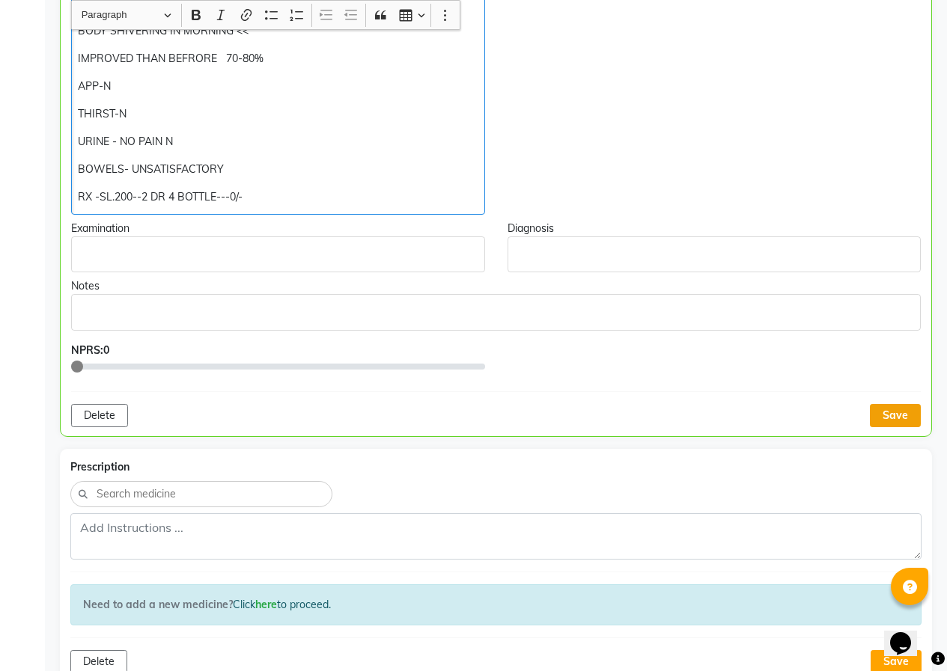
click at [877, 406] on button "Save" at bounding box center [895, 415] width 51 height 23
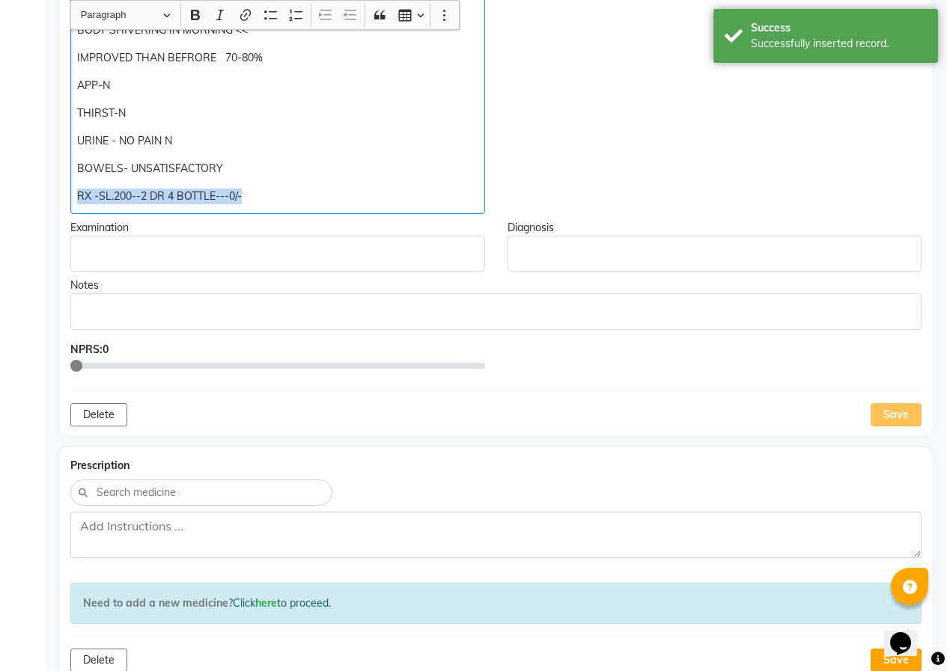
drag, startPoint x: 77, startPoint y: 195, endPoint x: 248, endPoint y: 197, distance: 170.7
click at [248, 197] on p "RX -SL.200--2 DR 4 BOTTLE---0/-" at bounding box center [277, 197] width 400 height 16
copy p "RX -SL.200--2 DR 4 BOTTLE---0/-"
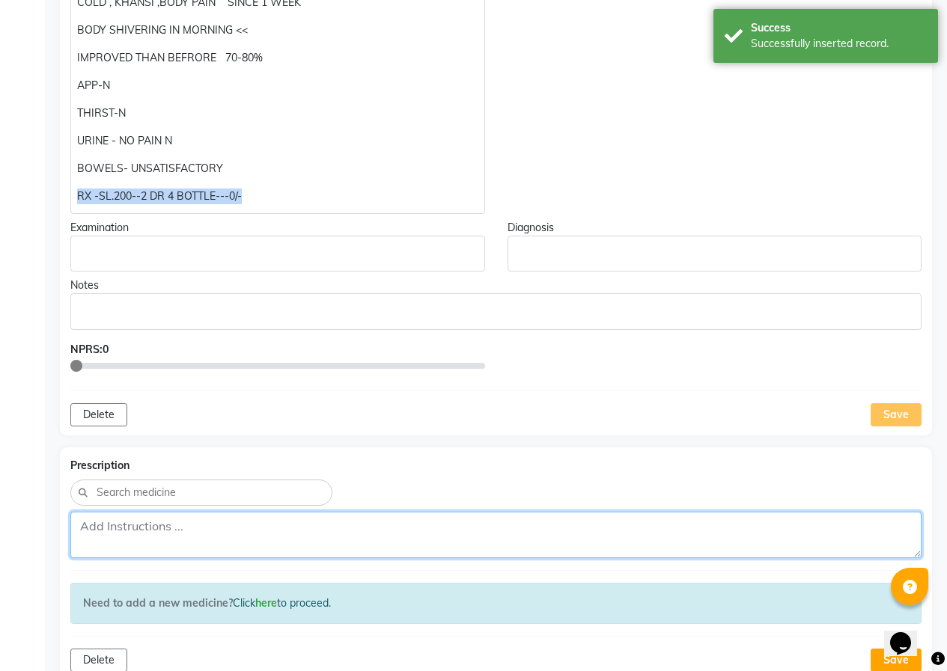
click at [195, 541] on textarea at bounding box center [495, 535] width 851 height 46
paste textarea "RX -SL.200--2 DR 4 BOTTLE---0/-"
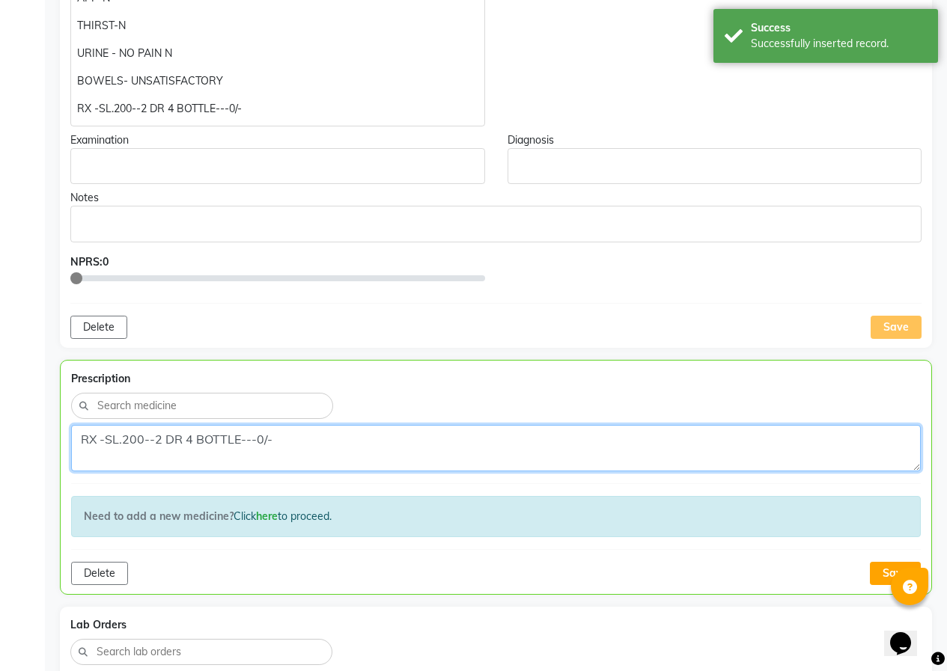
scroll to position [673, 0]
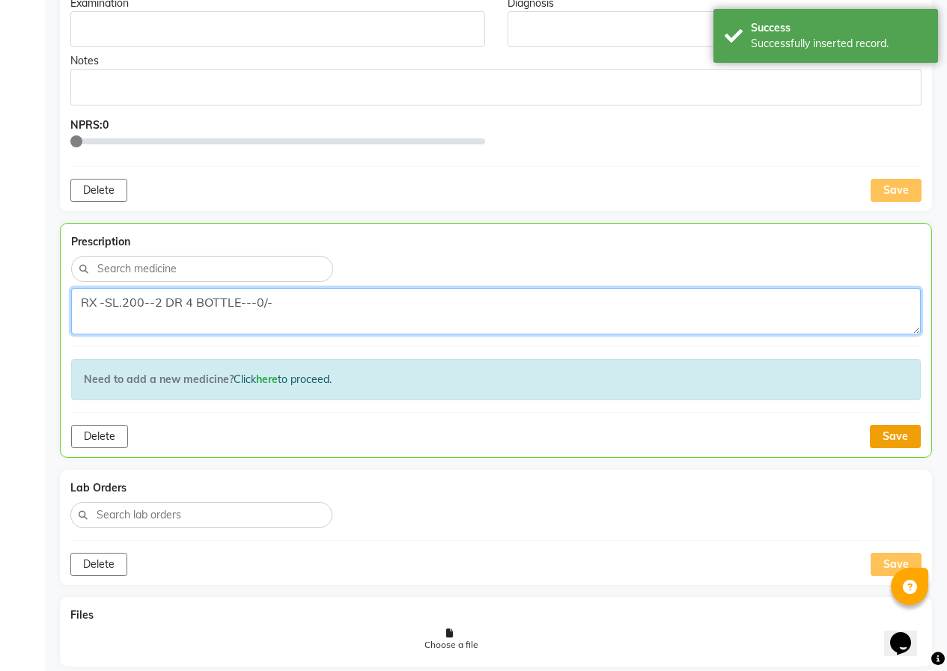
type textarea "RX -SL.200--2 DR 4 BOTTLE---0/-"
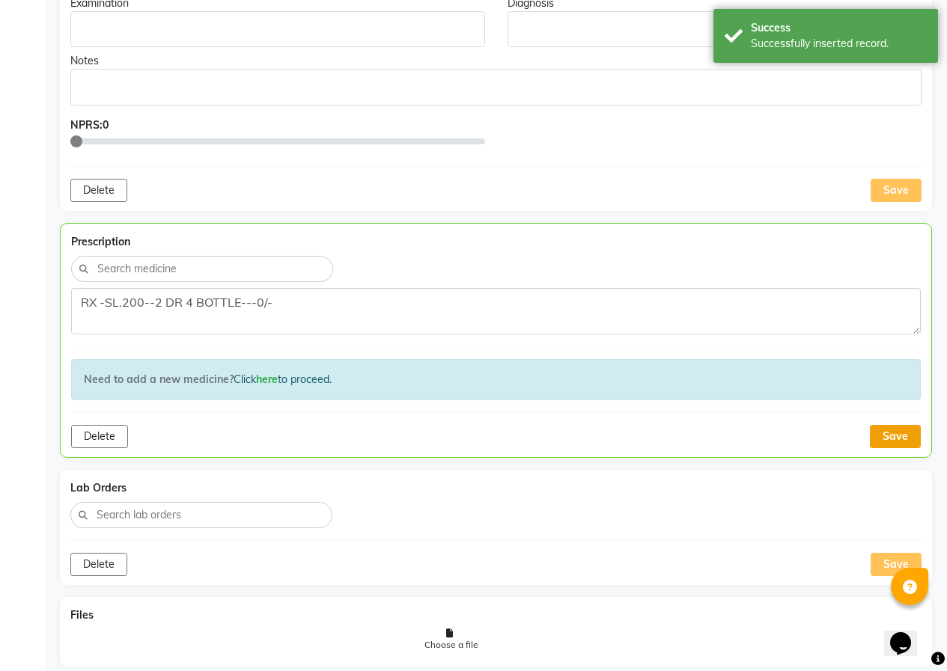
click at [894, 444] on button "Save" at bounding box center [895, 436] width 51 height 23
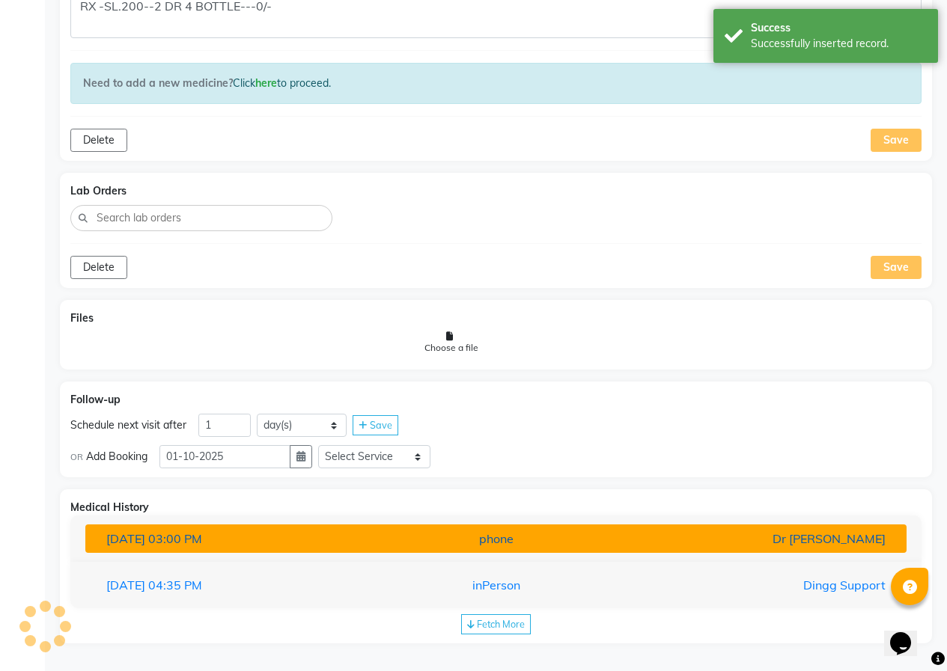
scroll to position [971, 0]
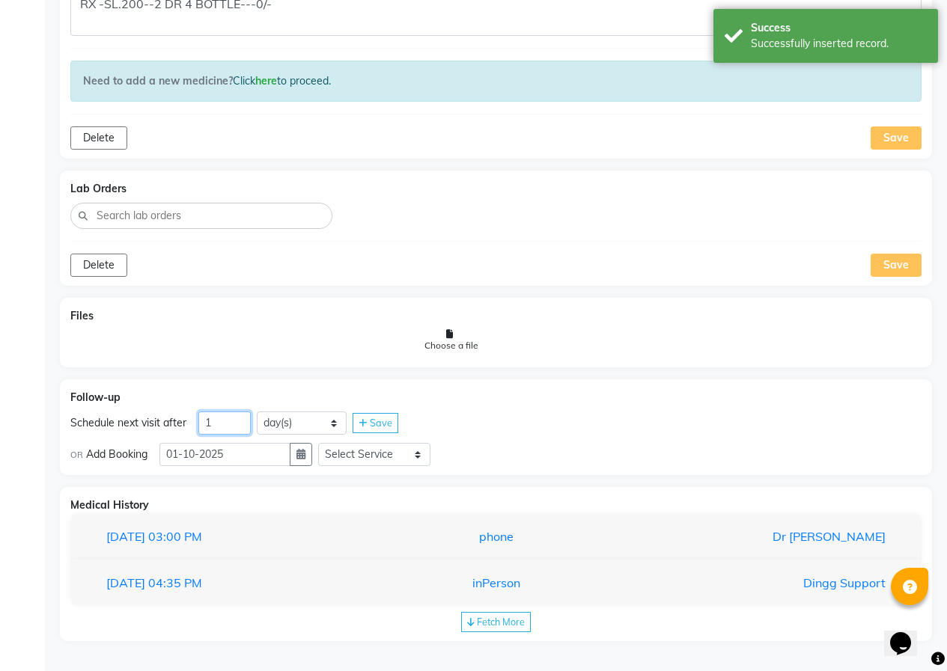
drag, startPoint x: 213, startPoint y: 427, endPoint x: 201, endPoint y: 428, distance: 12.0
click at [201, 428] on input "1" at bounding box center [224, 423] width 52 height 23
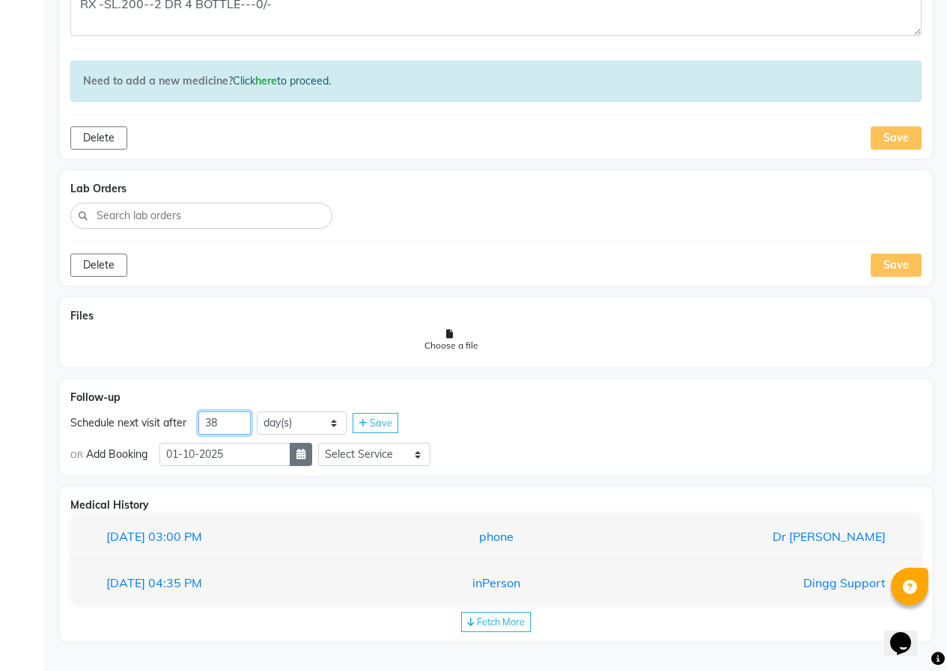
type input "38"
click at [305, 459] on icon "button" at bounding box center [300, 454] width 9 height 10
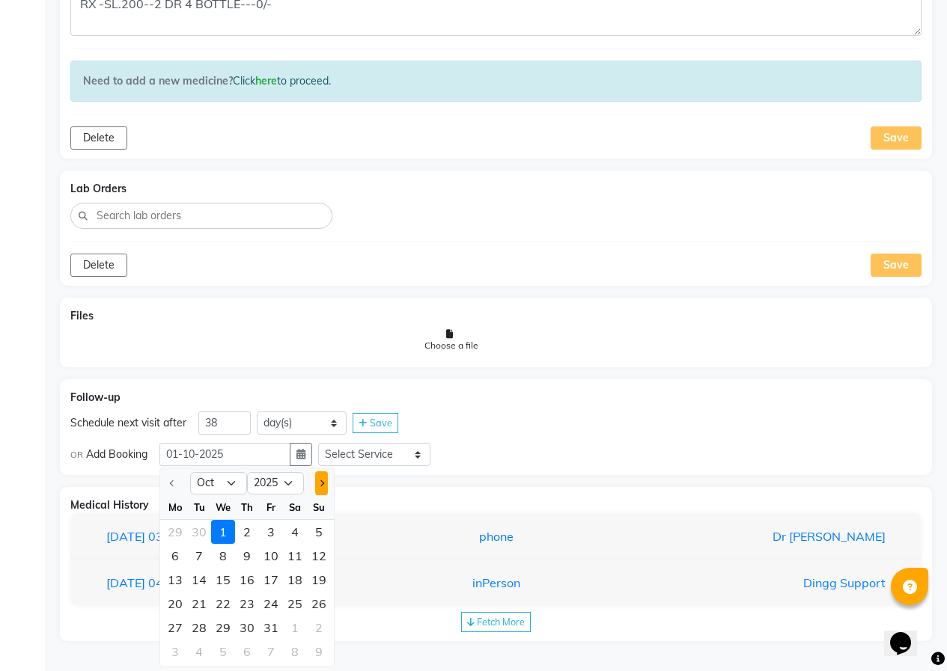
click at [327, 483] on button "Next month" at bounding box center [321, 484] width 13 height 24
click at [326, 483] on button "Next month" at bounding box center [321, 484] width 13 height 24
click at [175, 487] on button "Previous month" at bounding box center [172, 484] width 13 height 24
select select "11"
click at [299, 564] on div "8" at bounding box center [295, 556] width 24 height 24
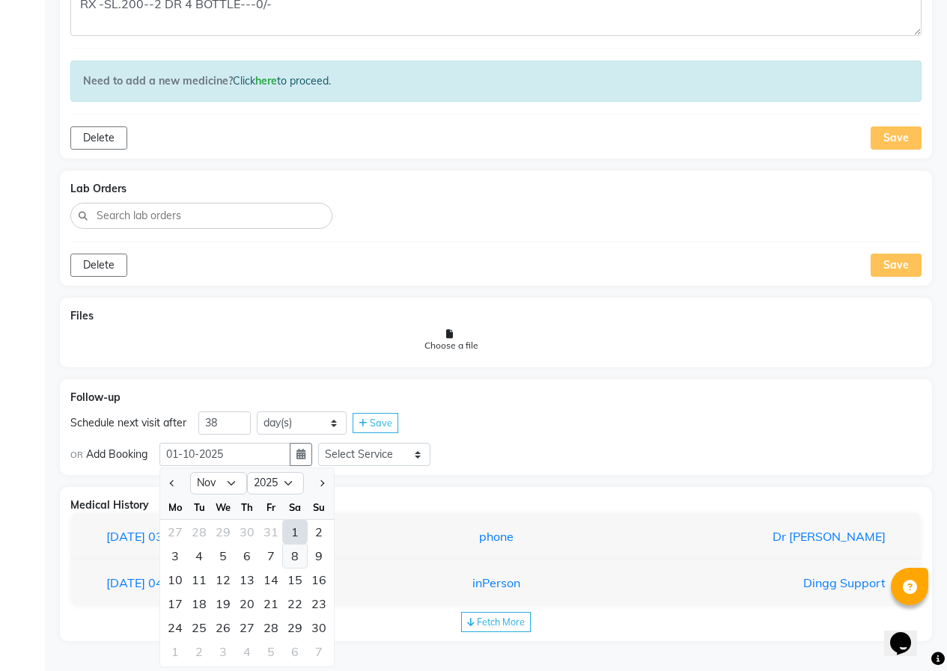
type input "[DATE]"
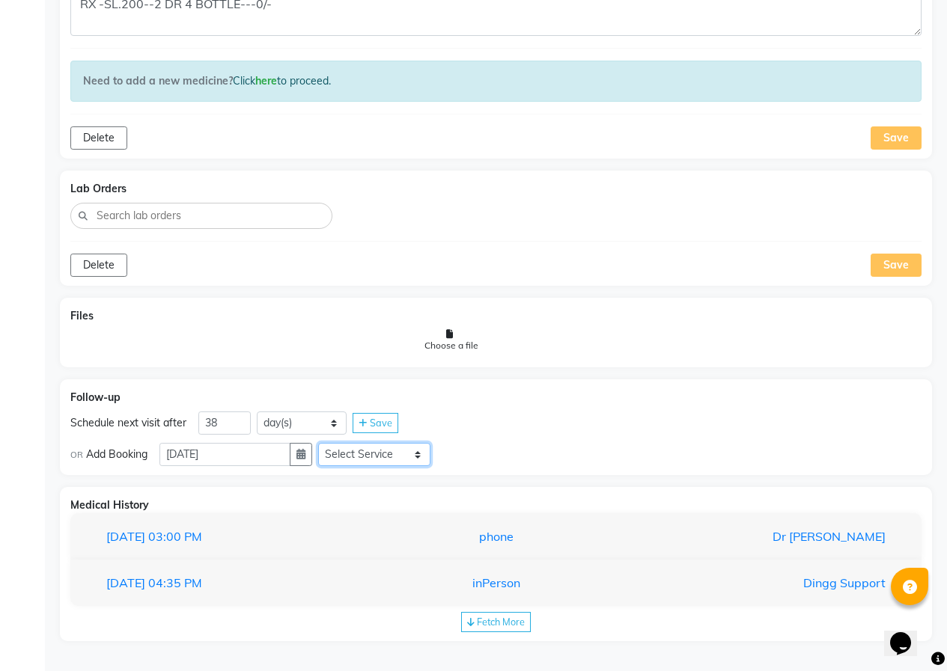
click at [351, 459] on select "Select Service In Person - Consultation Medicine Medicine 1 Hydra Facial Medi F…" at bounding box center [374, 454] width 112 height 23
select select "972997"
click at [324, 443] on select "Select Service In Person - Consultation Medicine Medicine 1 Hydra Facial Medi F…" at bounding box center [374, 454] width 112 height 23
click at [429, 450] on select "Select Service In Person - Consultation Medicine Medicine 1 Hydra Facial Medi F…" at bounding box center [374, 454] width 112 height 23
click at [428, 450] on select "Select Service In Person - Consultation Medicine Medicine 1 Hydra Facial Medi F…" at bounding box center [374, 454] width 112 height 23
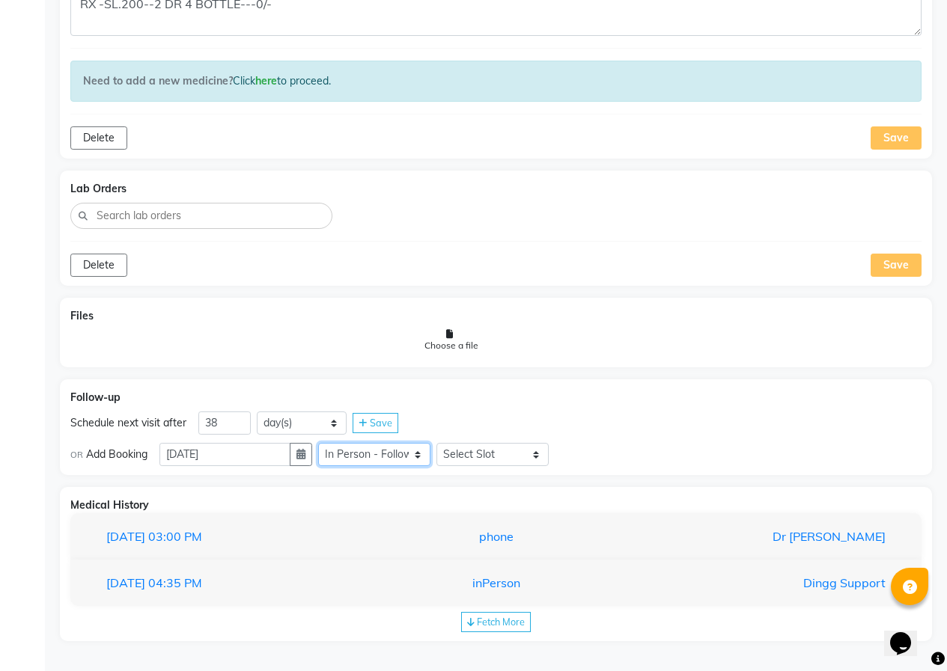
click at [427, 450] on select "Select Service In Person - Consultation Medicine Medicine 1 Hydra Facial Medi F…" at bounding box center [374, 454] width 112 height 23
click at [485, 460] on select "Select Slot 10:15 10:30 10:45 11:00 11:15 11:30 11:45 12:00 12:15 12:30 12:45 1…" at bounding box center [492, 454] width 112 height 23
select select "870"
click at [442, 443] on select "Select Slot 10:15 10:30 10:45 11:00 11:15 11:30 11:45 12:00 12:15 12:30 12:45 1…" at bounding box center [492, 454] width 112 height 23
click at [576, 456] on div "Save" at bounding box center [578, 455] width 46 height 20
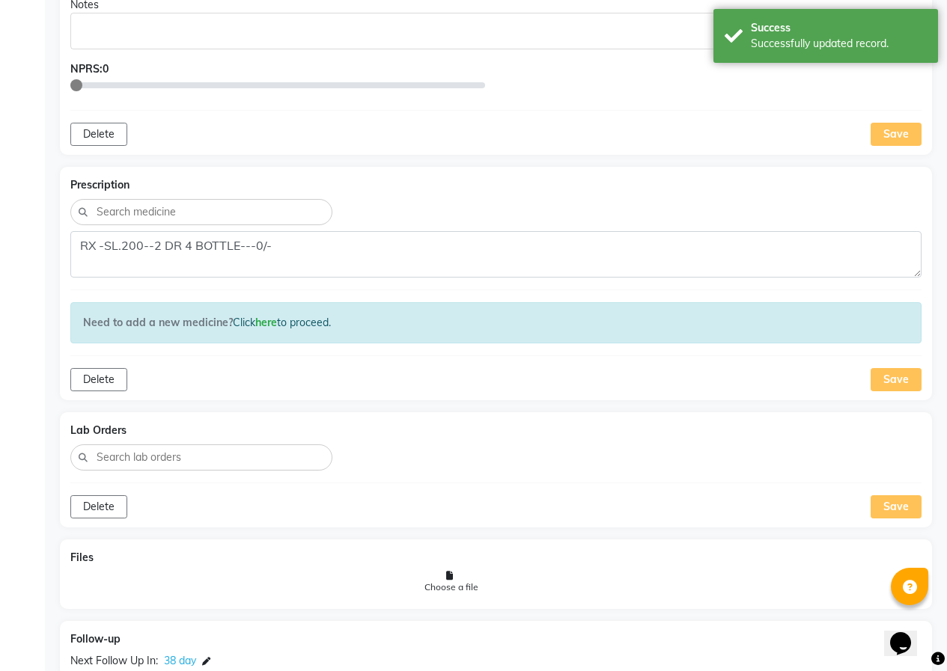
scroll to position [707, 0]
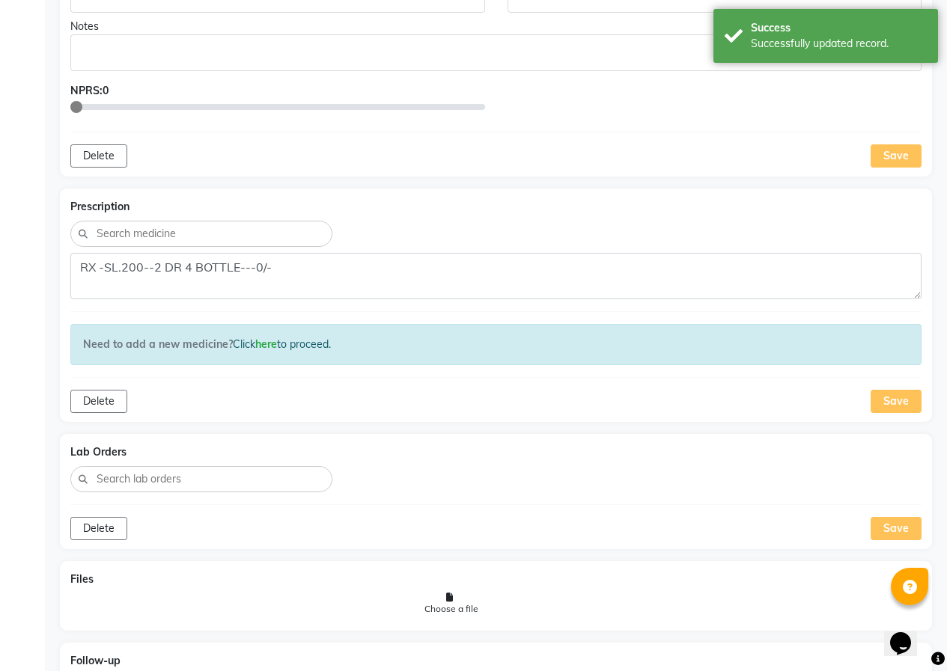
click at [890, 402] on div "Save" at bounding box center [896, 401] width 51 height 23
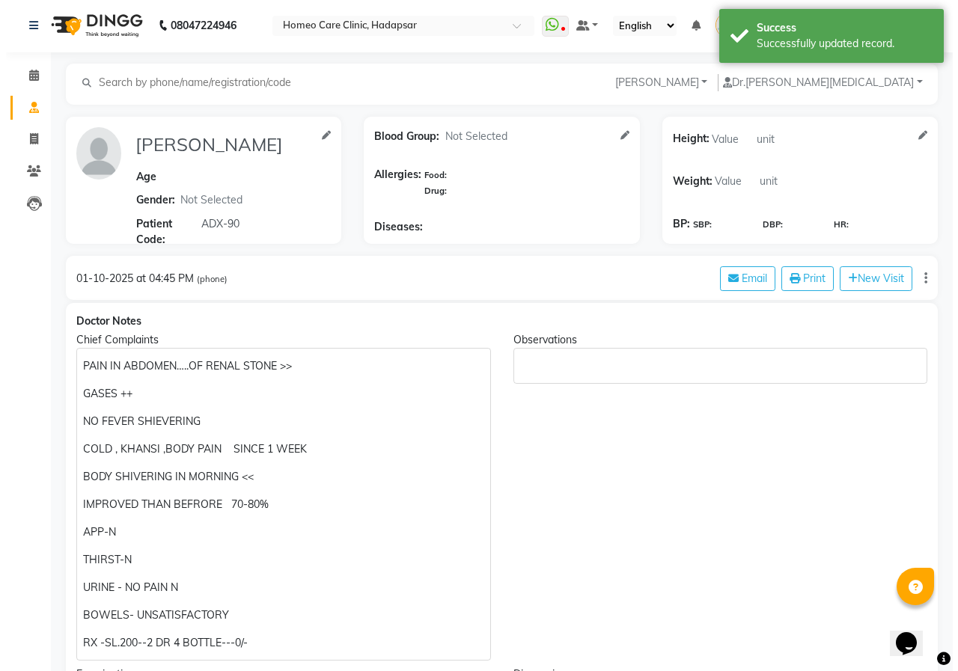
scroll to position [0, 0]
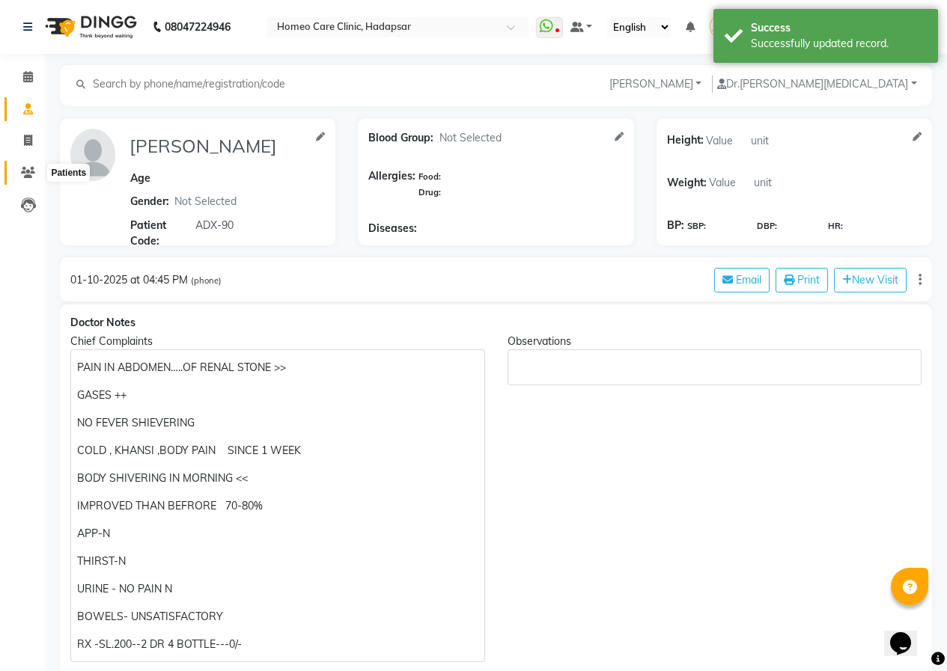
click at [21, 171] on icon at bounding box center [28, 172] width 14 height 11
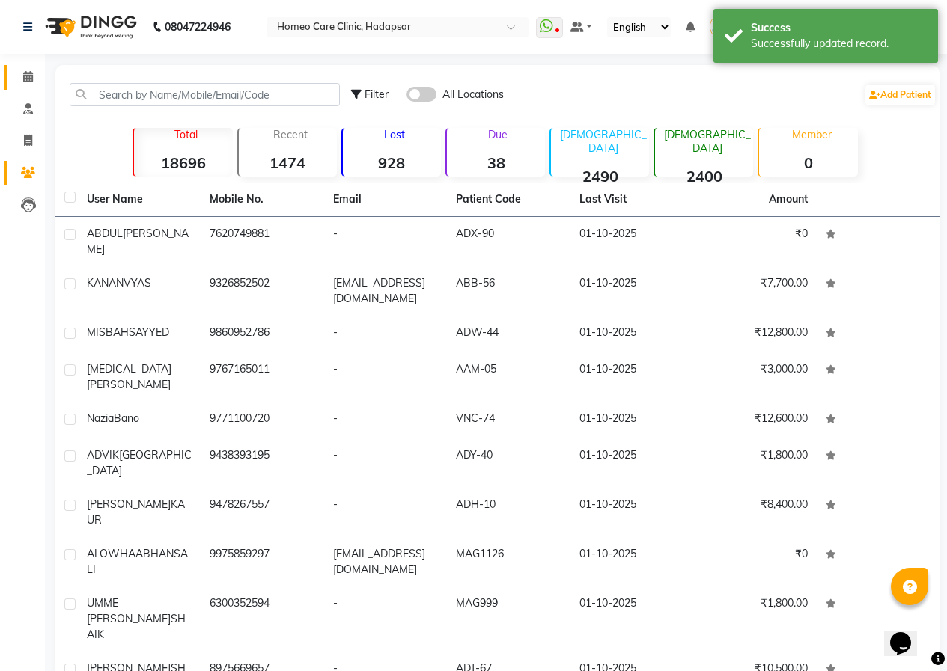
click at [28, 86] on link "Calendar" at bounding box center [22, 77] width 36 height 25
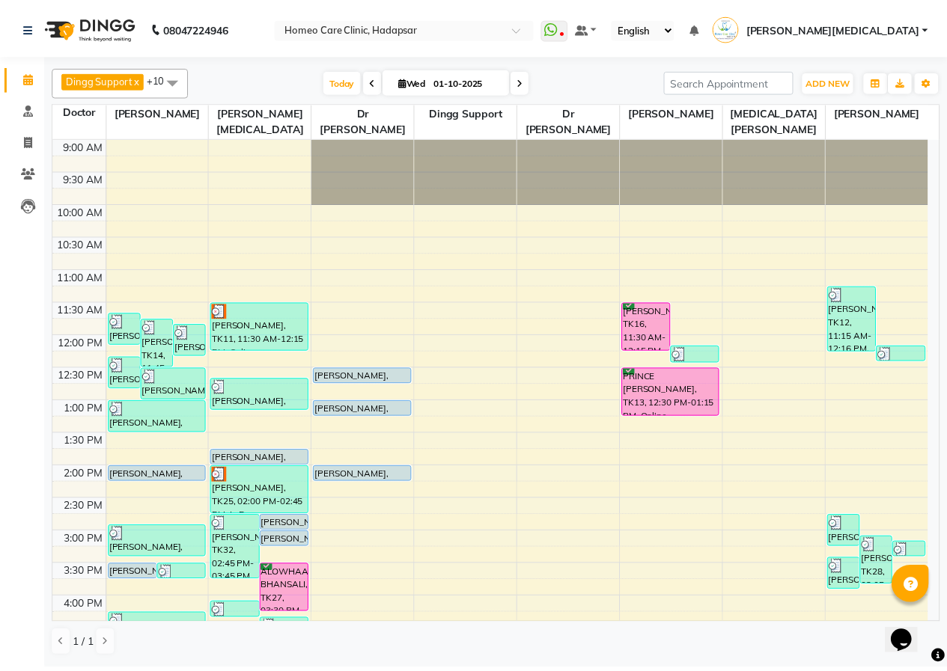
scroll to position [75, 0]
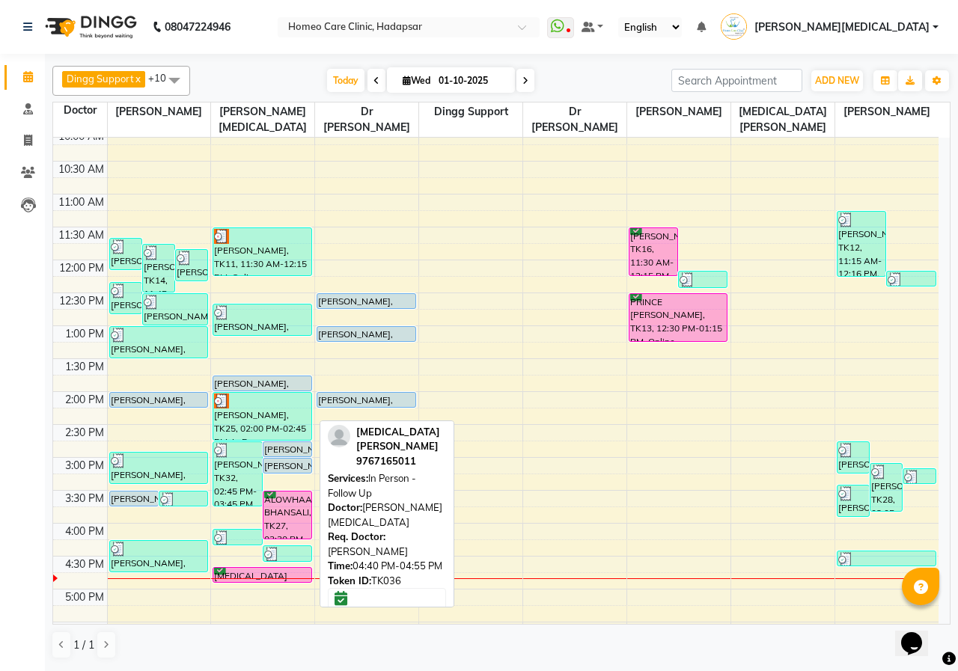
click at [257, 576] on div "[MEDICAL_DATA][PERSON_NAME], TK36, 04:40 PM-04:55 PM, In Person - Follow Up" at bounding box center [261, 575] width 97 height 14
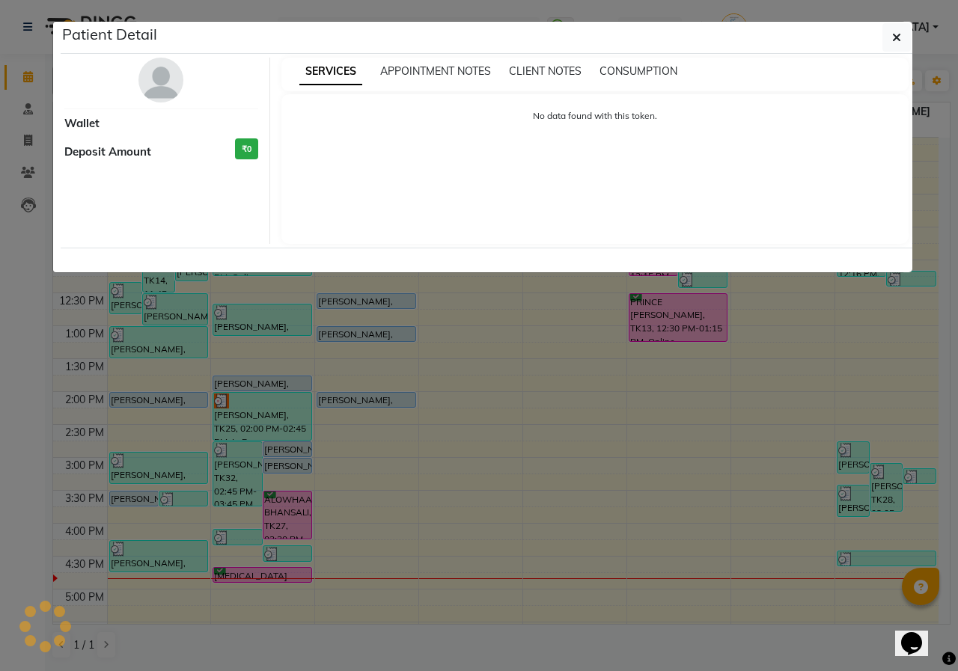
select select "6"
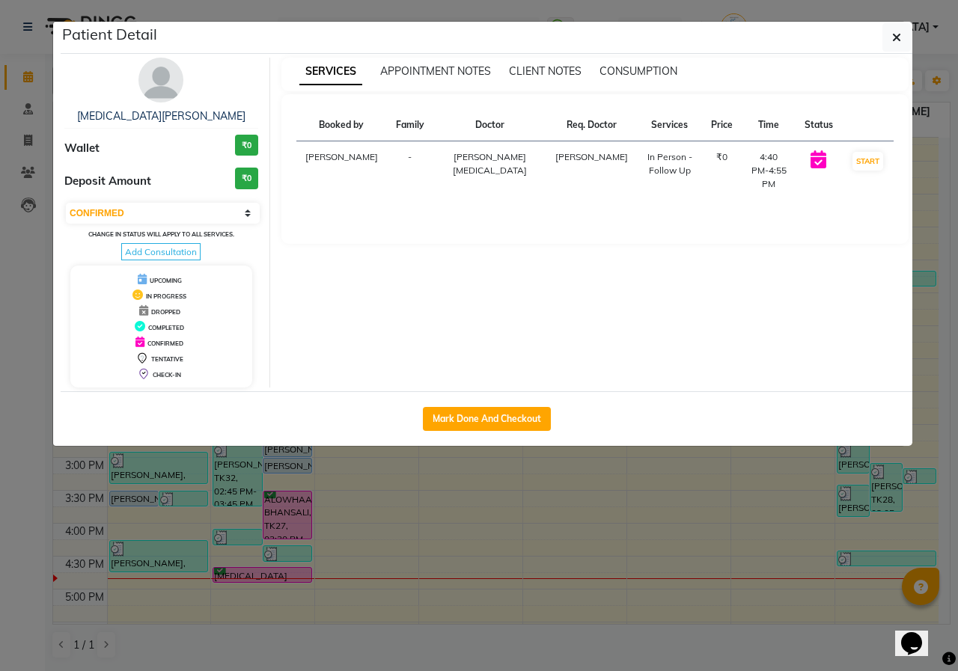
click at [161, 90] on img at bounding box center [160, 80] width 45 height 45
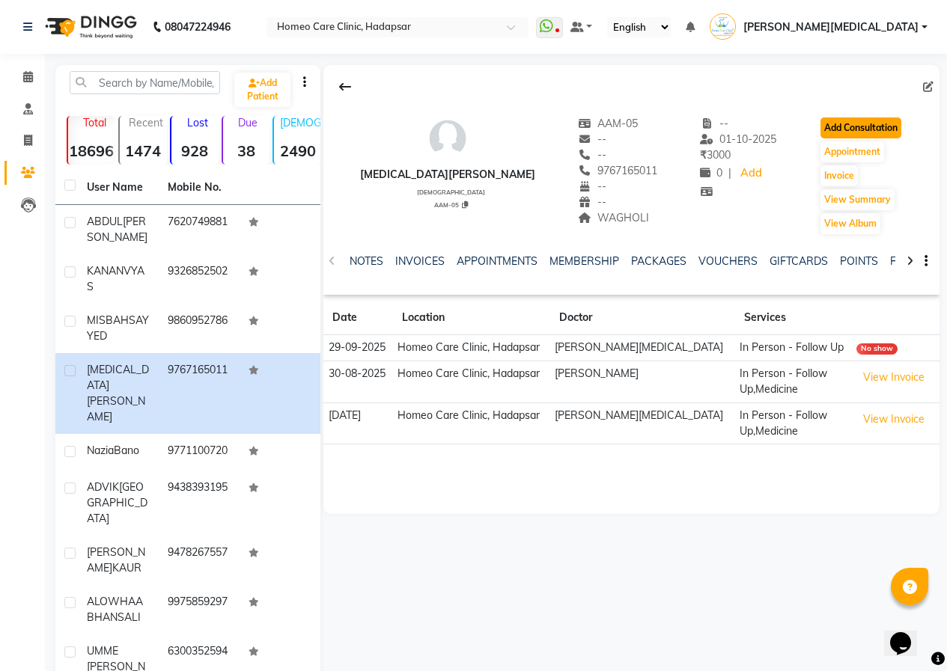
click at [878, 124] on button "Add Consultation" at bounding box center [860, 128] width 81 height 21
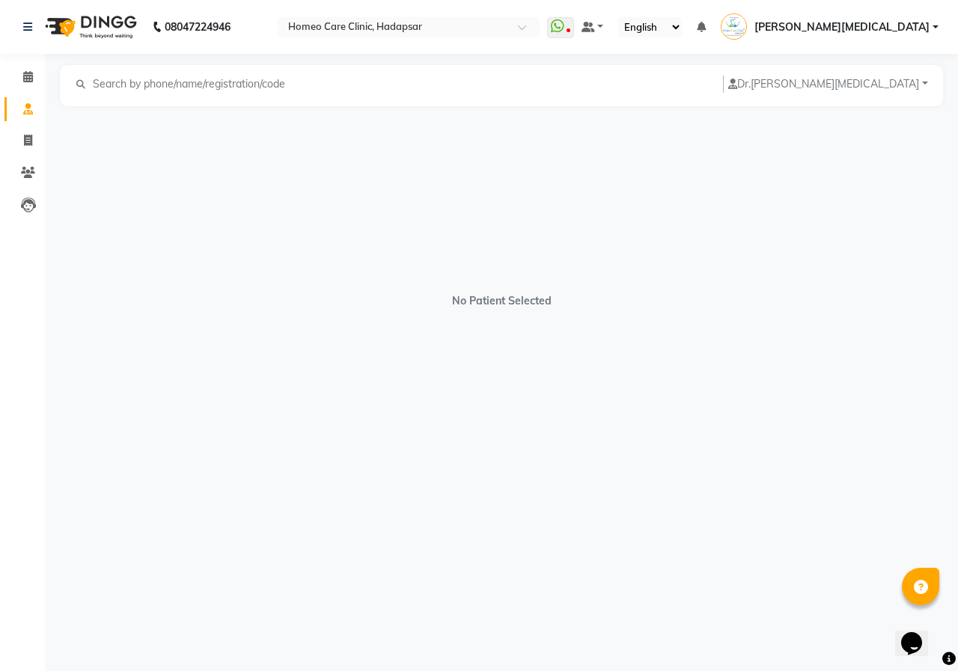
select select "[DEMOGRAPHIC_DATA]"
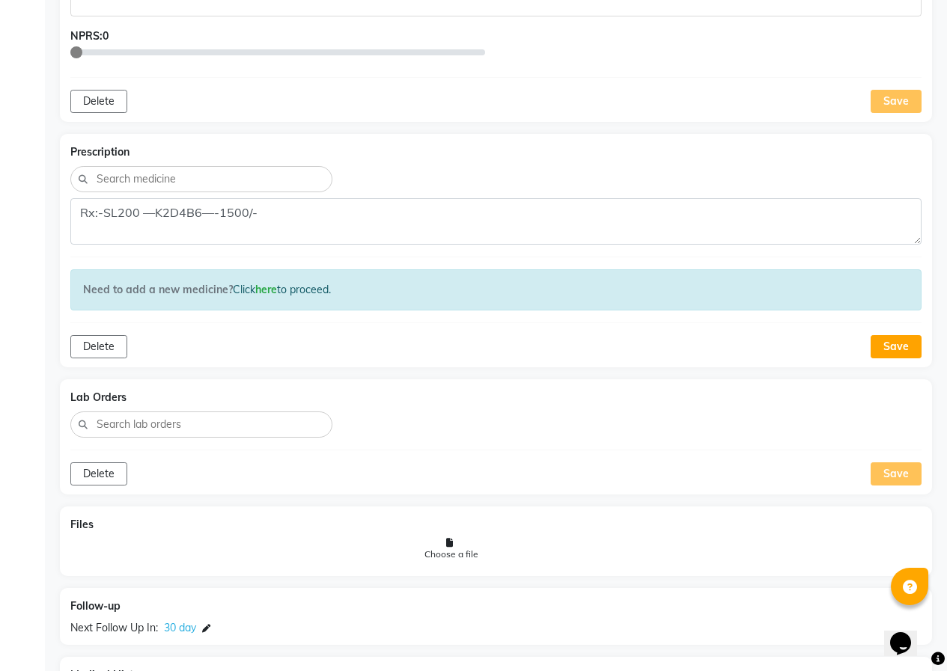
scroll to position [904, 0]
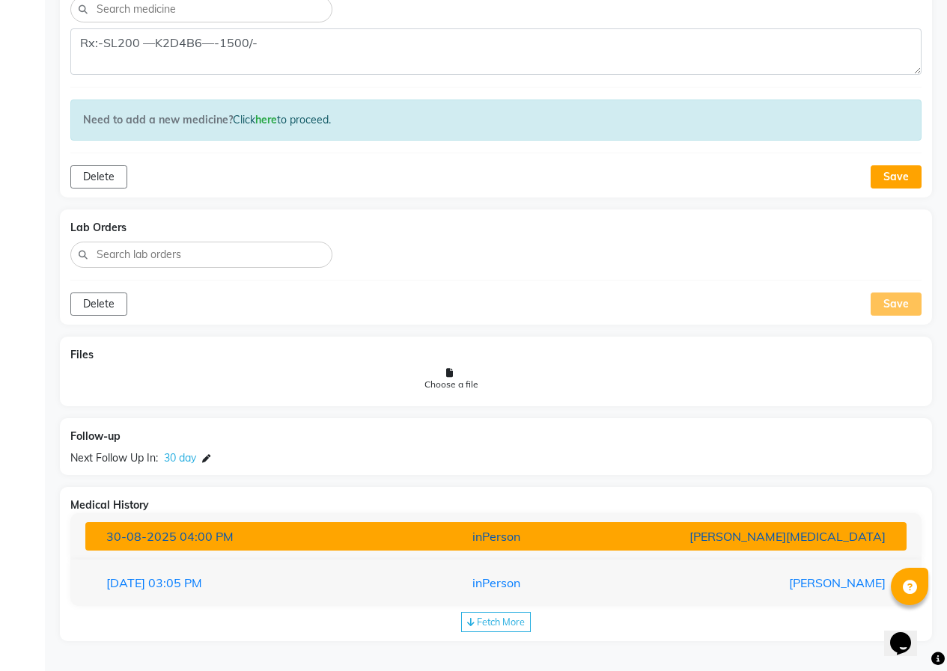
click at [448, 530] on div "inPerson" at bounding box center [495, 537] width 267 height 18
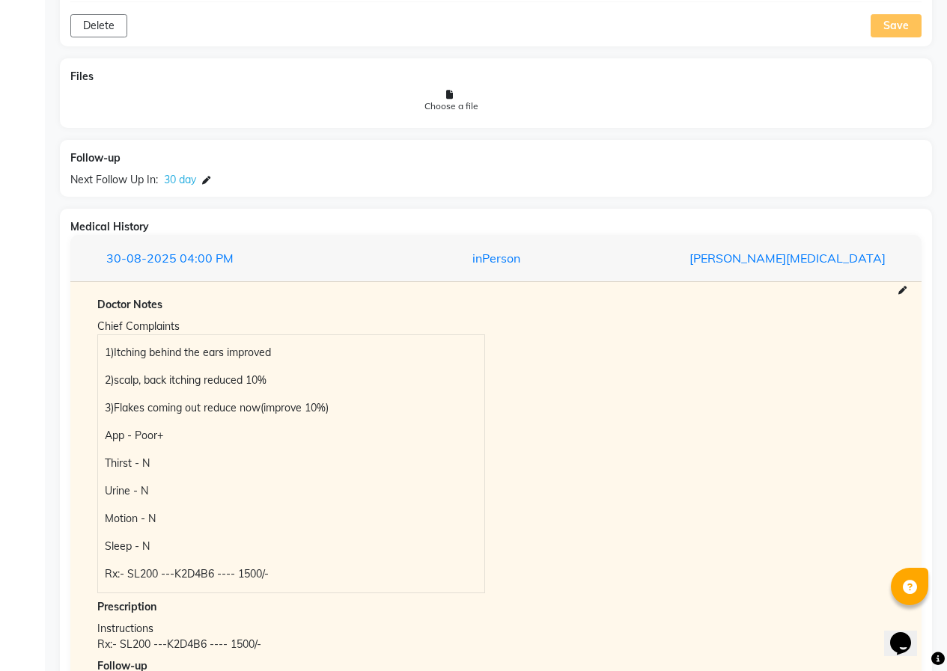
scroll to position [1334, 0]
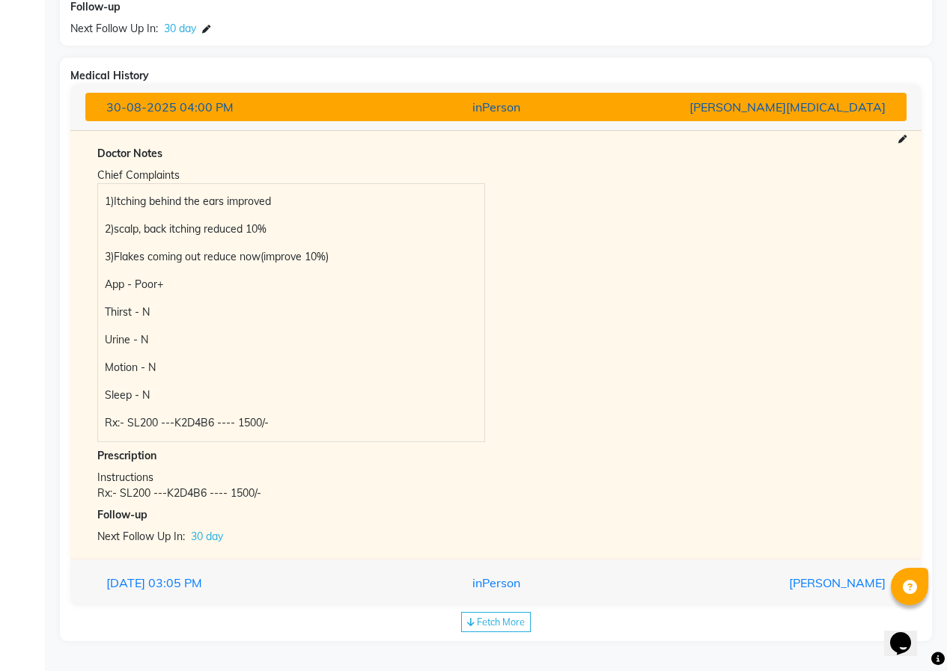
click at [360, 119] on button "[DATE] 04:00 PM inPerson [PERSON_NAME][MEDICAL_DATA]" at bounding box center [495, 107] width 821 height 28
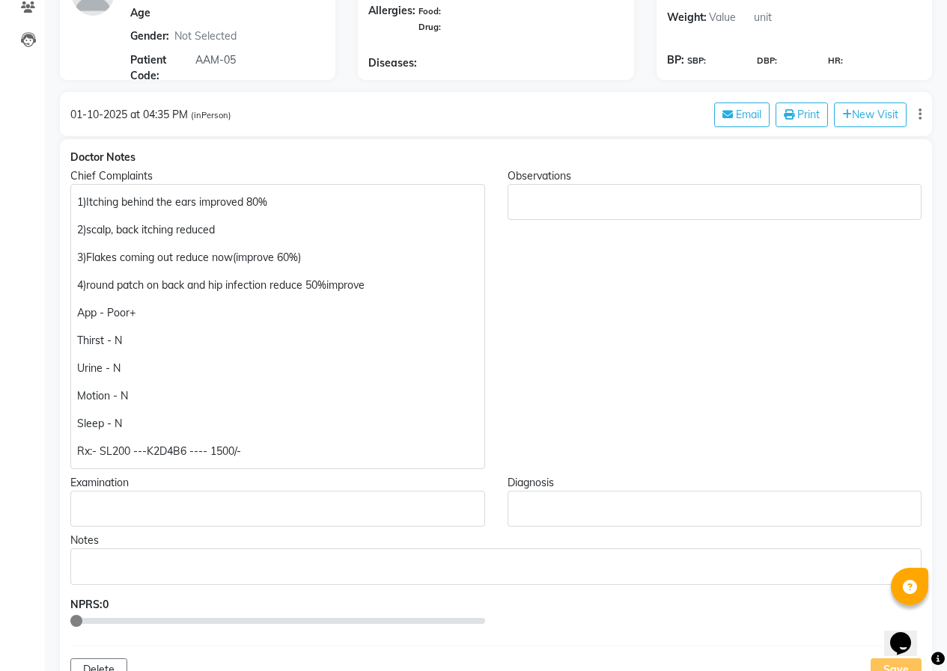
scroll to position [6, 0]
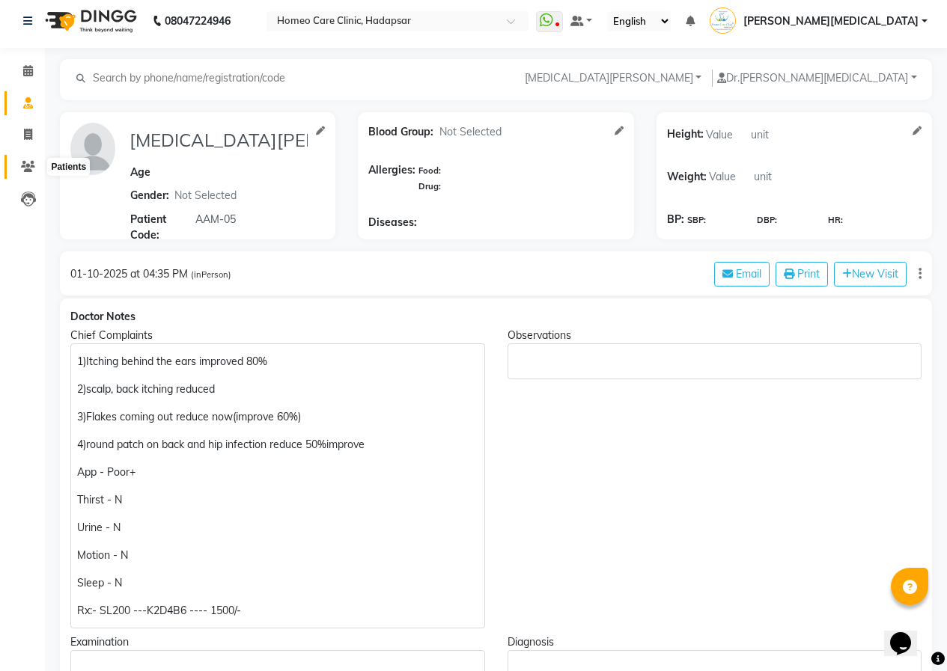
click at [35, 172] on span at bounding box center [28, 167] width 26 height 17
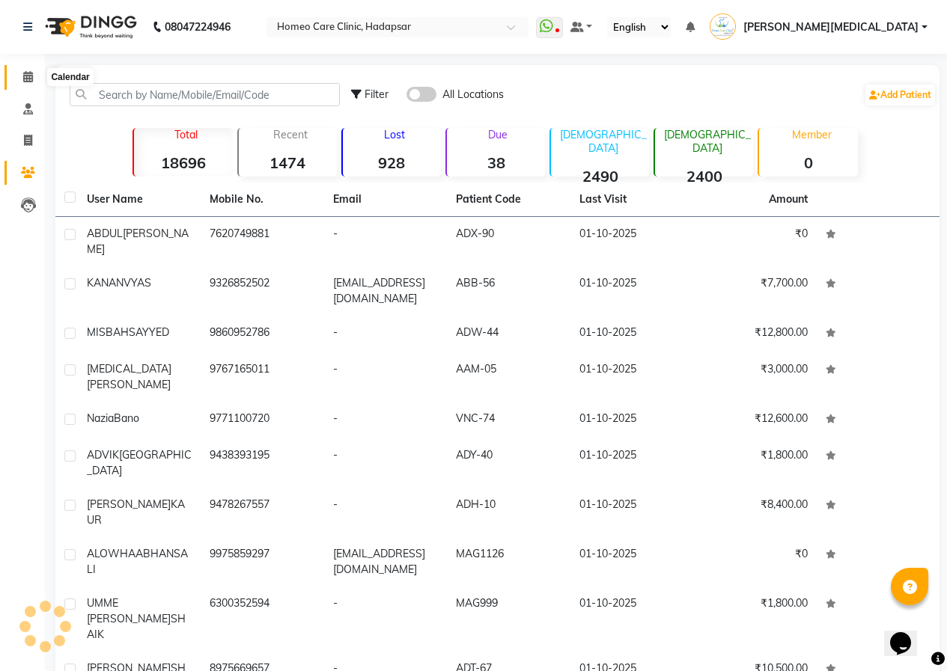
click at [27, 79] on icon at bounding box center [28, 76] width 10 height 11
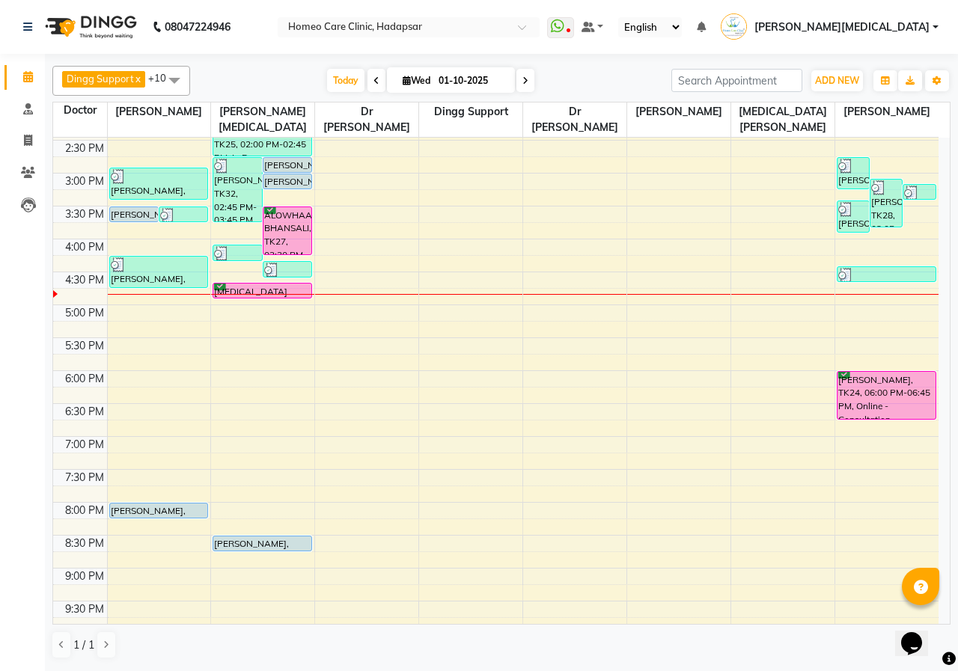
scroll to position [135, 0]
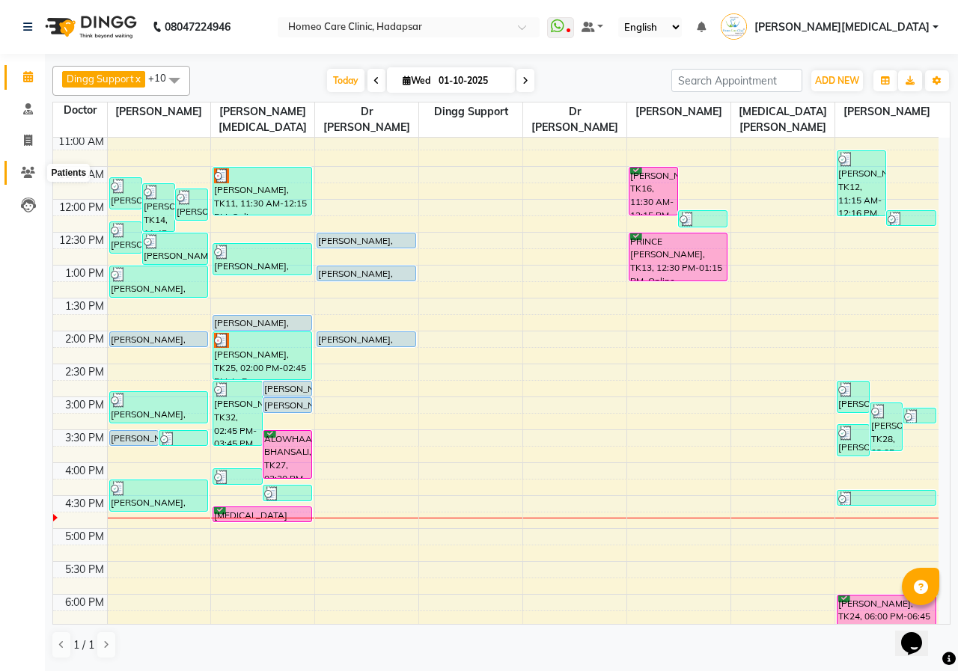
click at [27, 165] on span at bounding box center [28, 173] width 26 height 17
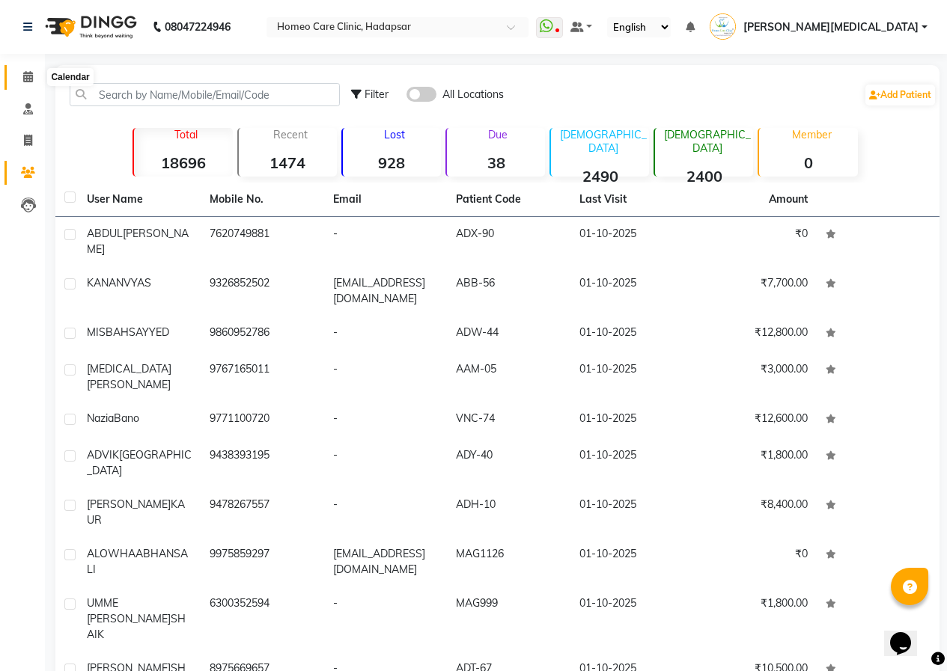
click at [25, 85] on span at bounding box center [28, 77] width 26 height 17
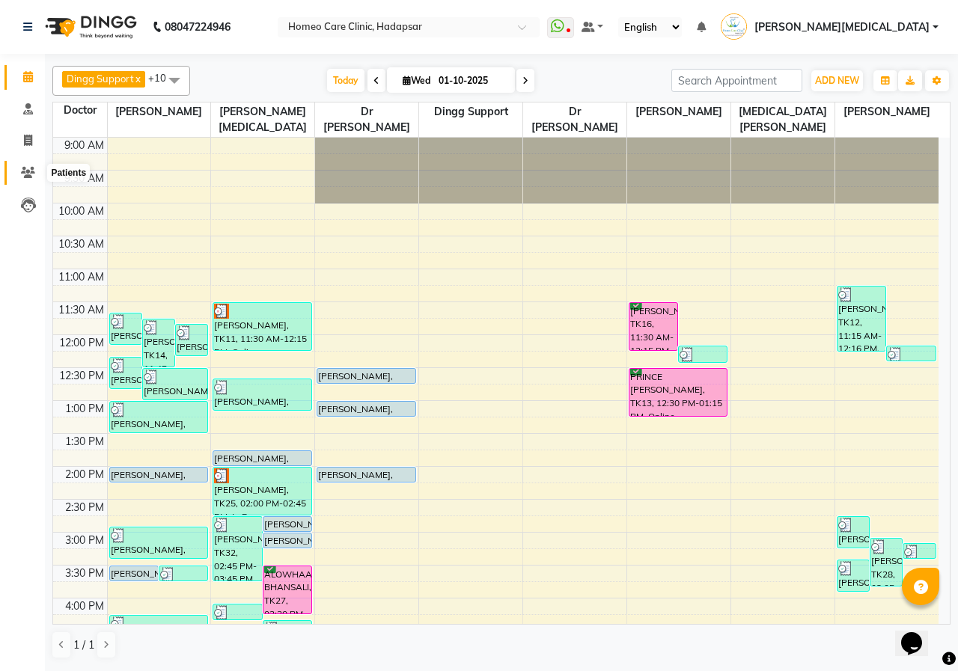
click at [37, 168] on span at bounding box center [28, 173] width 26 height 17
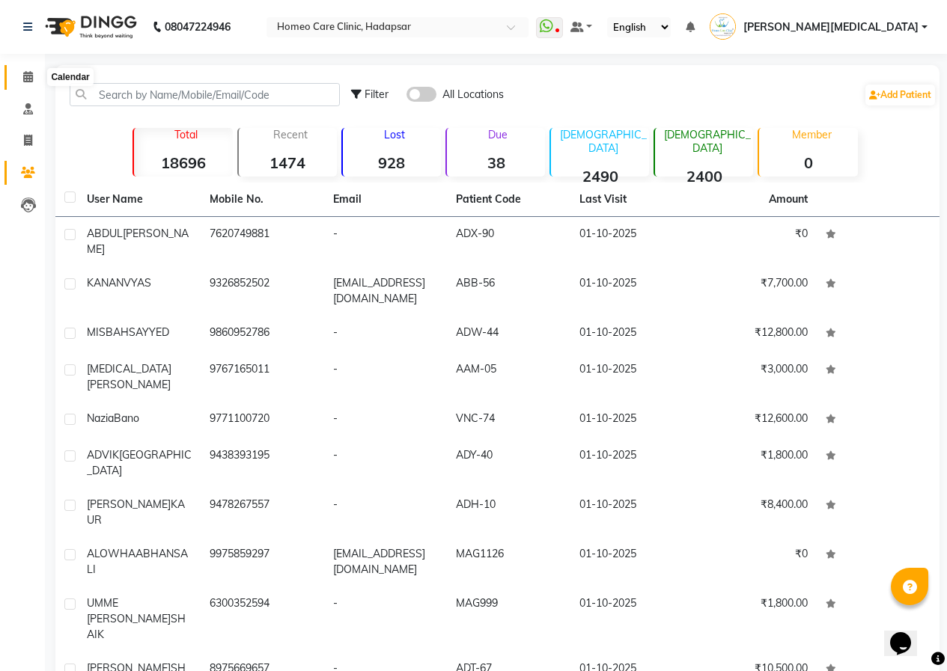
click at [29, 72] on icon at bounding box center [28, 76] width 10 height 11
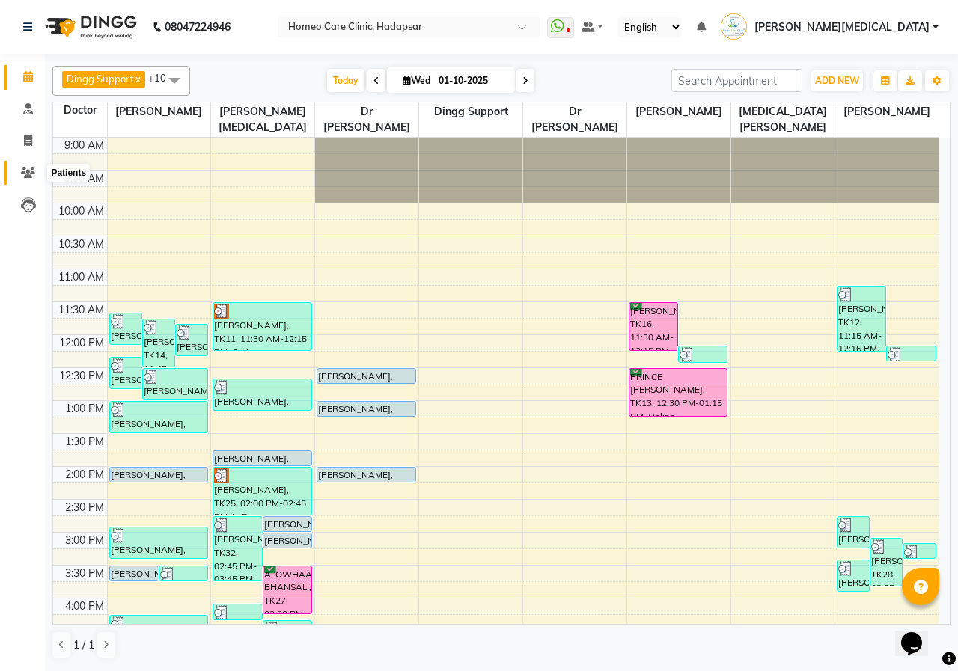
click at [26, 172] on icon at bounding box center [28, 172] width 14 height 11
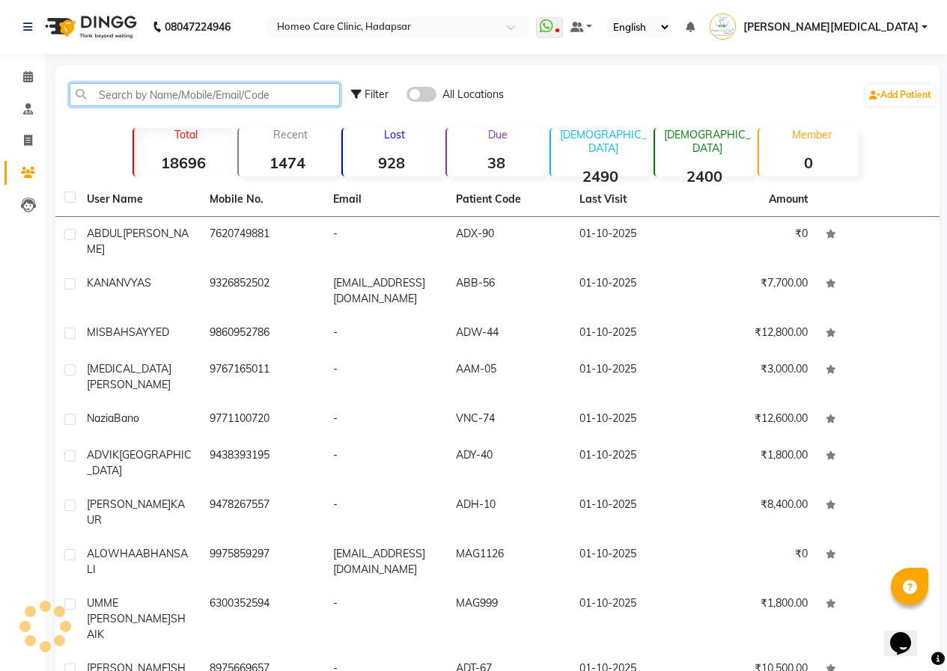
click at [171, 88] on input "text" at bounding box center [205, 94] width 270 height 23
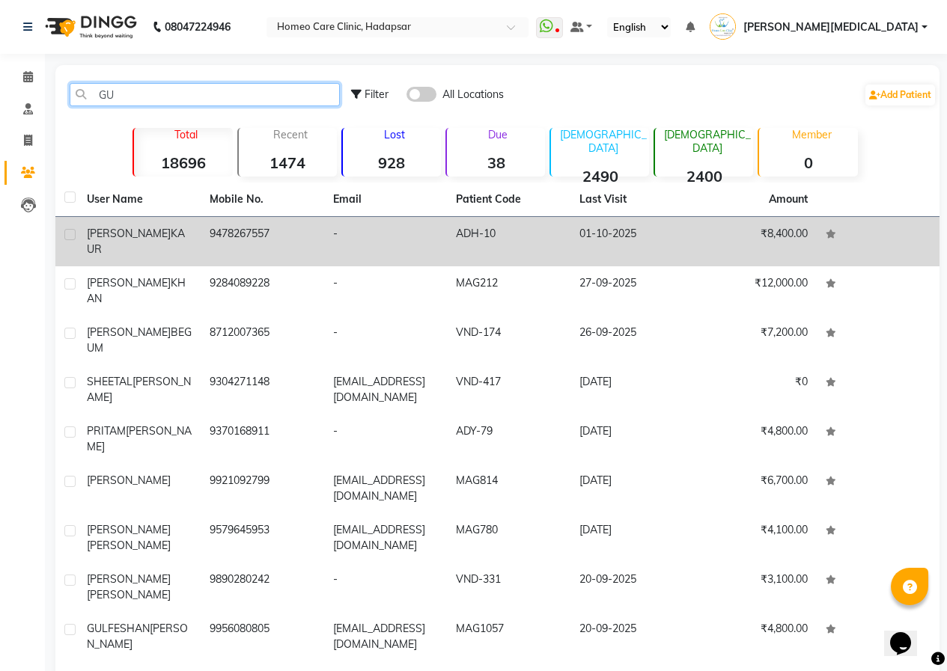
type input "GU"
click at [527, 234] on td "ADH-10" at bounding box center [508, 241] width 123 height 49
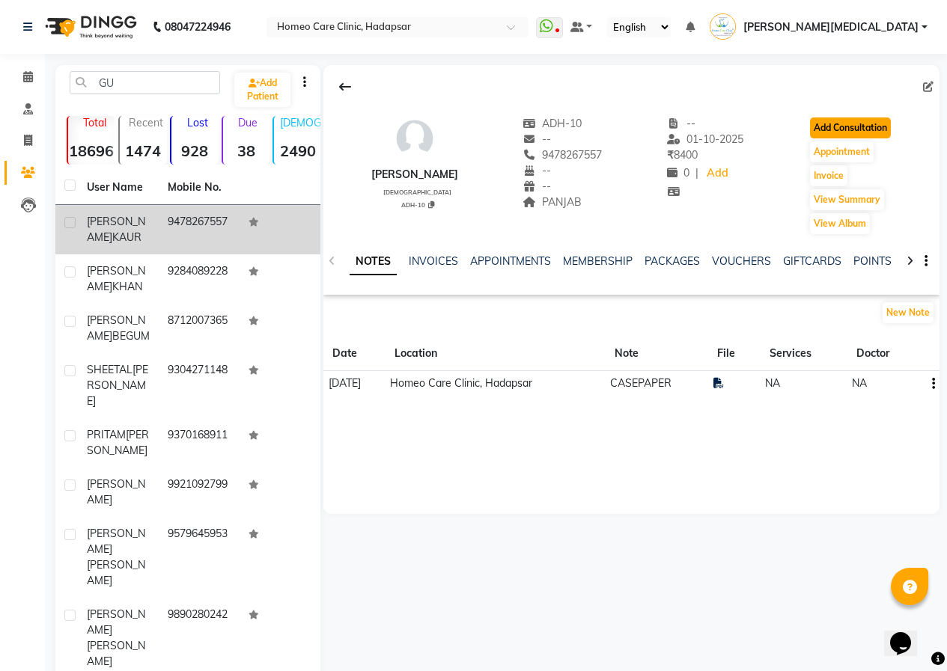
click at [854, 125] on button "Add Consultation" at bounding box center [850, 128] width 81 height 21
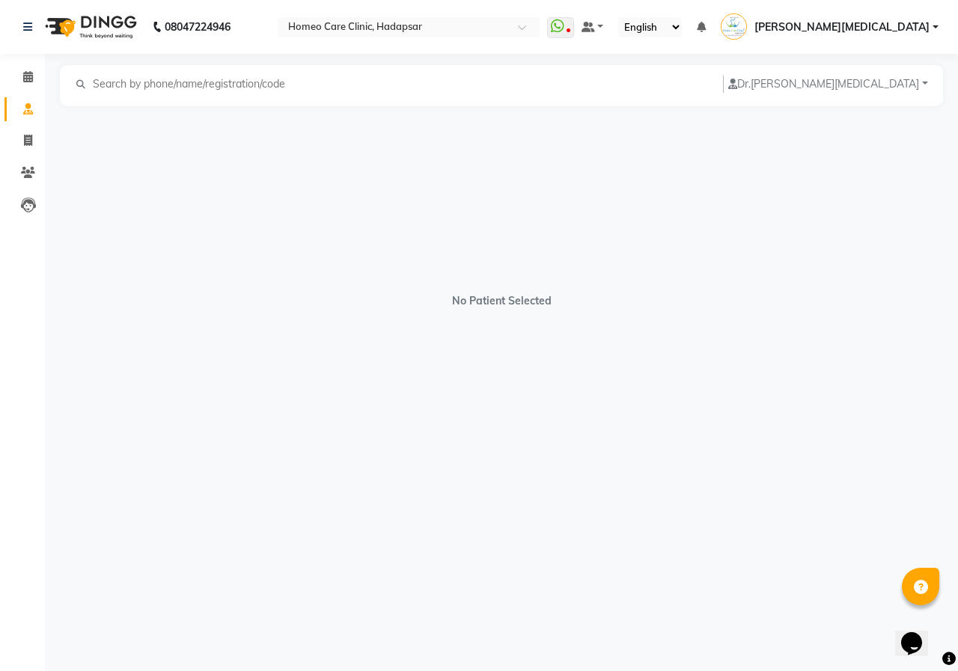
select select "[DEMOGRAPHIC_DATA]"
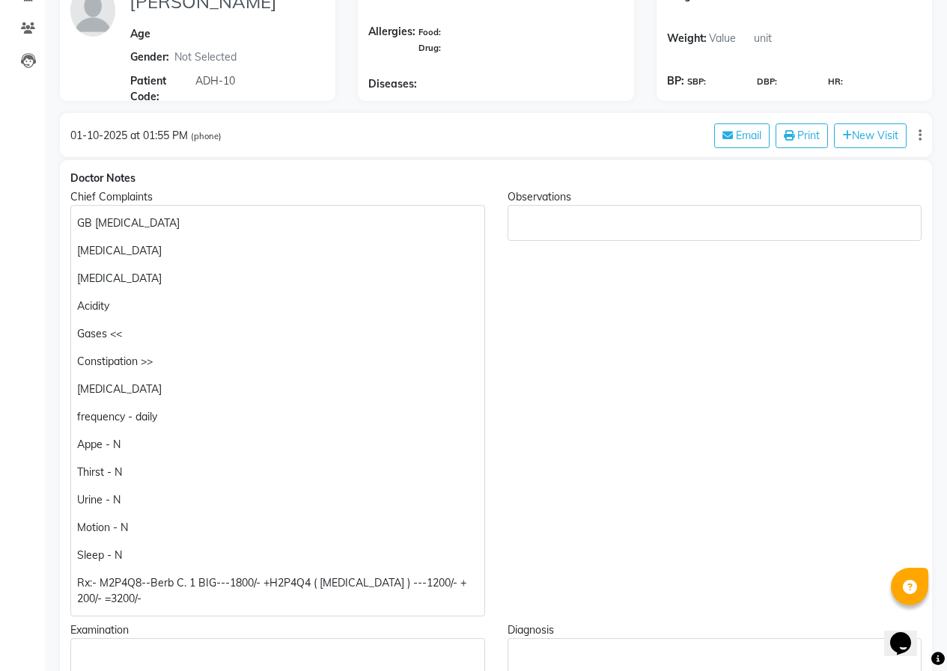
scroll to position [150, 0]
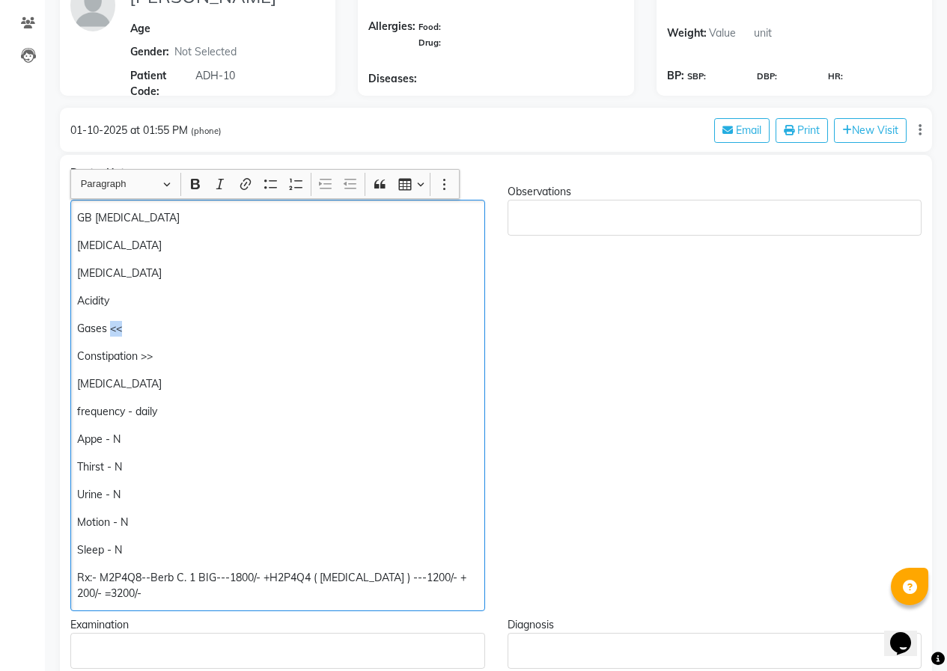
drag, startPoint x: 137, startPoint y: 328, endPoint x: 111, endPoint y: 332, distance: 26.5
click at [111, 332] on p "Gases <<" at bounding box center [277, 329] width 400 height 16
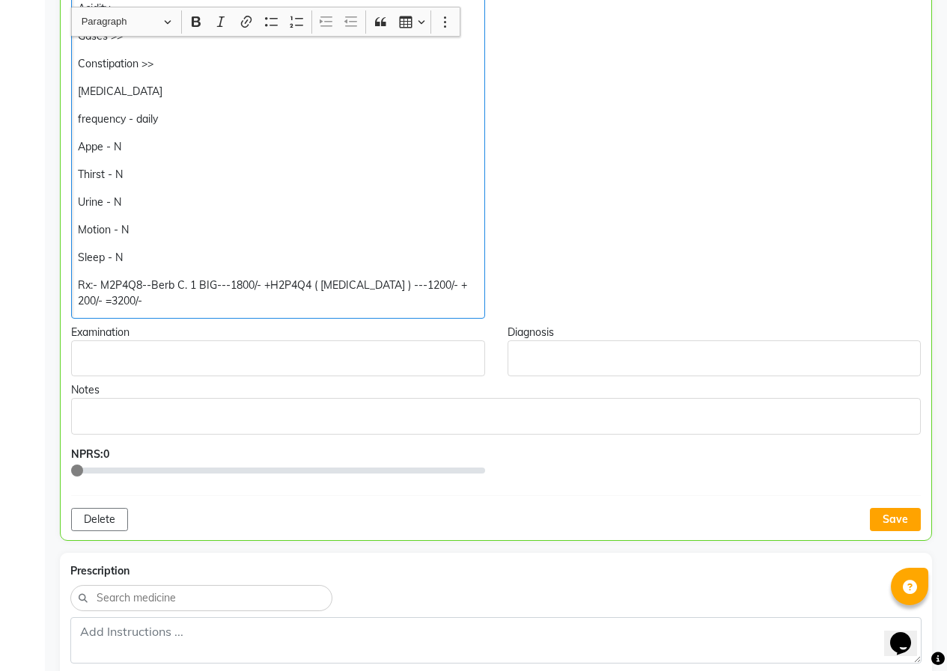
scroll to position [450, 0]
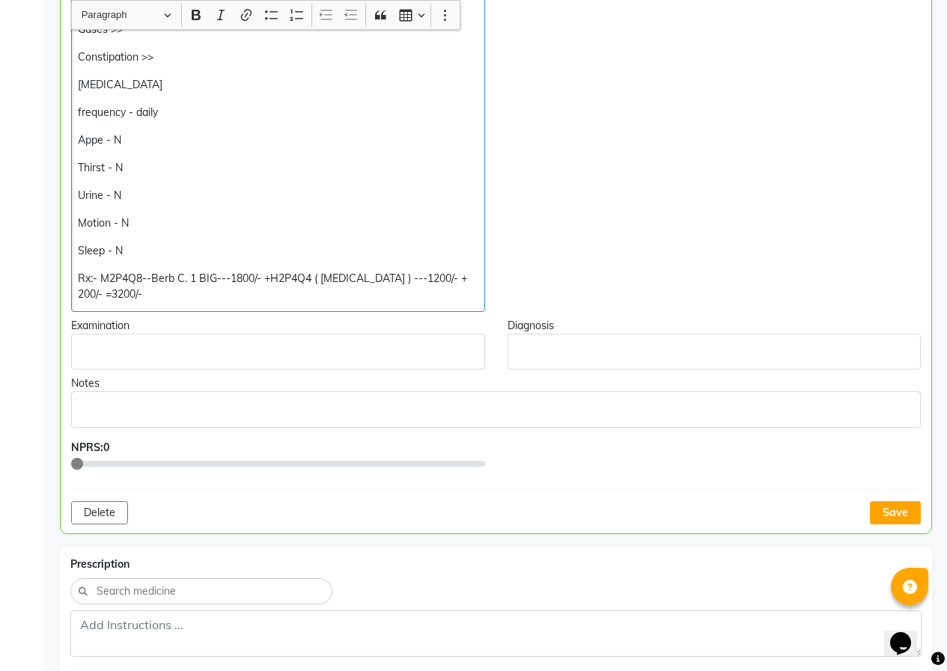
click at [151, 241] on div "GB [MEDICAL_DATA] [MEDICAL_DATA] [MEDICAL_DATA] Acidity Gases >> Constipation >…" at bounding box center [278, 106] width 414 height 412
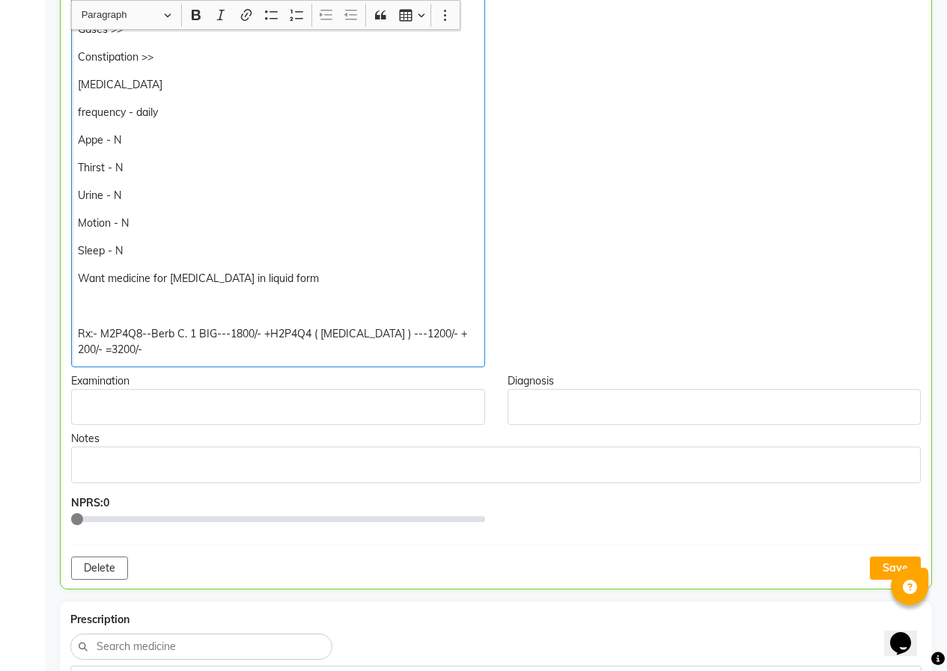
click at [150, 334] on p "Rx:- M2P4Q8--Berb C. 1 BIG---1800/- +H2P4Q4 ( [MEDICAL_DATA] ) ---1200/- + 200/…" at bounding box center [278, 341] width 400 height 31
drag, startPoint x: 150, startPoint y: 334, endPoint x: 118, endPoint y: 330, distance: 31.7
click at [118, 330] on p "Rx:- M2P4Q8--Berb C. 1 BIG---1800/- +H2P4Q4 ( [MEDICAL_DATA] ) ---1200/- + 200/…" at bounding box center [278, 341] width 400 height 31
drag, startPoint x: 272, startPoint y: 332, endPoint x: 479, endPoint y: 350, distance: 207.4
click at [479, 350] on div "GB [MEDICAL_DATA] [MEDICAL_DATA] [MEDICAL_DATA] Acidity Gases >> Constipation >…" at bounding box center [278, 133] width 414 height 467
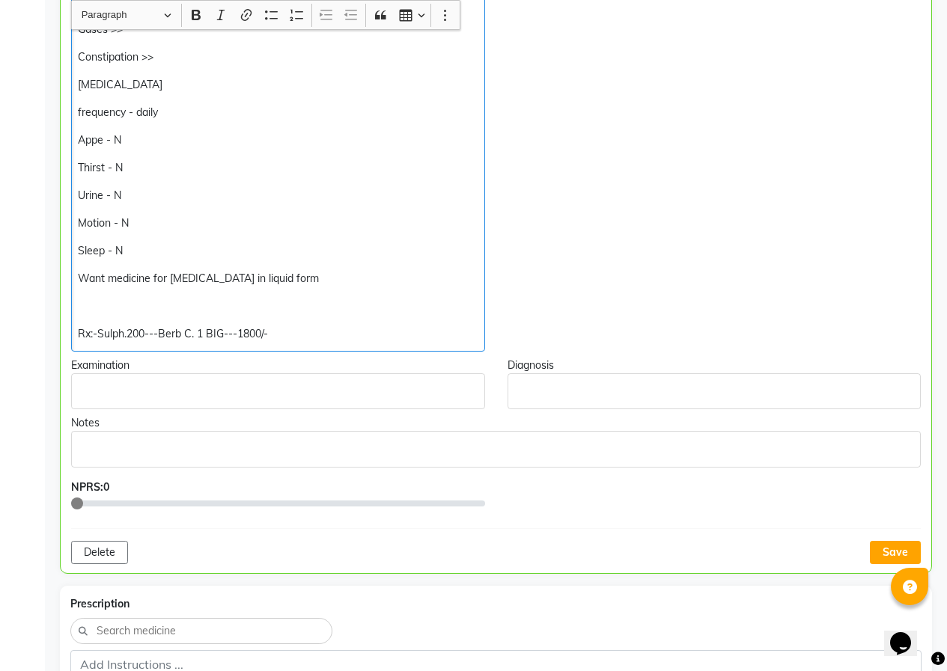
click at [161, 336] on p "Rx:-Sulph.200---Berb C. 1 BIG---1800/-" at bounding box center [278, 334] width 400 height 16
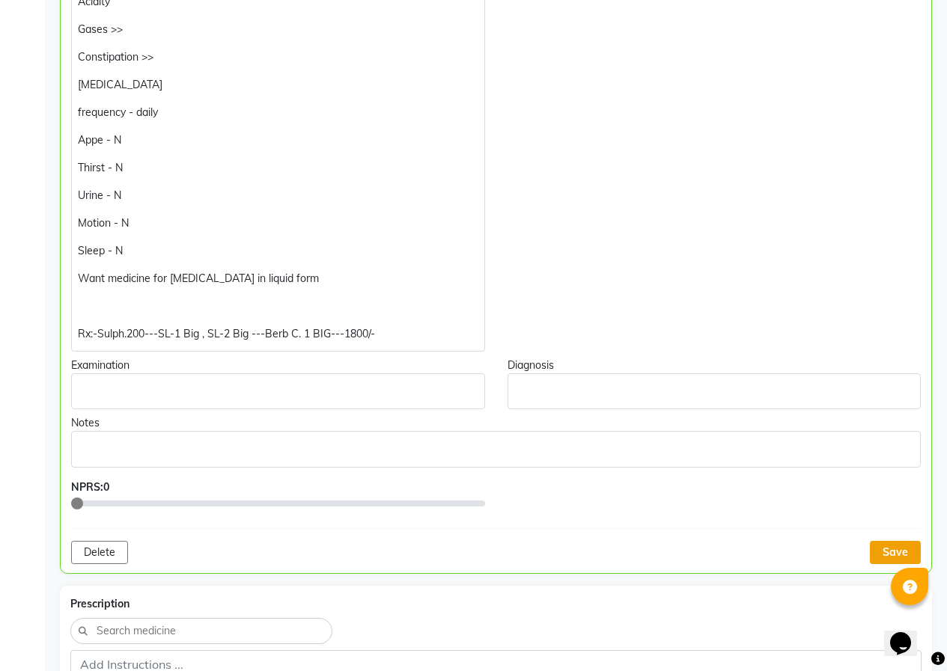
click at [899, 552] on button "Save" at bounding box center [895, 552] width 51 height 23
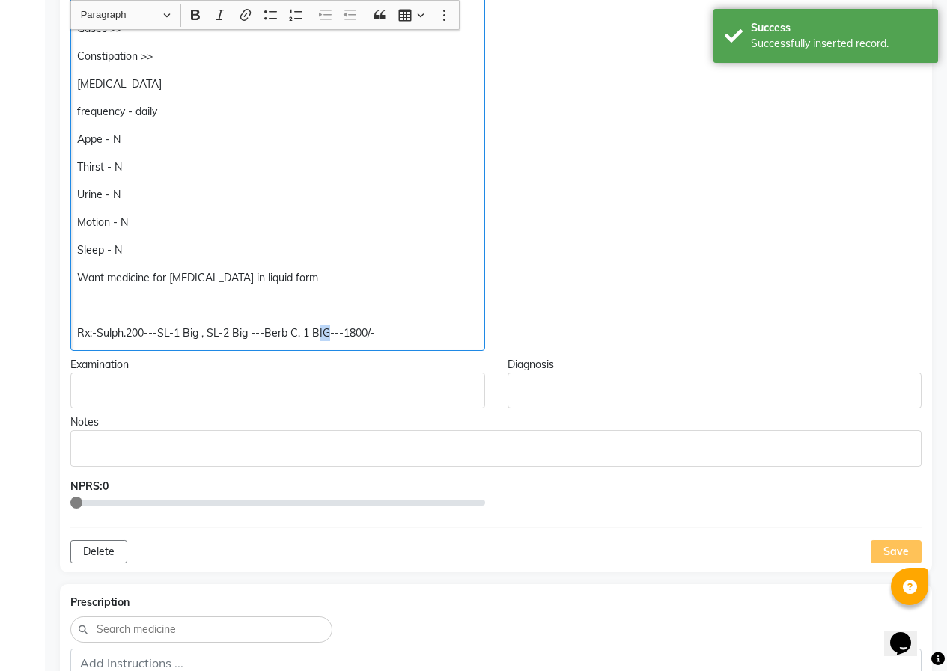
drag, startPoint x: 330, startPoint y: 334, endPoint x: 321, endPoint y: 335, distance: 9.1
click at [321, 335] on p "Rx:-Sulph.200---SL-1 Big , SL-2 Big ---Berb C. 1 BIG---1800/-" at bounding box center [277, 334] width 400 height 16
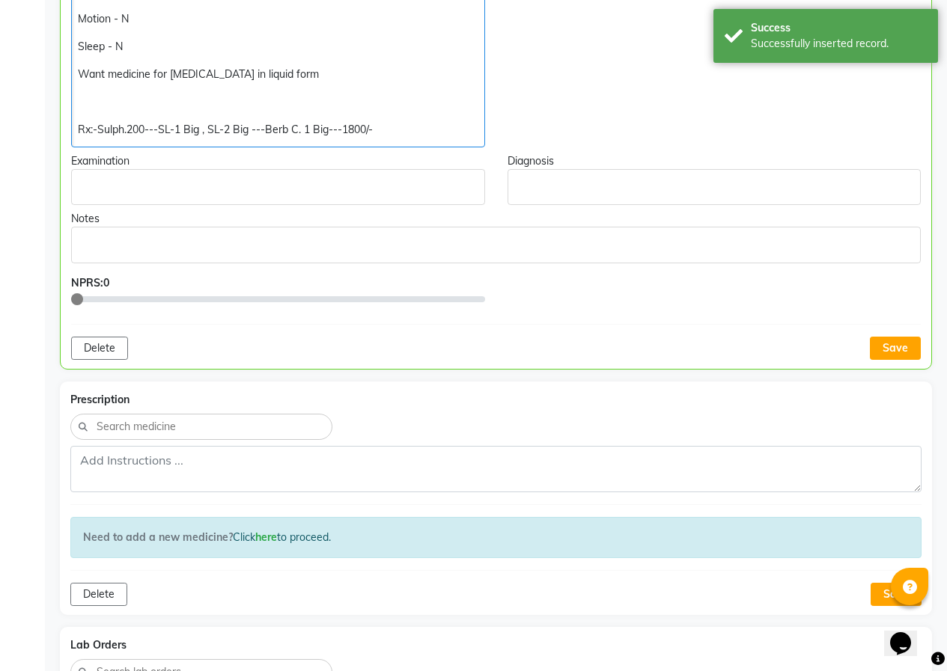
scroll to position [675, 0]
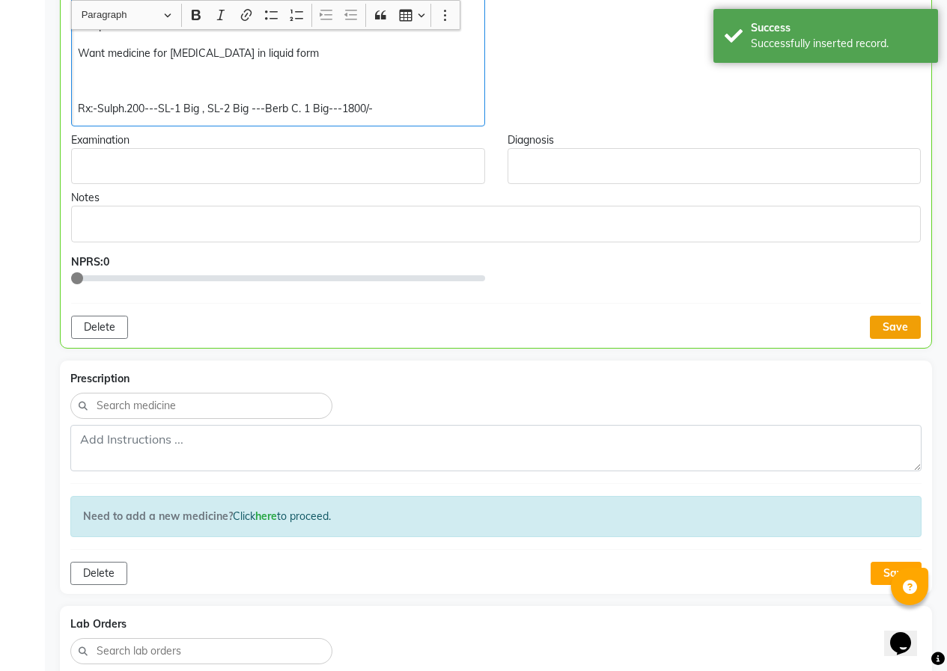
click at [910, 335] on button "Save" at bounding box center [895, 327] width 51 height 23
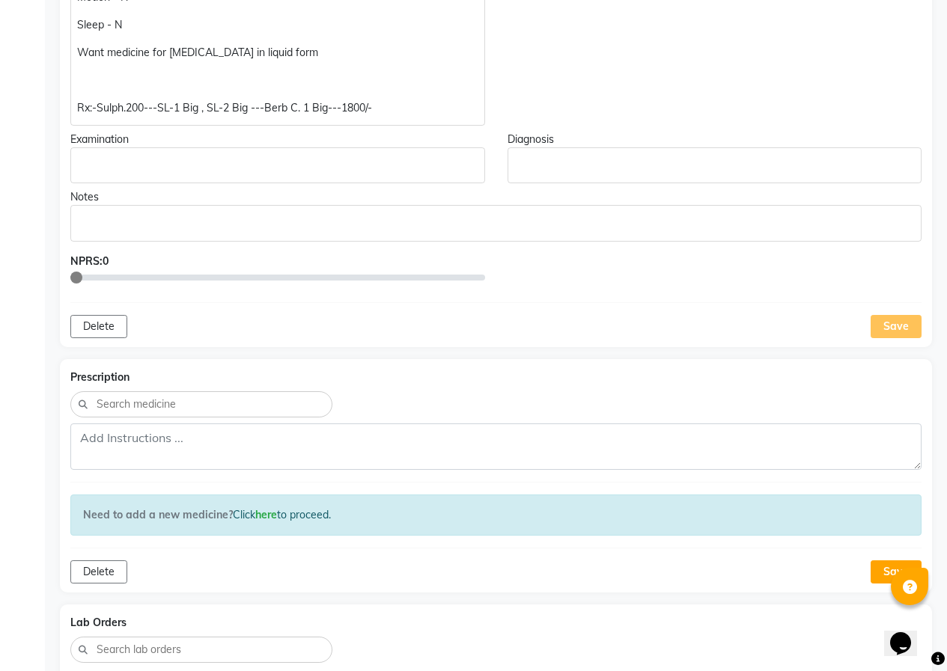
click at [892, 321] on div "Save" at bounding box center [896, 326] width 51 height 23
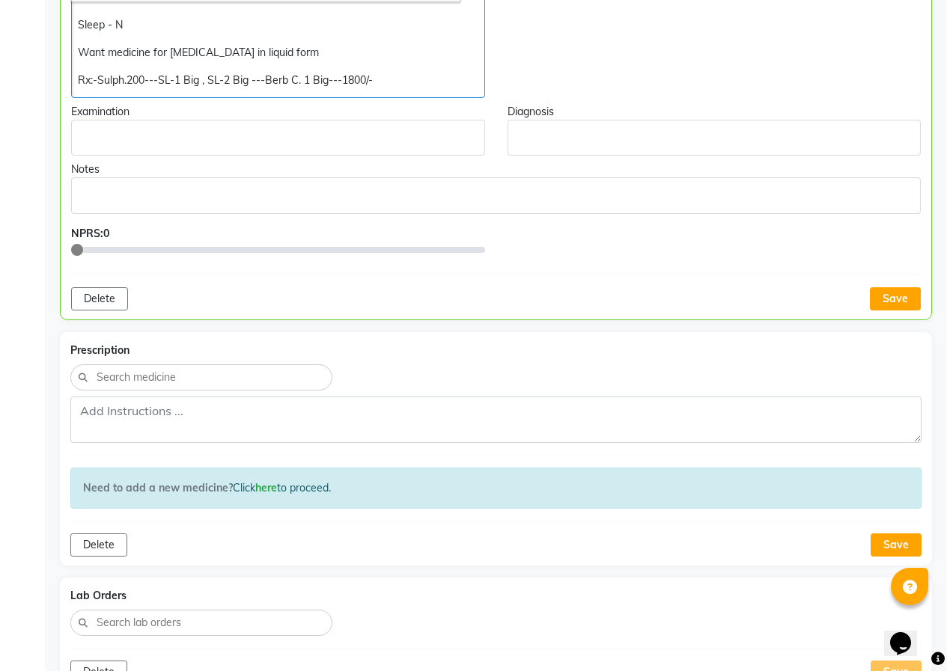
scroll to position [526, 0]
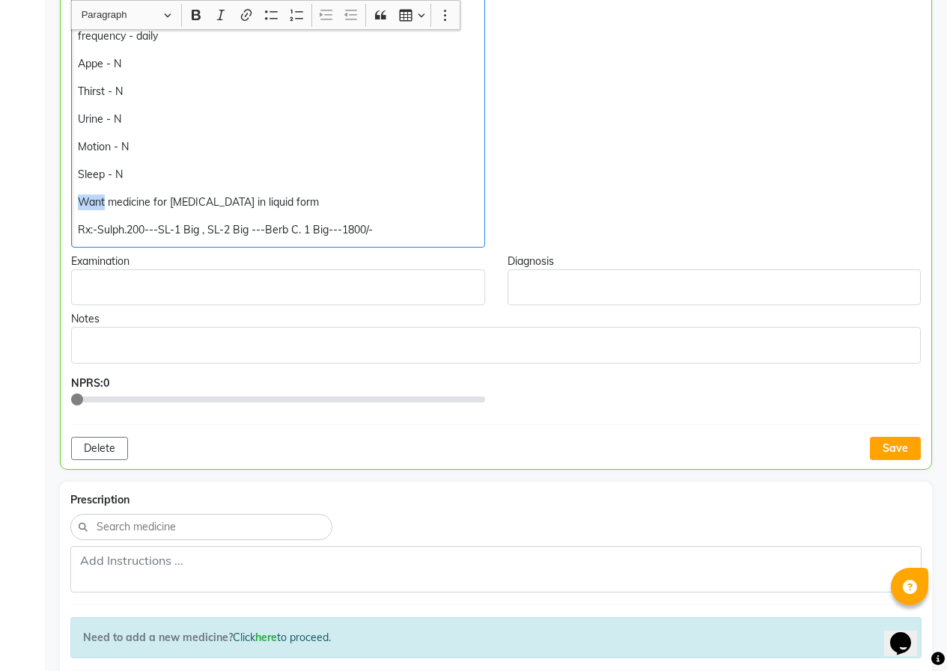
drag, startPoint x: 106, startPoint y: 201, endPoint x: 75, endPoint y: 197, distance: 30.9
click at [75, 197] on div "GB [MEDICAL_DATA] [MEDICAL_DATA] [MEDICAL_DATA] Acidity Gases >> Constipation >…" at bounding box center [278, 36] width 414 height 424
click at [232, 201] on p "Only want medicine for [MEDICAL_DATA] in liquid form" at bounding box center [278, 203] width 400 height 16
click at [903, 445] on button "Save" at bounding box center [895, 448] width 51 height 23
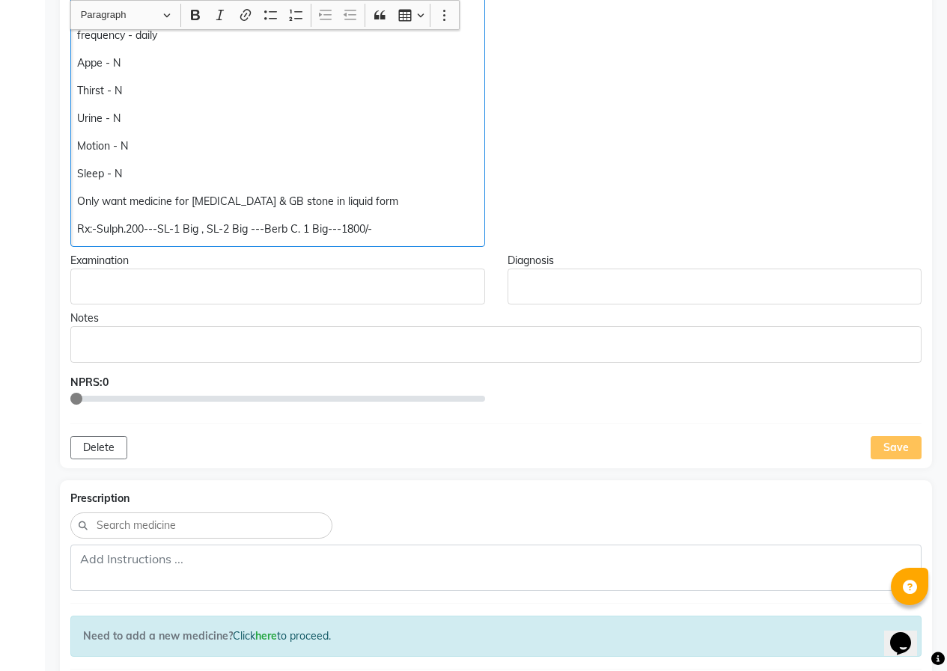
drag, startPoint x: 79, startPoint y: 228, endPoint x: 433, endPoint y: 261, distance: 356.4
click at [433, 261] on div "Doctor Notes Chief Complaints GB [MEDICAL_DATA] [MEDICAL_DATA] [MEDICAL_DATA] A…" at bounding box center [496, 123] width 872 height 690
copy p "Rx:-Sulph.200---SL-1 Big , SL-2 Big ---Berb C. 1 Big---1800/-"
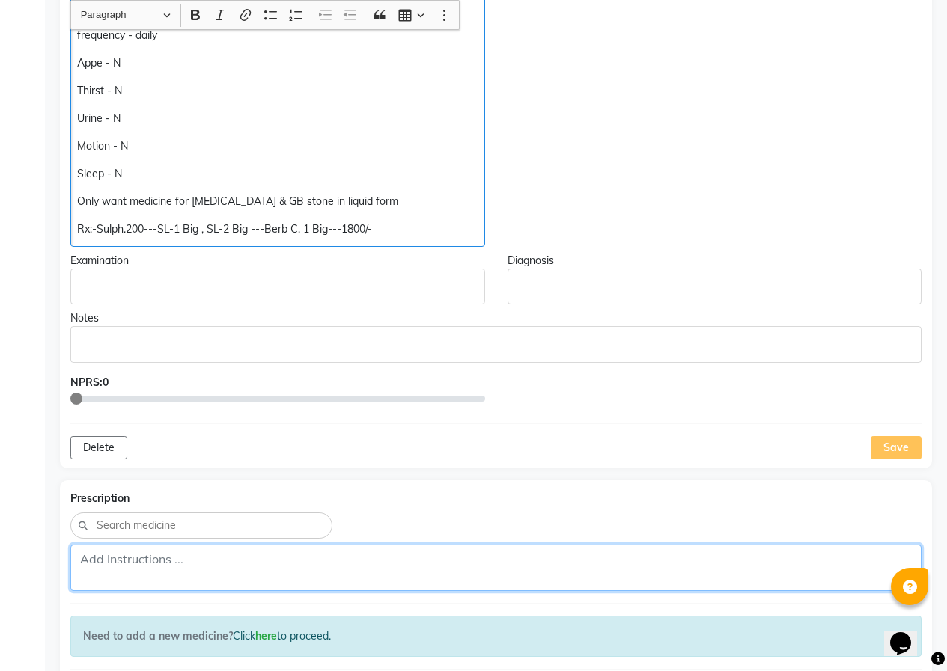
click at [133, 570] on textarea at bounding box center [495, 568] width 851 height 46
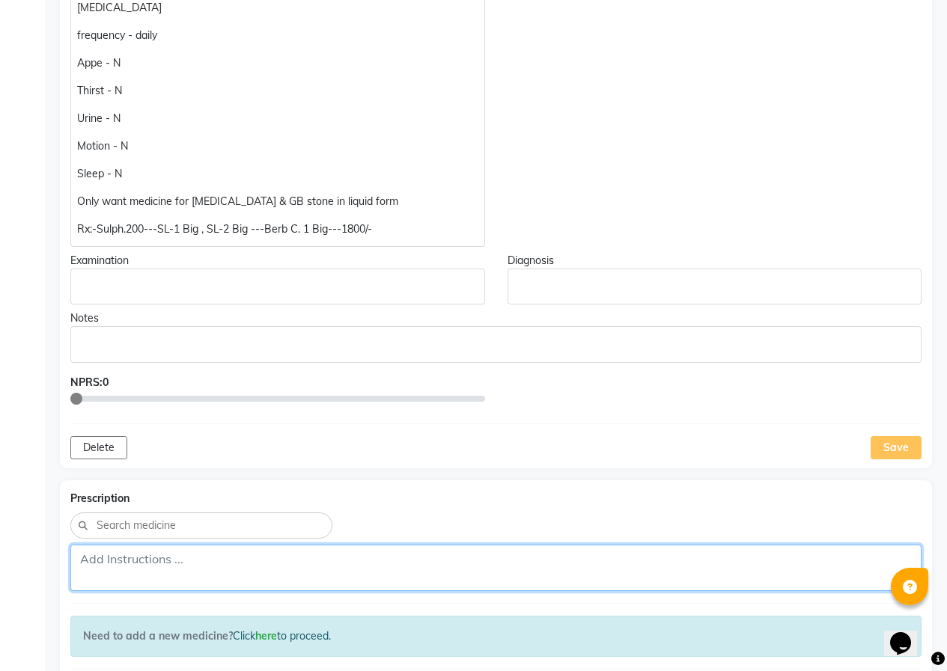
paste textarea "Rx:-Sulph.200---SL-1 Big , SL-2 Big ---Berb C. 1 Big---1800/-"
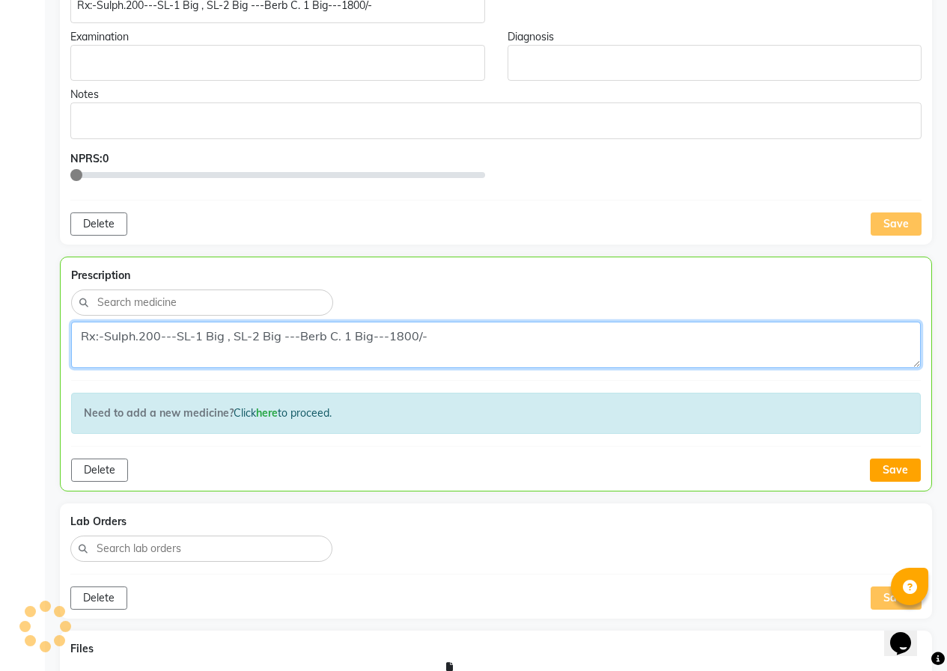
scroll to position [751, 0]
type textarea "Rx:-Sulph.200---SL-1 Big , SL-2 Big ---Berb C. 1 Big---1800/-"
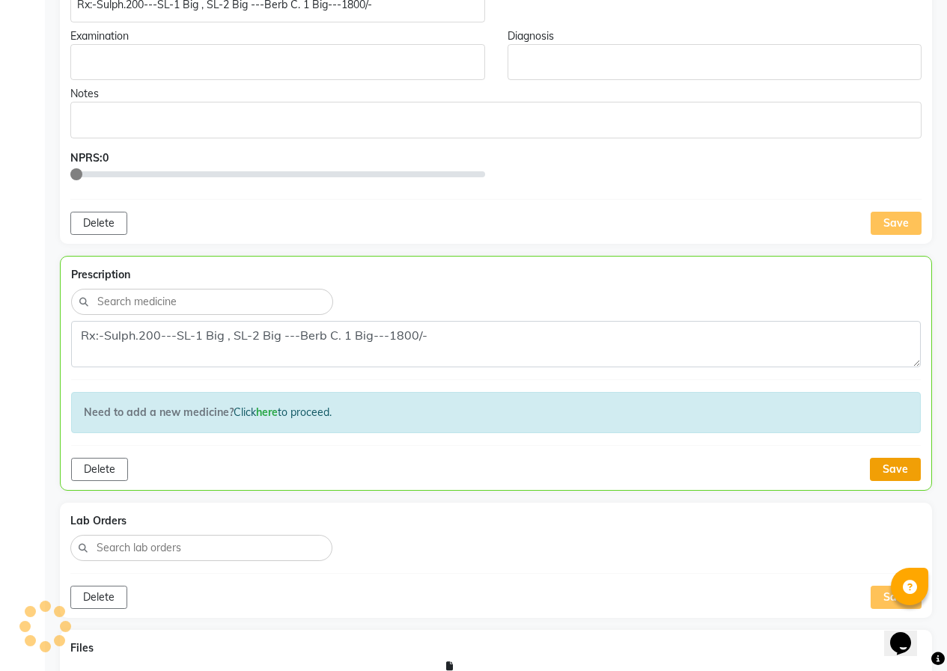
click at [881, 466] on button "Save" at bounding box center [895, 469] width 51 height 23
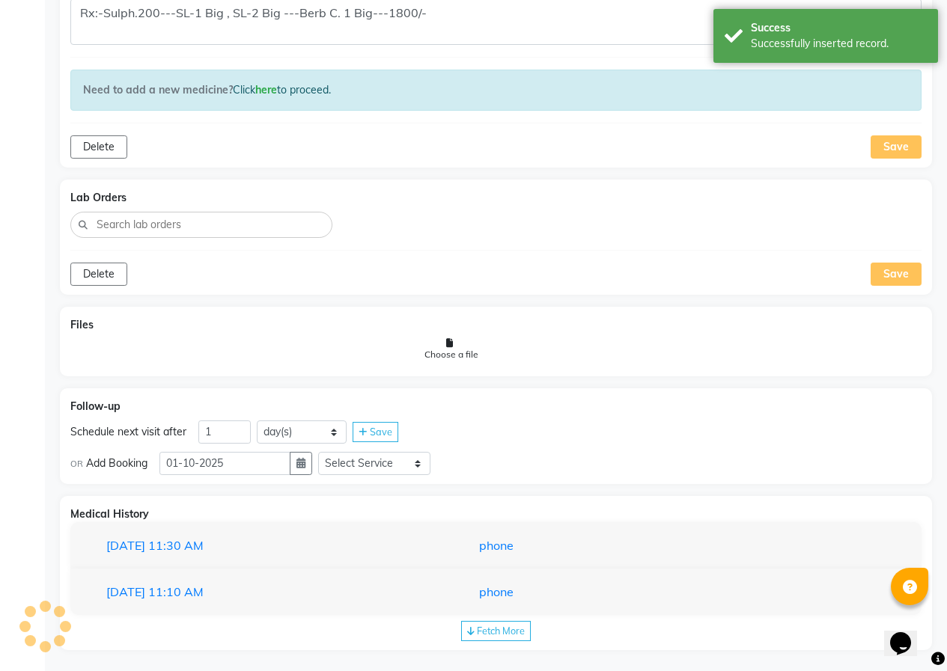
scroll to position [1082, 0]
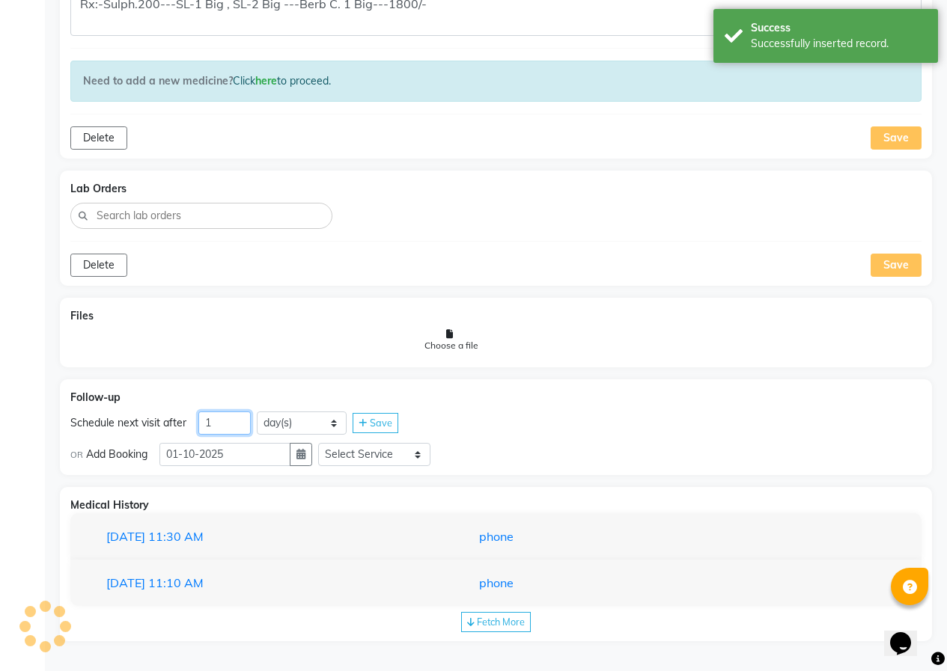
click at [194, 419] on div "Schedule next visit after 1 day(s) week(s) month(s) Save" at bounding box center [495, 424] width 851 height 24
type input "3"
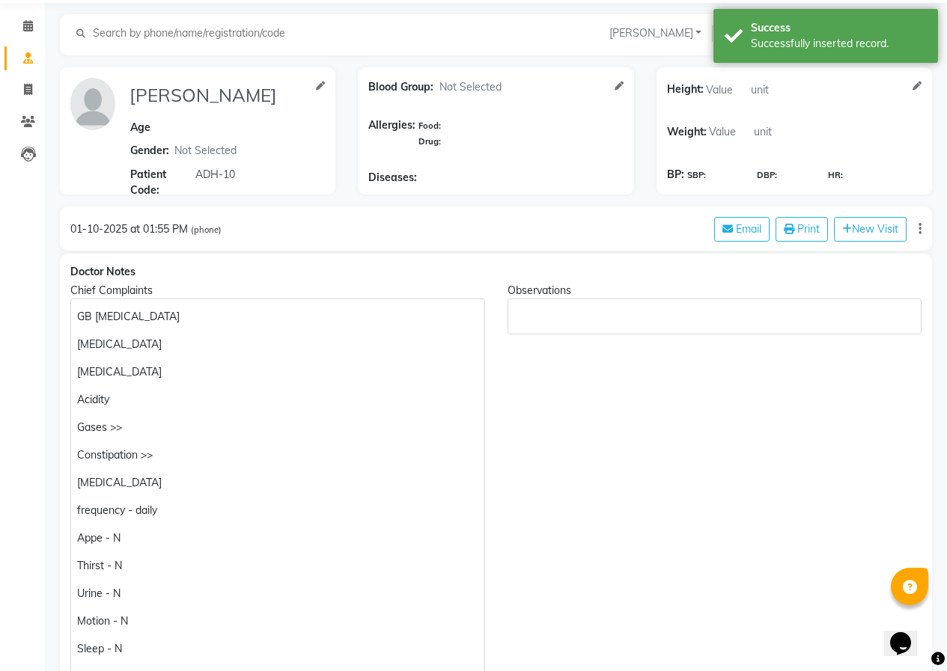
scroll to position [0, 0]
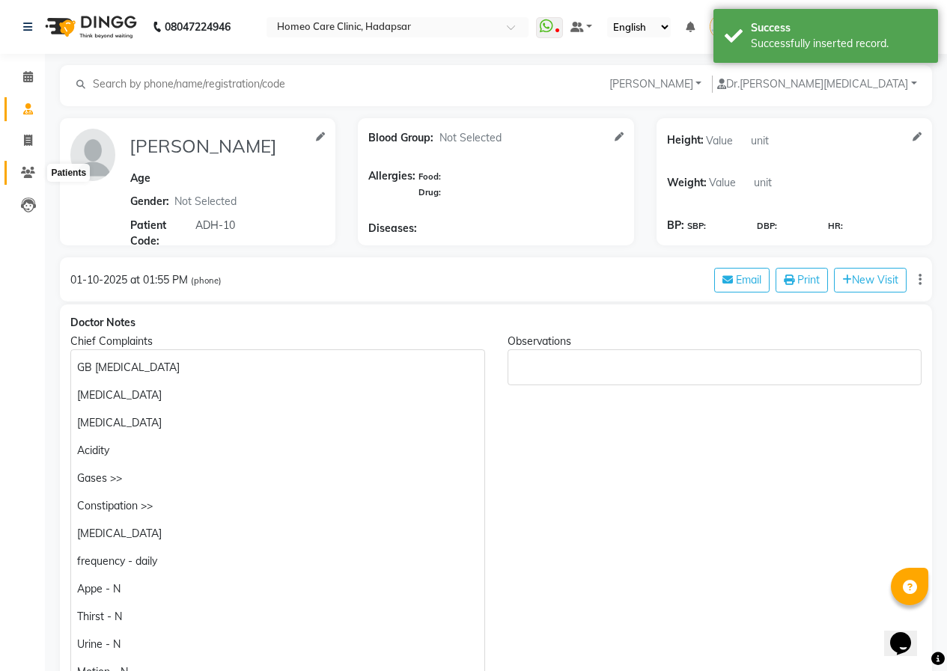
click at [16, 168] on span at bounding box center [28, 173] width 26 height 17
click at [14, 168] on link "Patients" at bounding box center [22, 173] width 36 height 25
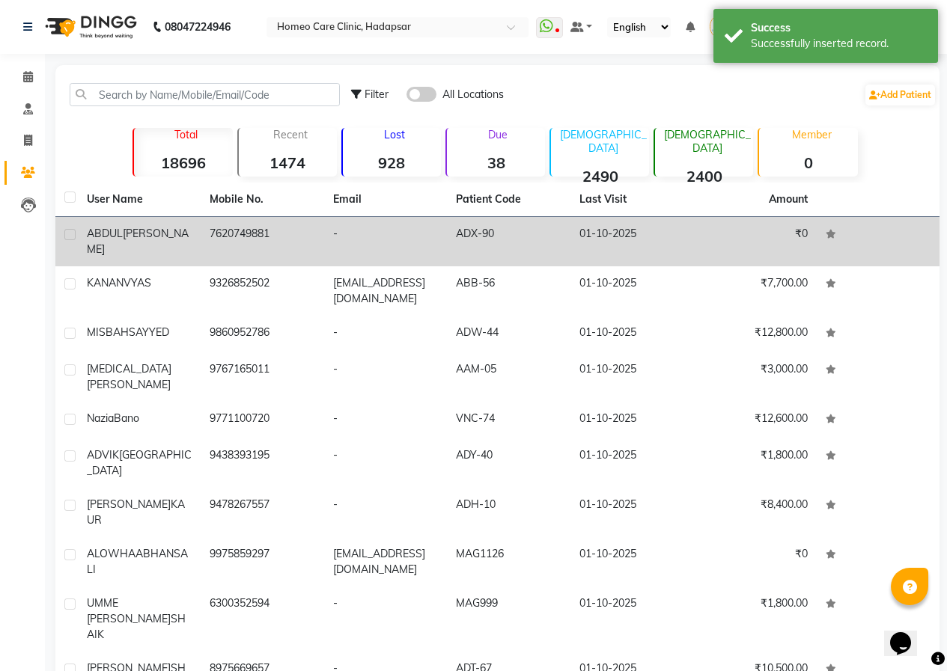
drag, startPoint x: 141, startPoint y: 238, endPoint x: 223, endPoint y: 216, distance: 84.4
click at [141, 237] on span "[PERSON_NAME]" at bounding box center [138, 241] width 102 height 29
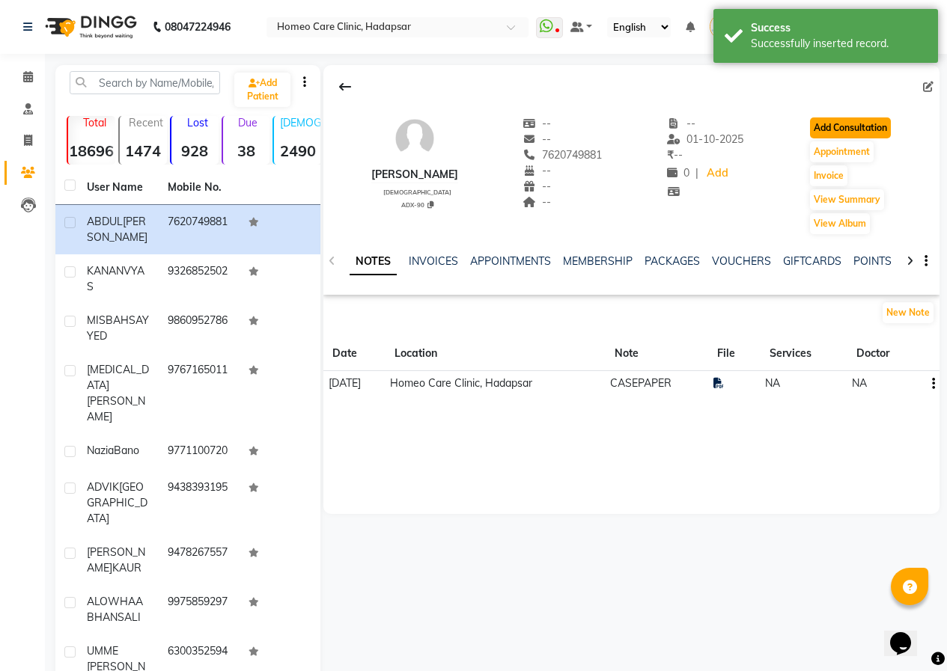
click at [834, 128] on button "Add Consultation" at bounding box center [850, 128] width 81 height 21
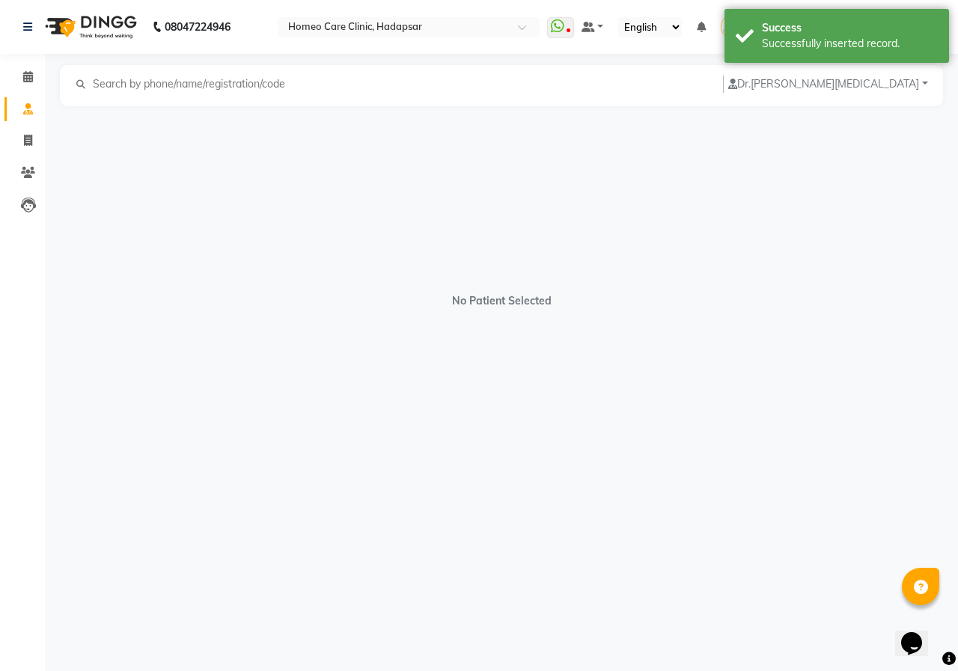
select select "[DEMOGRAPHIC_DATA]"
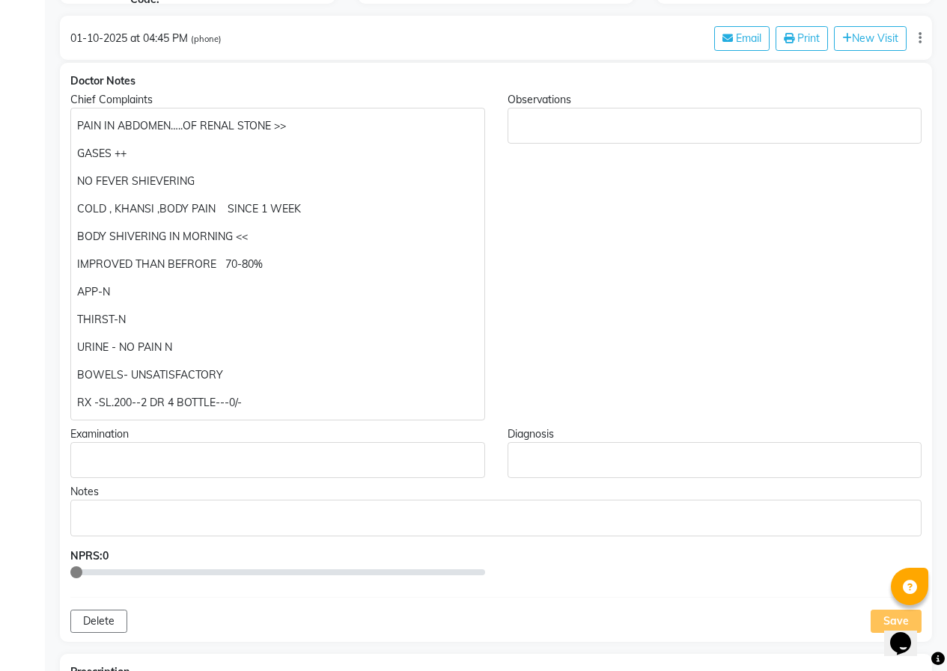
scroll to position [225, 0]
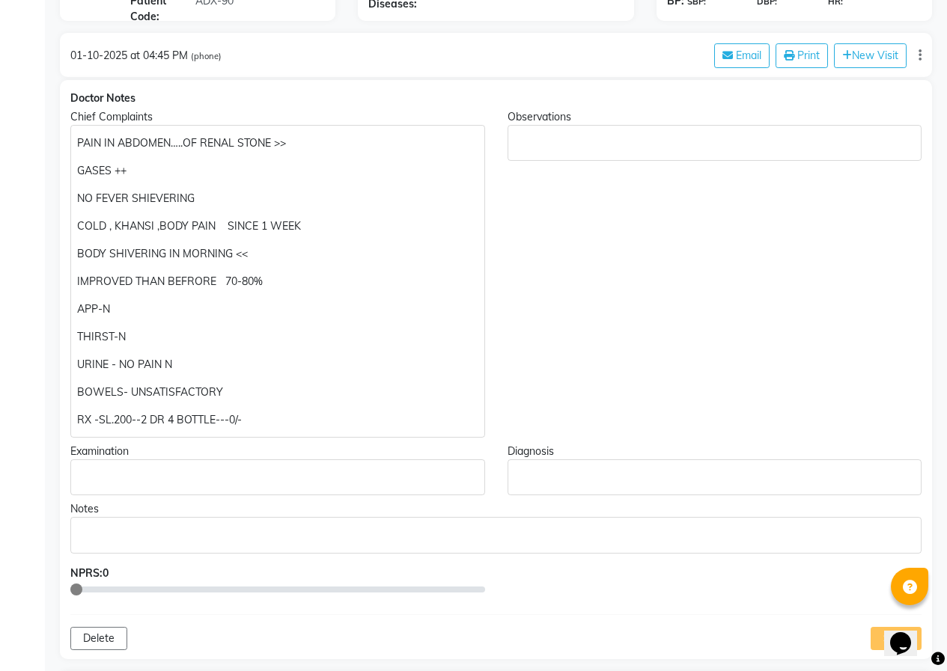
click at [322, 144] on p "PAIN IN ABDOMEN…..OF RENAL STONE >>" at bounding box center [277, 143] width 400 height 16
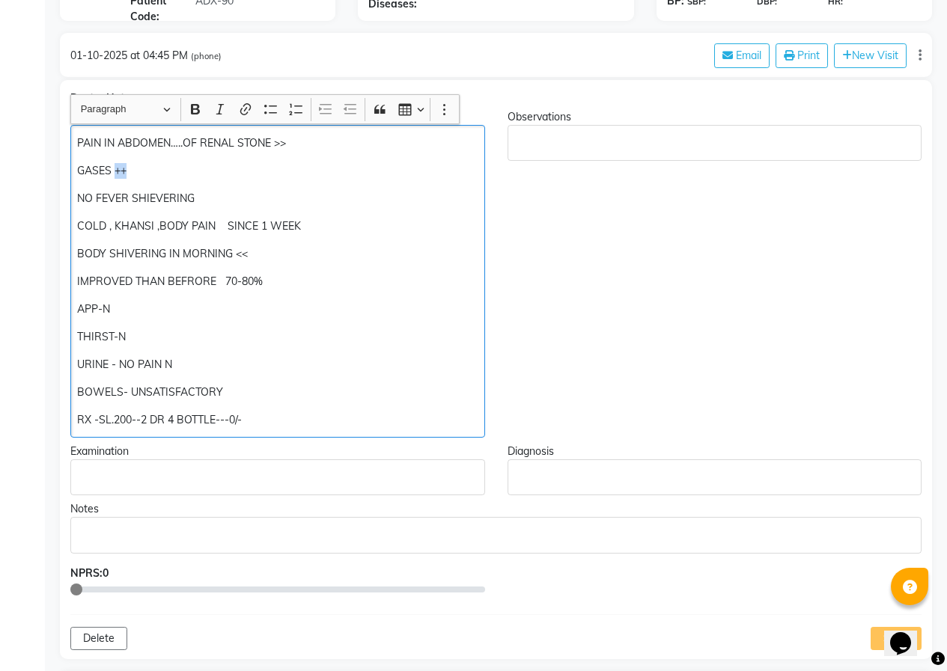
drag, startPoint x: 127, startPoint y: 171, endPoint x: 117, endPoint y: 172, distance: 10.5
click at [117, 172] on p "GASES ++" at bounding box center [277, 171] width 400 height 16
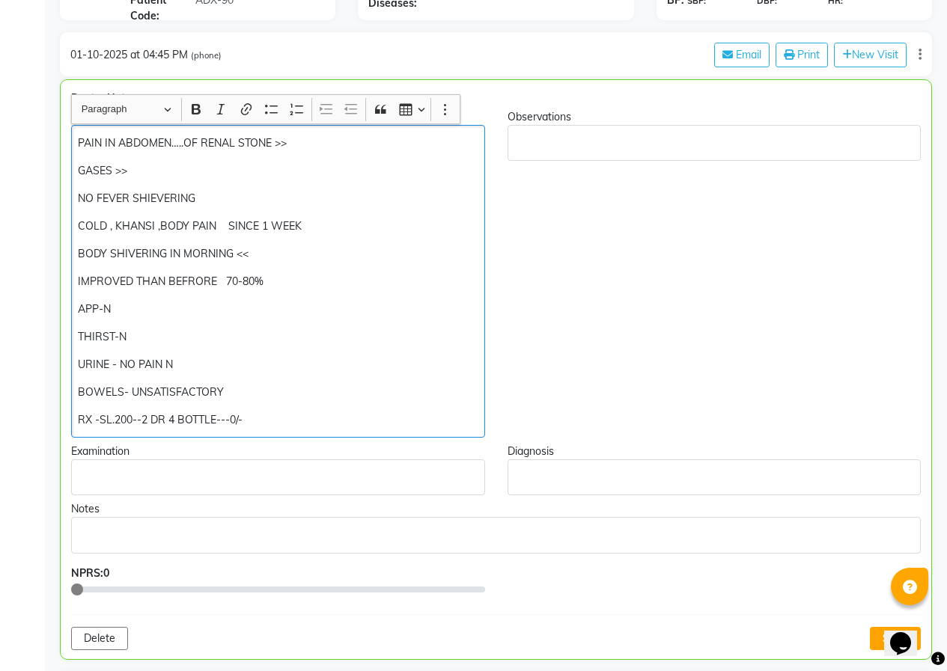
drag, startPoint x: 313, startPoint y: 228, endPoint x: 210, endPoint y: 221, distance: 102.8
click at [236, 221] on p "COLD , KHANSI ,BODY PAIN SINCE 1 WEEK" at bounding box center [278, 227] width 400 height 16
drag, startPoint x: 210, startPoint y: 221, endPoint x: 70, endPoint y: 225, distance: 140.0
click at [70, 225] on div "Chief Complaints PAIN IN ABDOMEN…..OF RENAL STONE >> GASES >> NO FEVER SHIEVERI…" at bounding box center [278, 273] width 436 height 329
drag, startPoint x: 313, startPoint y: 227, endPoint x: 65, endPoint y: 213, distance: 248.2
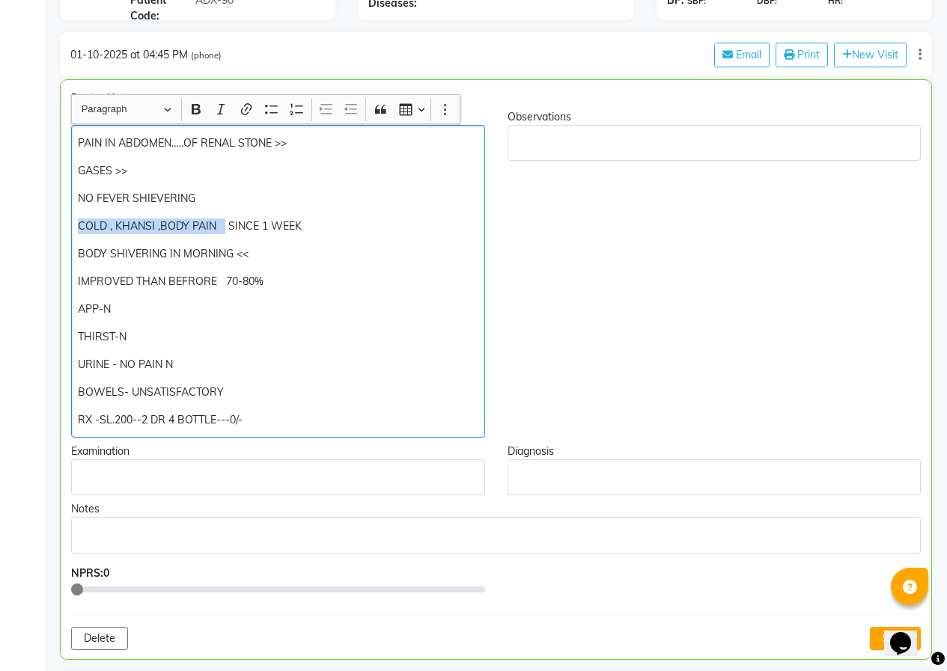
click at [65, 213] on div "Chief Complaints PAIN IN ABDOMEN…..OF RENAL STONE >> GASES >> NO FEVER SHIEVERI…" at bounding box center [278, 273] width 436 height 329
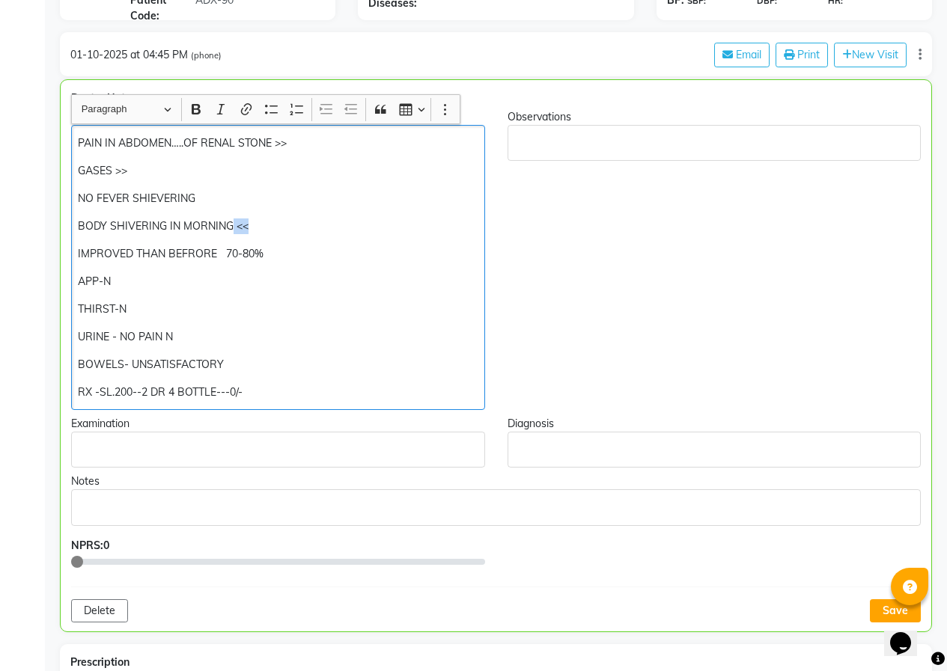
drag, startPoint x: 233, startPoint y: 226, endPoint x: 258, endPoint y: 230, distance: 25.7
click at [258, 230] on p "BODY SHIVERING IN MORNING <<" at bounding box center [278, 227] width 400 height 16
click at [235, 225] on p "BODY SHIVERING IN MORNING>>" at bounding box center [278, 227] width 400 height 16
click at [259, 222] on p "BODY SHIVERING IN MORNING >>" at bounding box center [278, 227] width 400 height 16
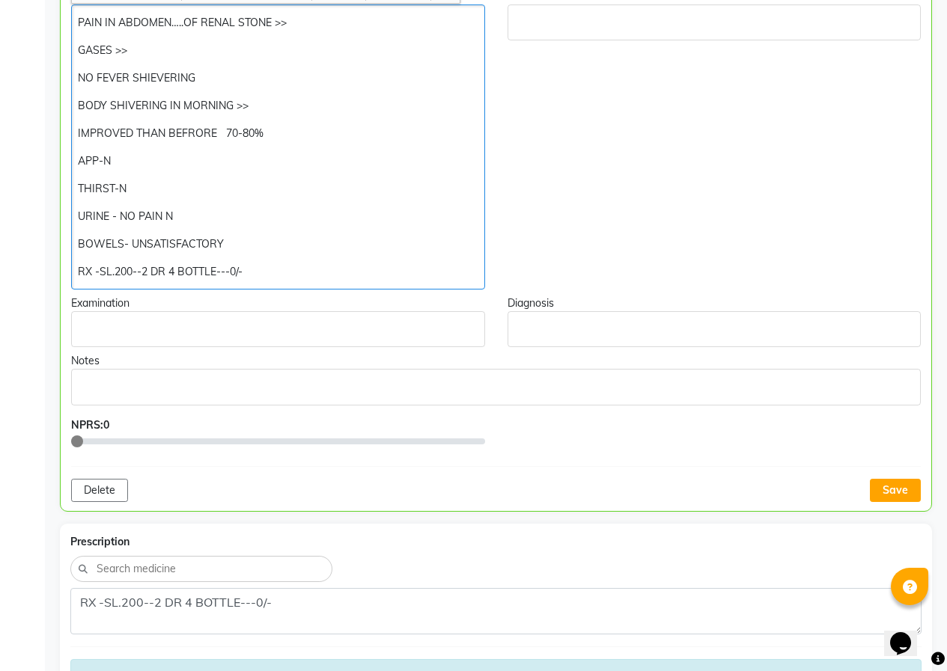
scroll to position [450, 0]
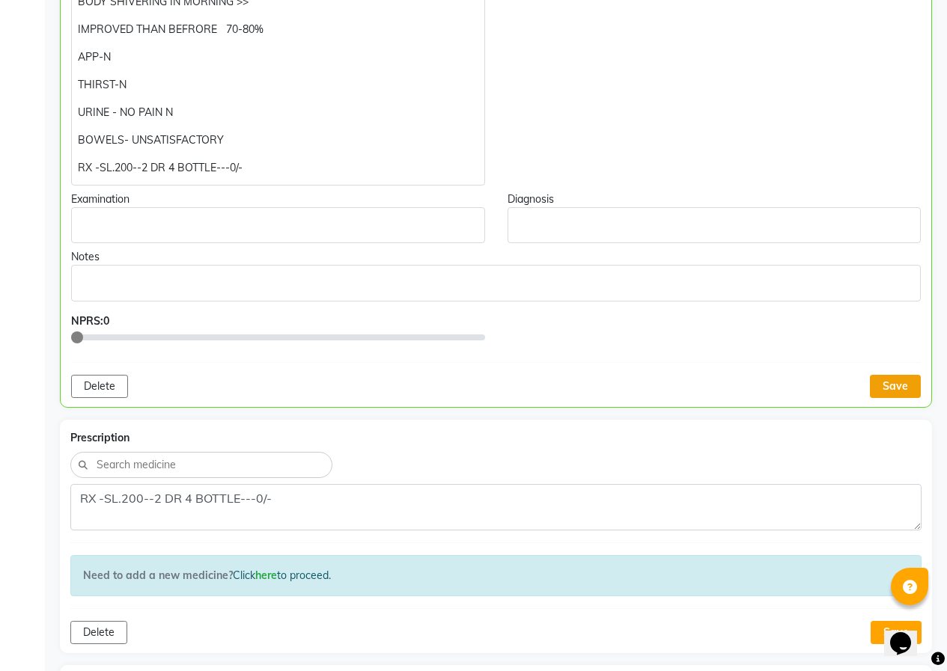
click at [874, 393] on button "Save" at bounding box center [895, 386] width 51 height 23
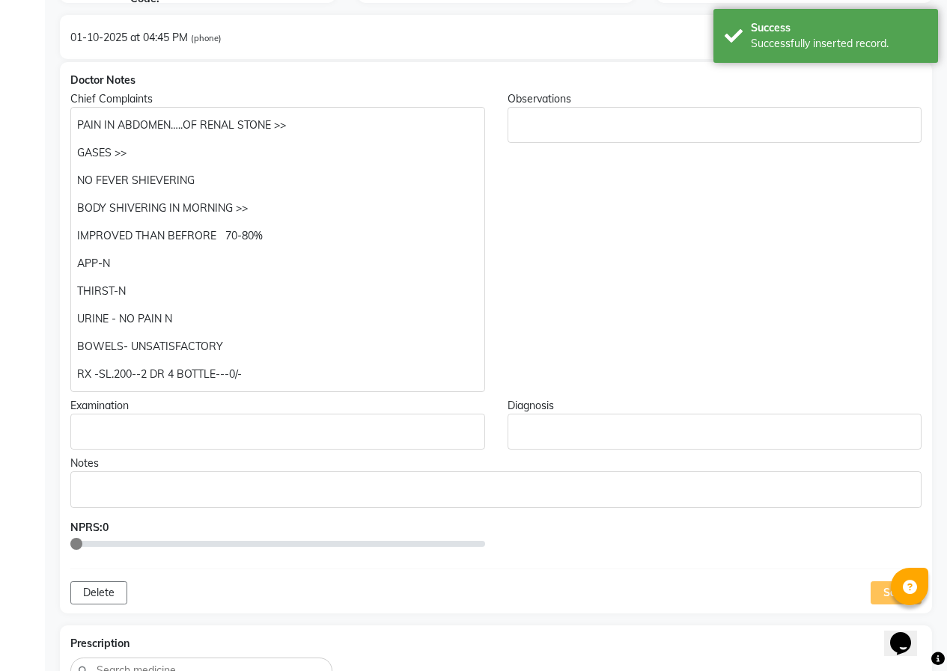
scroll to position [225, 0]
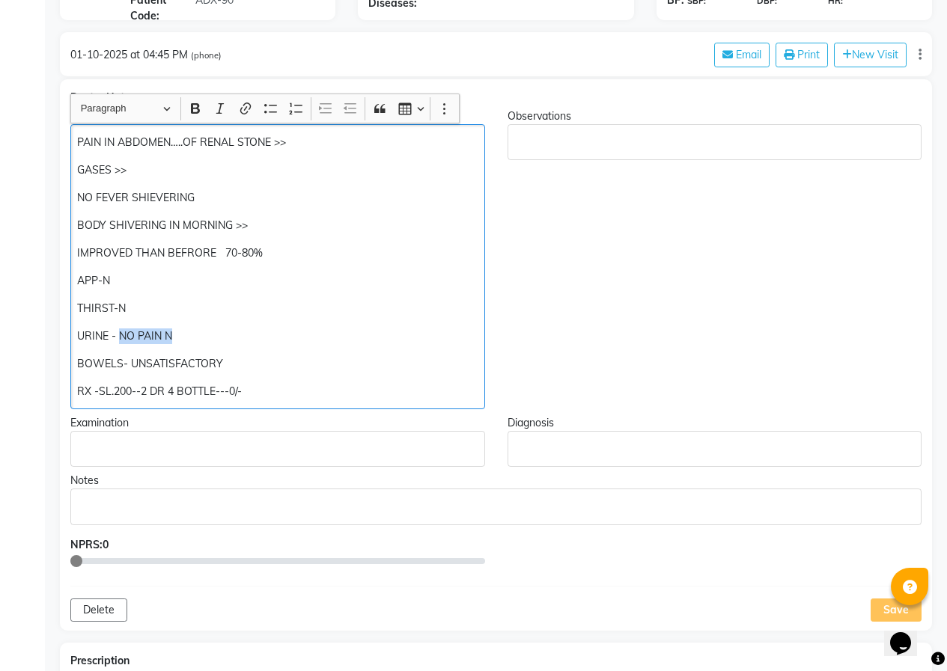
drag, startPoint x: 118, startPoint y: 336, endPoint x: 180, endPoint y: 336, distance: 62.1
click at [180, 336] on p "URINE - NO PAIN N" at bounding box center [277, 337] width 400 height 16
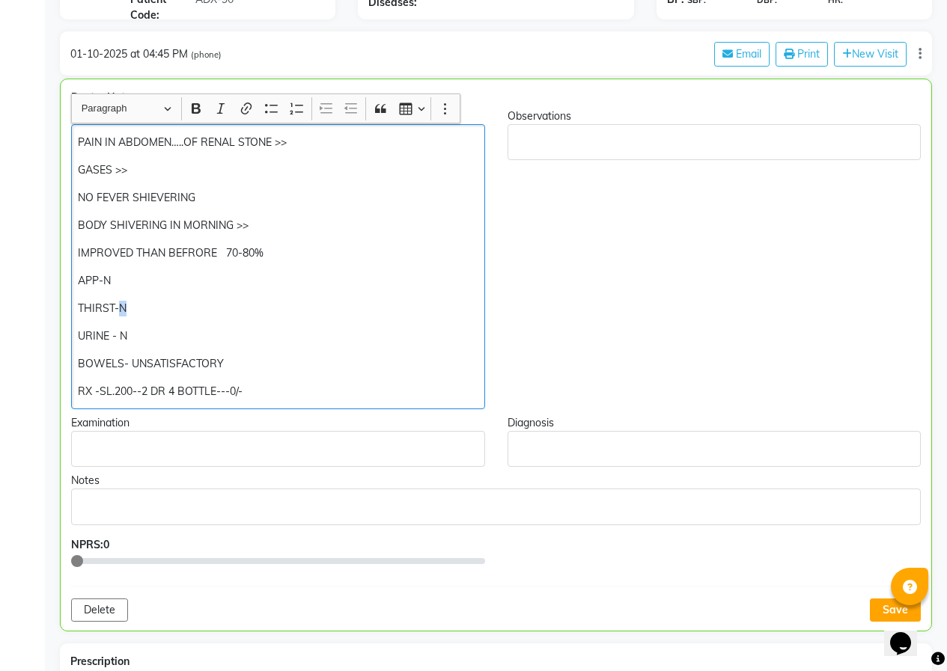
drag, startPoint x: 119, startPoint y: 310, endPoint x: 135, endPoint y: 314, distance: 16.2
click at [135, 314] on p "THIRST-N" at bounding box center [278, 309] width 400 height 16
drag, startPoint x: 239, startPoint y: 361, endPoint x: 131, endPoint y: 362, distance: 107.8
click at [131, 362] on p "BOWELS- UNSATISFACTORY" at bounding box center [278, 364] width 400 height 16
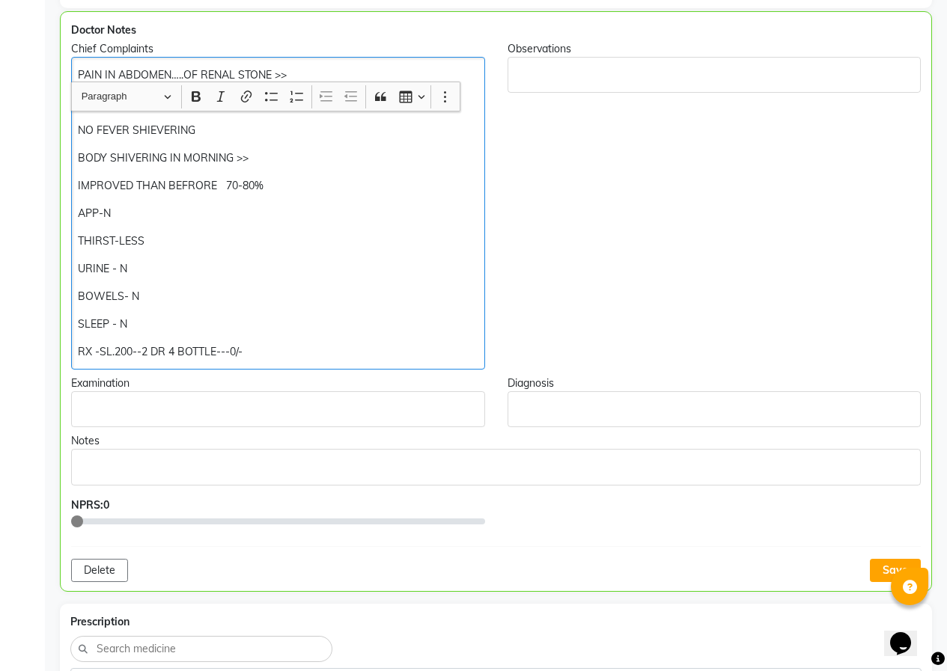
scroll to position [376, 0]
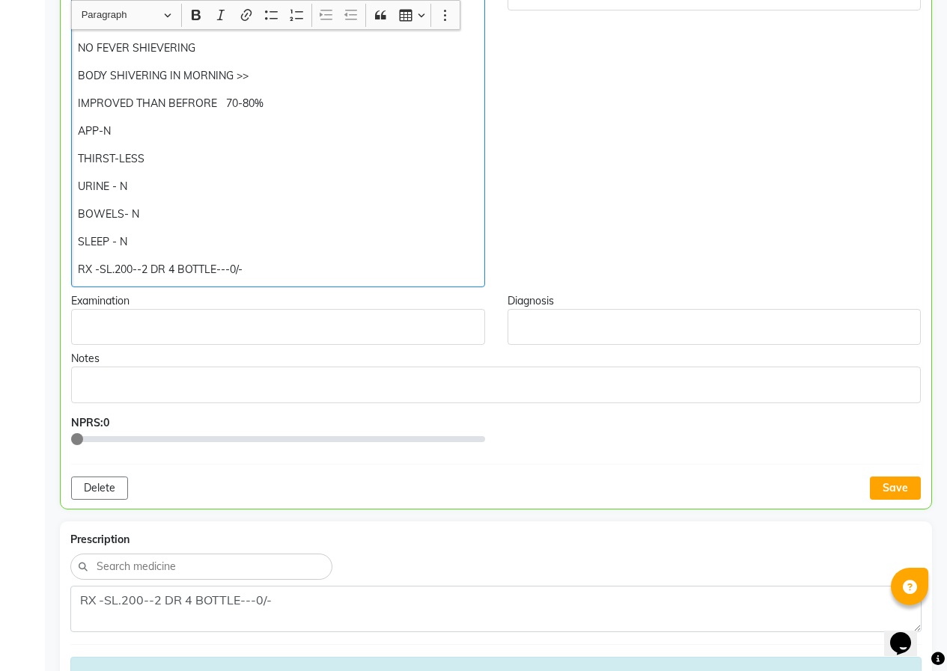
click at [898, 492] on button "Save" at bounding box center [895, 488] width 51 height 23
